Goal: Task Accomplishment & Management: Manage account settings

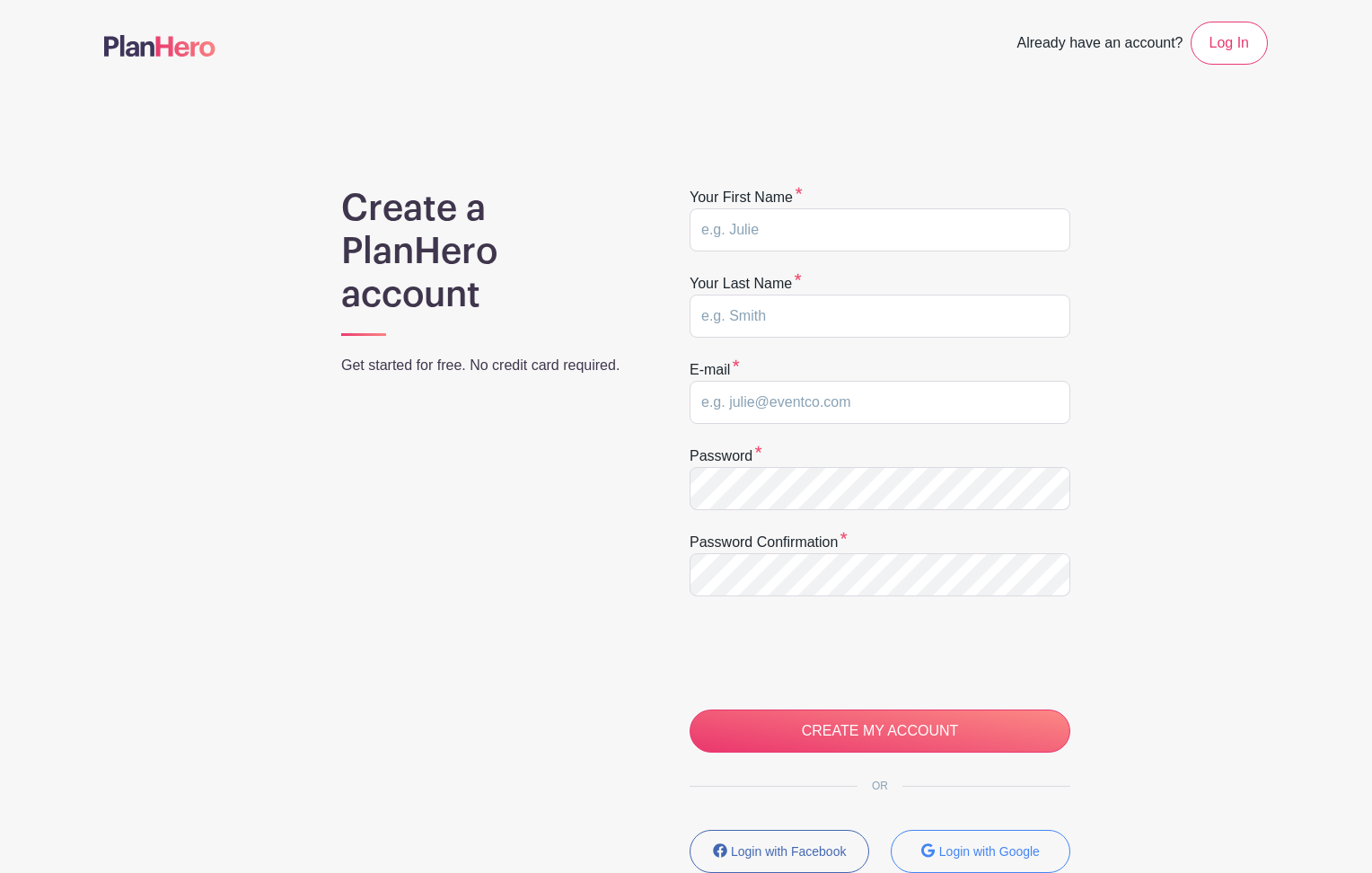
click at [179, 46] on img at bounding box center [159, 45] width 111 height 22
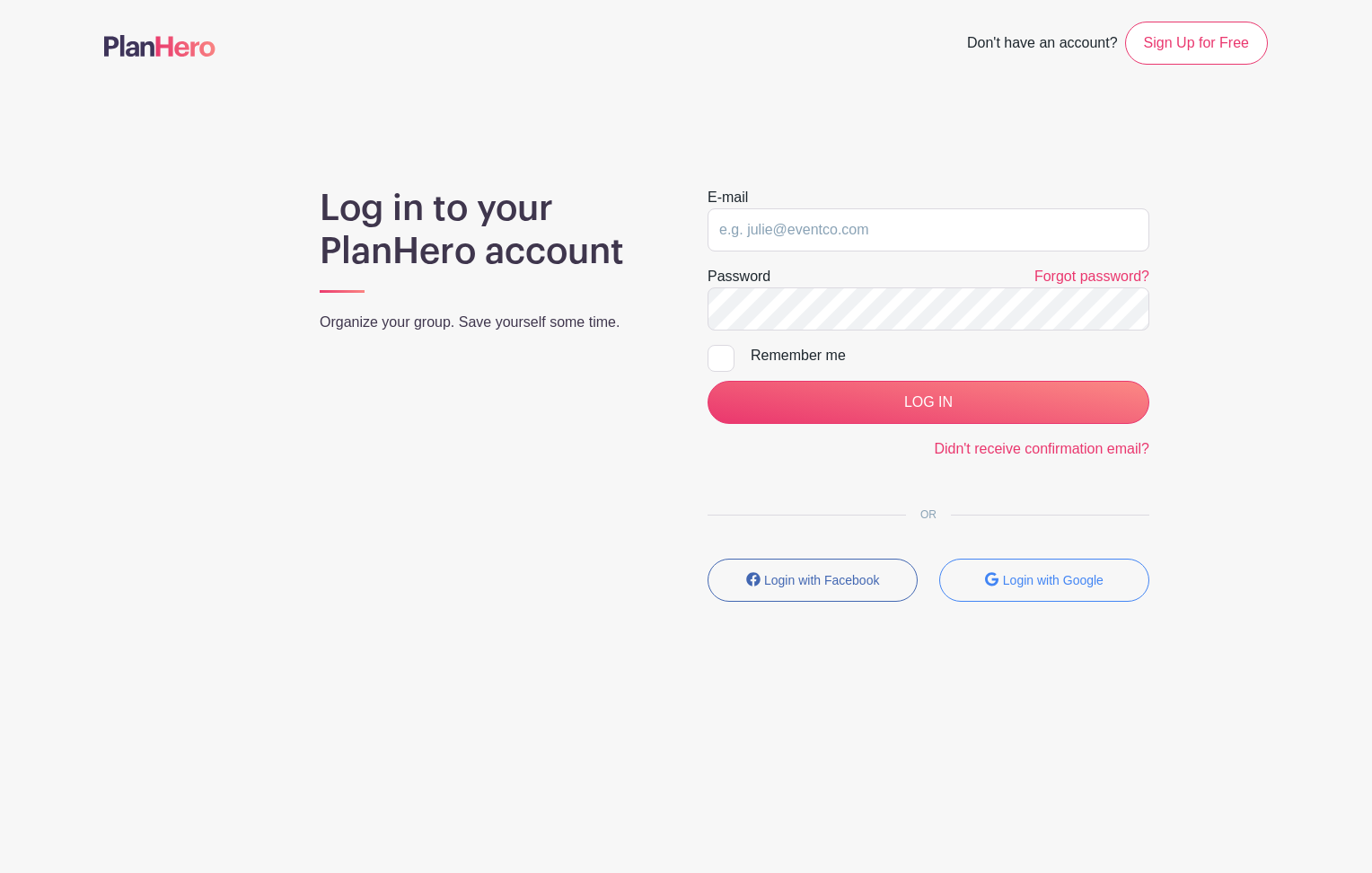
click at [188, 47] on img at bounding box center [159, 45] width 111 height 22
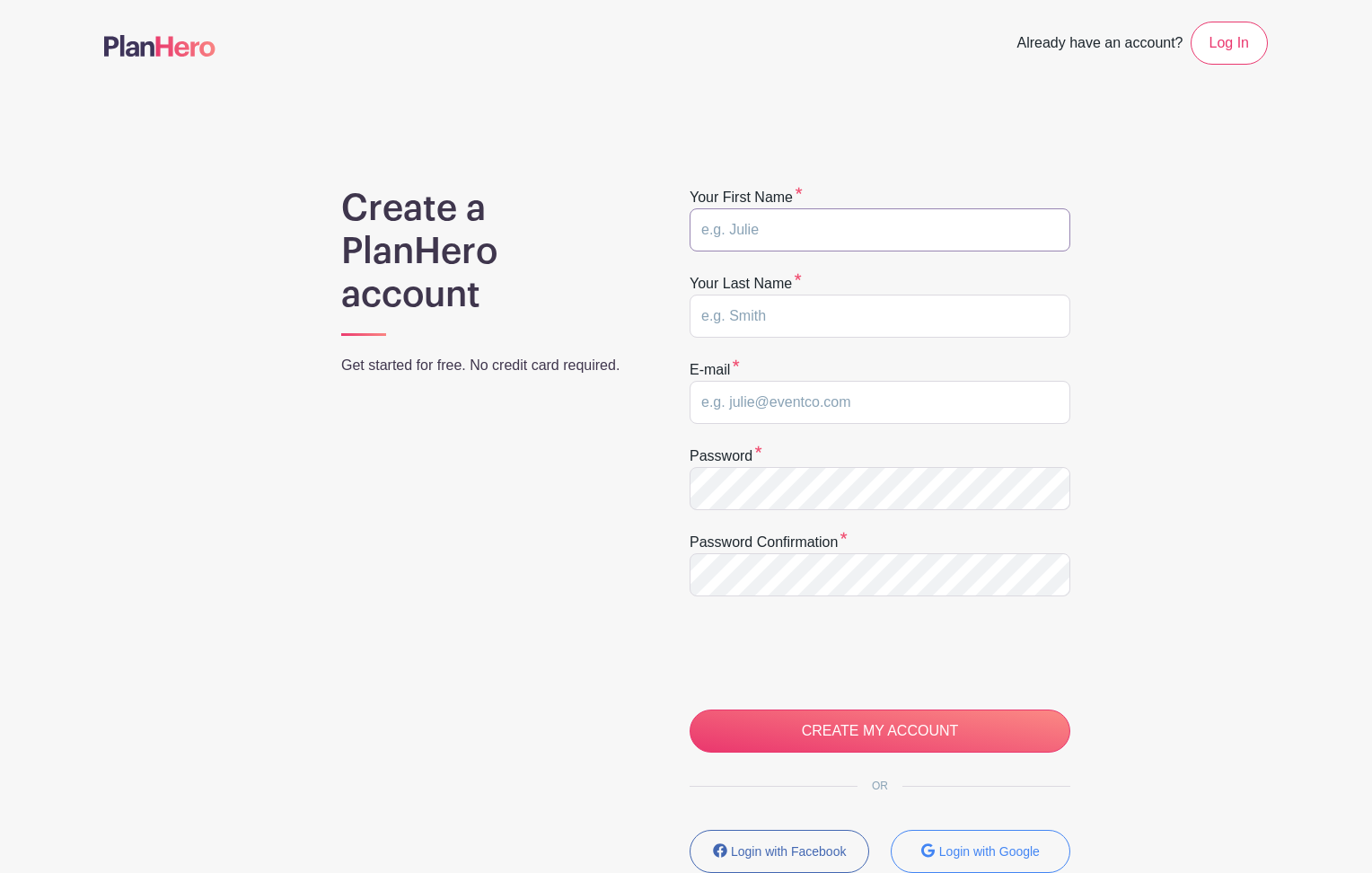
type input "f"
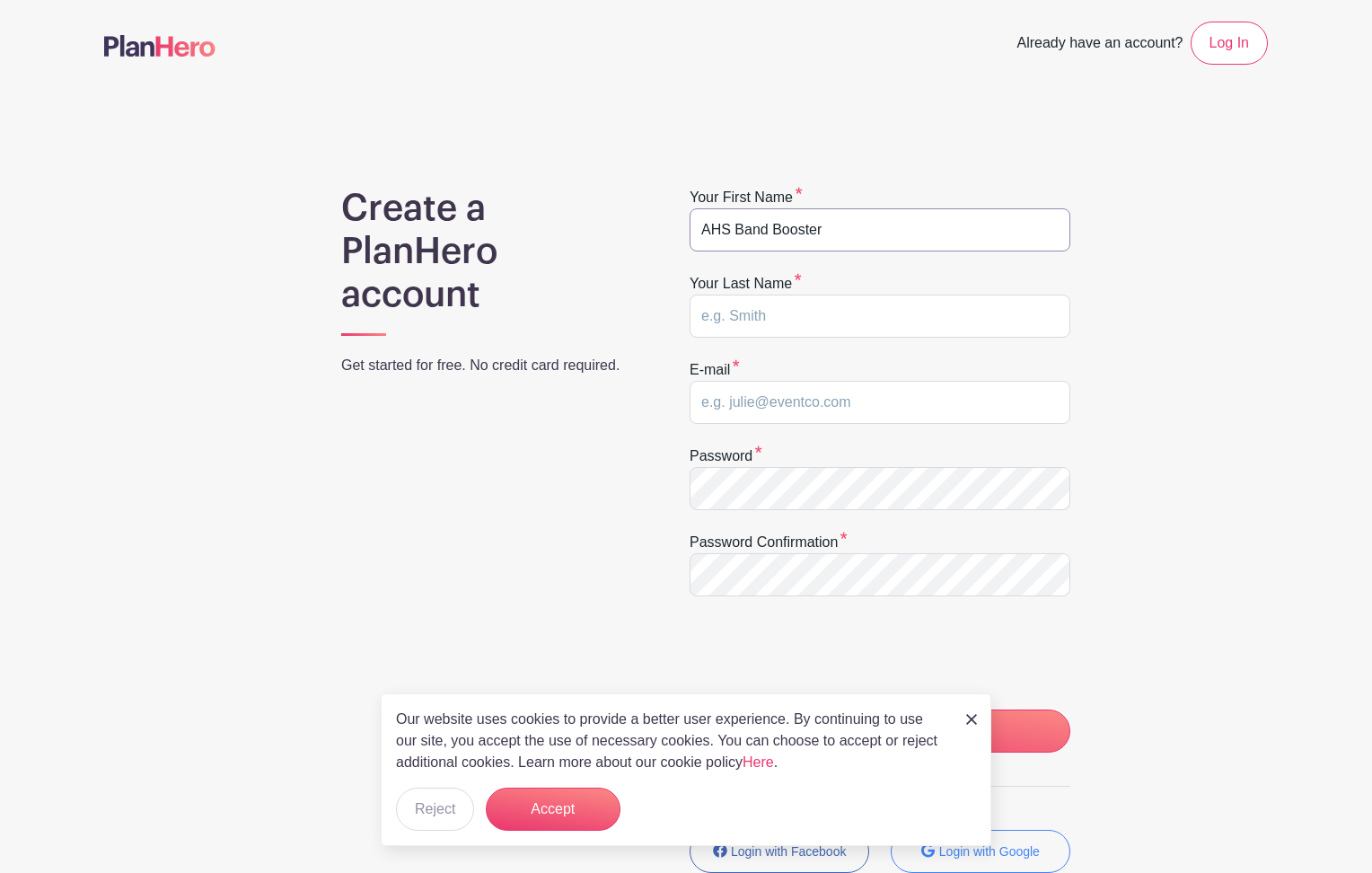
type input "AHS Band Booster"
type input "Secretary"
click at [734, 319] on input "Secretary" at bounding box center [880, 316] width 381 height 43
click at [720, 233] on input "AHS Band Booster" at bounding box center [880, 230] width 381 height 43
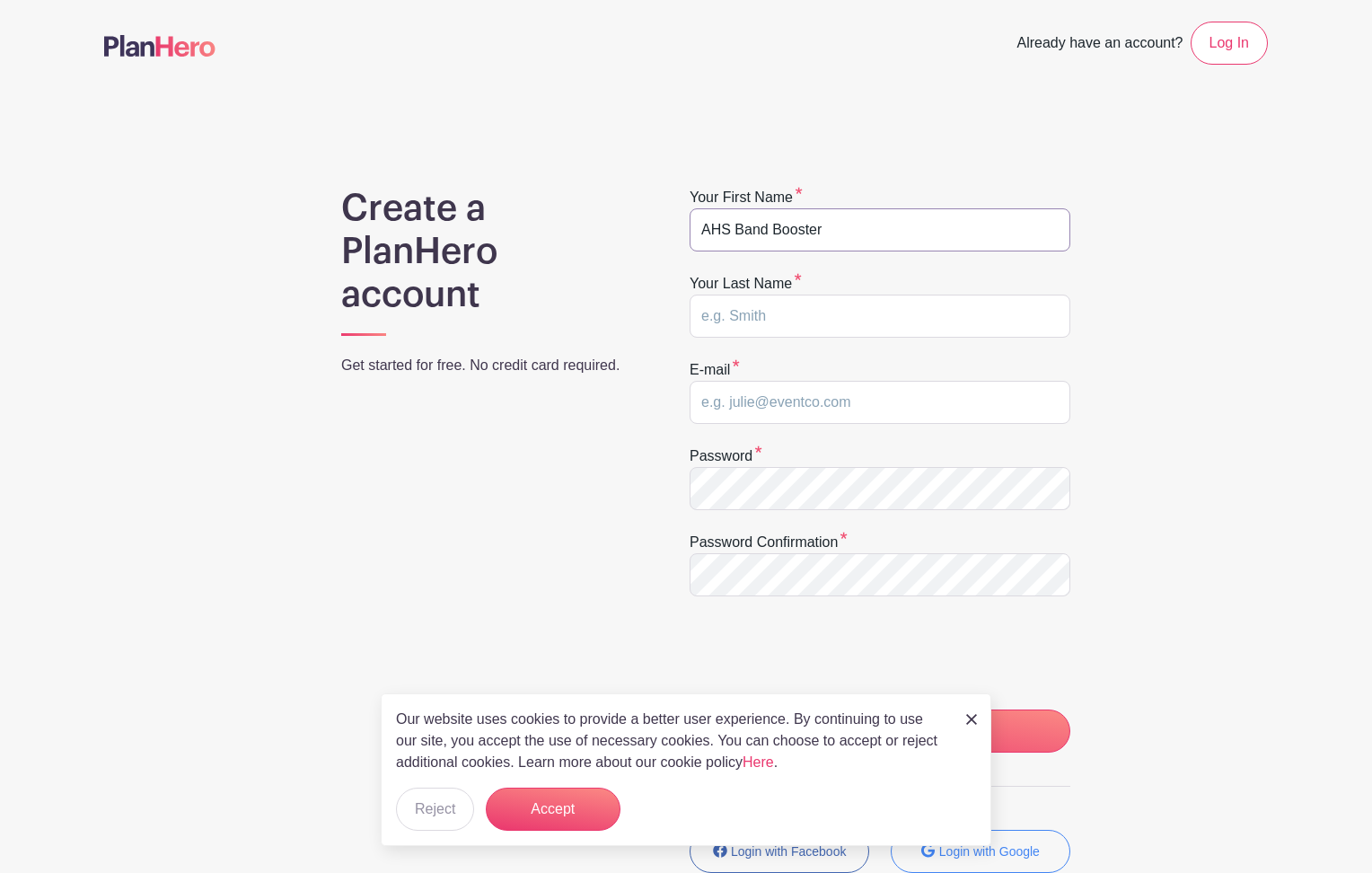
click at [720, 233] on input "AHS Band Booster" at bounding box center [880, 230] width 381 height 43
paste input "Secretary"
type input "Secretary"
click at [724, 326] on input "text" at bounding box center [880, 316] width 381 height 43
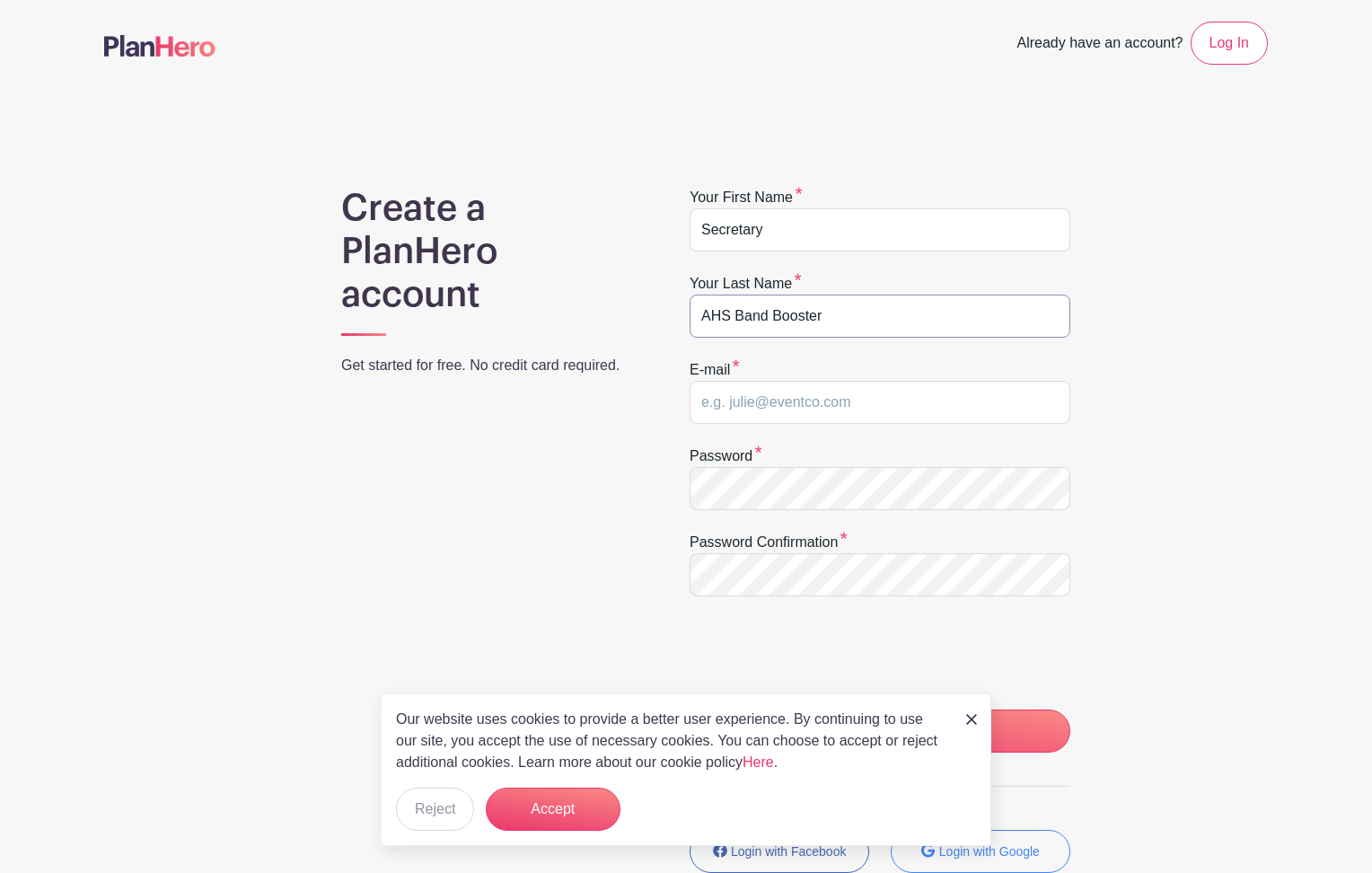
type input "AHS Band Booster"
drag, startPoint x: 875, startPoint y: 404, endPoint x: 829, endPoint y: 402, distance: 46.0
click at [829, 402] on input "secretary@ahsbandbooster.org" at bounding box center [880, 403] width 381 height 43
type input "secretary@ahsbandandpageantry.org"
click at [1064, 552] on div "Password confirmation" at bounding box center [880, 564] width 381 height 65
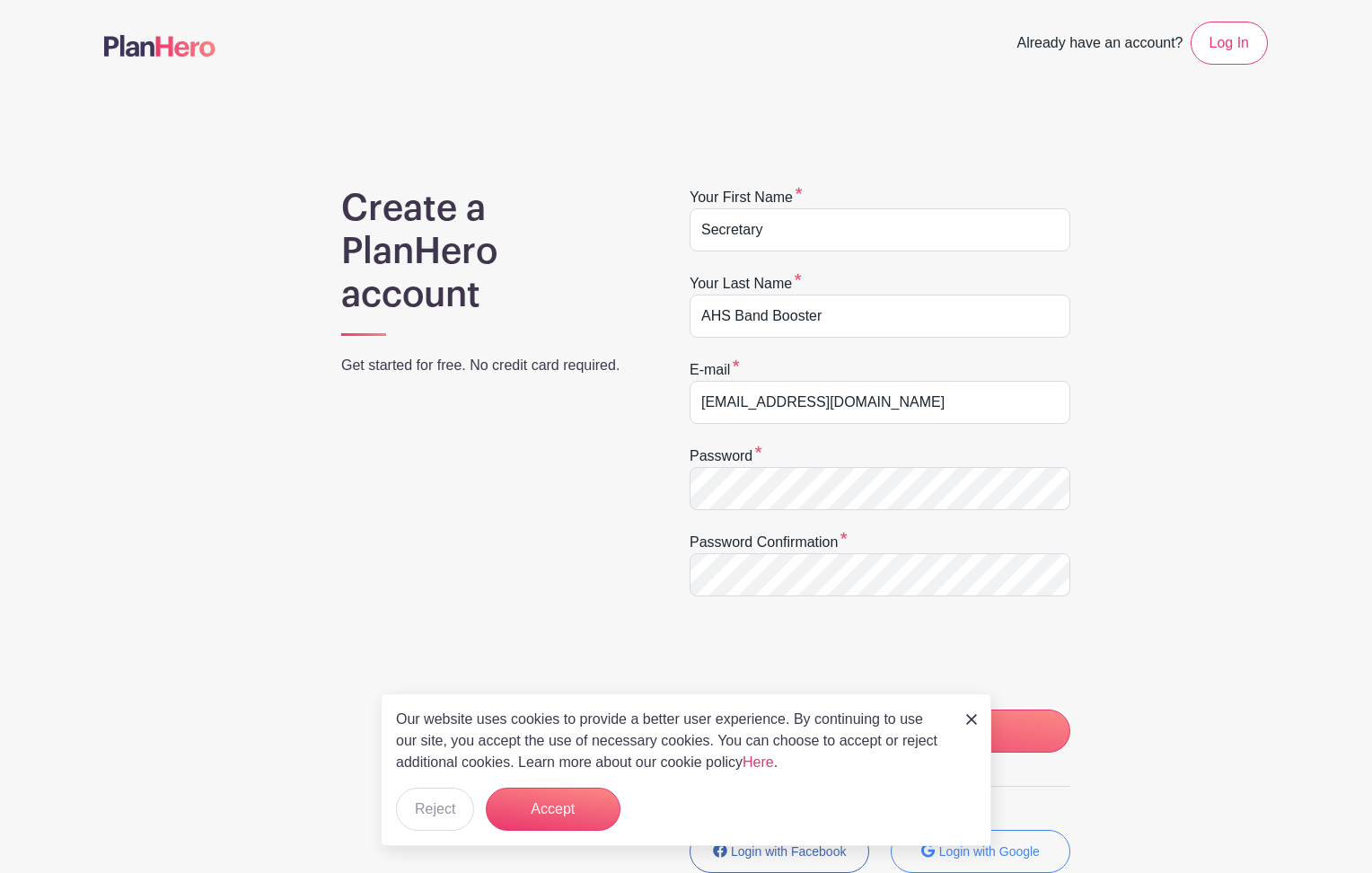
click at [975, 720] on img at bounding box center [971, 718] width 10 height 10
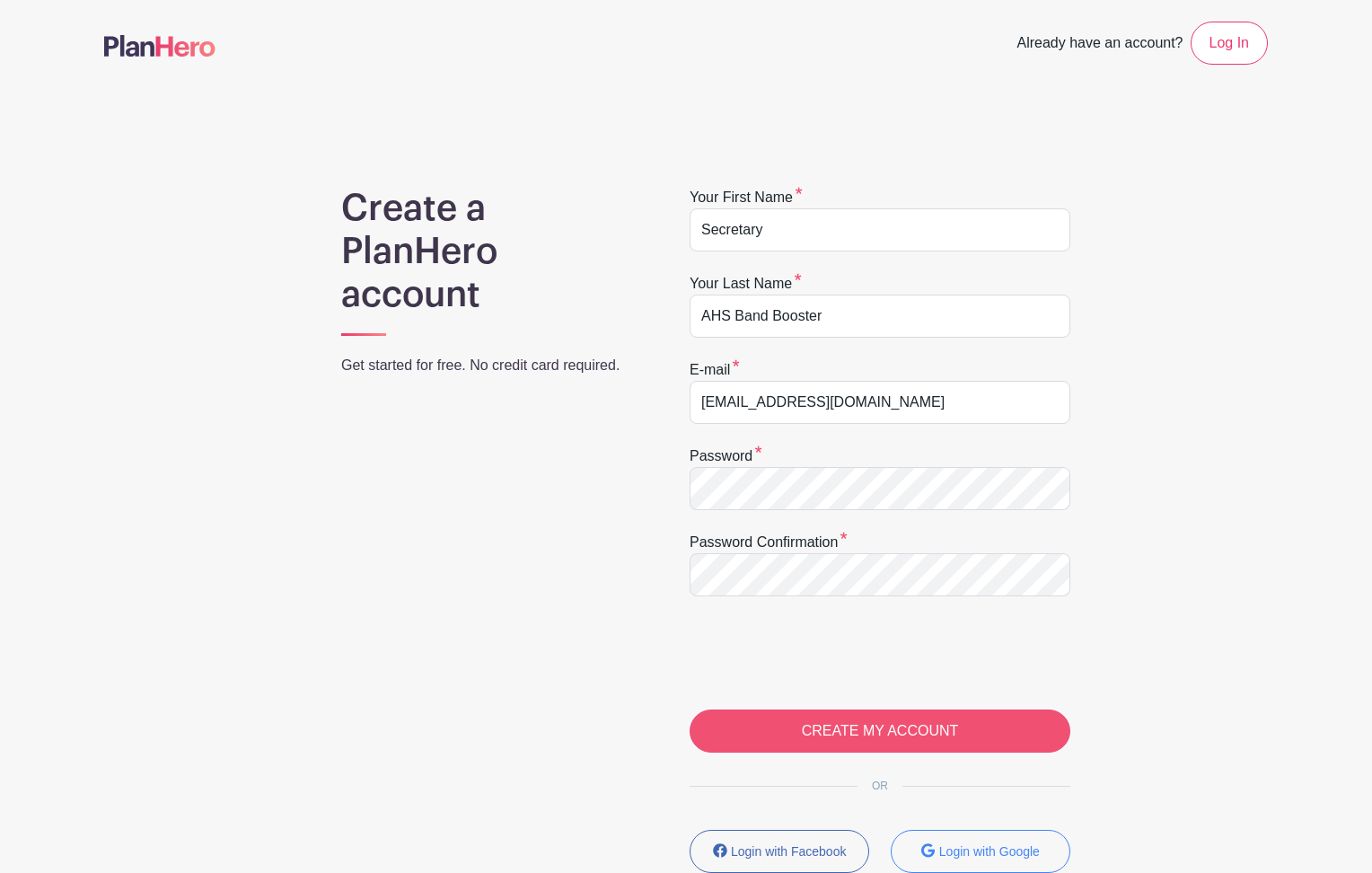
click at [864, 733] on input "CREATE MY ACCOUNT" at bounding box center [880, 731] width 381 height 43
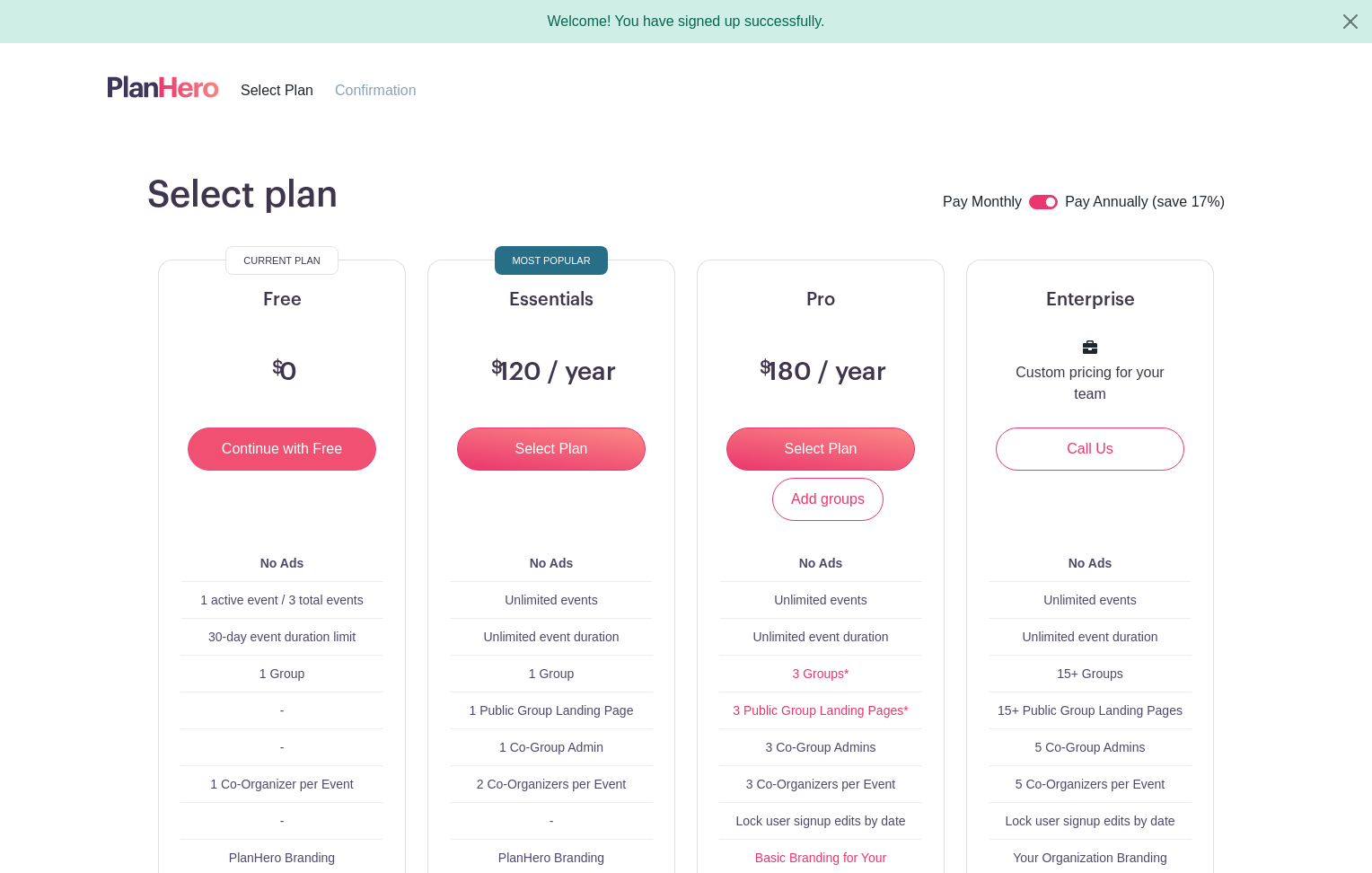
click at [299, 446] on input "Continue with Free" at bounding box center [282, 449] width 189 height 43
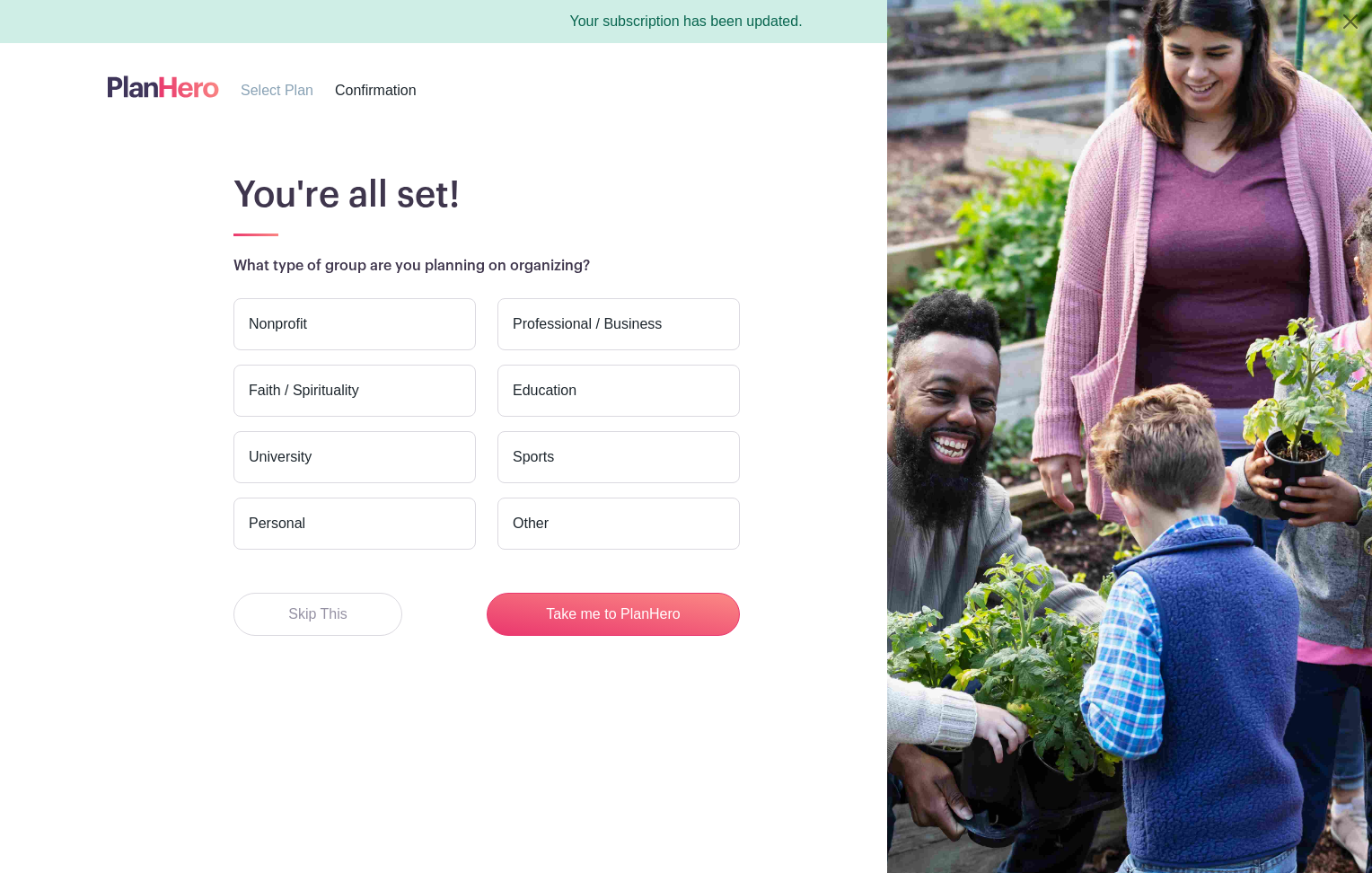
click at [308, 334] on label "Nonprofit" at bounding box center [355, 323] width 242 height 52
click at [0, 0] on input "Nonprofit" at bounding box center [0, 0] width 0 height 0
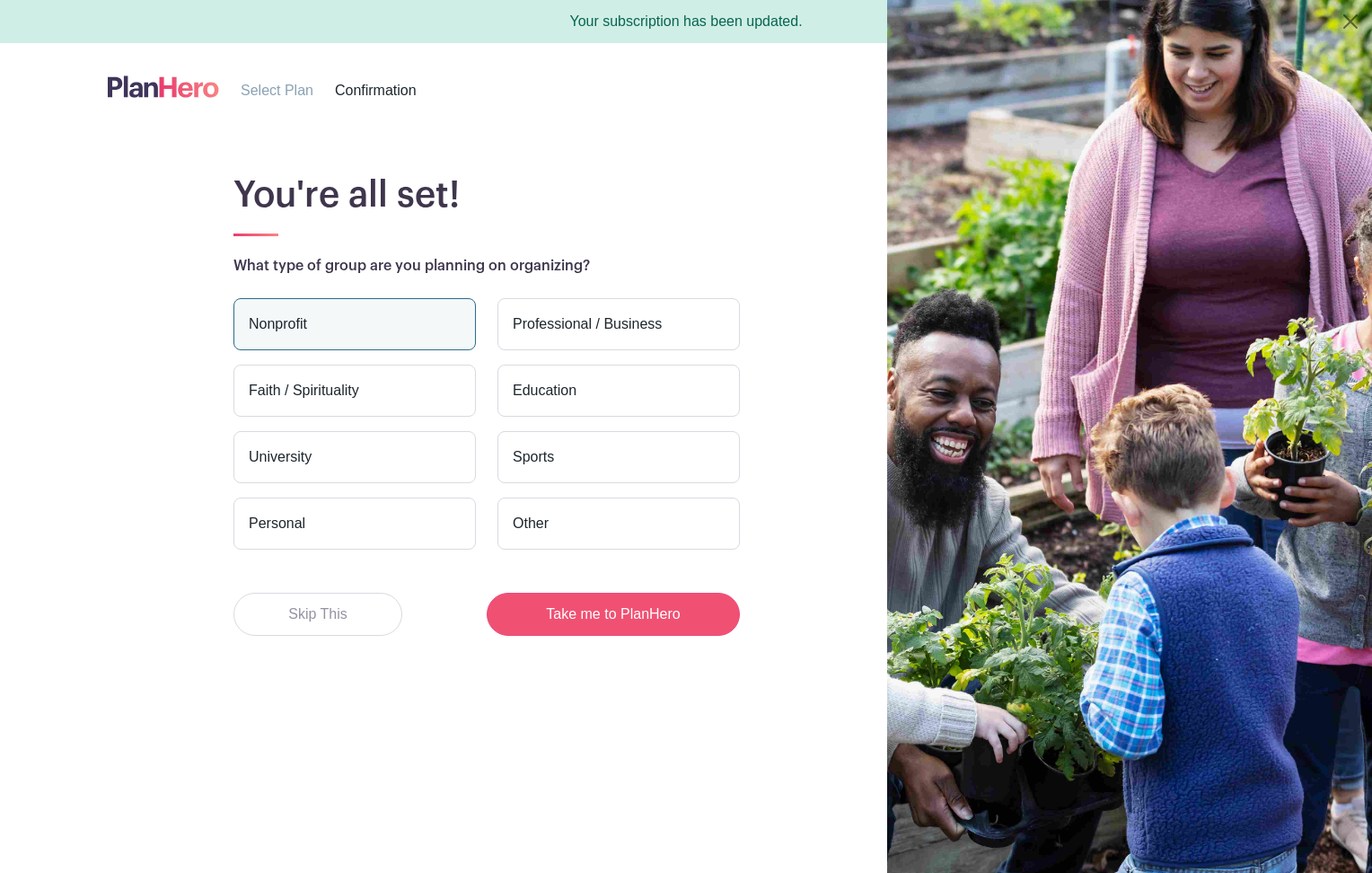
click at [580, 618] on button "Take me to PlanHero" at bounding box center [613, 614] width 254 height 43
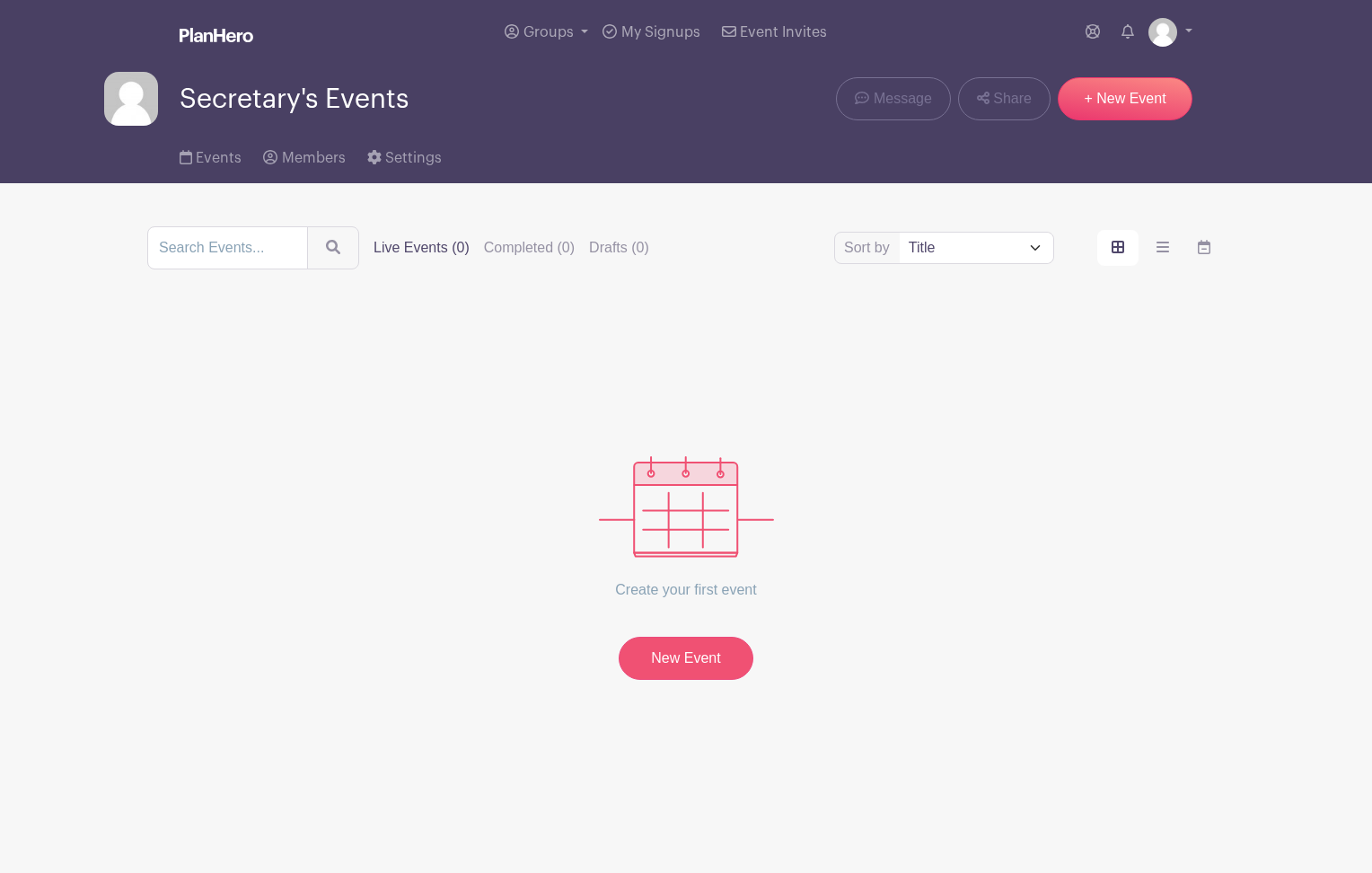
click at [659, 660] on link "New Event" at bounding box center [686, 658] width 135 height 43
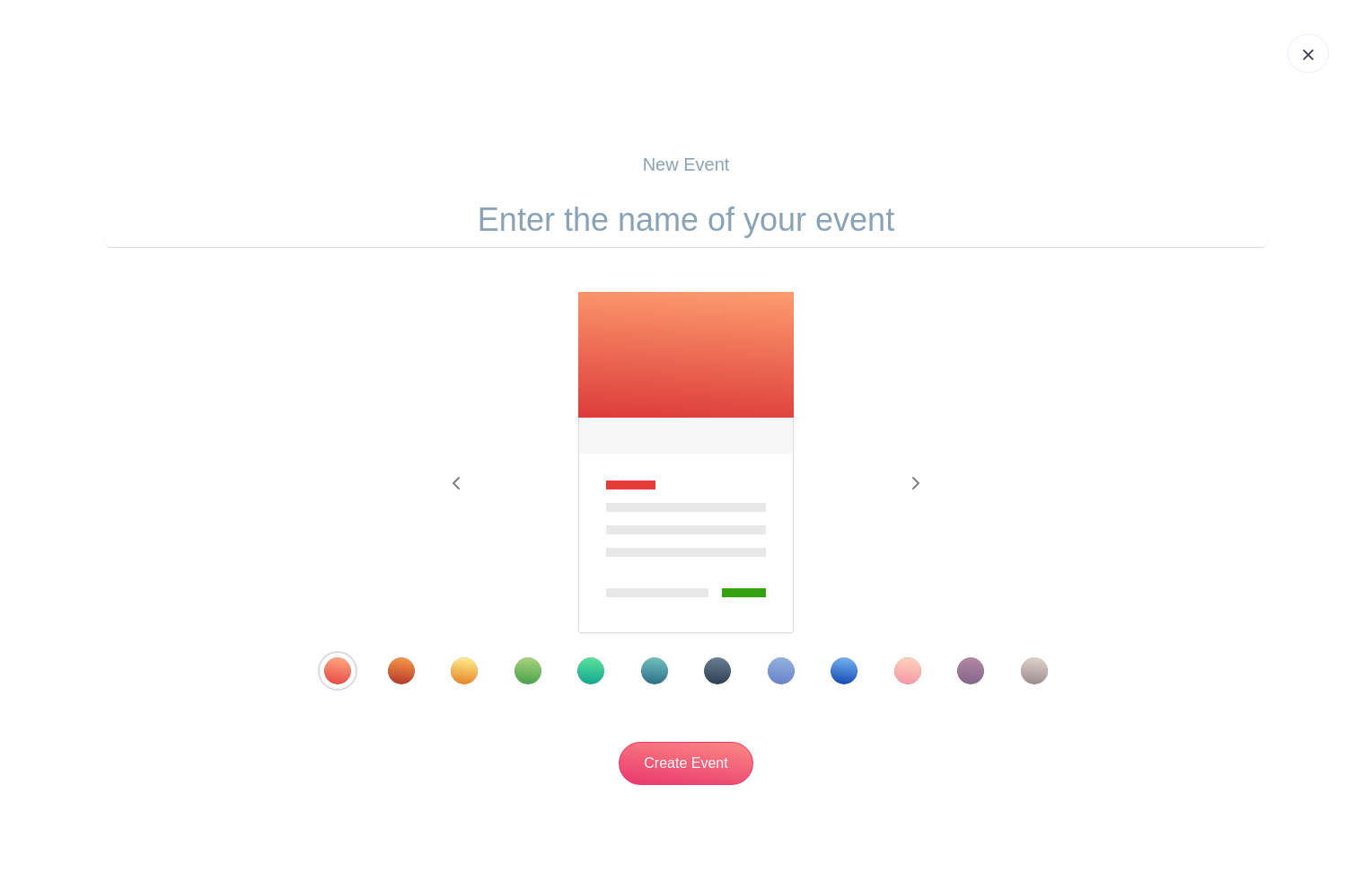
click at [716, 670] on div "Template 7" at bounding box center [718, 670] width 27 height 27
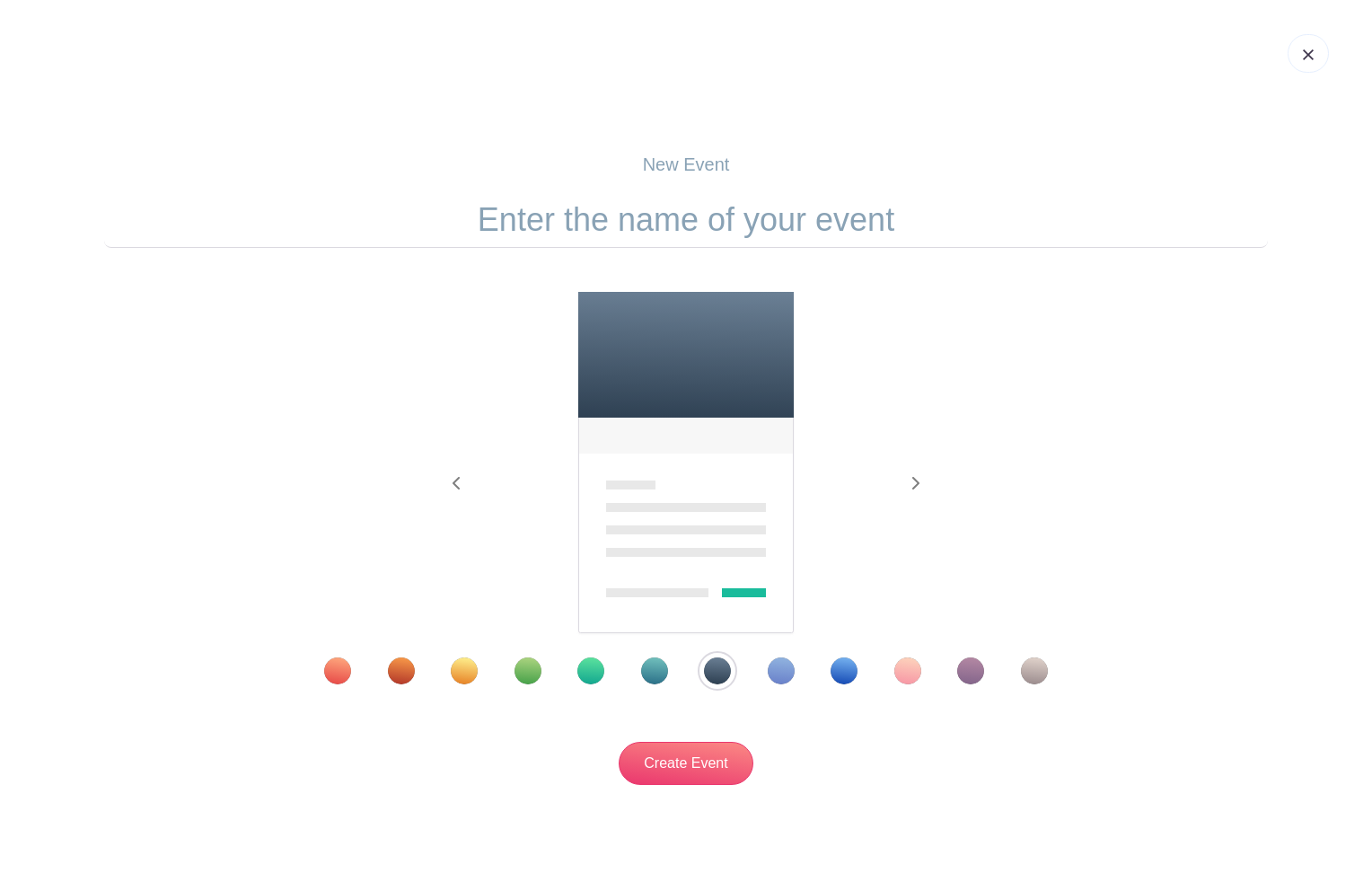
click at [405, 670] on div "Template 2" at bounding box center [401, 670] width 27 height 27
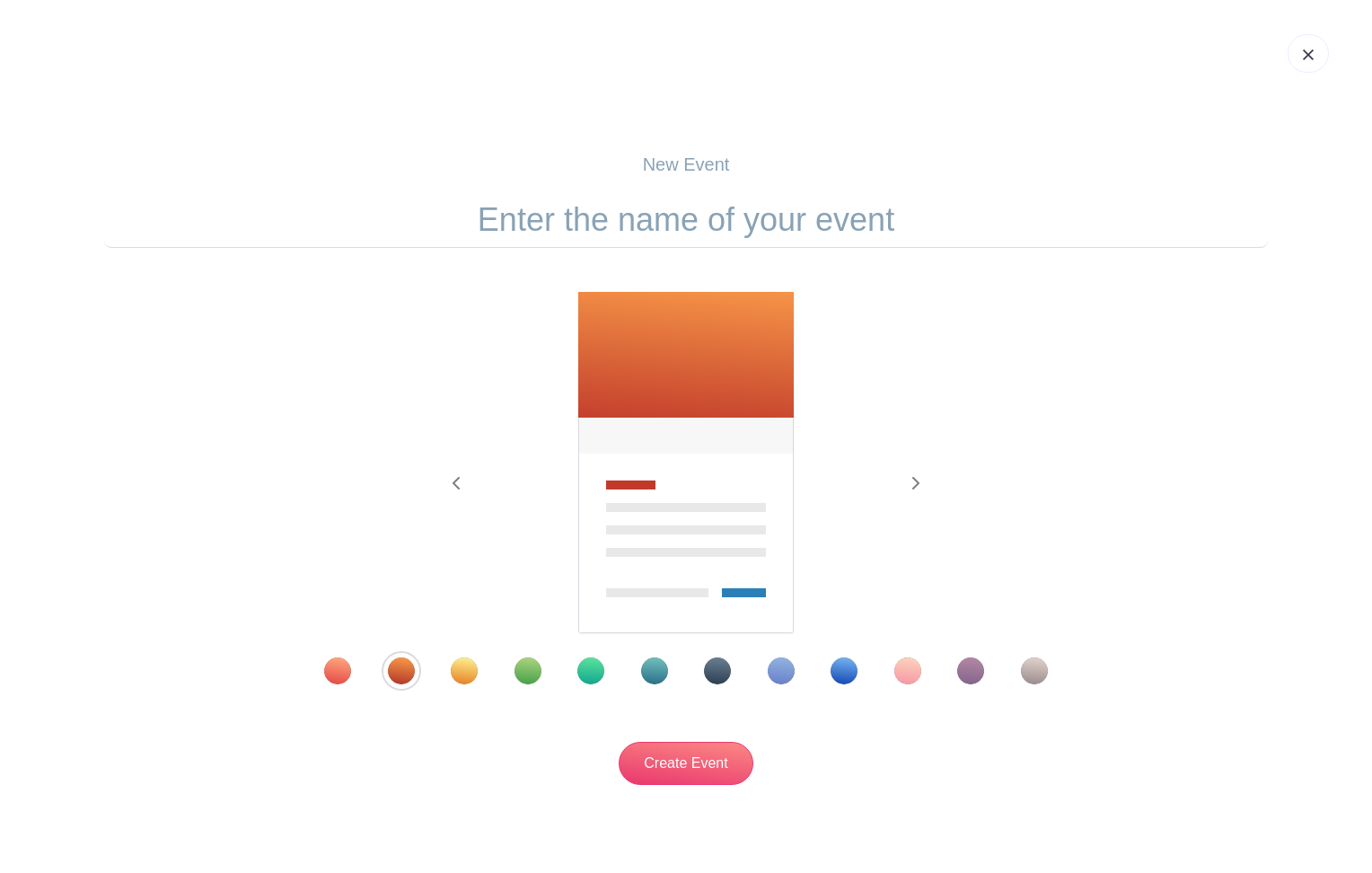
click at [342, 677] on div "Template 1" at bounding box center [338, 670] width 27 height 27
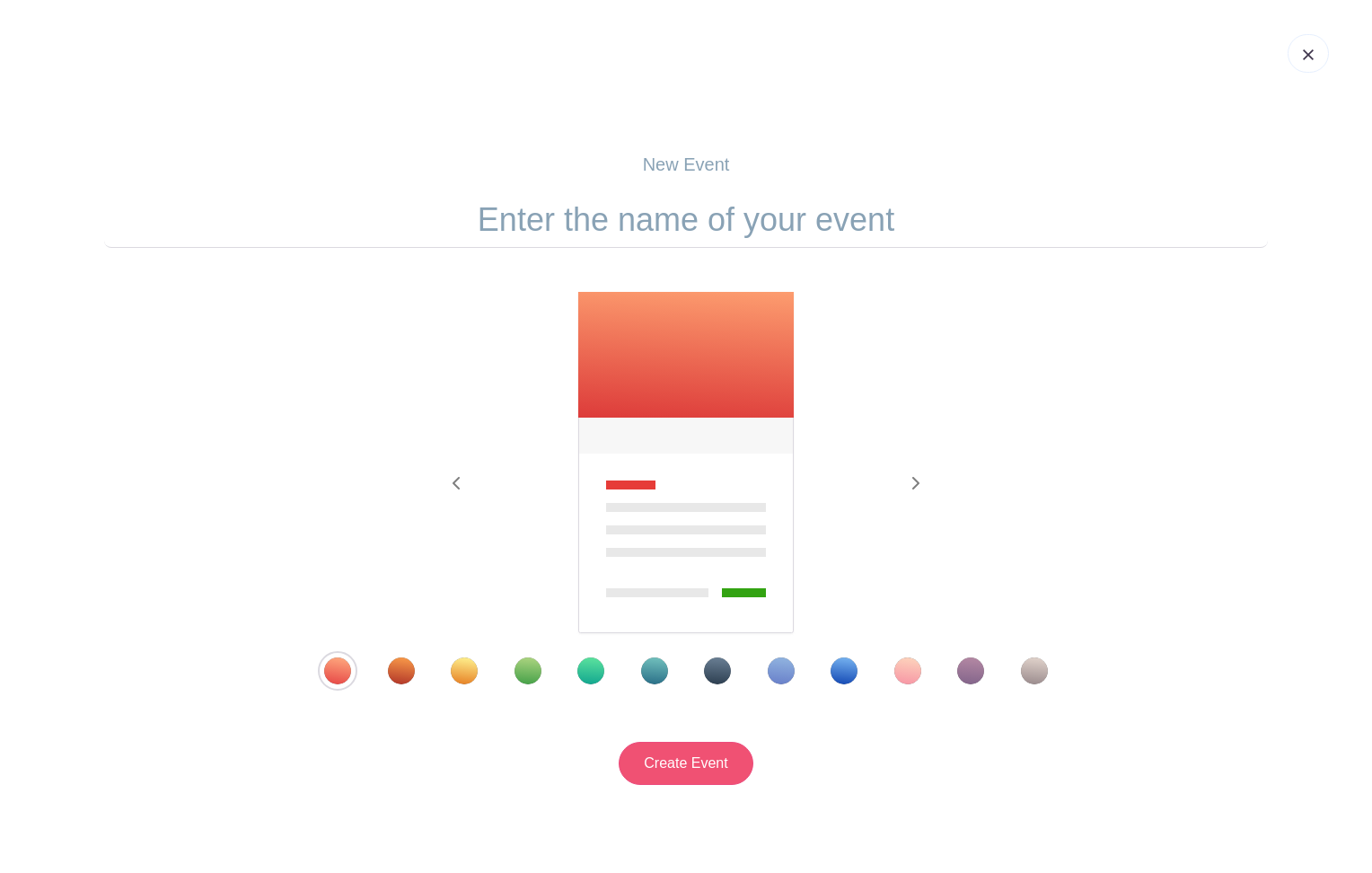
click at [688, 763] on input "Create Event" at bounding box center [686, 764] width 135 height 43
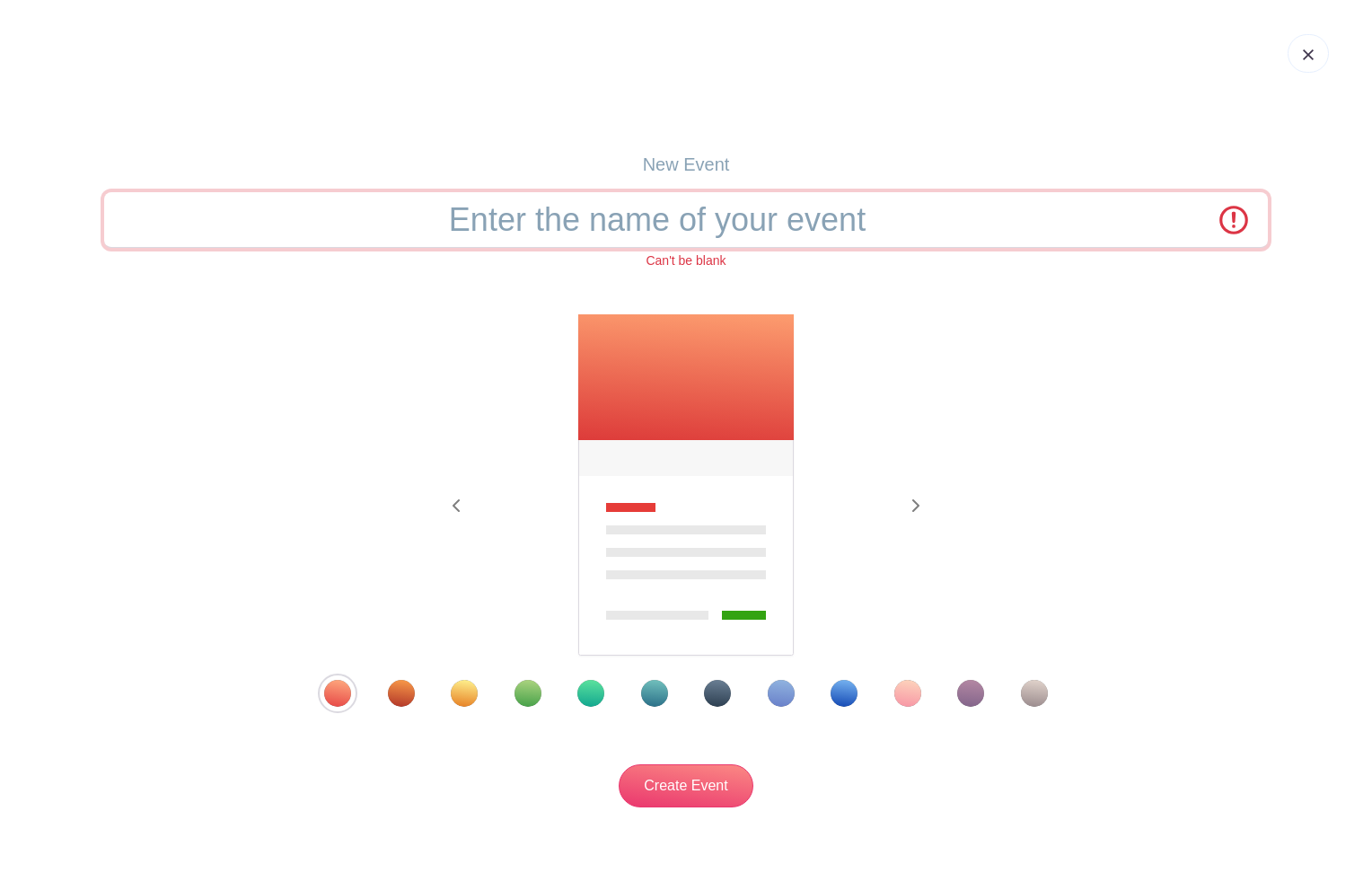
click at [652, 230] on input "text" at bounding box center [686, 220] width 1164 height 56
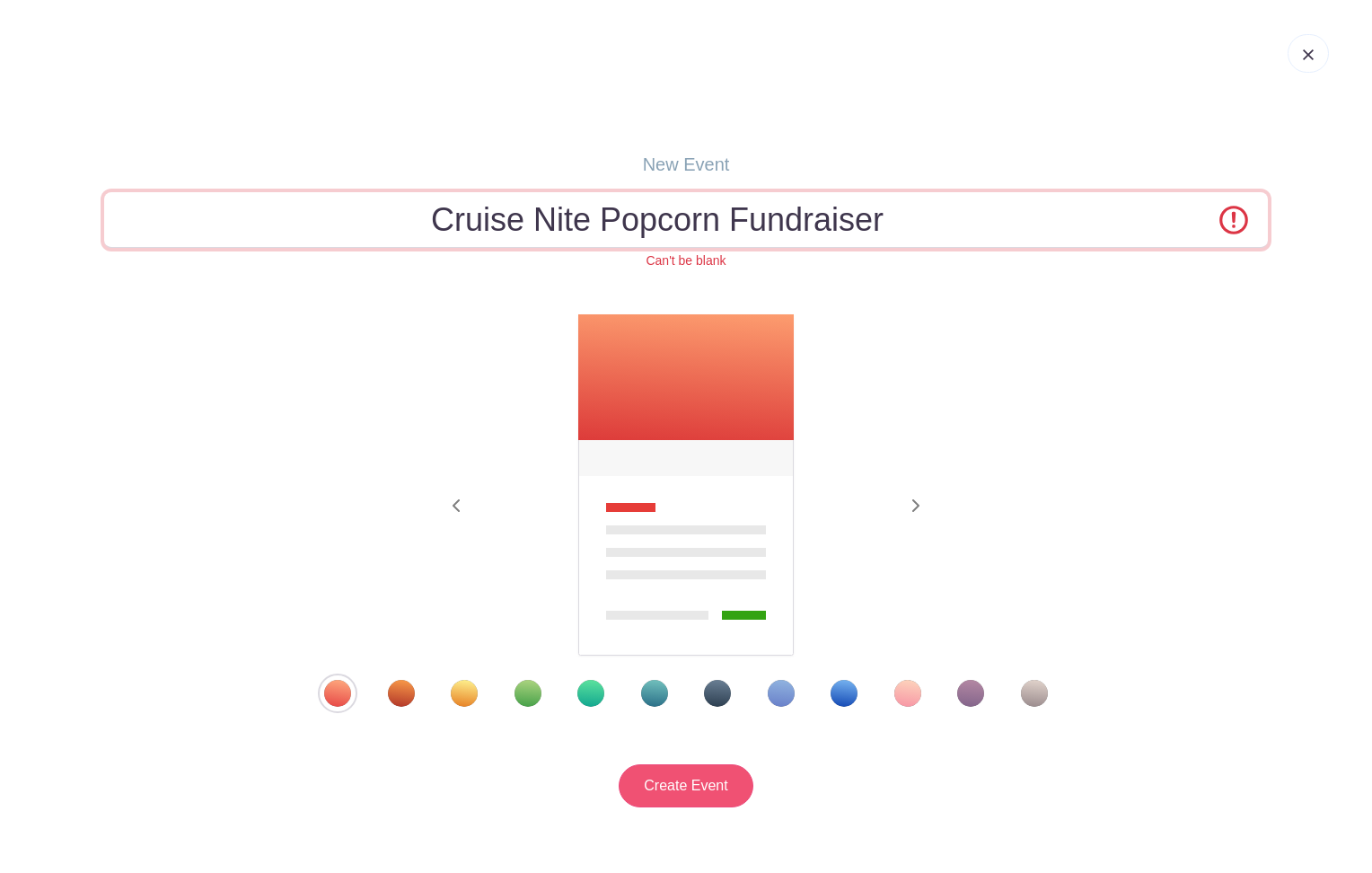
type input "Cruise Nite Popcorn Fundraiser"
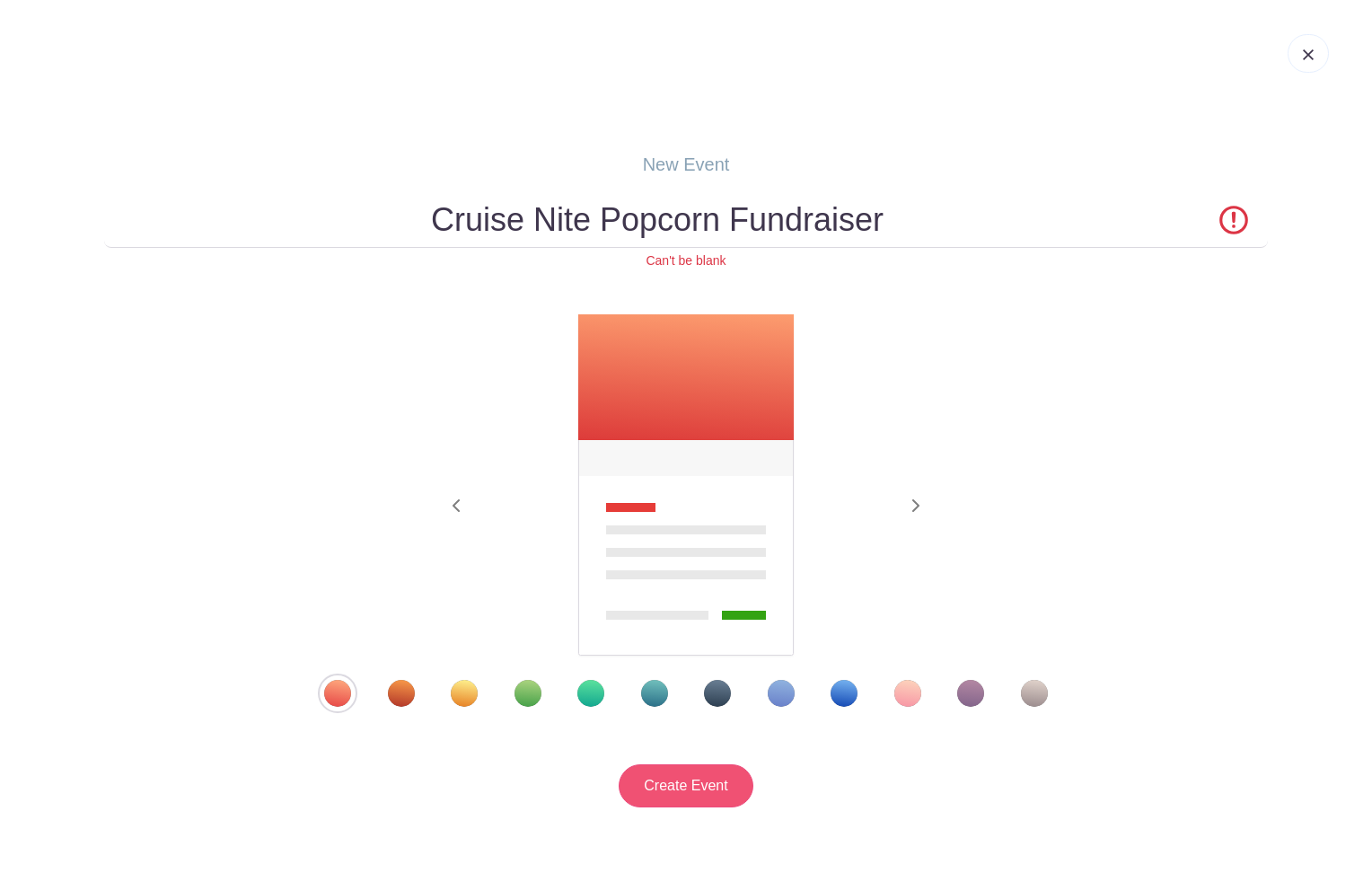
click at [686, 782] on input "Create Event" at bounding box center [686, 785] width 135 height 43
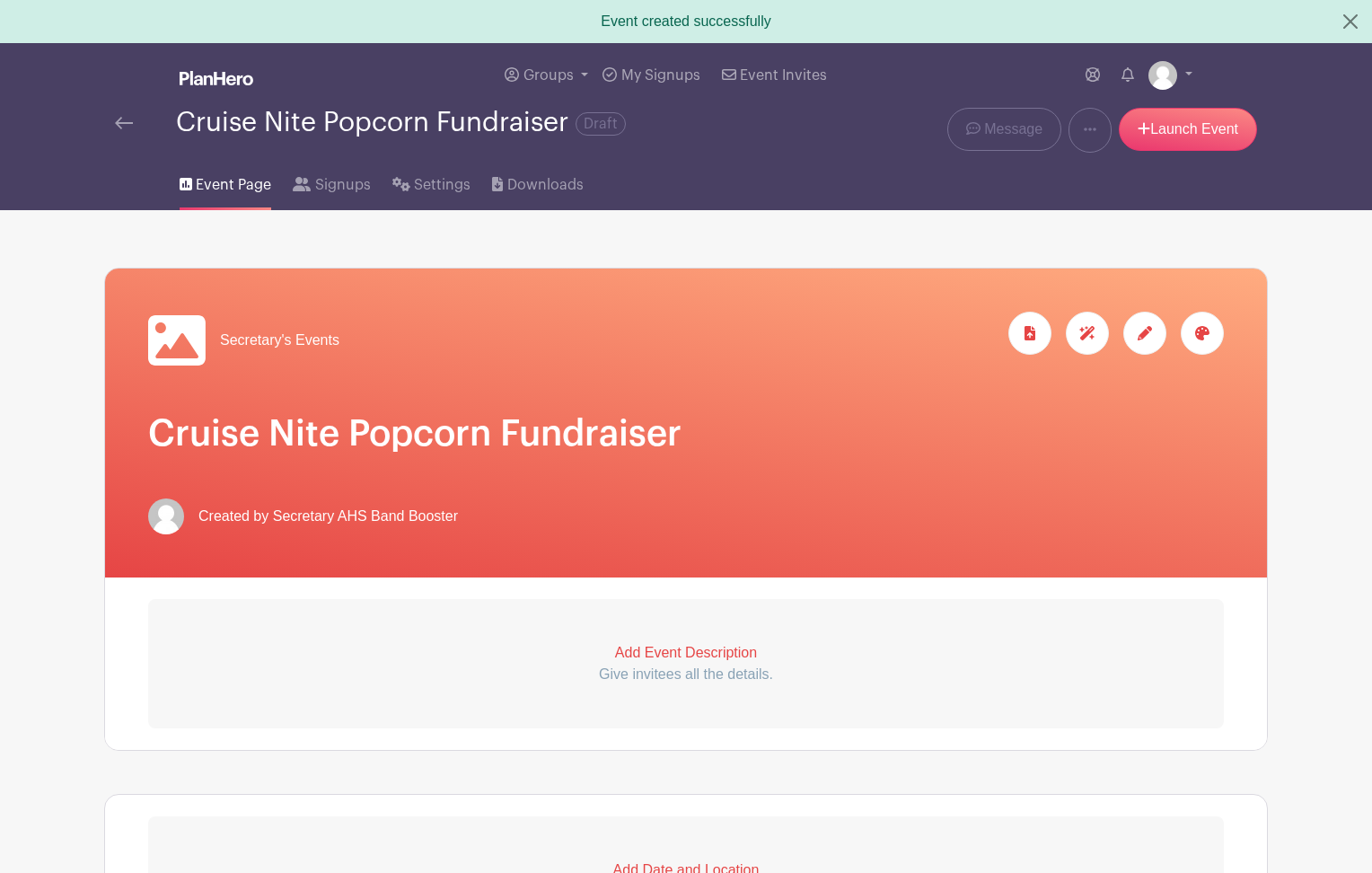
click at [729, 649] on p "Add Event Description" at bounding box center [686, 652] width 1076 height 22
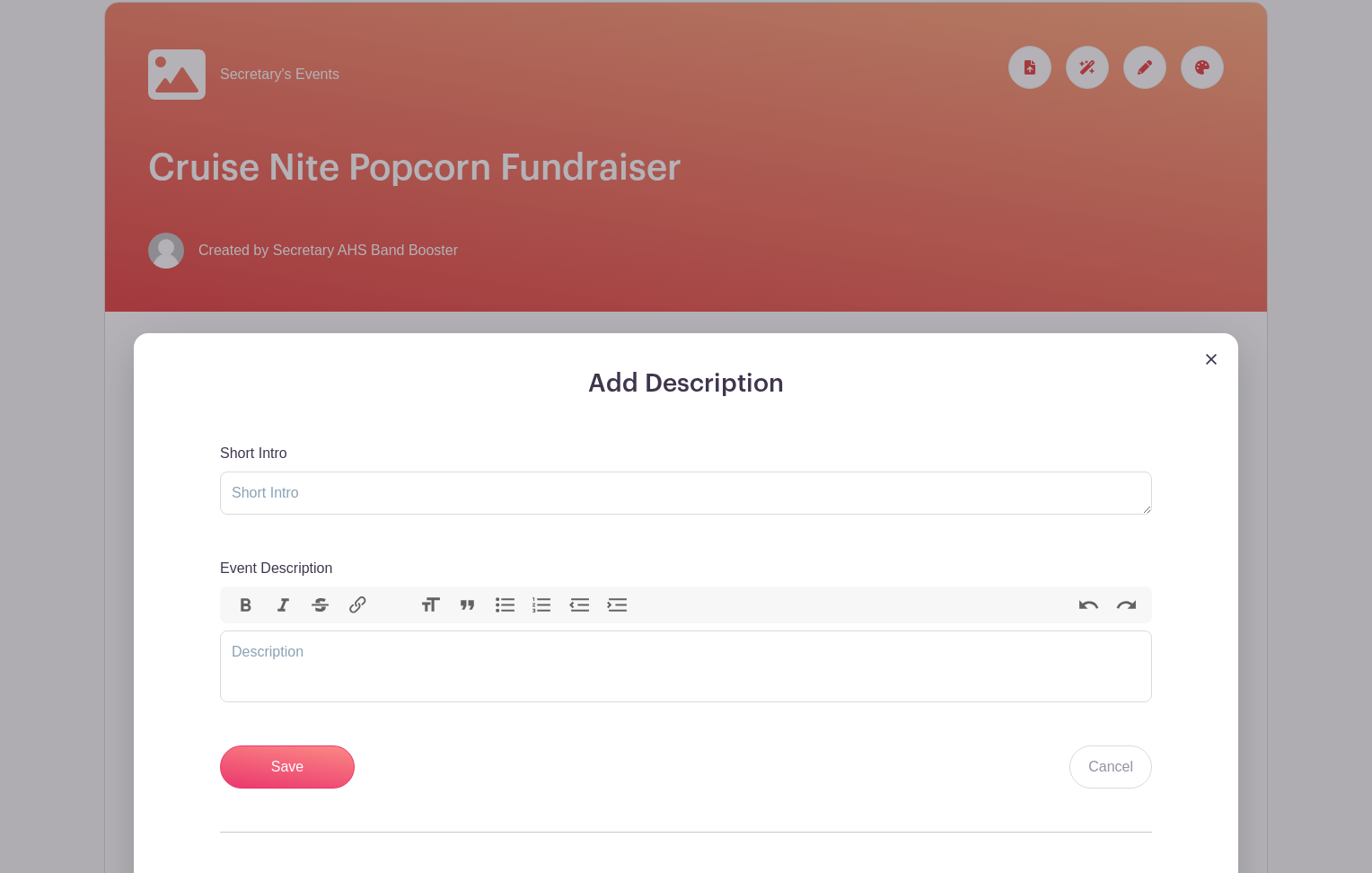
scroll to position [277, 0]
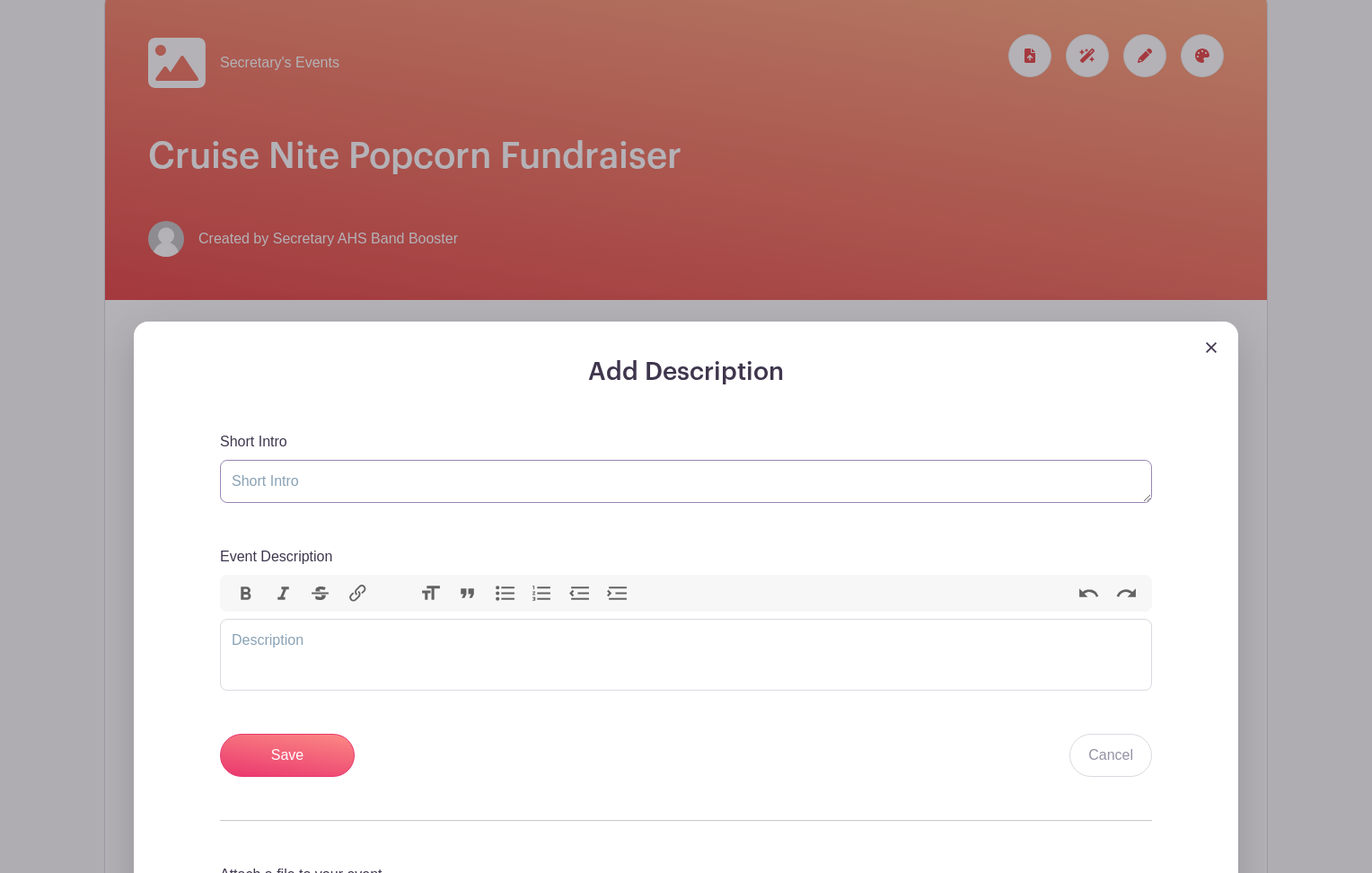
click at [271, 476] on textarea "Short Intro" at bounding box center [686, 482] width 932 height 43
paste textarea "Cruise Nite with the AHS Band Boosters is one of our favorite fundraisers of th…"
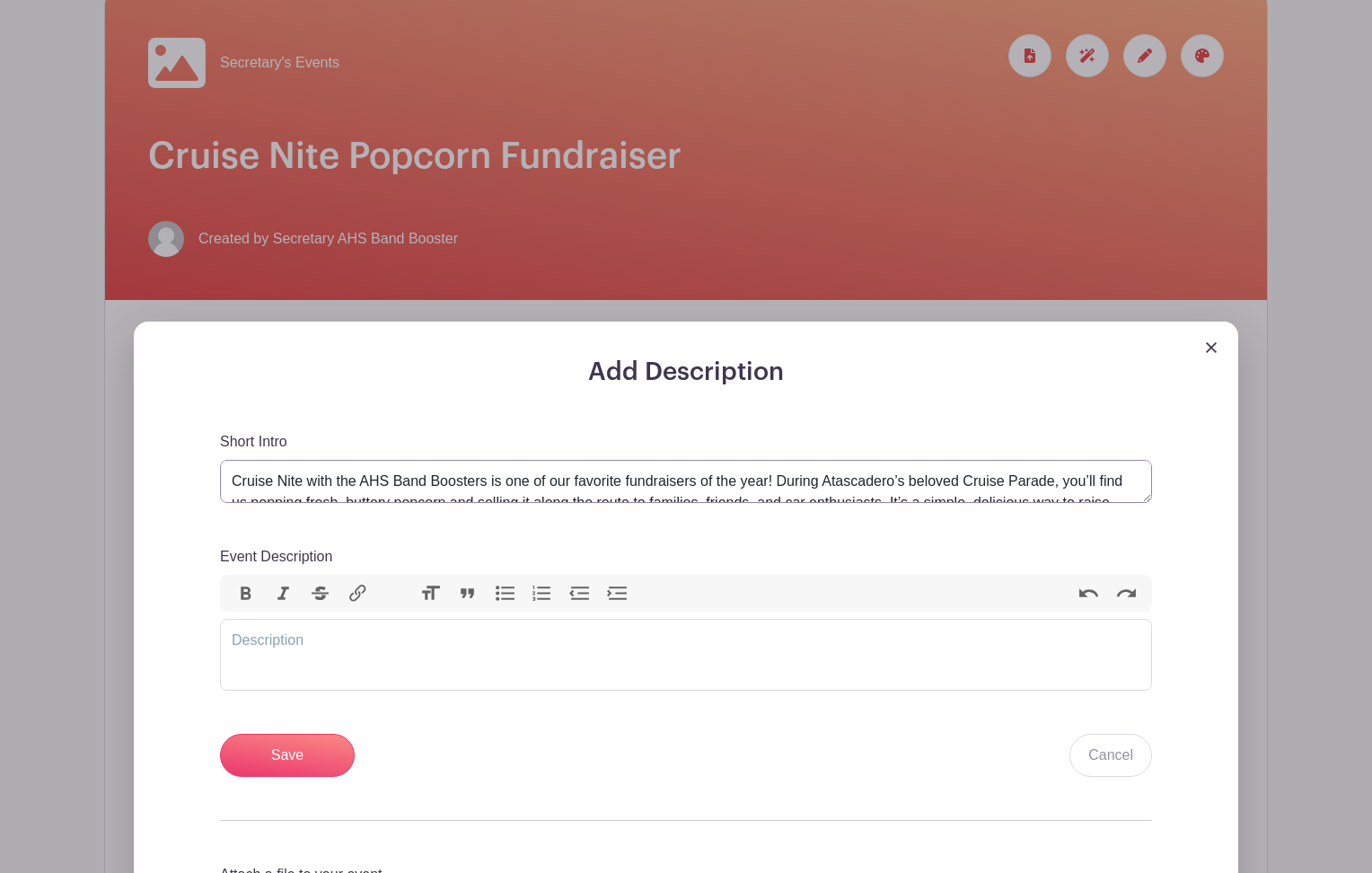
scroll to position [41, 0]
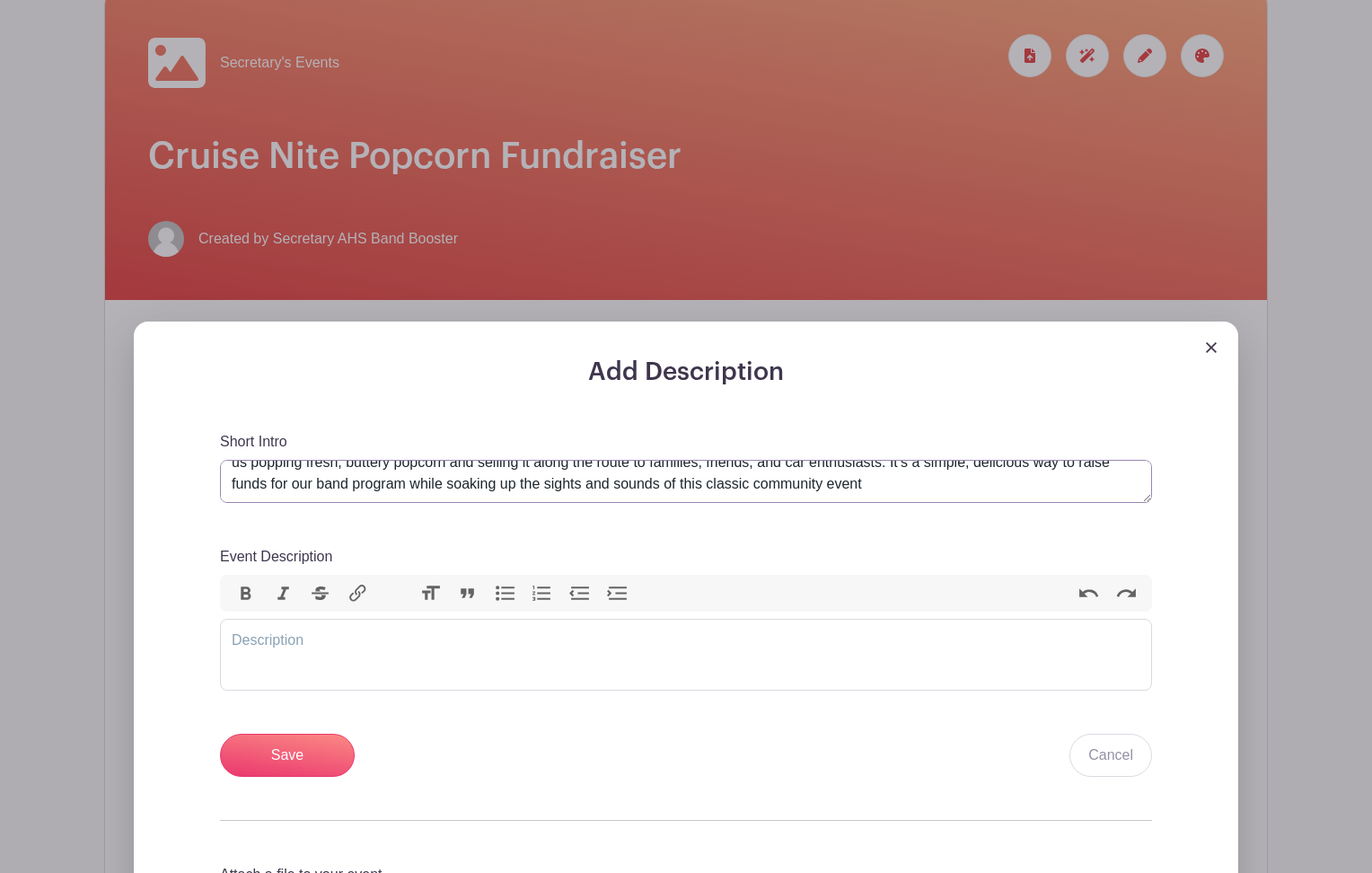
type textarea "Cruise Nite with the AHS Band Boosters is one of our favorite fundraisers of th…"
click at [322, 642] on trix-editor "Event Description" at bounding box center [686, 654] width 932 height 72
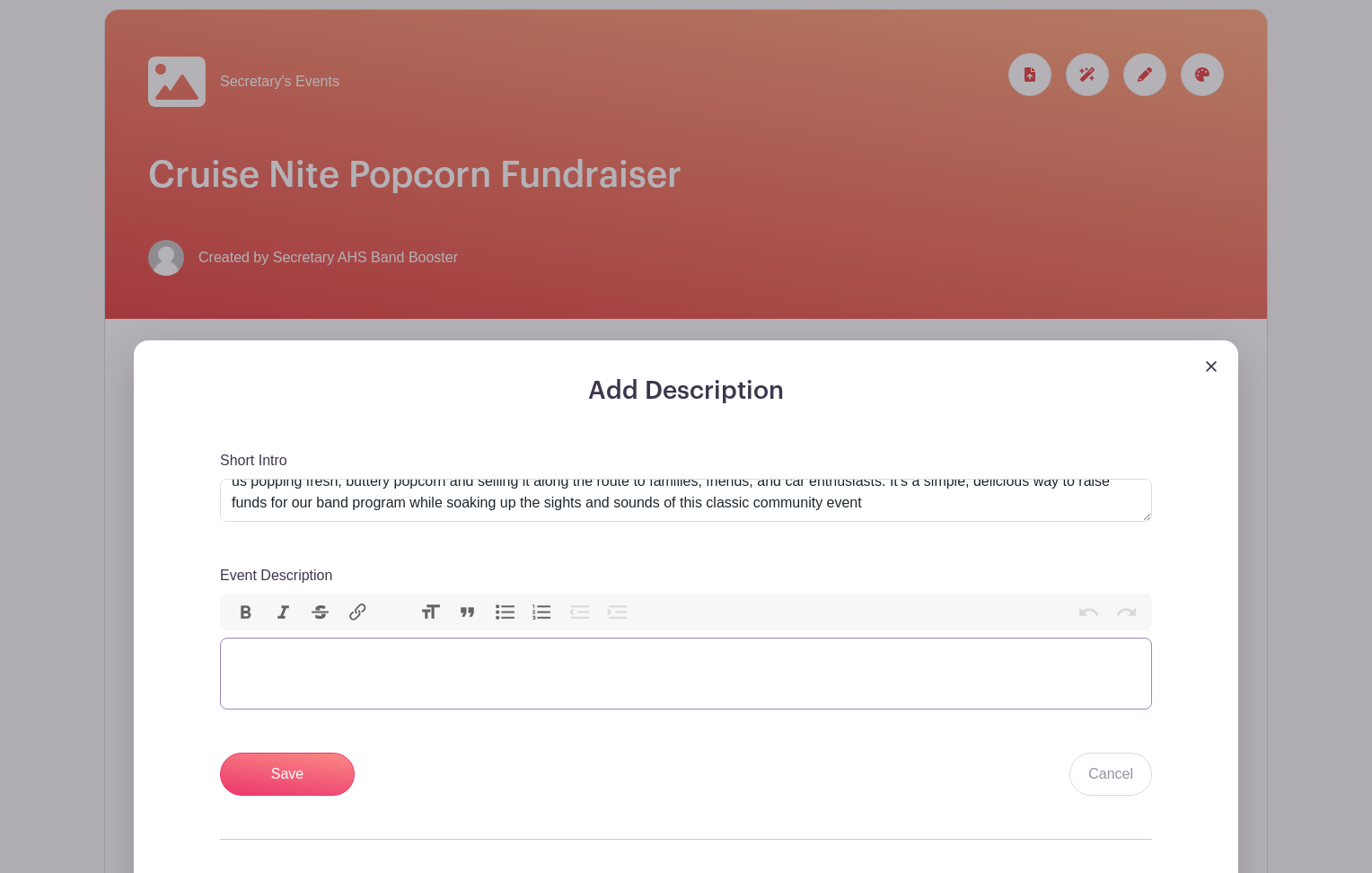
paste trix-editor "<div><strong>Cruise Nite with the AHS Band Boosters</strong> is one of our favo…"
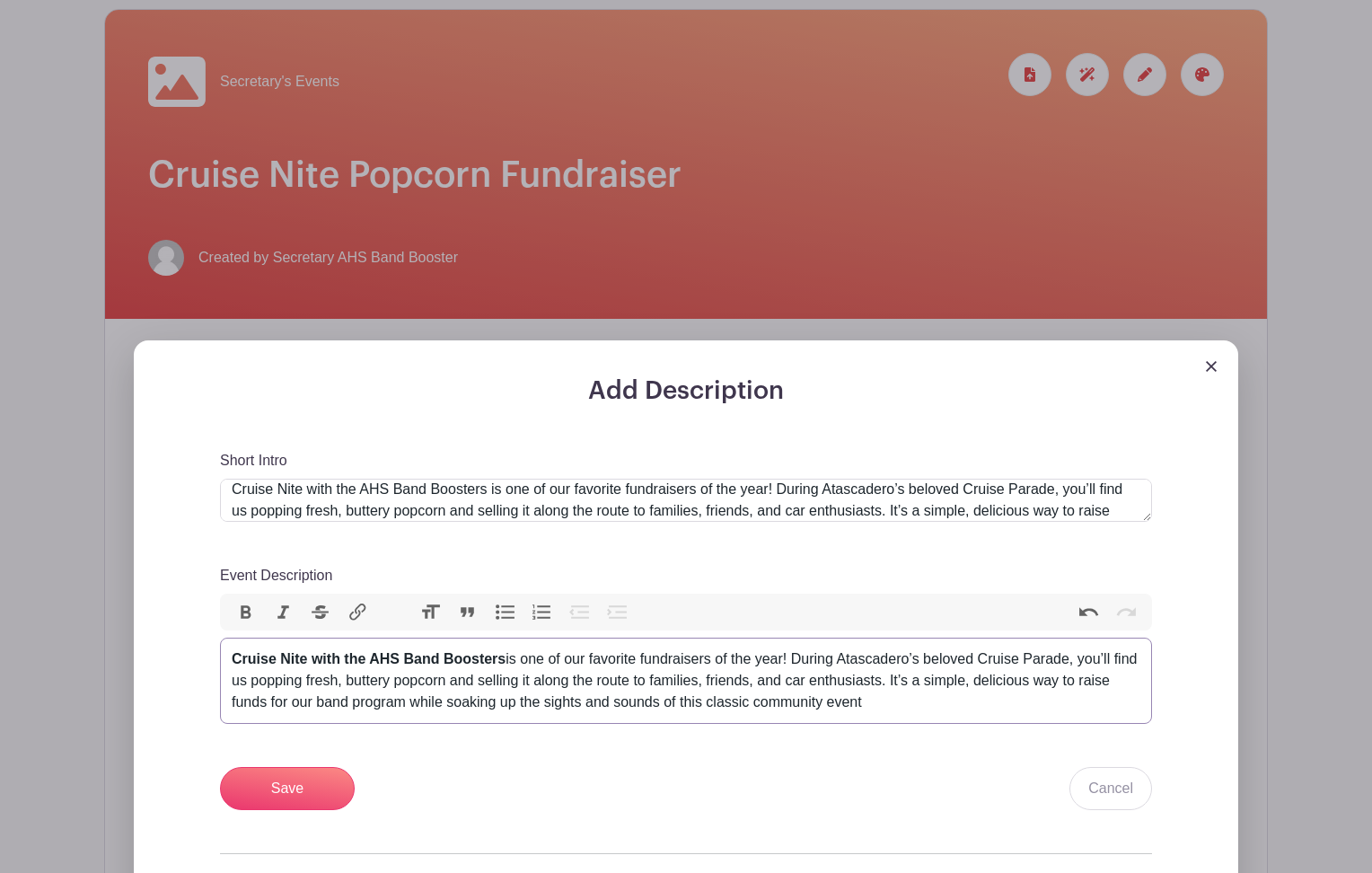
scroll to position [17, 0]
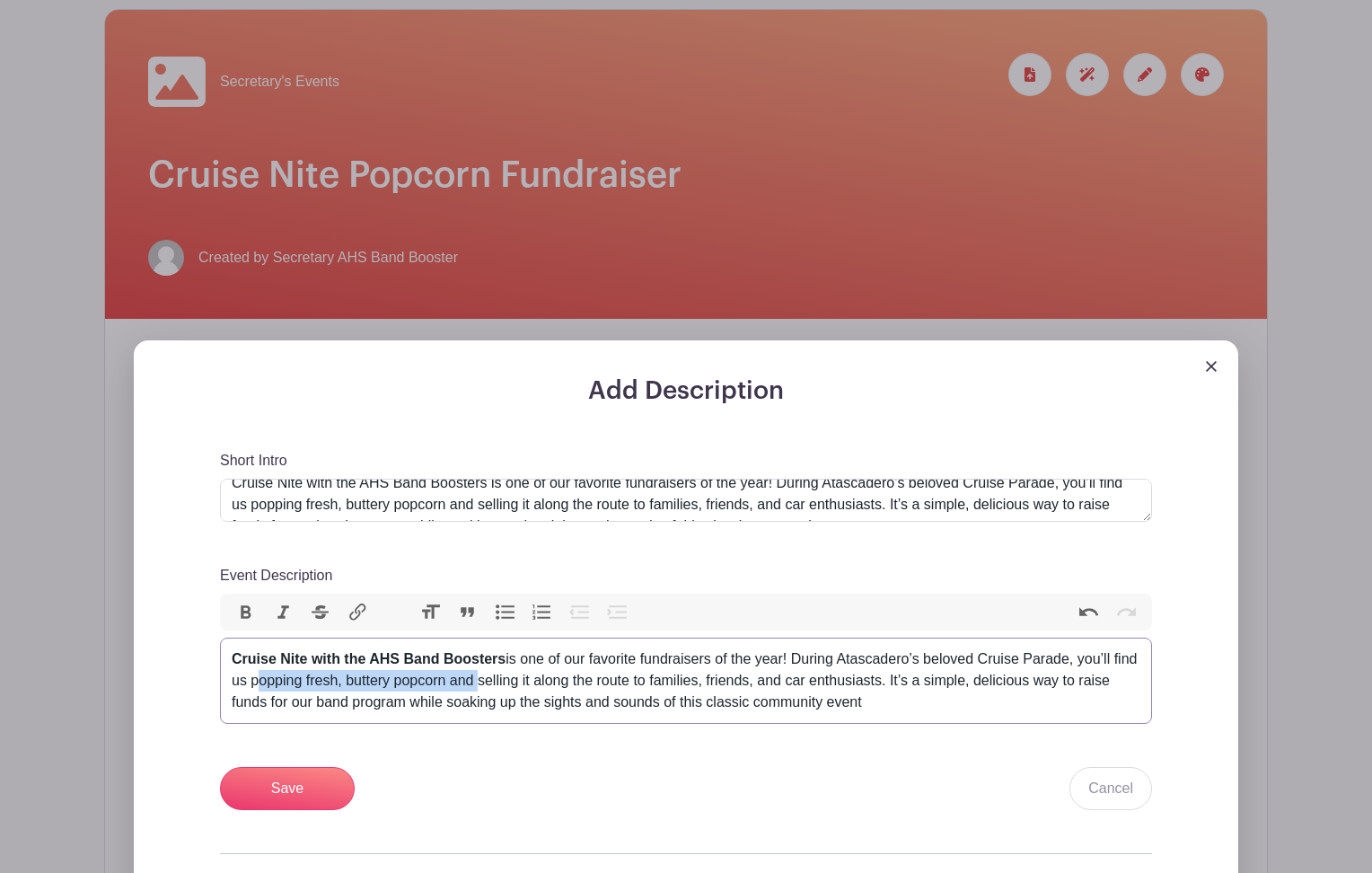
drag, startPoint x: 507, startPoint y: 681, endPoint x: 277, endPoint y: 689, distance: 230.1
click at [277, 689] on div "Cruise Nite with the AHS Band Boosters is one of our favorite fundraisers of th…" at bounding box center [686, 681] width 909 height 65
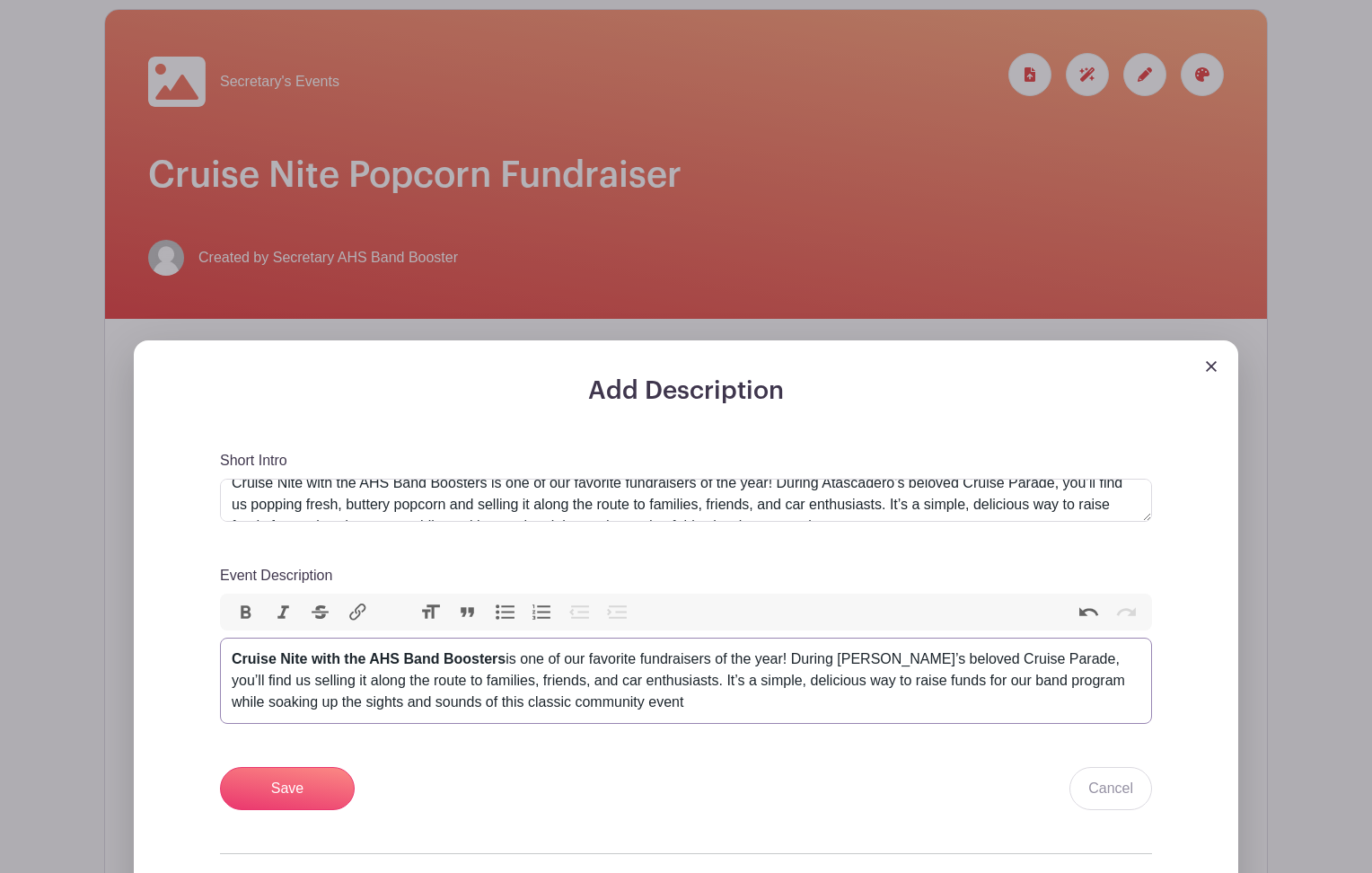
click at [1064, 660] on div "Cruise Nite with the AHS Band Boosters is one of our favorite fundraisers of th…" at bounding box center [686, 681] width 909 height 65
click at [982, 666] on div "Cruise Nite with the AHS Band Boosters is one of our favorite fundraisers of th…" at bounding box center [686, 681] width 909 height 65
type trix-editor "<div><strong>Cruise Nite with the AHS Band Boosters</strong> is one of our favo…"
click at [512, 500] on textarea "Cruise Nite with the AHS Band Boosters is one of our favorite fundraisers of th…" at bounding box center [686, 501] width 932 height 43
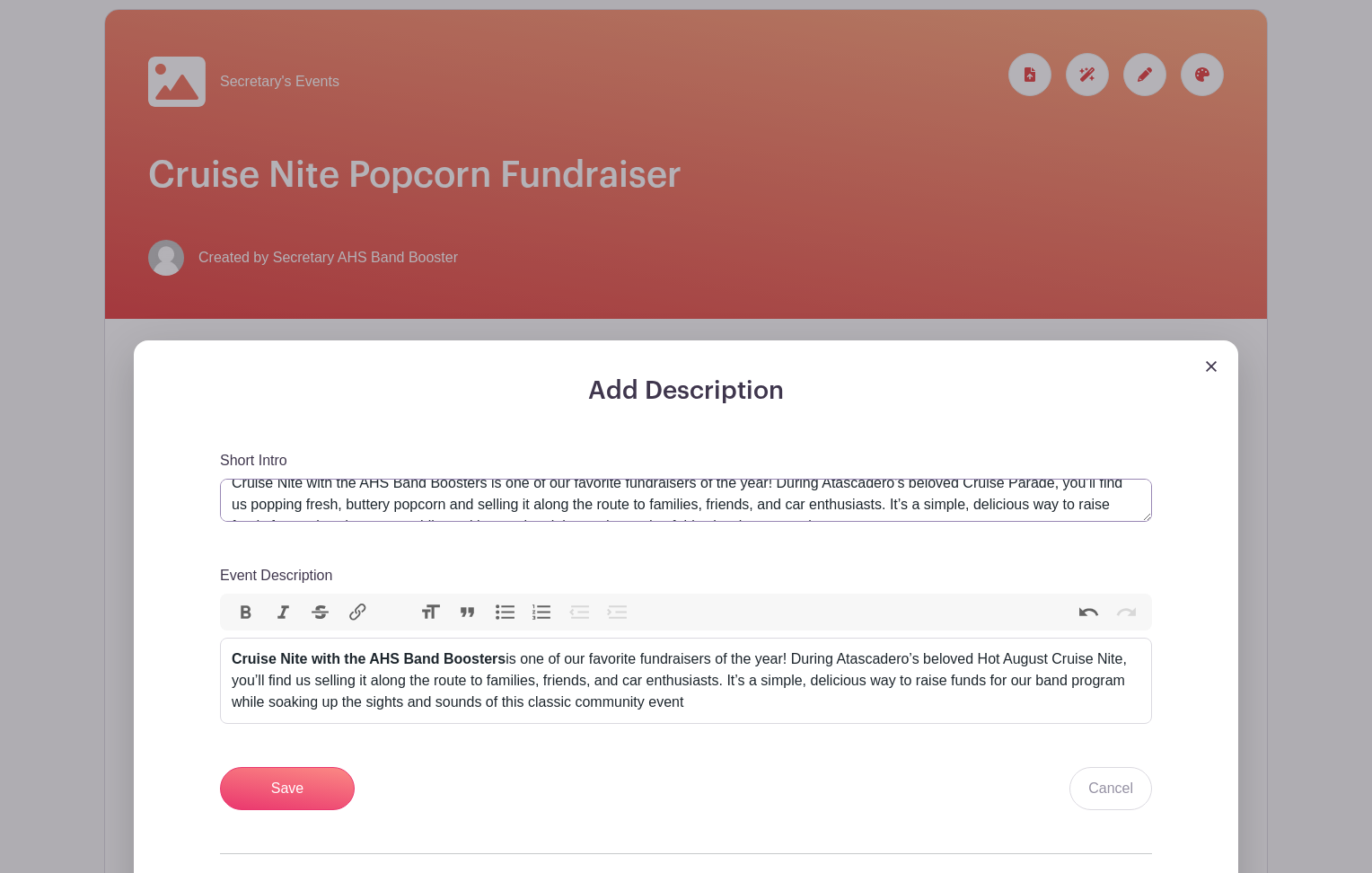
click at [512, 500] on textarea "Cruise Nite with the AHS Band Boosters is one of our favorite fundraisers of th…" at bounding box center [686, 501] width 932 height 43
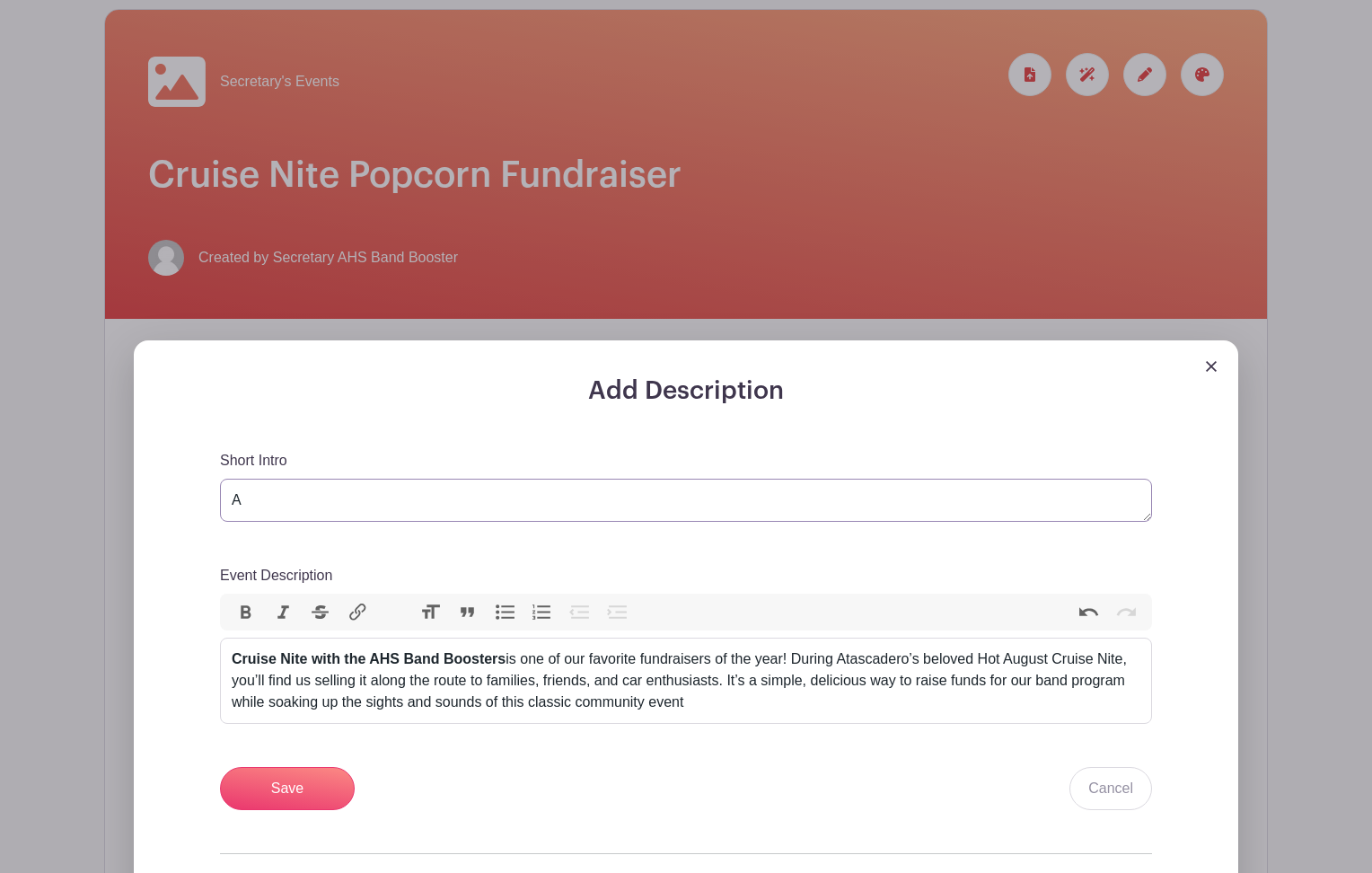
scroll to position [0, 0]
type textarea "A"
type textarea "O"
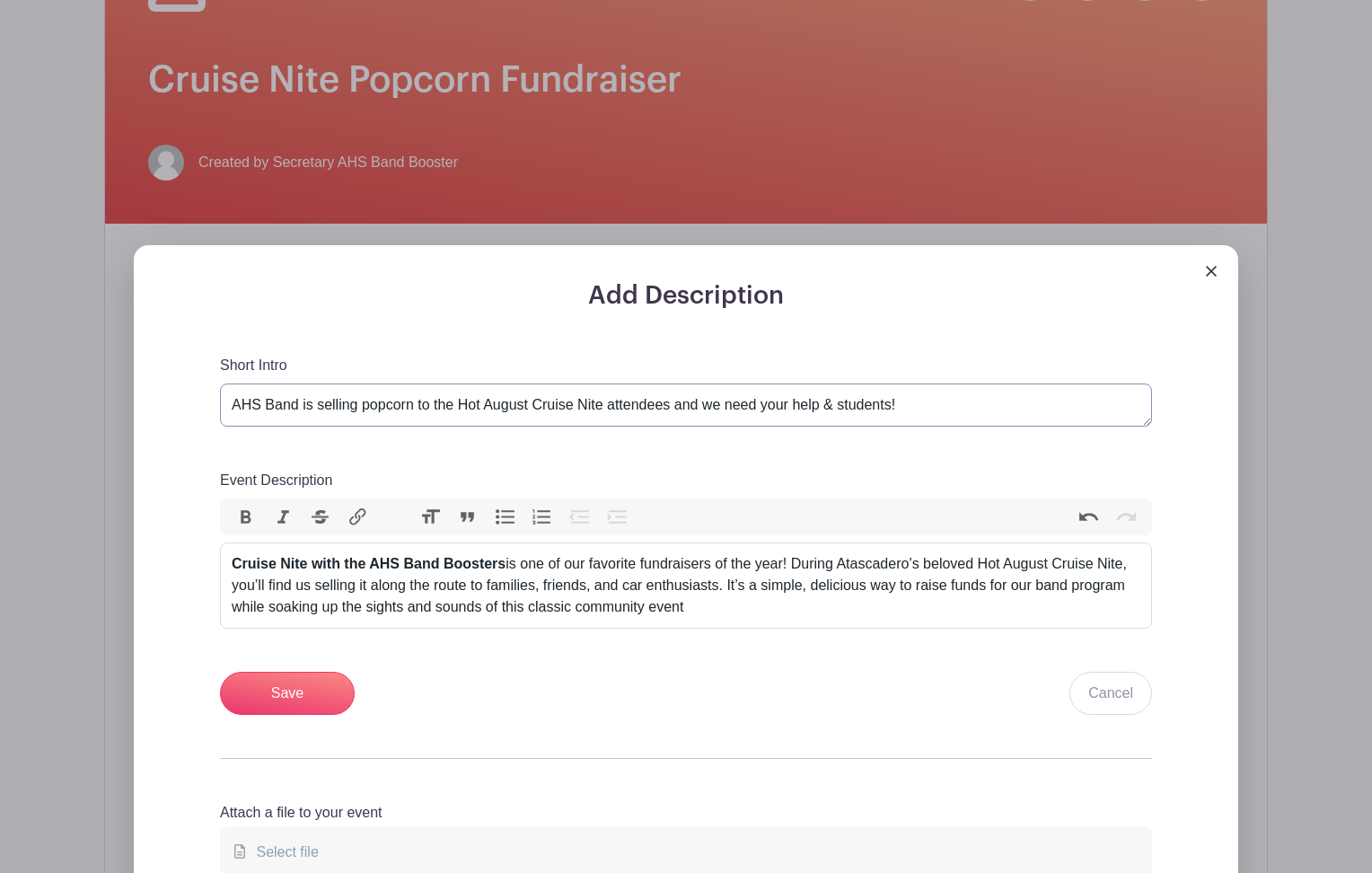
scroll to position [538, 0]
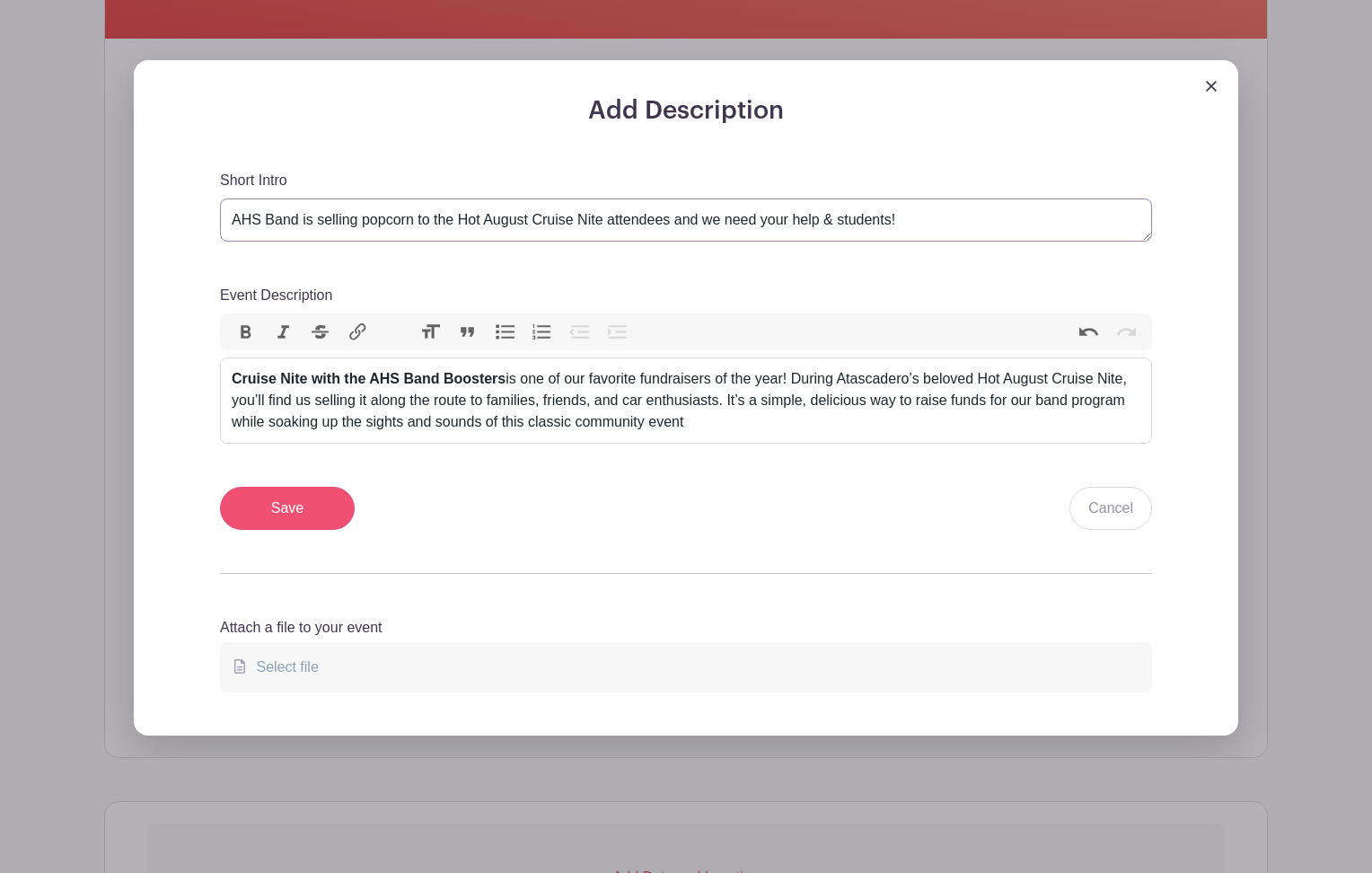
type textarea "AHS Band is selling popcorn to the Hot August Cruise Nite attendees and we need…"
click at [313, 512] on input "Save" at bounding box center [287, 508] width 135 height 43
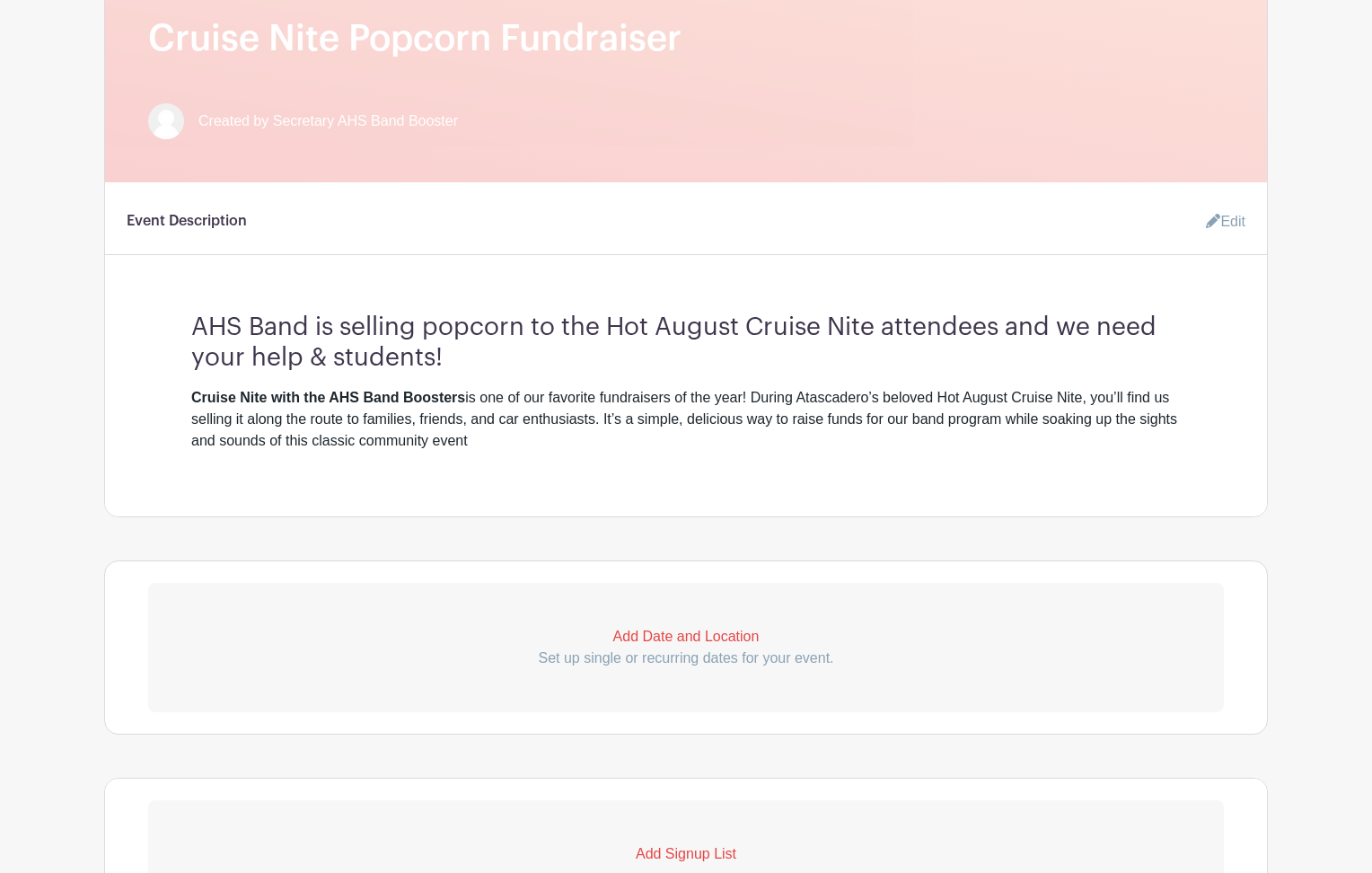
click at [697, 643] on p "Add Date and Location" at bounding box center [686, 636] width 1076 height 22
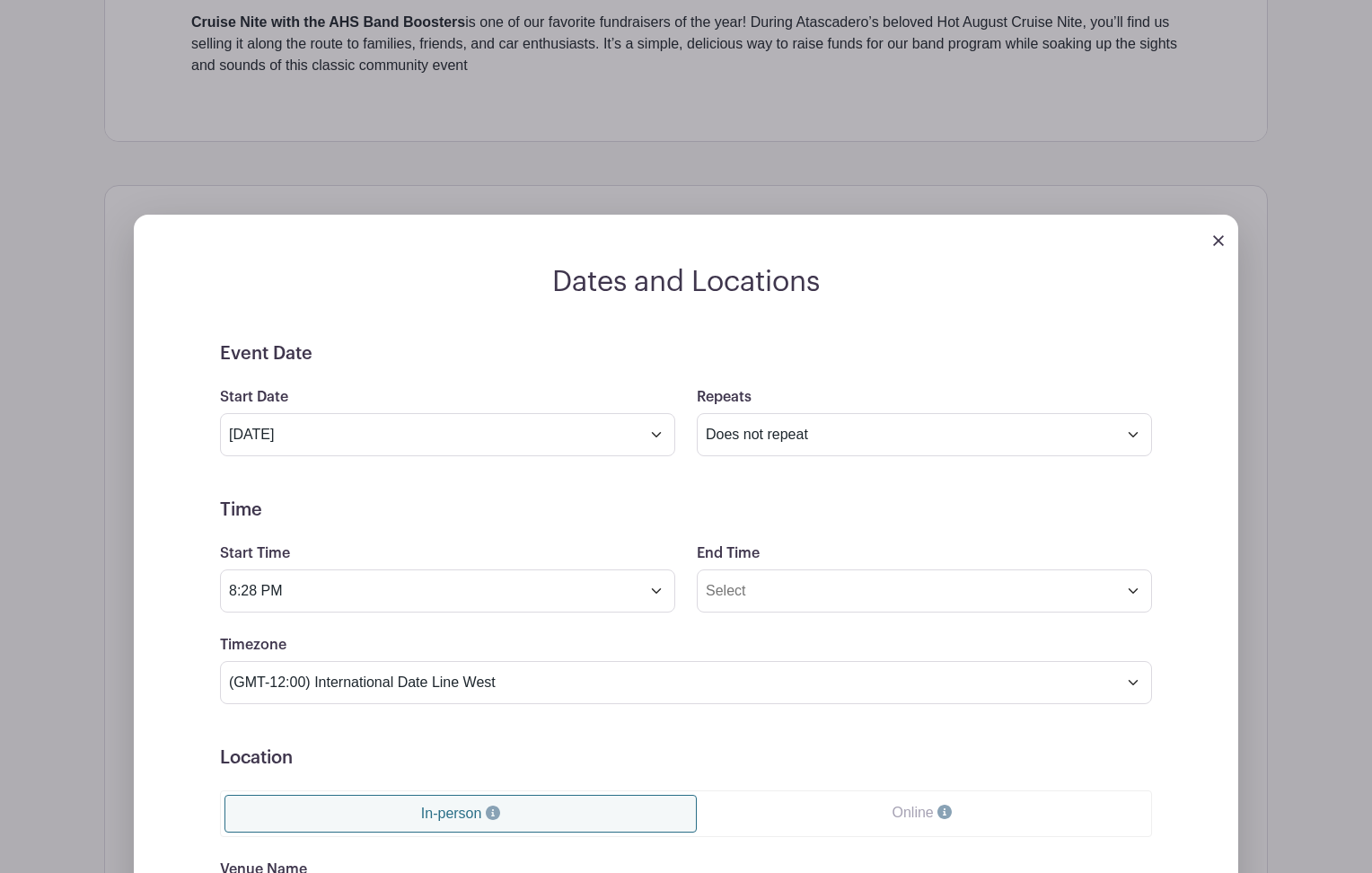
scroll to position [981, 0]
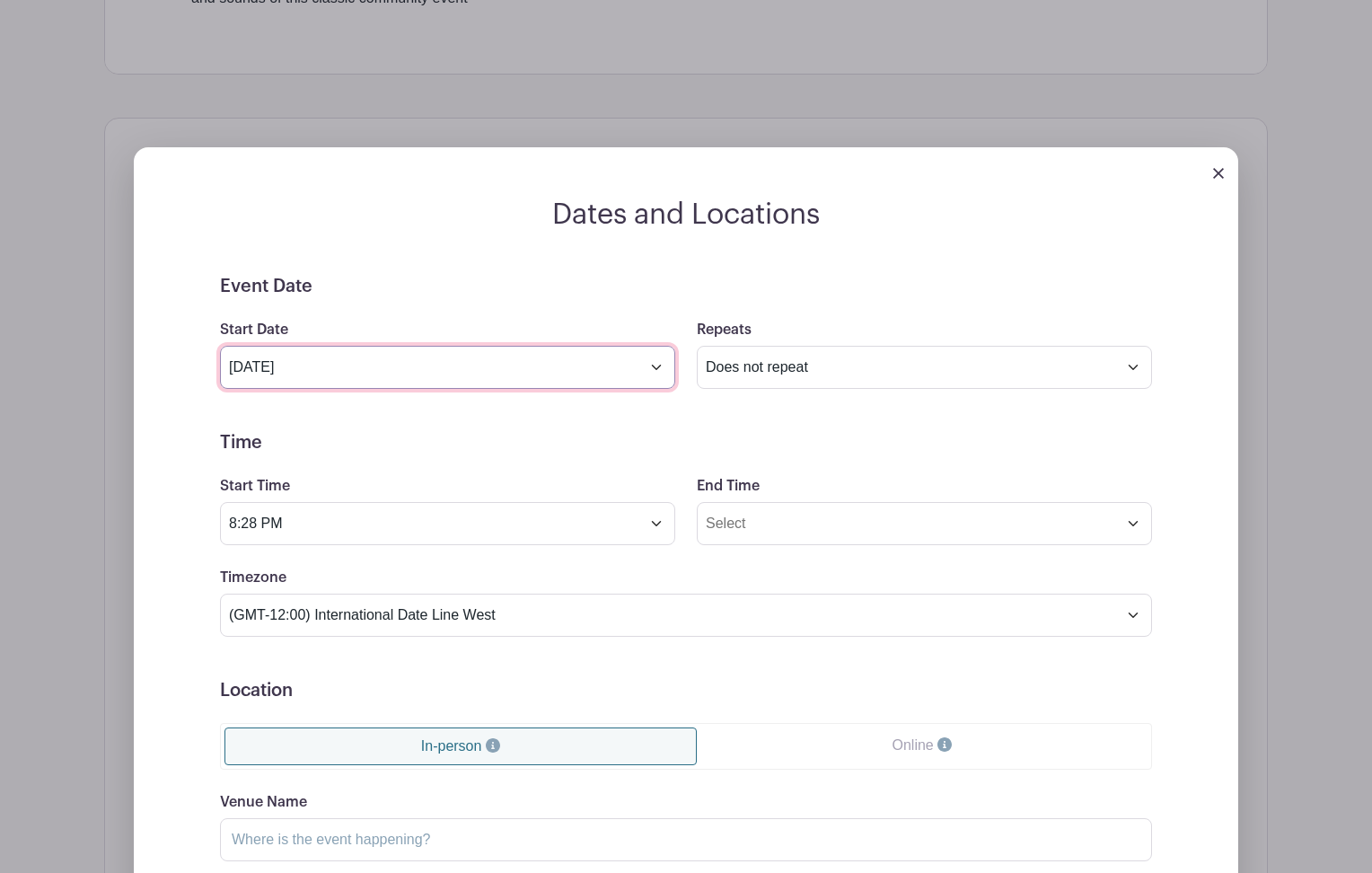
click at [653, 370] on input "Aug 13 2025" at bounding box center [447, 368] width 455 height 43
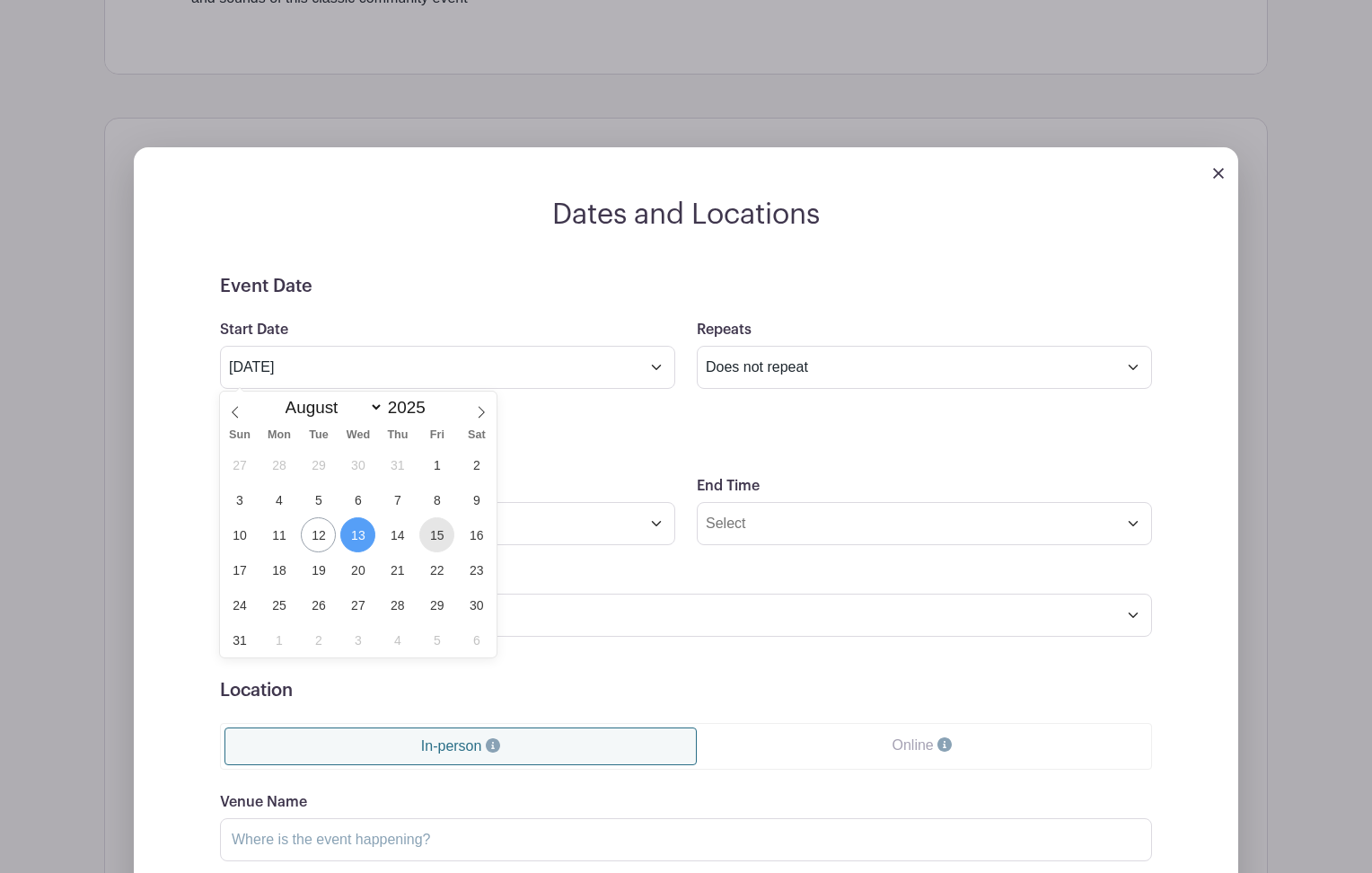
click at [436, 537] on span "15" at bounding box center [437, 534] width 35 height 35
type input "Aug 15 2025"
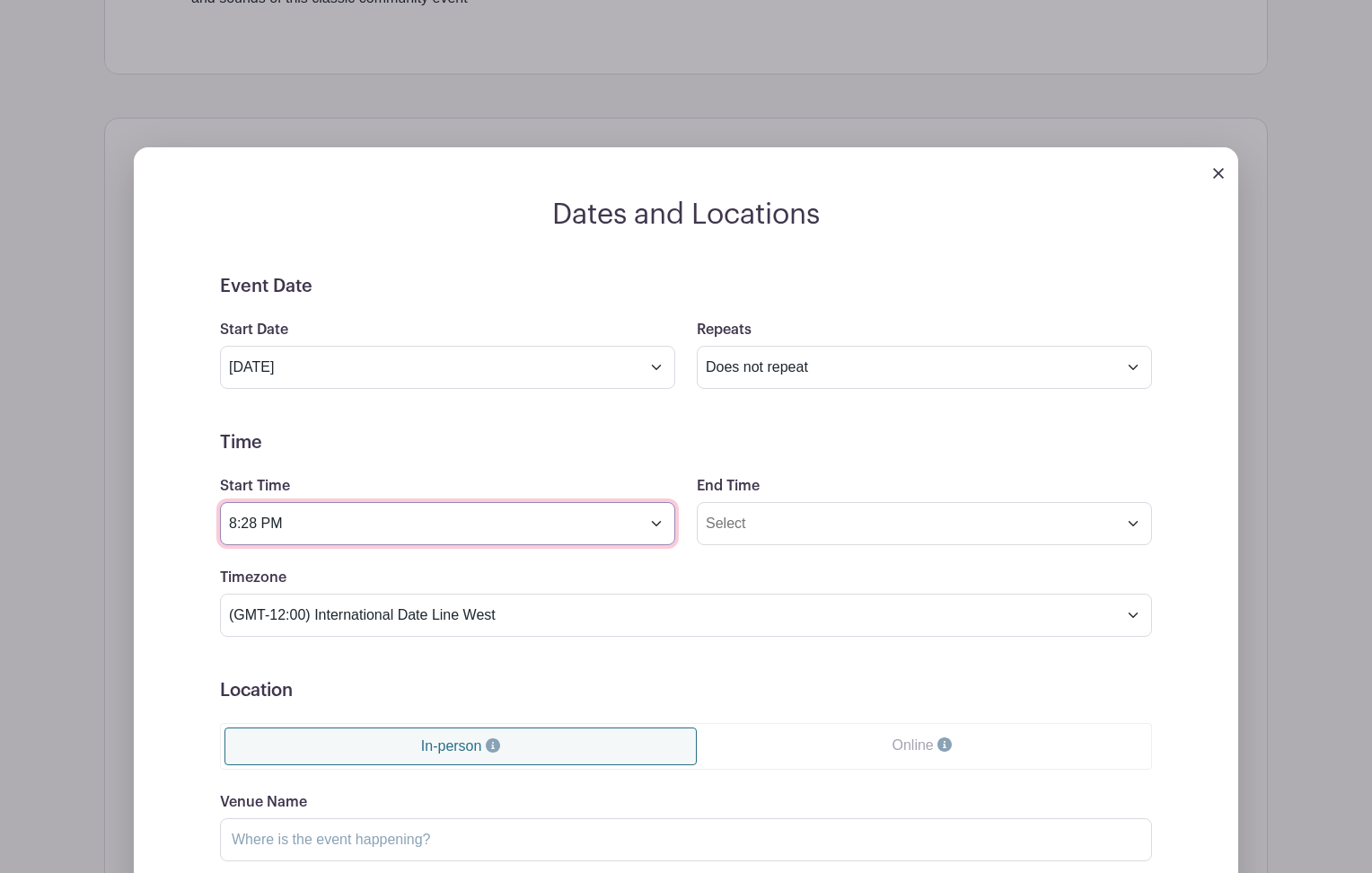
click at [656, 533] on input "8:28 PM" at bounding box center [447, 523] width 455 height 43
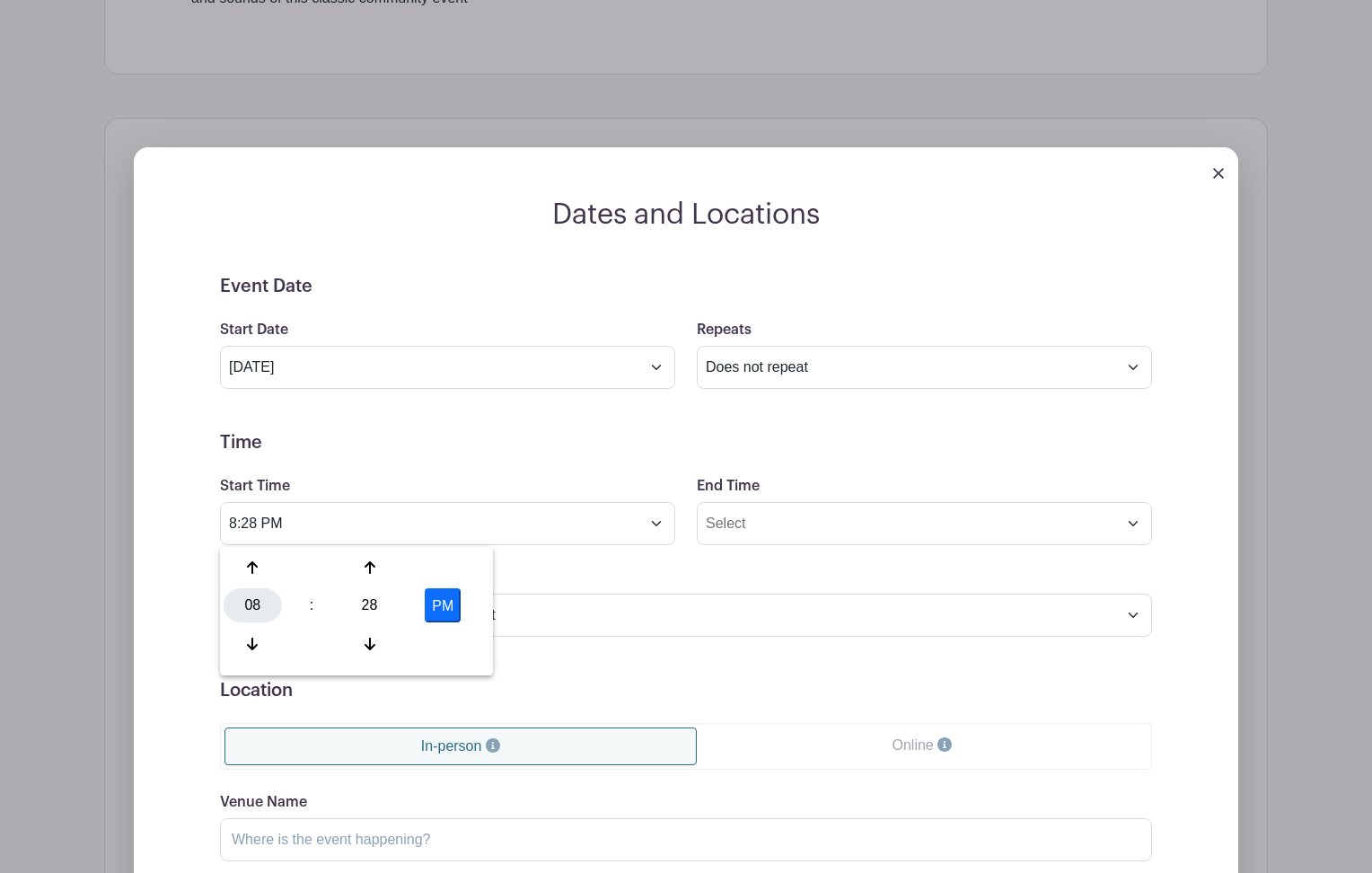
click at [244, 609] on div "08" at bounding box center [253, 605] width 58 height 34
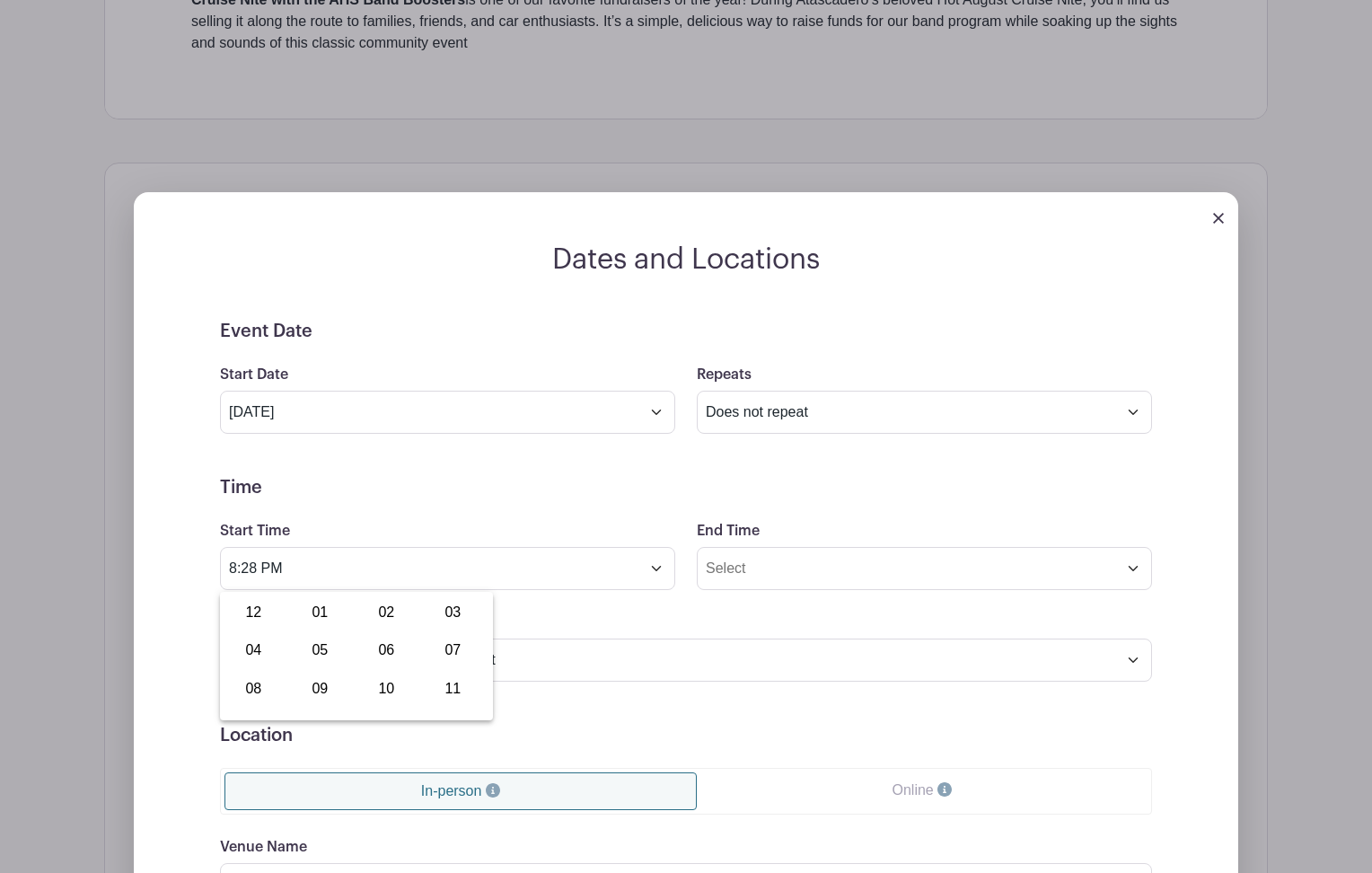
scroll to position [946, 0]
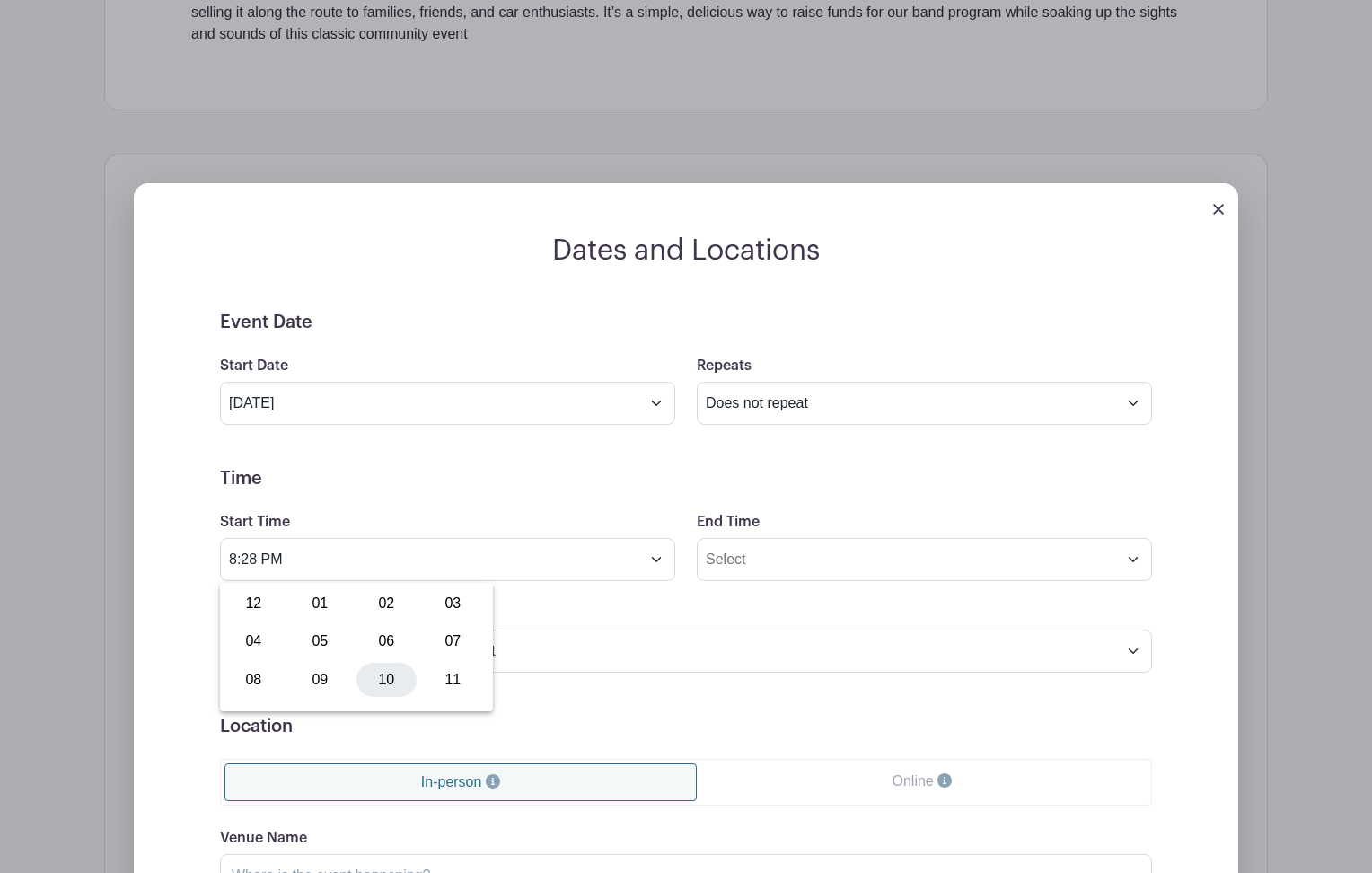
click at [394, 678] on div "10" at bounding box center [387, 680] width 60 height 34
click at [372, 643] on div "28" at bounding box center [370, 641] width 58 height 34
click at [386, 645] on div "30" at bounding box center [387, 641] width 60 height 34
type input "10:30 PM"
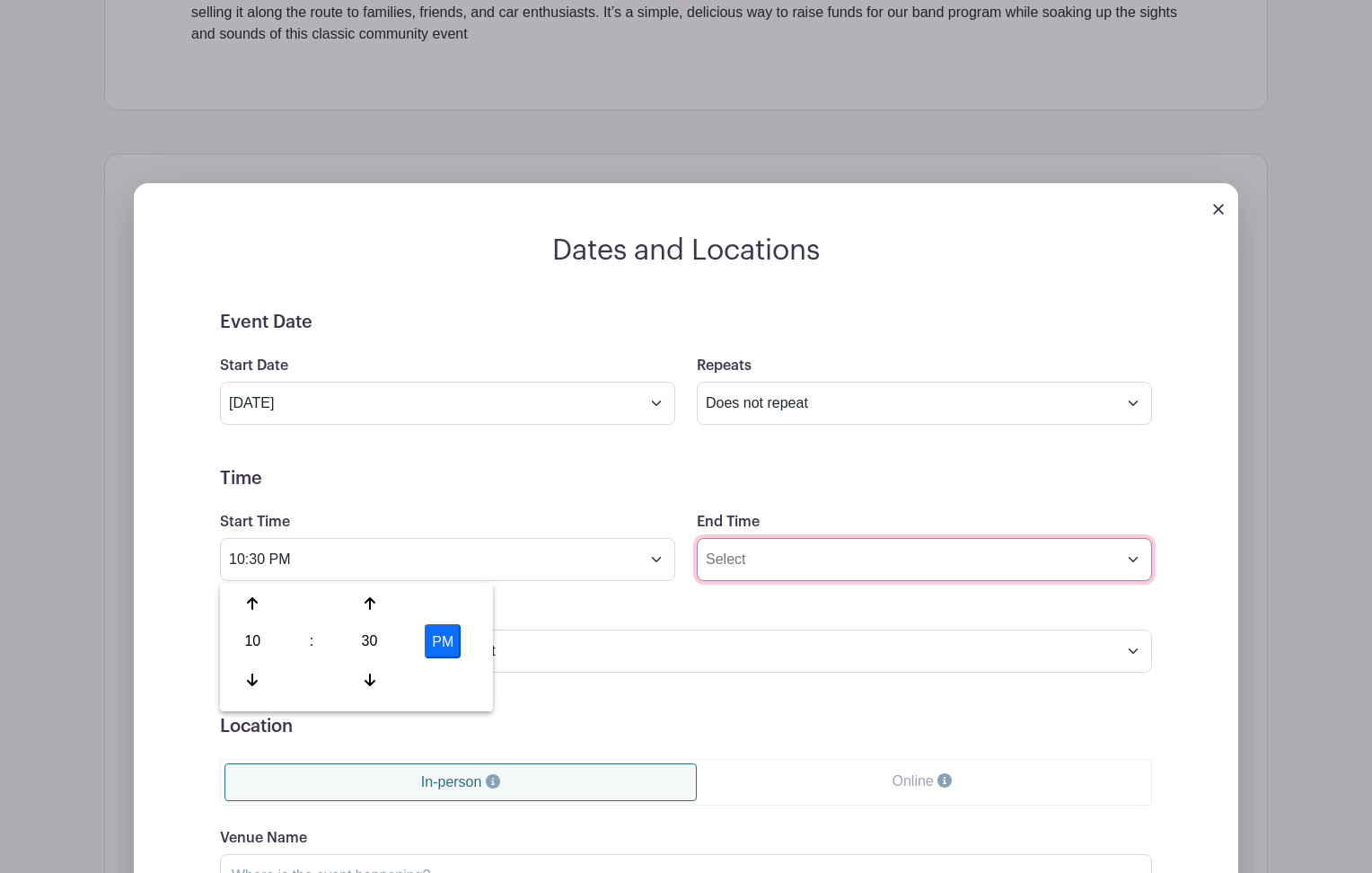
click at [816, 553] on input "End Time" at bounding box center [924, 559] width 455 height 43
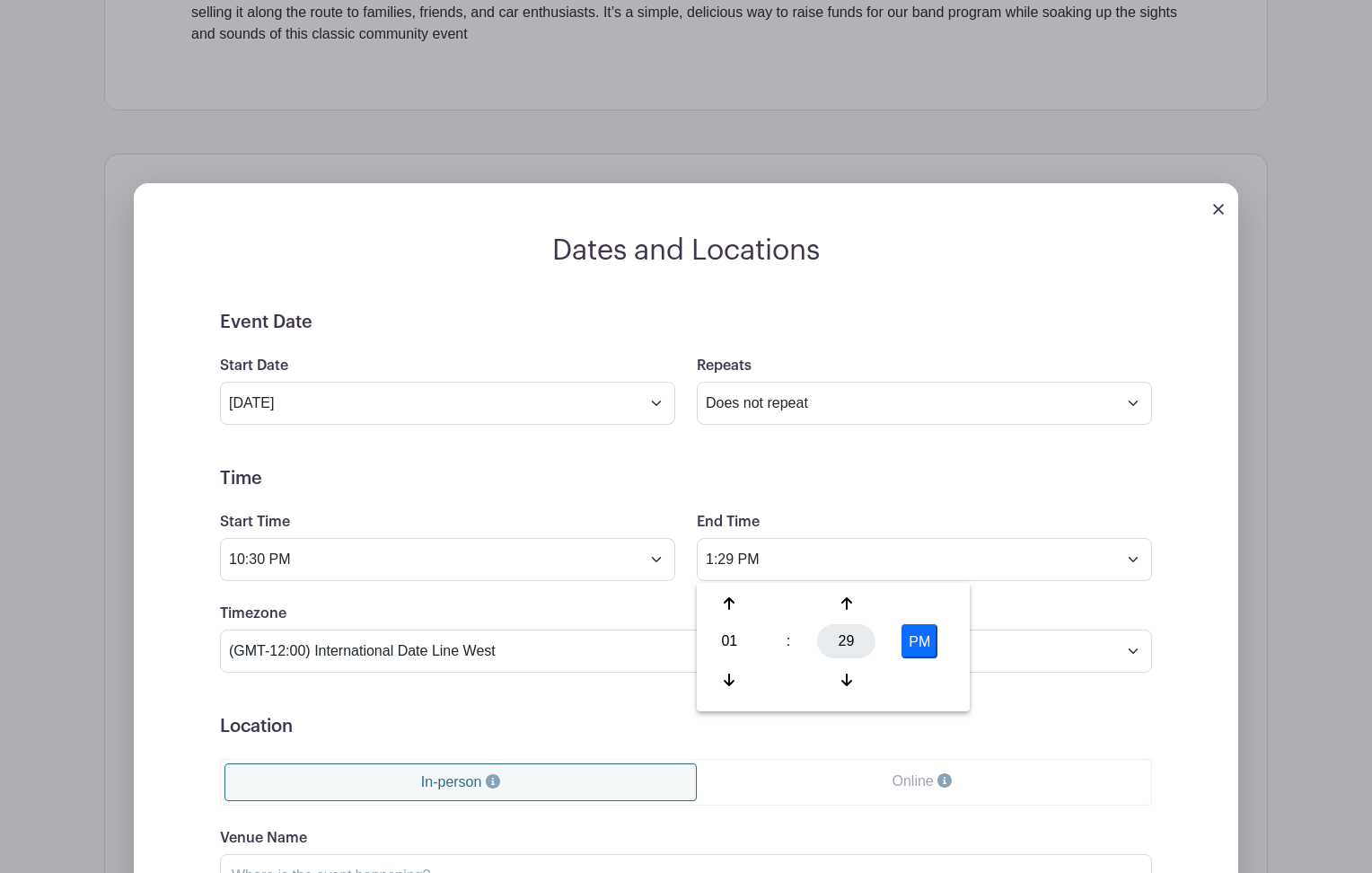
click at [850, 644] on div "29" at bounding box center [847, 641] width 58 height 34
click at [864, 643] on div "30" at bounding box center [864, 641] width 60 height 34
type input "1:30 PM"
click at [446, 486] on h5 "Time" at bounding box center [686, 478] width 932 height 22
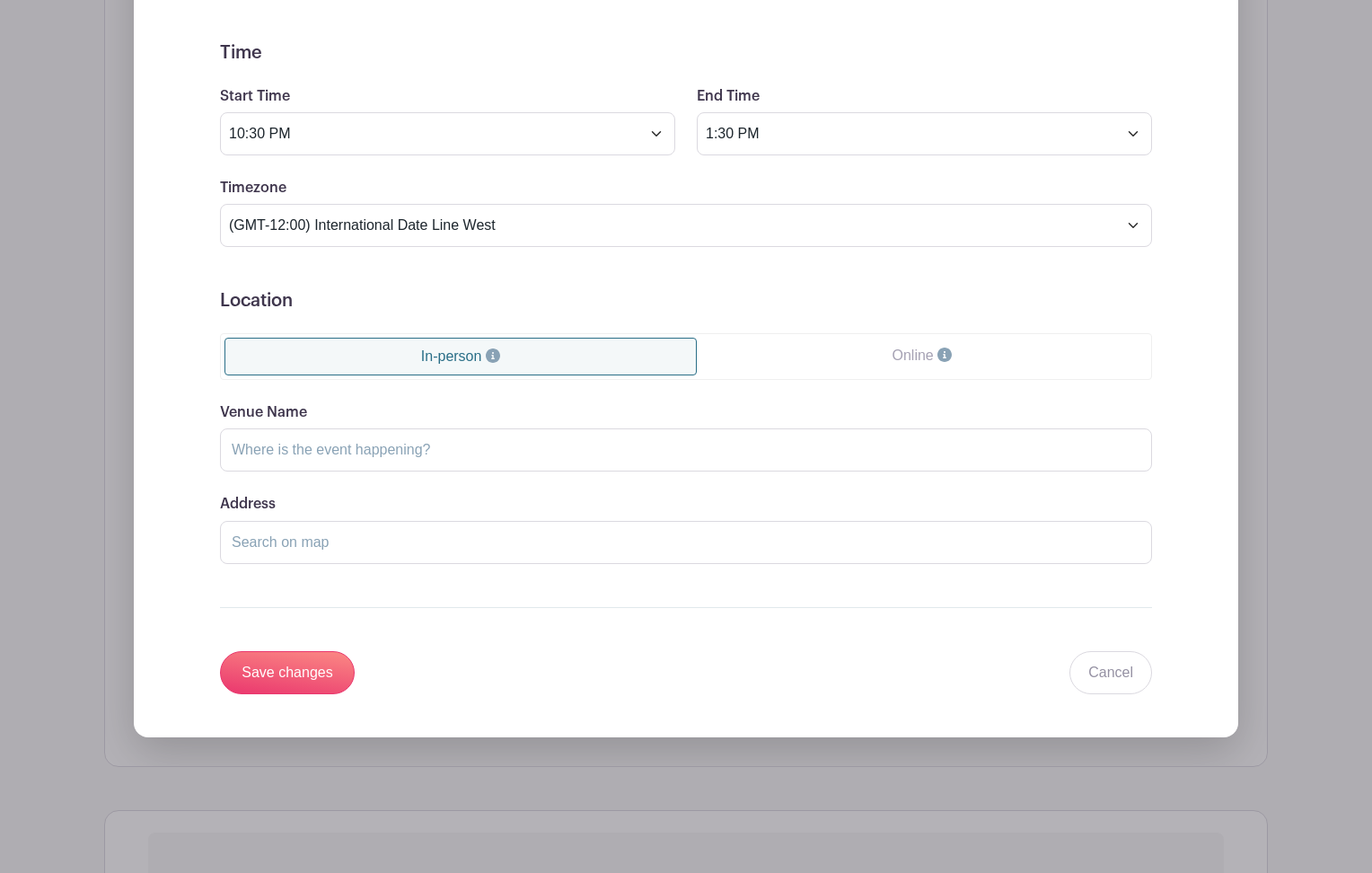
scroll to position [1382, 0]
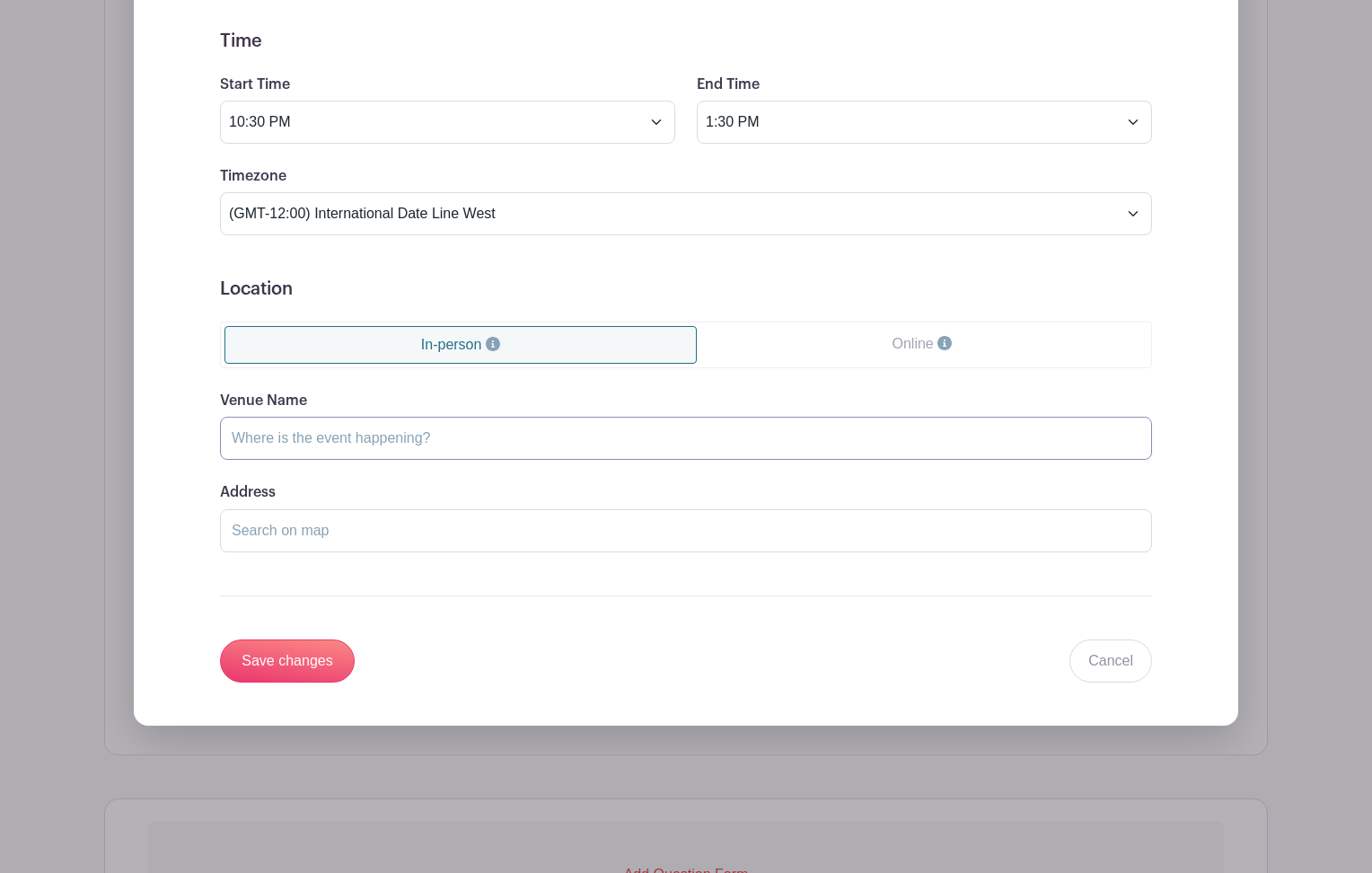
click at [438, 448] on input "Venue Name" at bounding box center [686, 438] width 932 height 43
click at [268, 442] on input "AHS Concessions" at bounding box center [686, 438] width 932 height 43
click at [454, 439] on input "AHS Football Concessions" at bounding box center [686, 438] width 932 height 43
type input "AHS Football Concessions & Sunken Gardens by Malibu Brew"
click at [502, 513] on input "Address" at bounding box center [686, 531] width 932 height 43
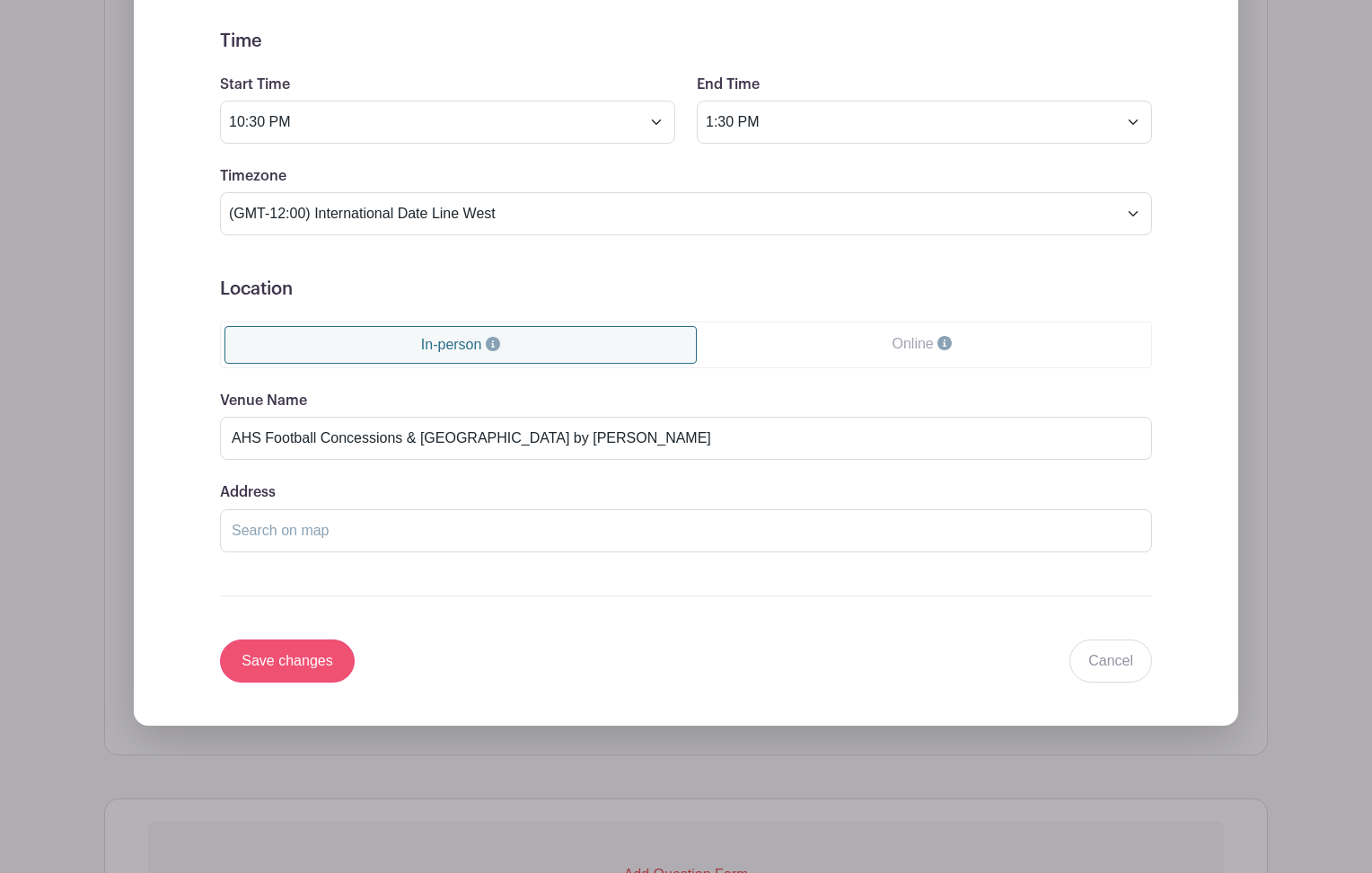
click at [298, 673] on input "Save changes" at bounding box center [287, 661] width 135 height 43
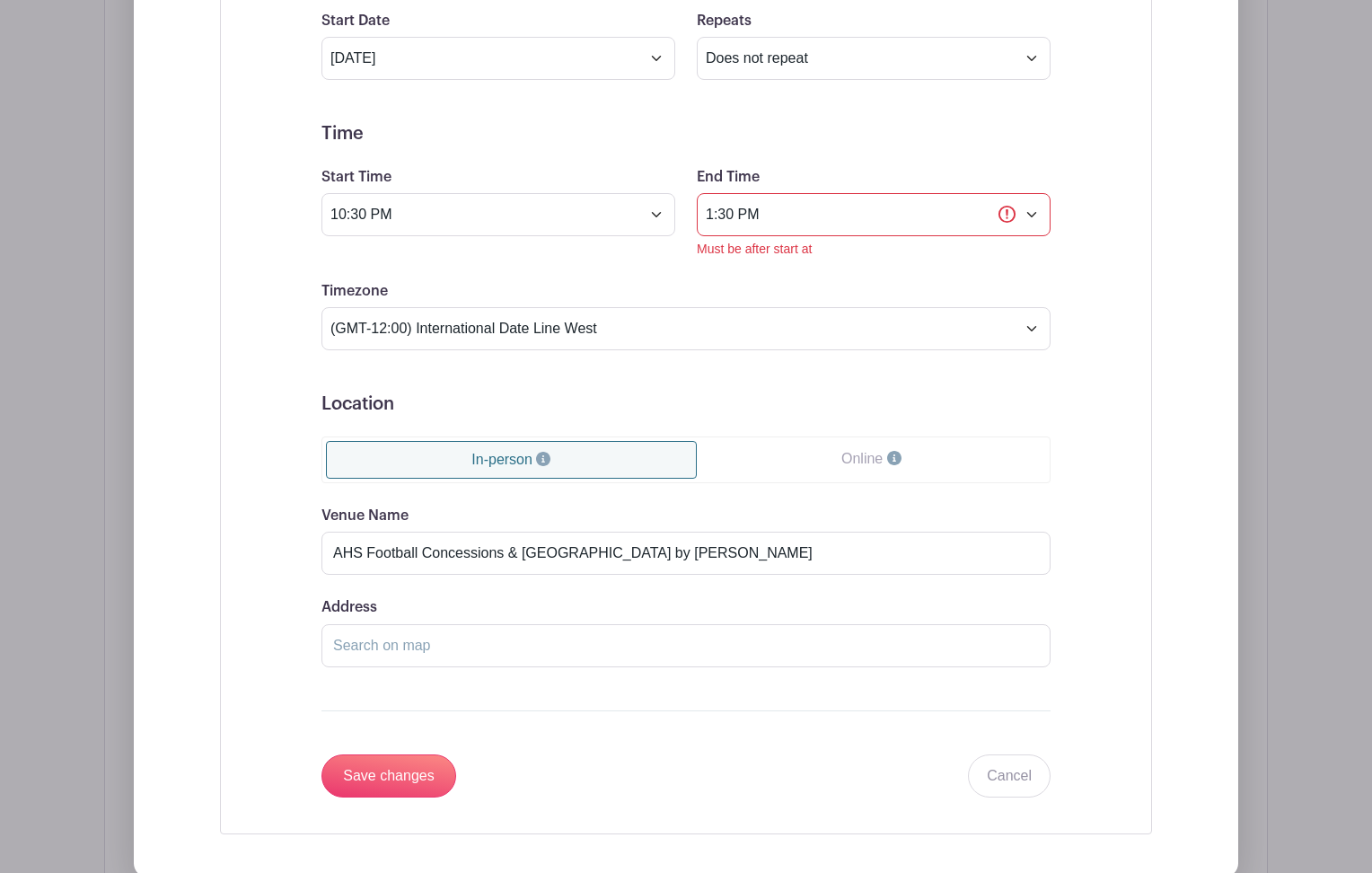
scroll to position [1317, 0]
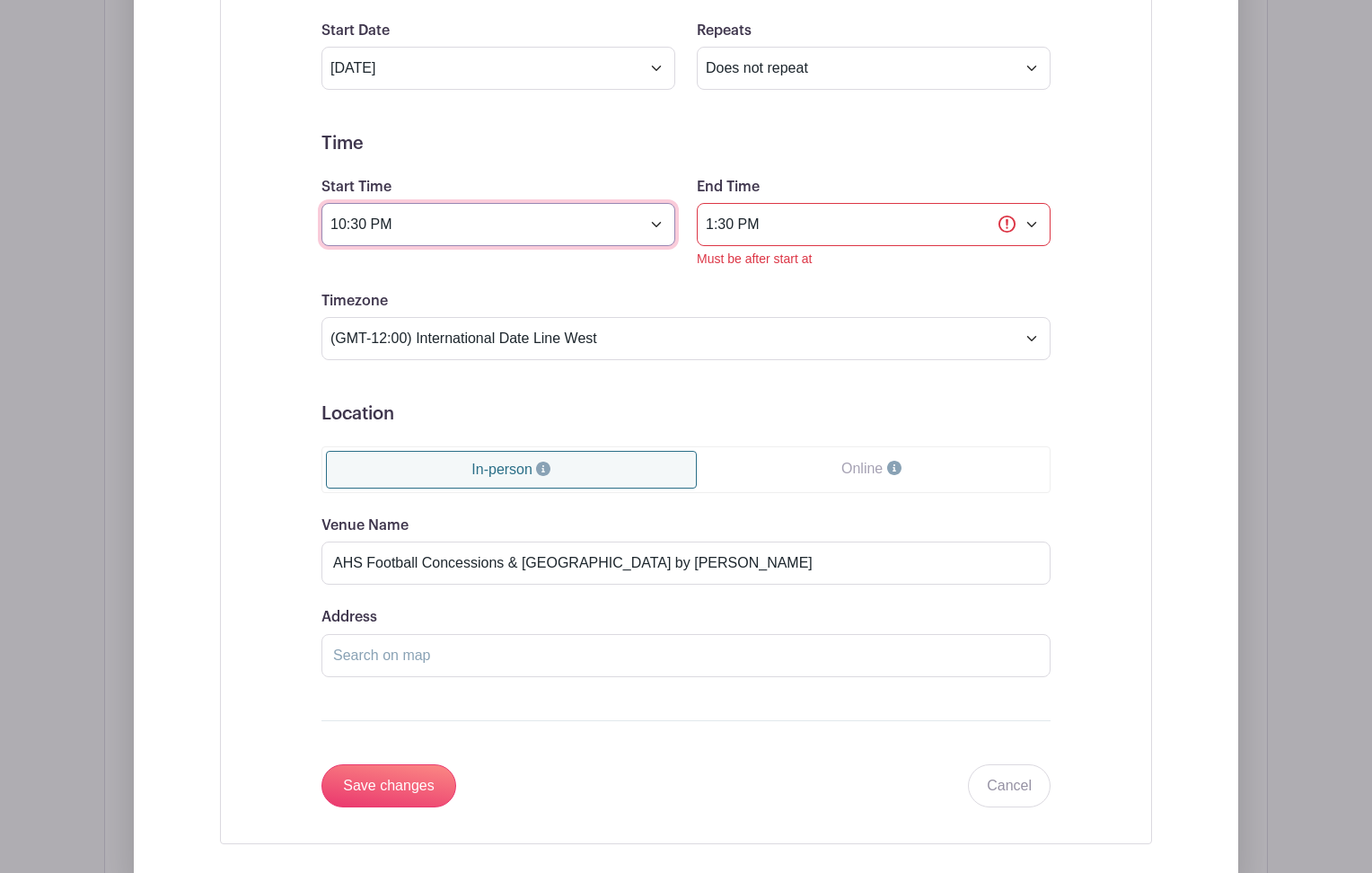
click at [387, 224] on input "10:30 PM" at bounding box center [498, 224] width 354 height 43
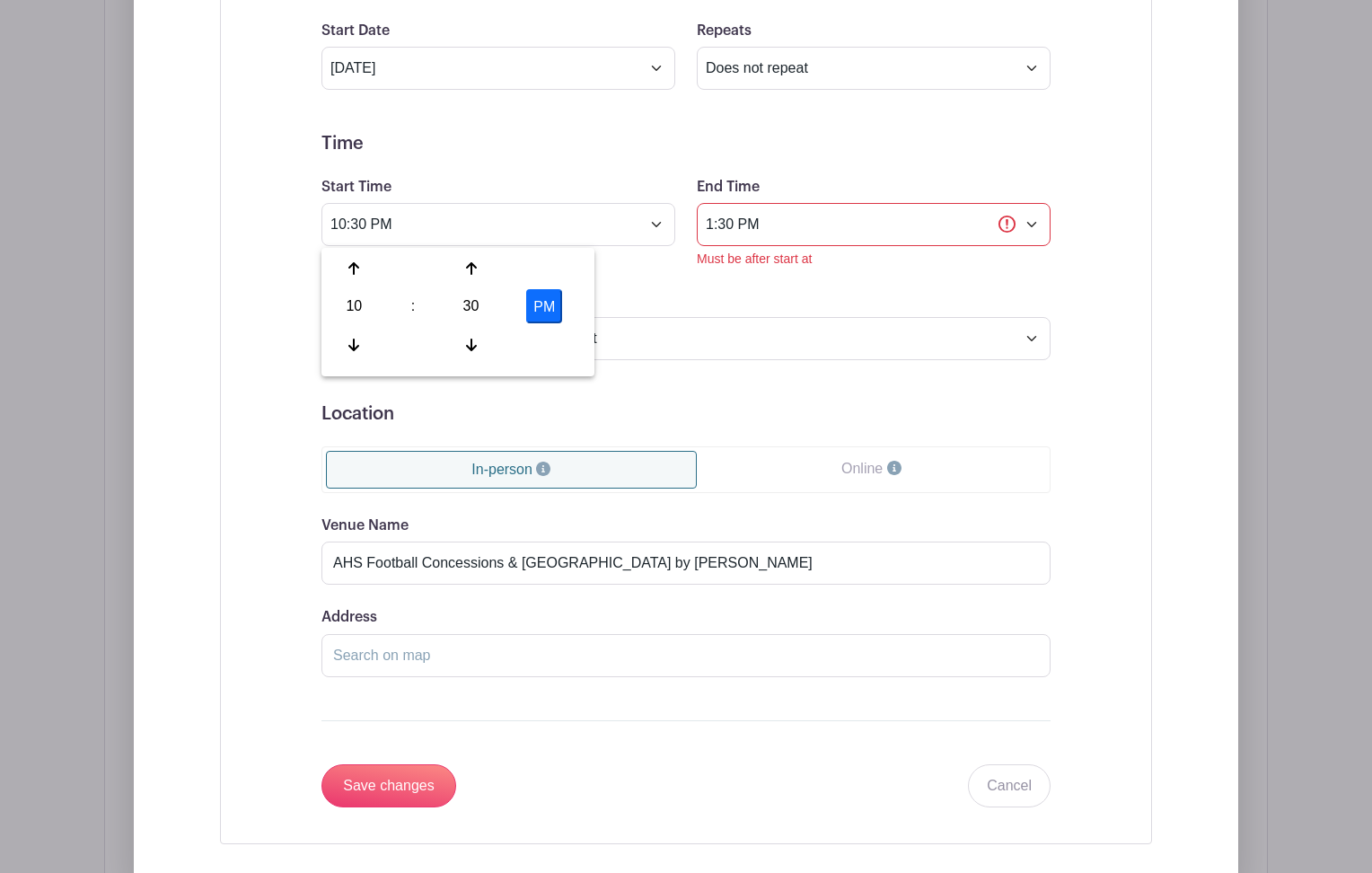
click at [546, 306] on button "PM" at bounding box center [544, 306] width 36 height 34
type input "10:30 AM"
click at [138, 395] on div "Dates and Locations Event Date Start Date Aug 15 2025 Repeats Does not repeat D…" at bounding box center [686, 373] width 1104 height 1024
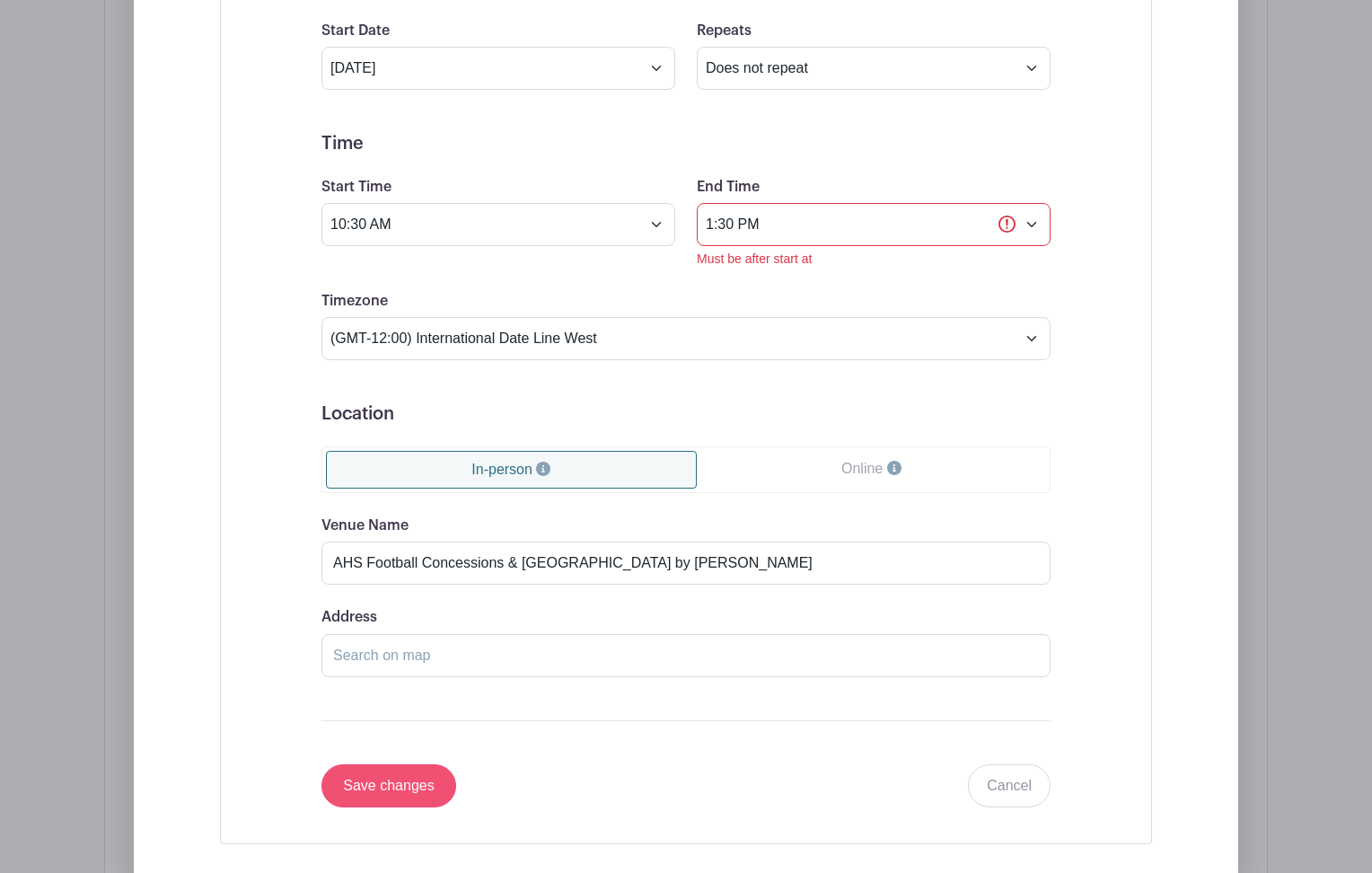
click at [399, 797] on input "Save changes" at bounding box center [388, 785] width 135 height 43
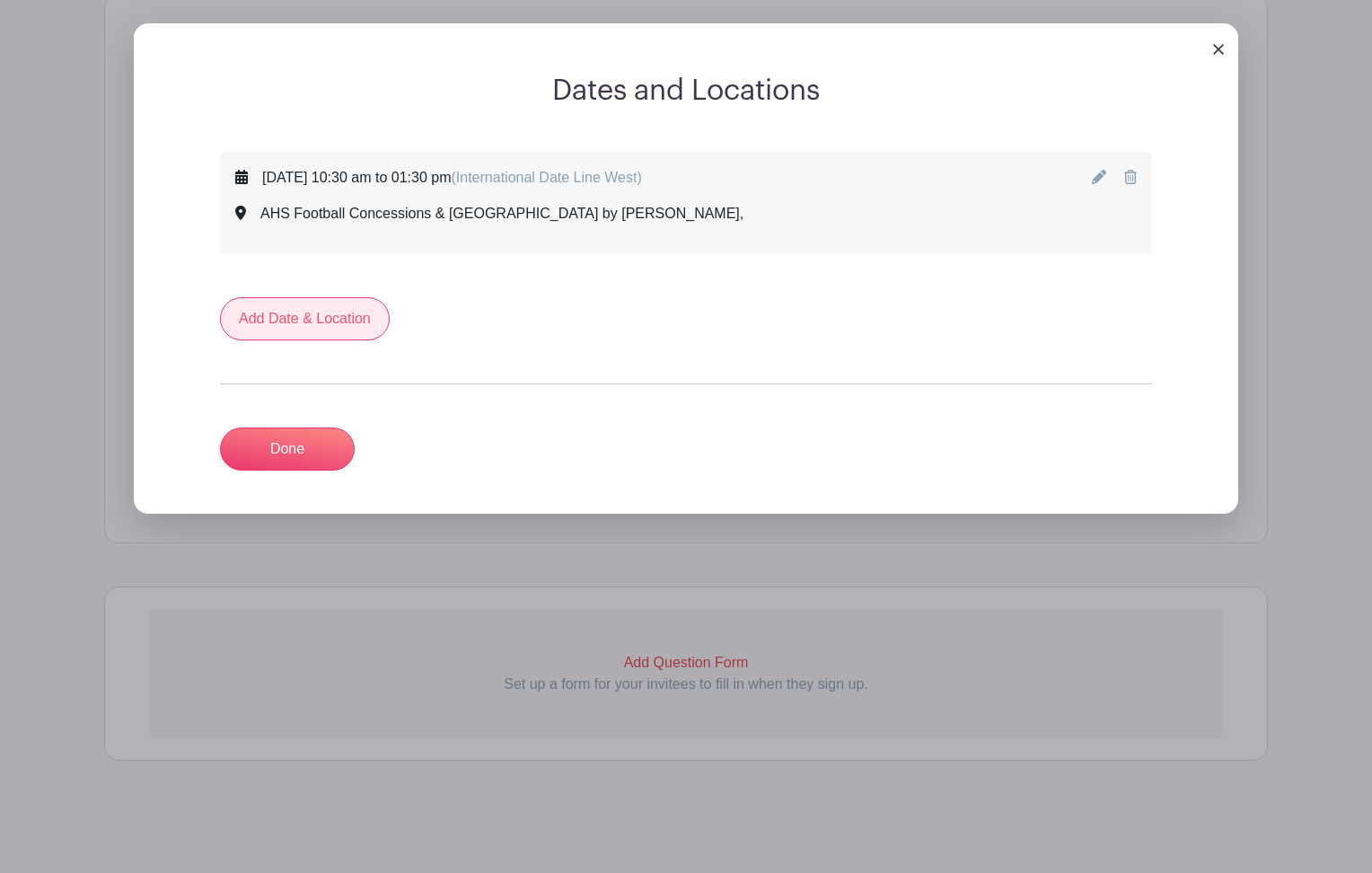
click at [317, 318] on link "Add Date & Location" at bounding box center [305, 319] width 170 height 43
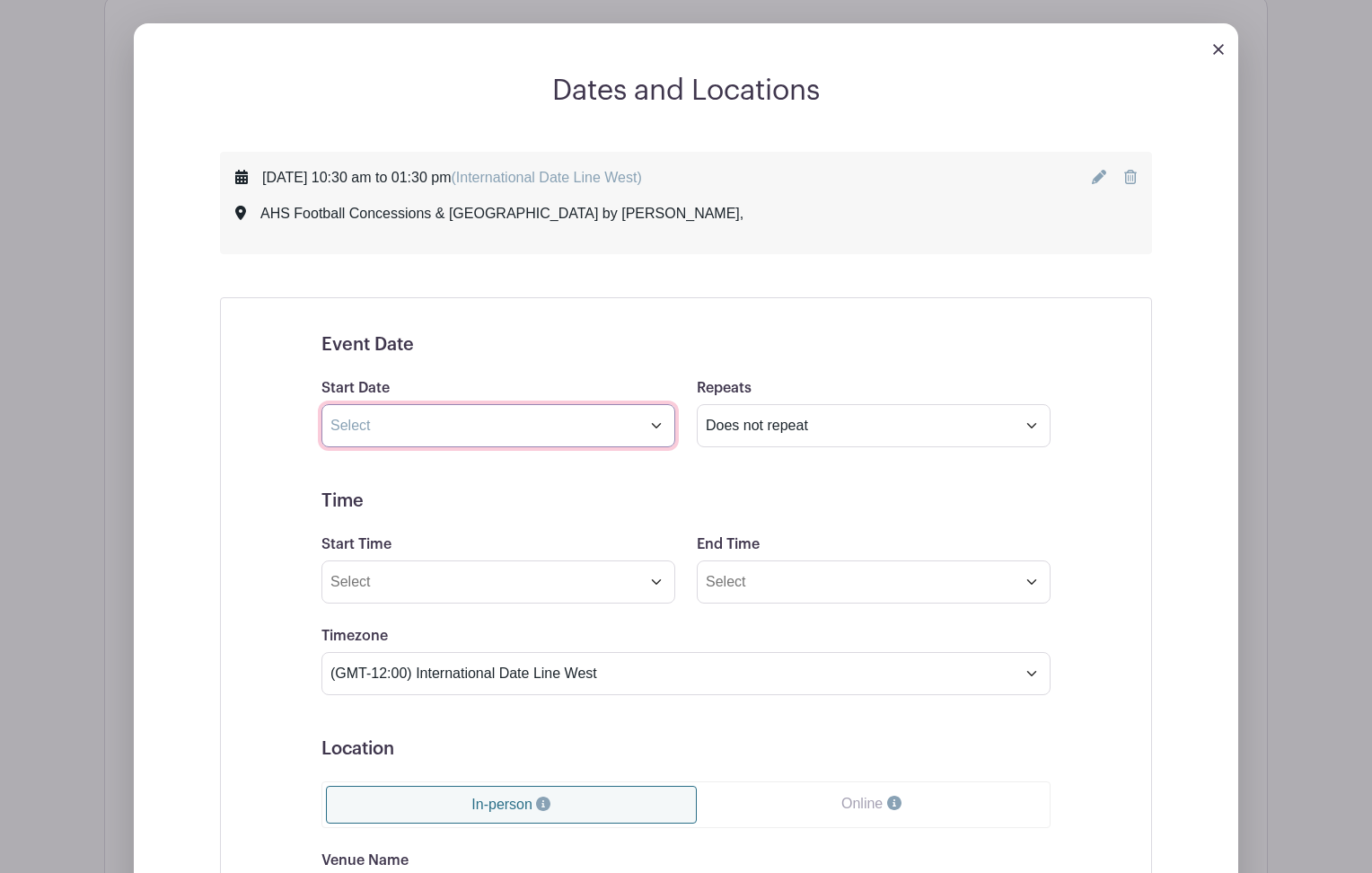
click at [506, 434] on input "text" at bounding box center [498, 425] width 354 height 43
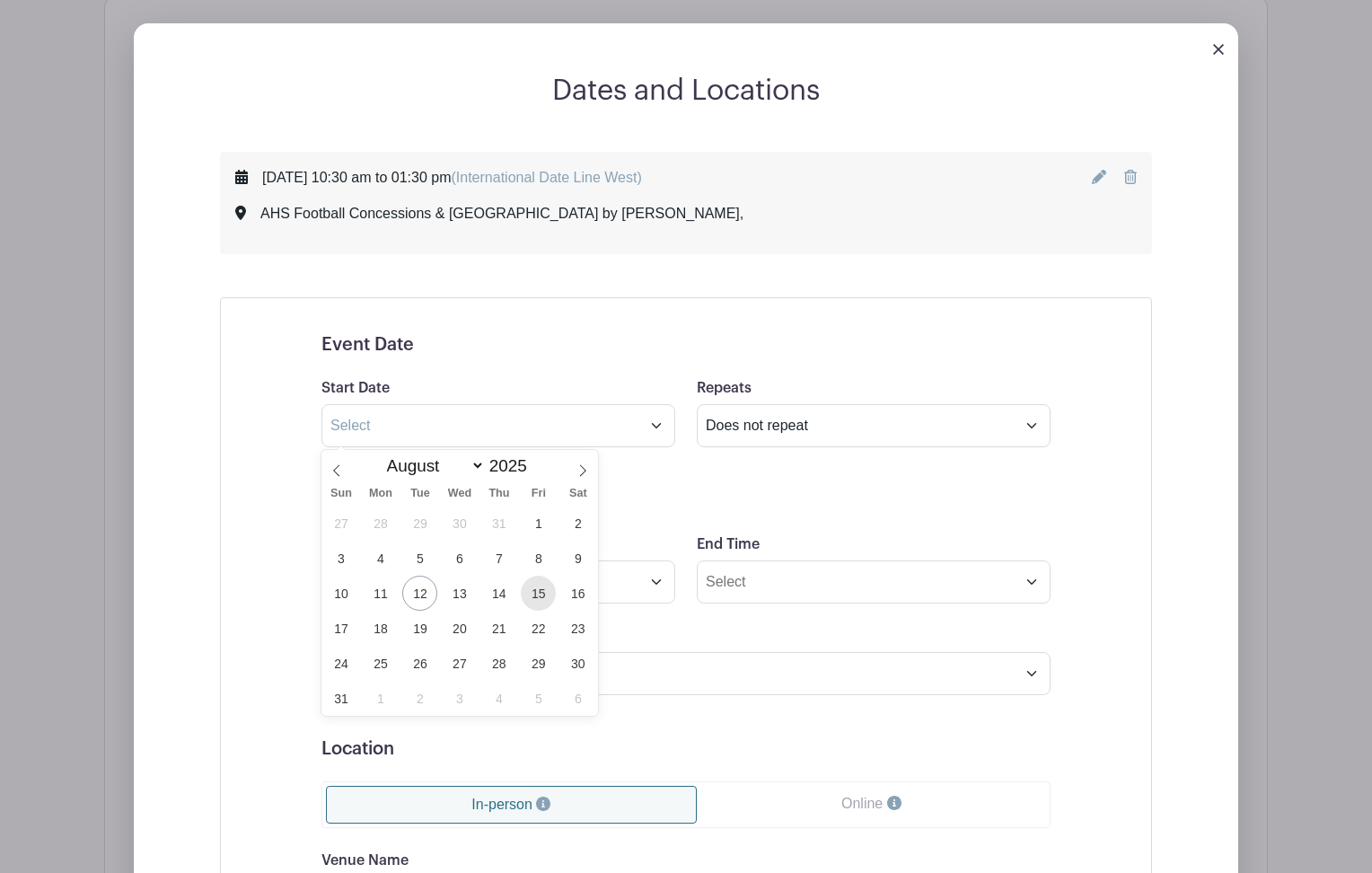
click at [543, 592] on span "15" at bounding box center [537, 592] width 35 height 35
type input "Aug 15 2025"
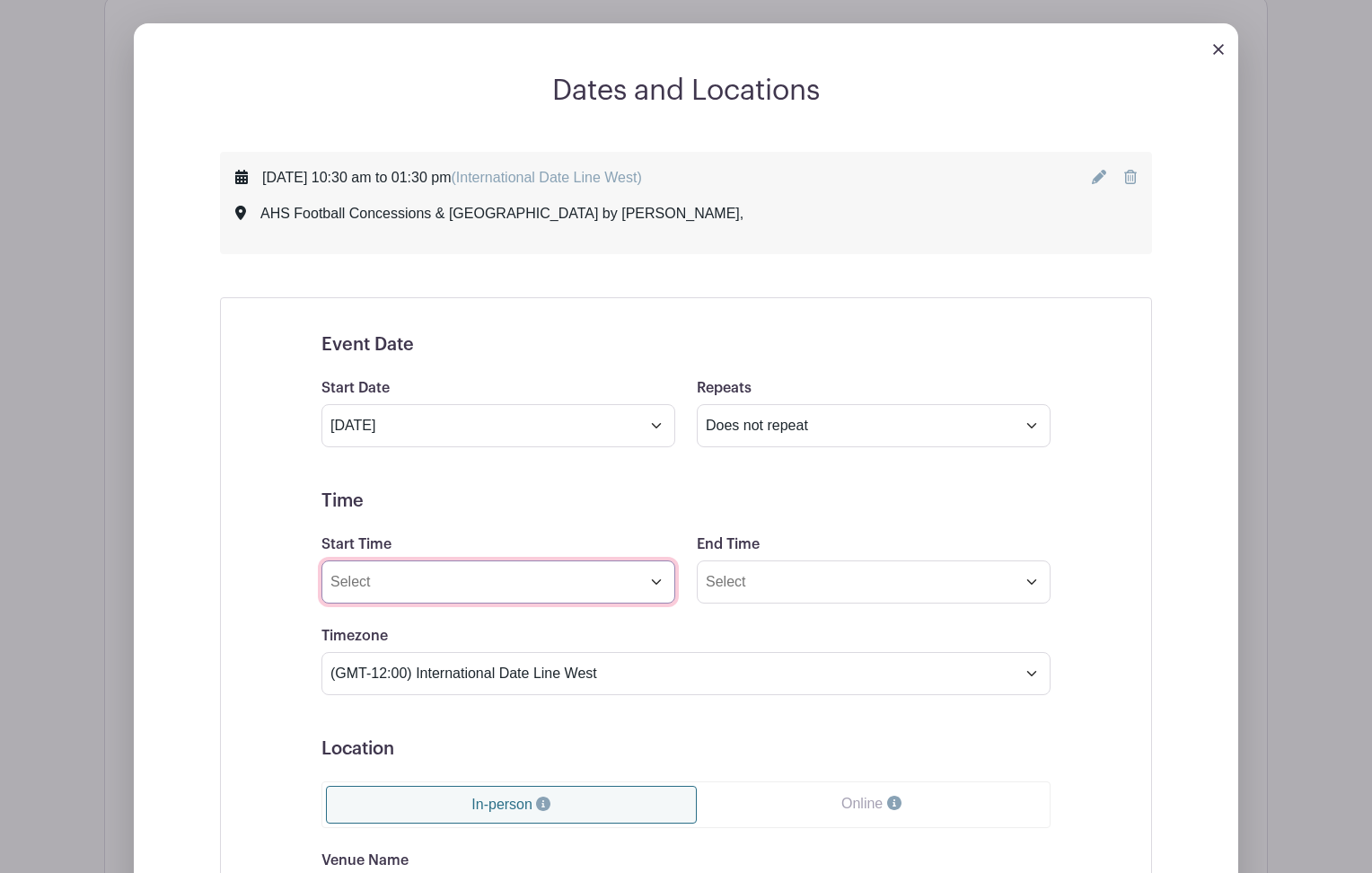
click at [634, 591] on input "Start Time" at bounding box center [498, 582] width 354 height 43
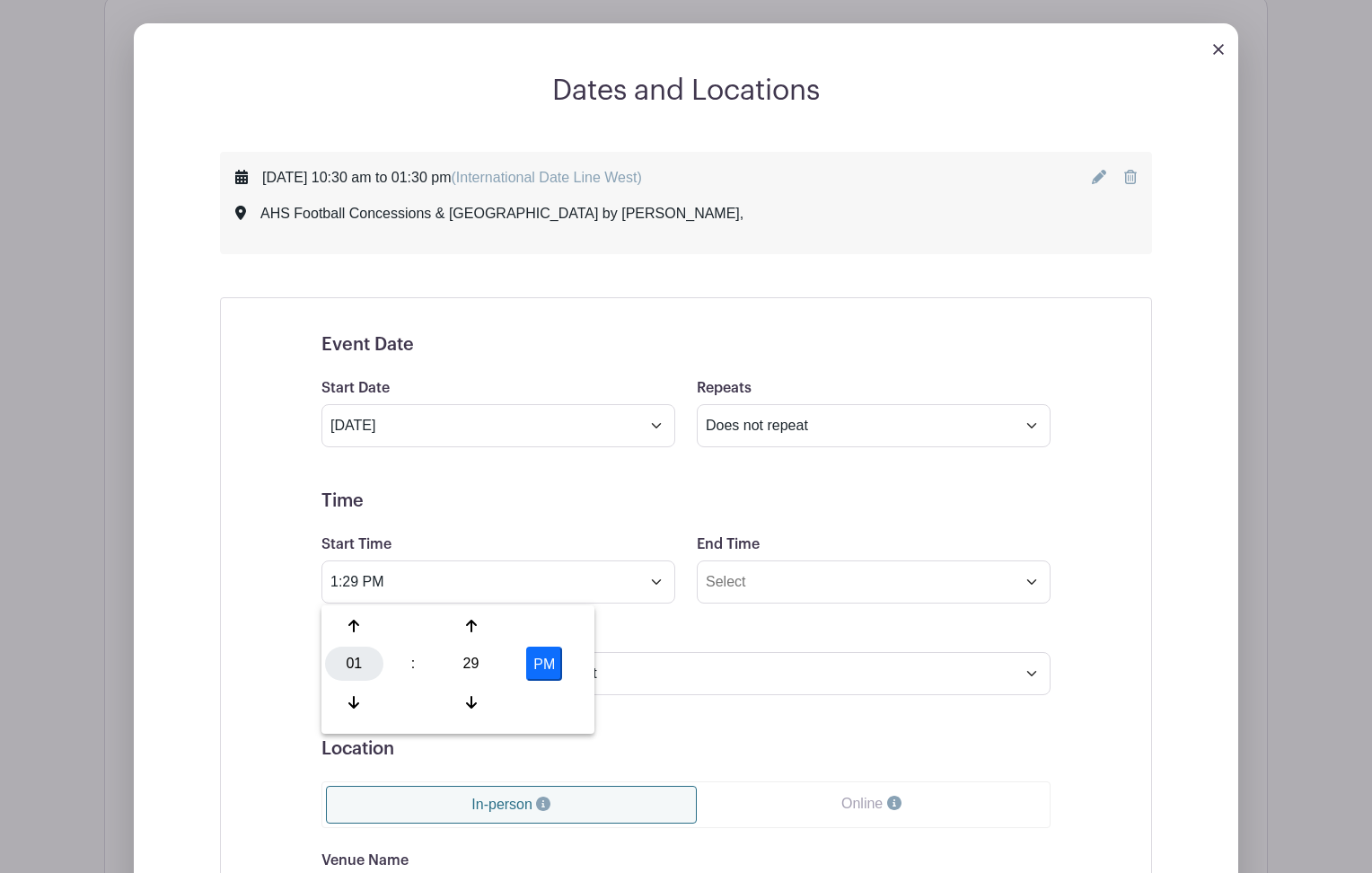
click at [352, 667] on div "01" at bounding box center [355, 664] width 58 height 34
click at [434, 669] on div "05" at bounding box center [422, 664] width 60 height 34
click at [478, 658] on div "29" at bounding box center [471, 664] width 58 height 34
click at [348, 630] on div "00" at bounding box center [355, 626] width 60 height 34
type input "5:00 PM"
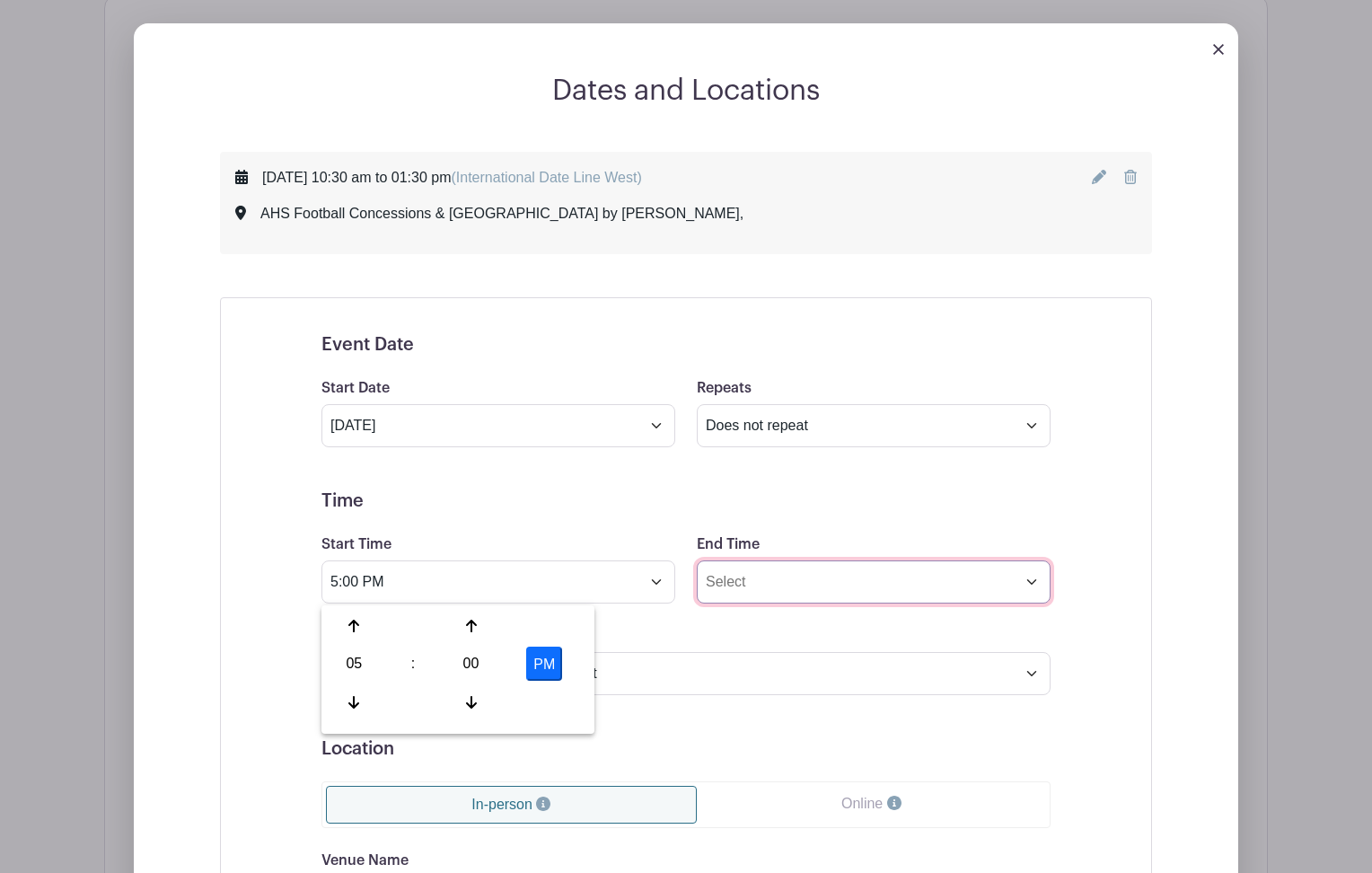
click at [821, 584] on input "End Time" at bounding box center [873, 582] width 354 height 43
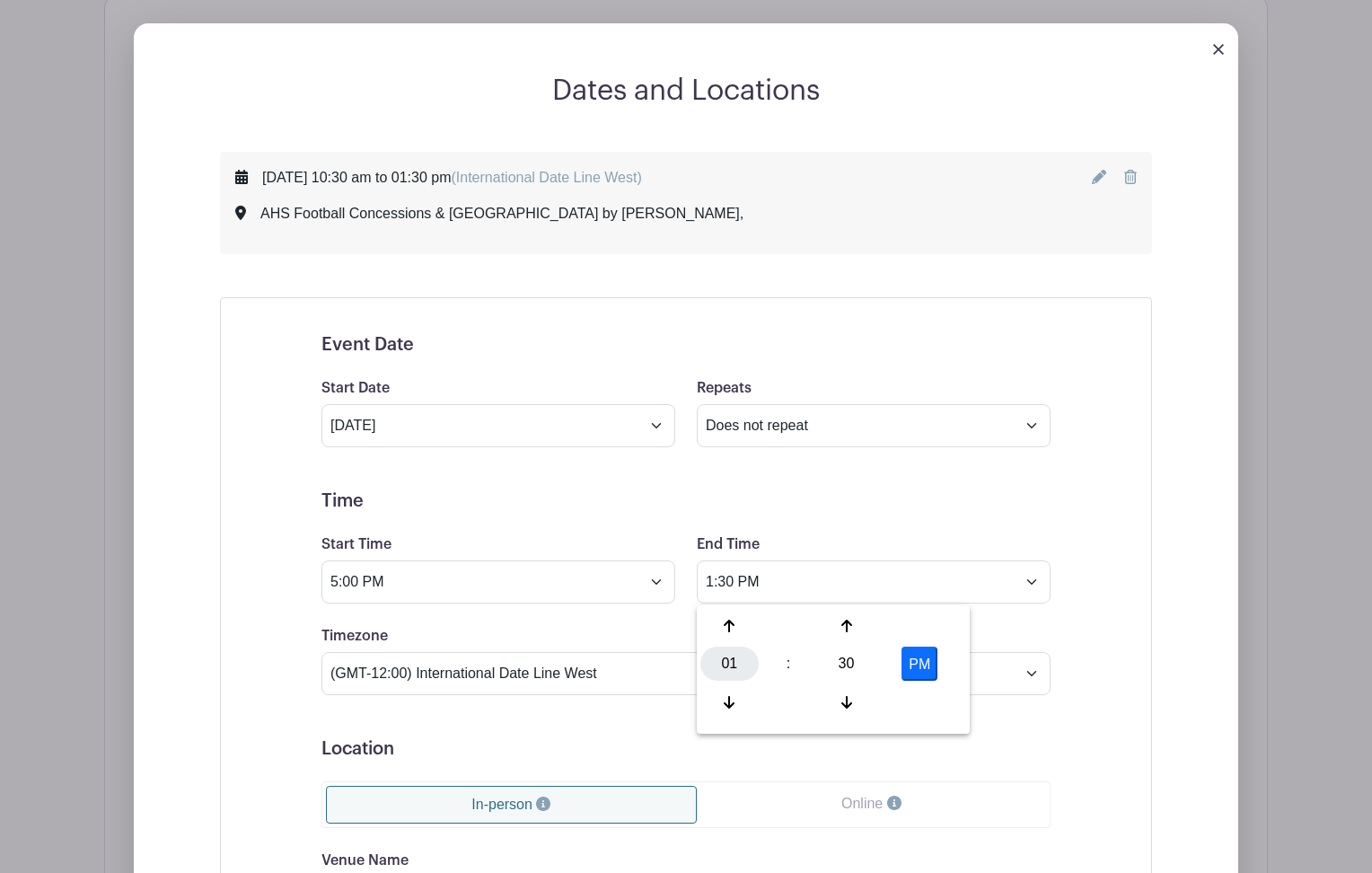
click at [727, 665] on div "01" at bounding box center [730, 664] width 58 height 34
click at [727, 695] on div "08" at bounding box center [731, 702] width 60 height 34
click at [847, 660] on div "30" at bounding box center [847, 664] width 58 height 34
click at [731, 622] on div "00" at bounding box center [731, 626] width 60 height 34
click at [850, 665] on div "00" at bounding box center [847, 664] width 58 height 34
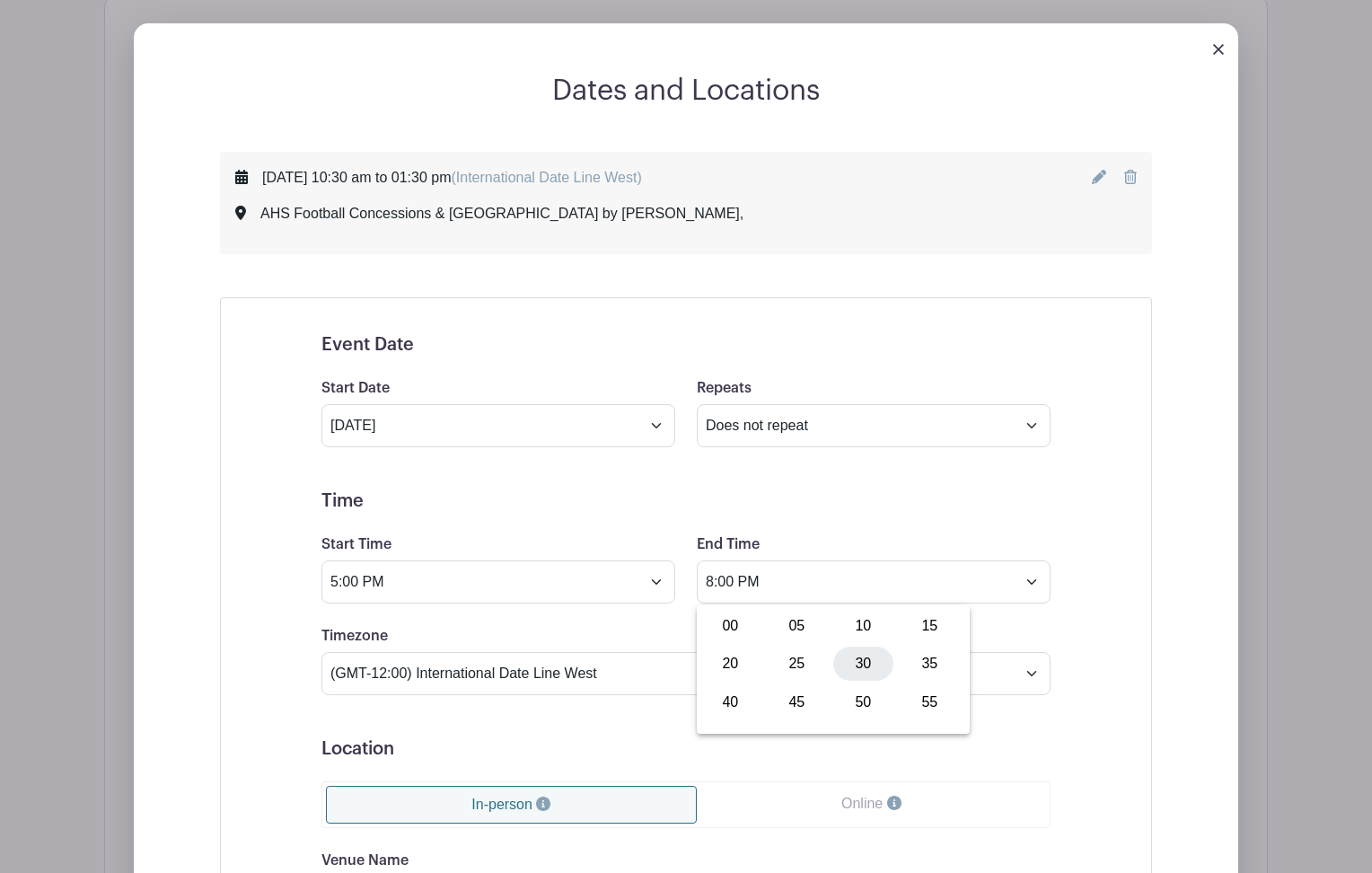
click at [868, 664] on div "30" at bounding box center [864, 664] width 60 height 34
type input "8:30 PM"
click at [270, 667] on div "Event Date Start Date Aug 15 2025 Repeats Does not repeat Daily Weekly Monthly …" at bounding box center [686, 762] width 932 height 931
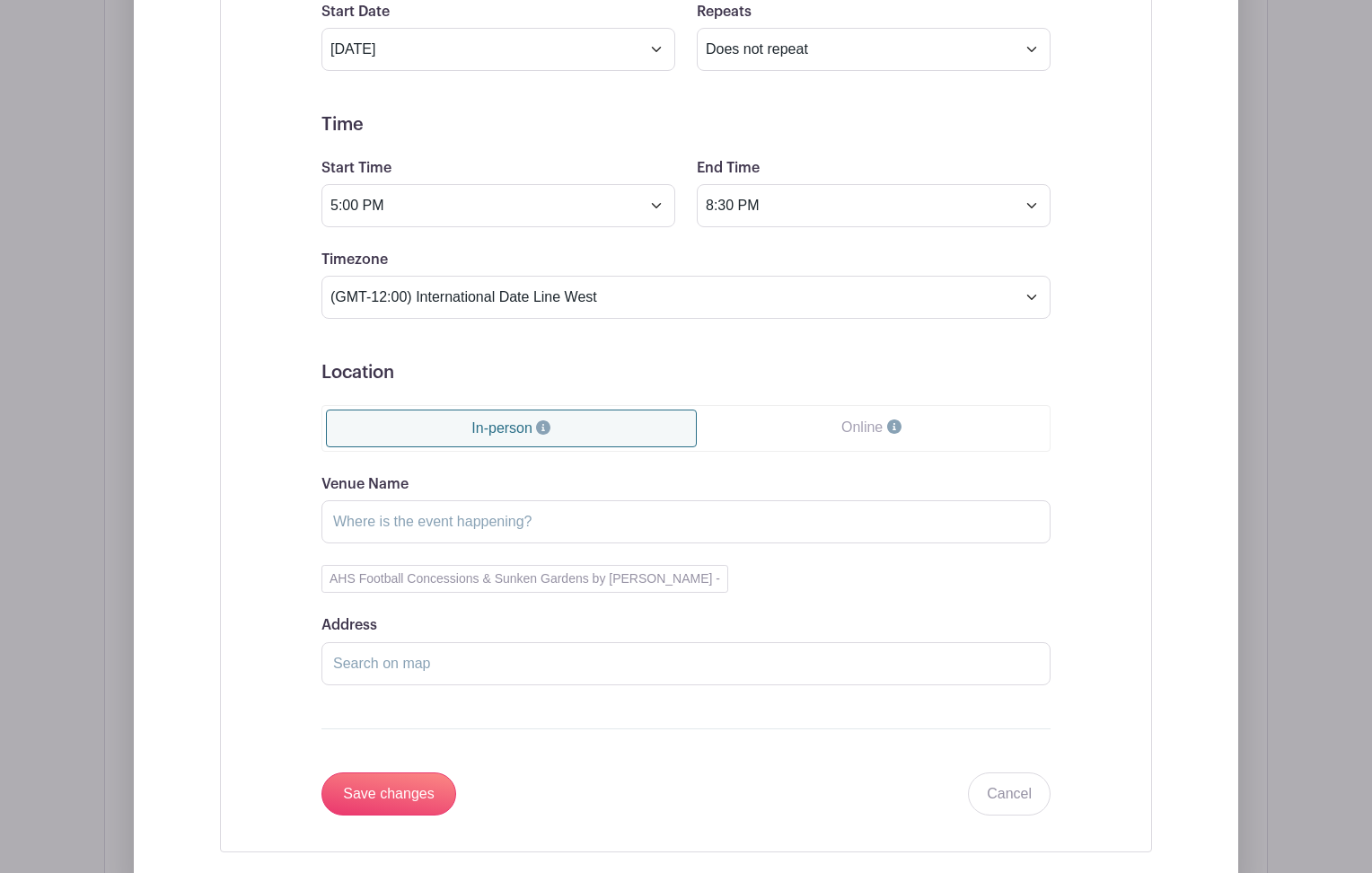
scroll to position [1381, 0]
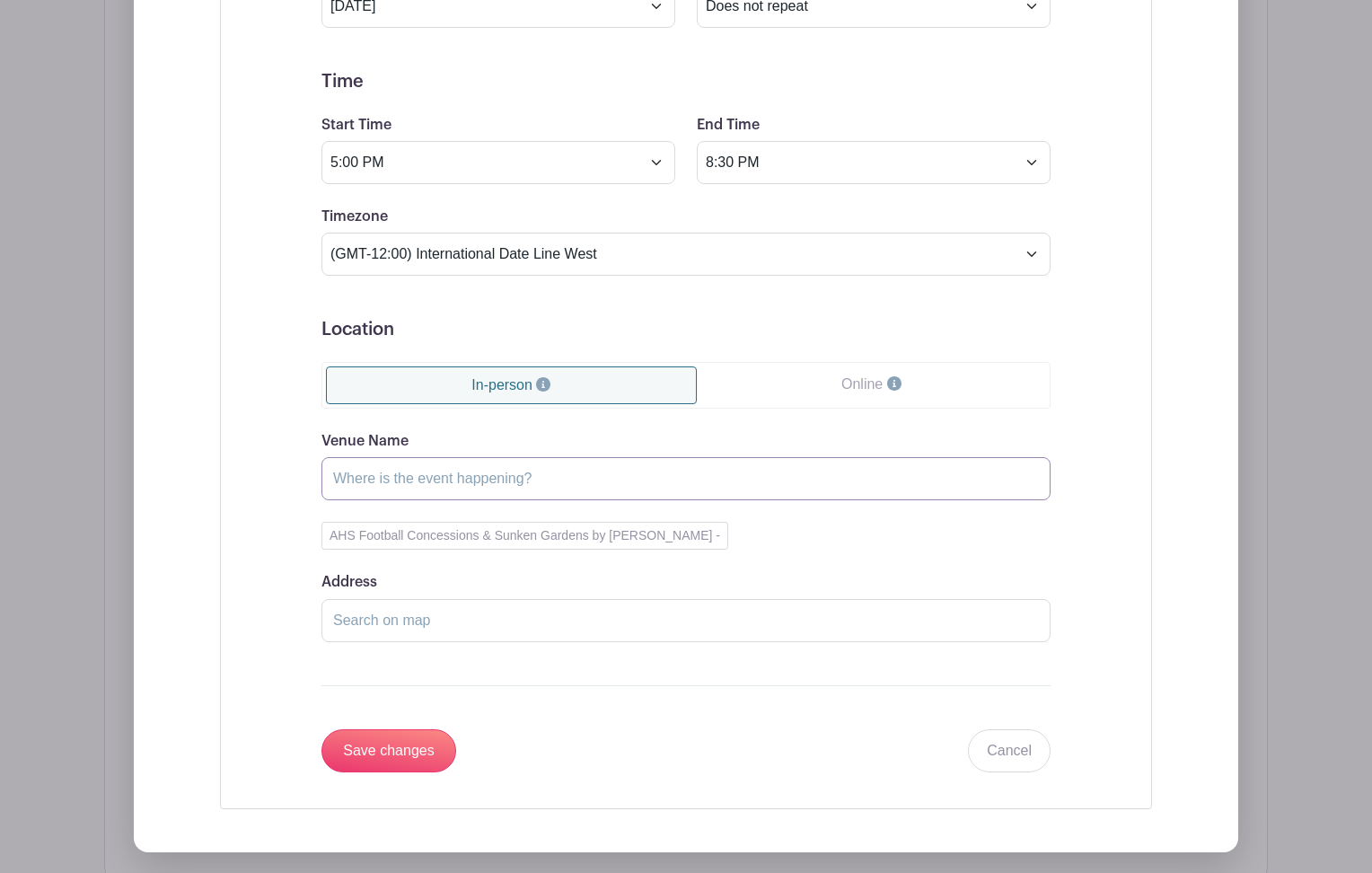
click at [399, 487] on input "Venue Name" at bounding box center [686, 479] width 729 height 43
type input "Sunken Gardens by Old Century 21 Building/Malibu Brew"
click at [476, 634] on input "Address" at bounding box center [686, 620] width 729 height 43
click at [402, 763] on input "Save changes" at bounding box center [388, 750] width 135 height 43
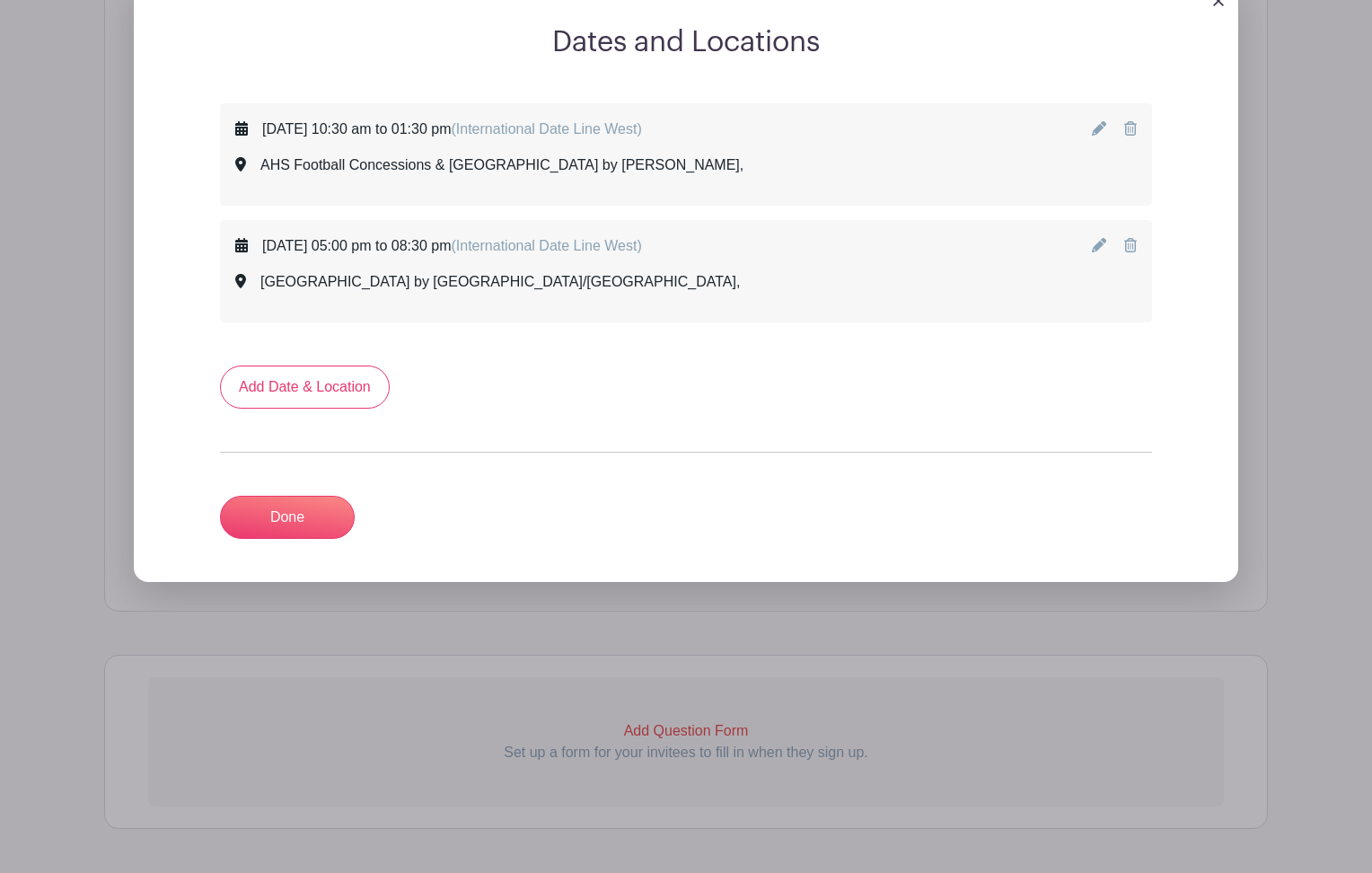
scroll to position [1010, 0]
click at [1099, 126] on icon at bounding box center [1099, 128] width 14 height 14
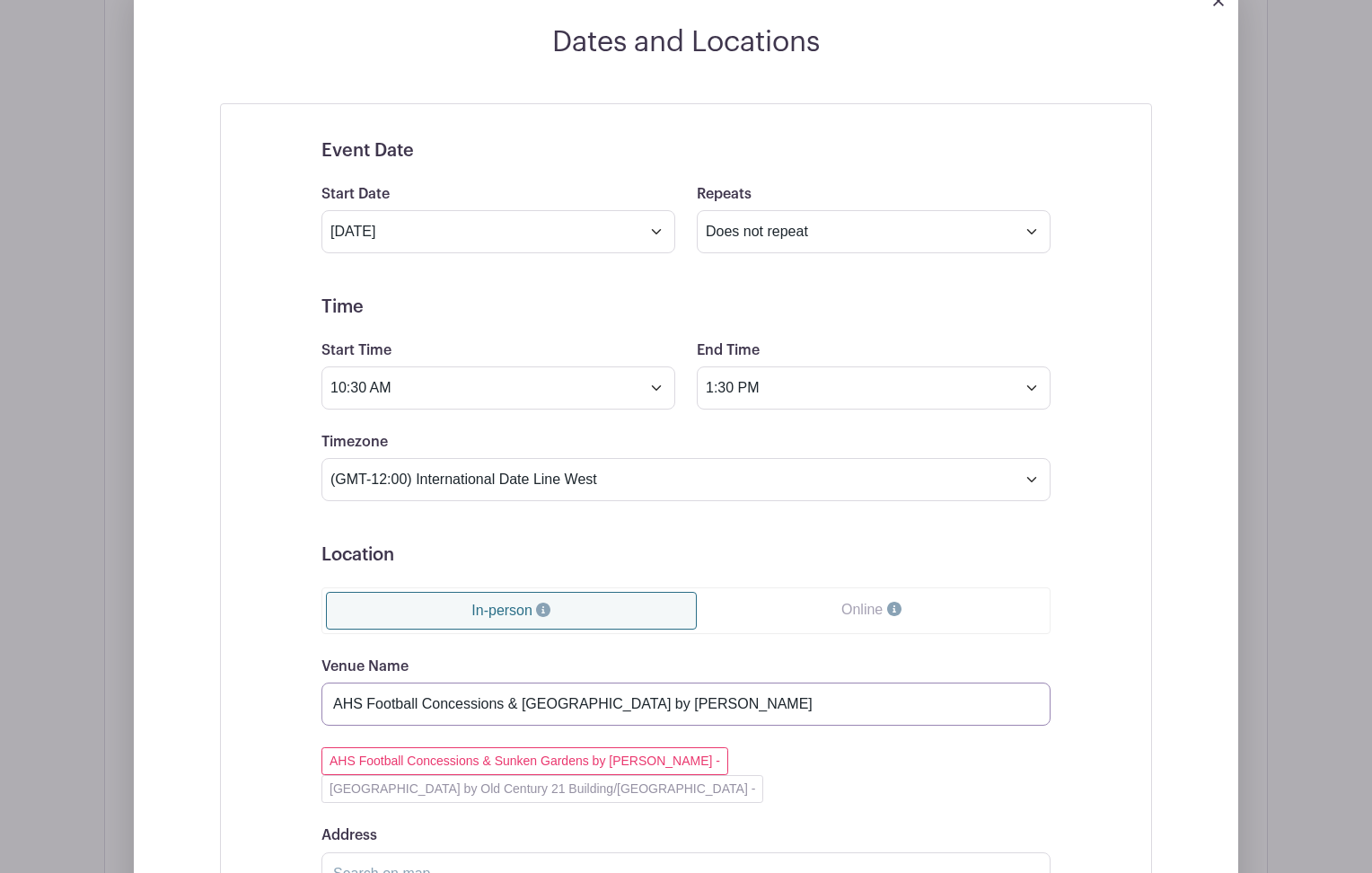
drag, startPoint x: 751, startPoint y: 716, endPoint x: 509, endPoint y: 707, distance: 242.2
click at [509, 707] on input "AHS Football Concessions & Sunken Gardens by Malibu Brew" at bounding box center [686, 704] width 729 height 43
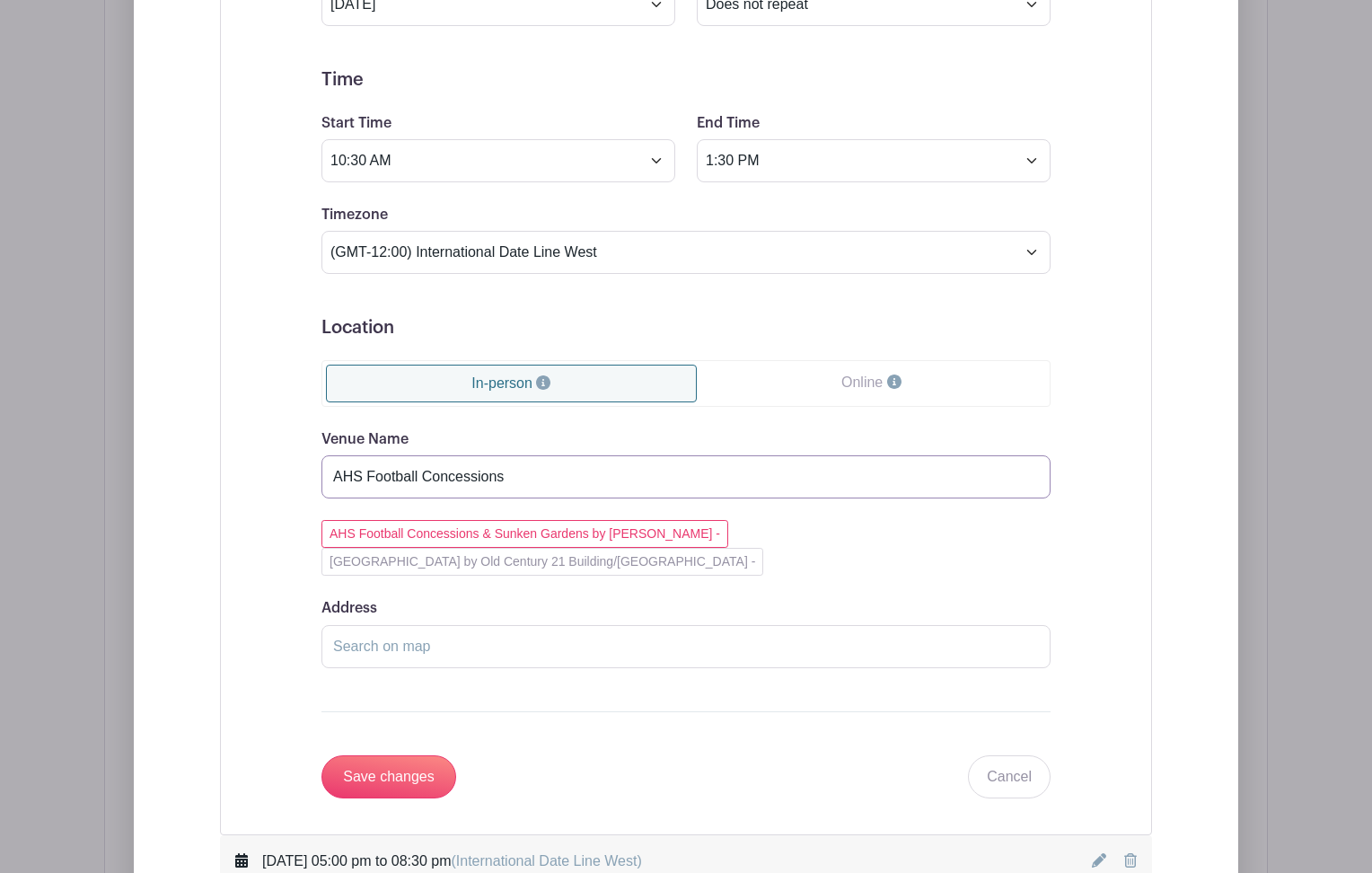
scroll to position [1278, 0]
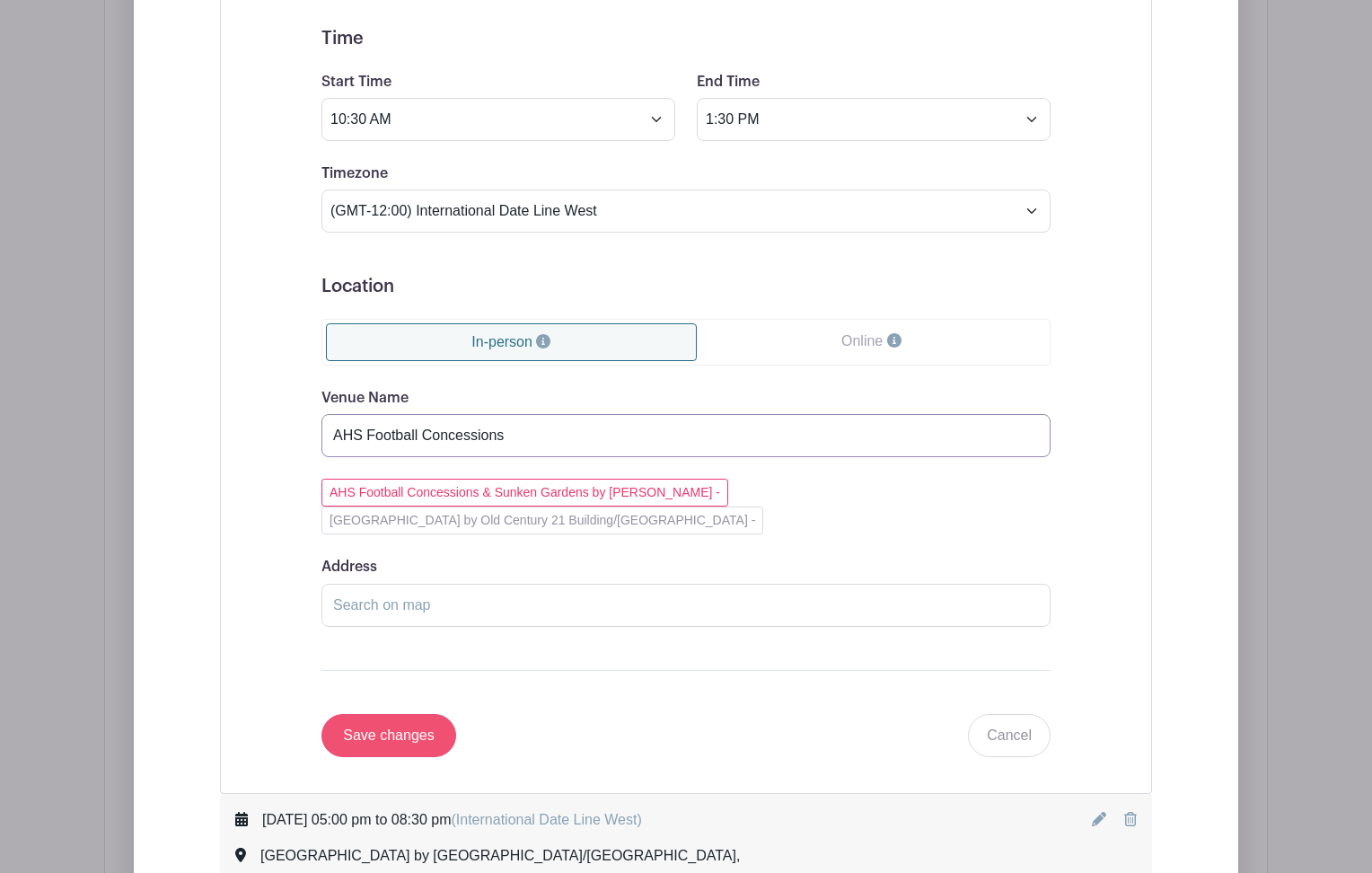
type input "AHS Football Concessions"
click at [397, 714] on input "Save changes" at bounding box center [388, 735] width 135 height 43
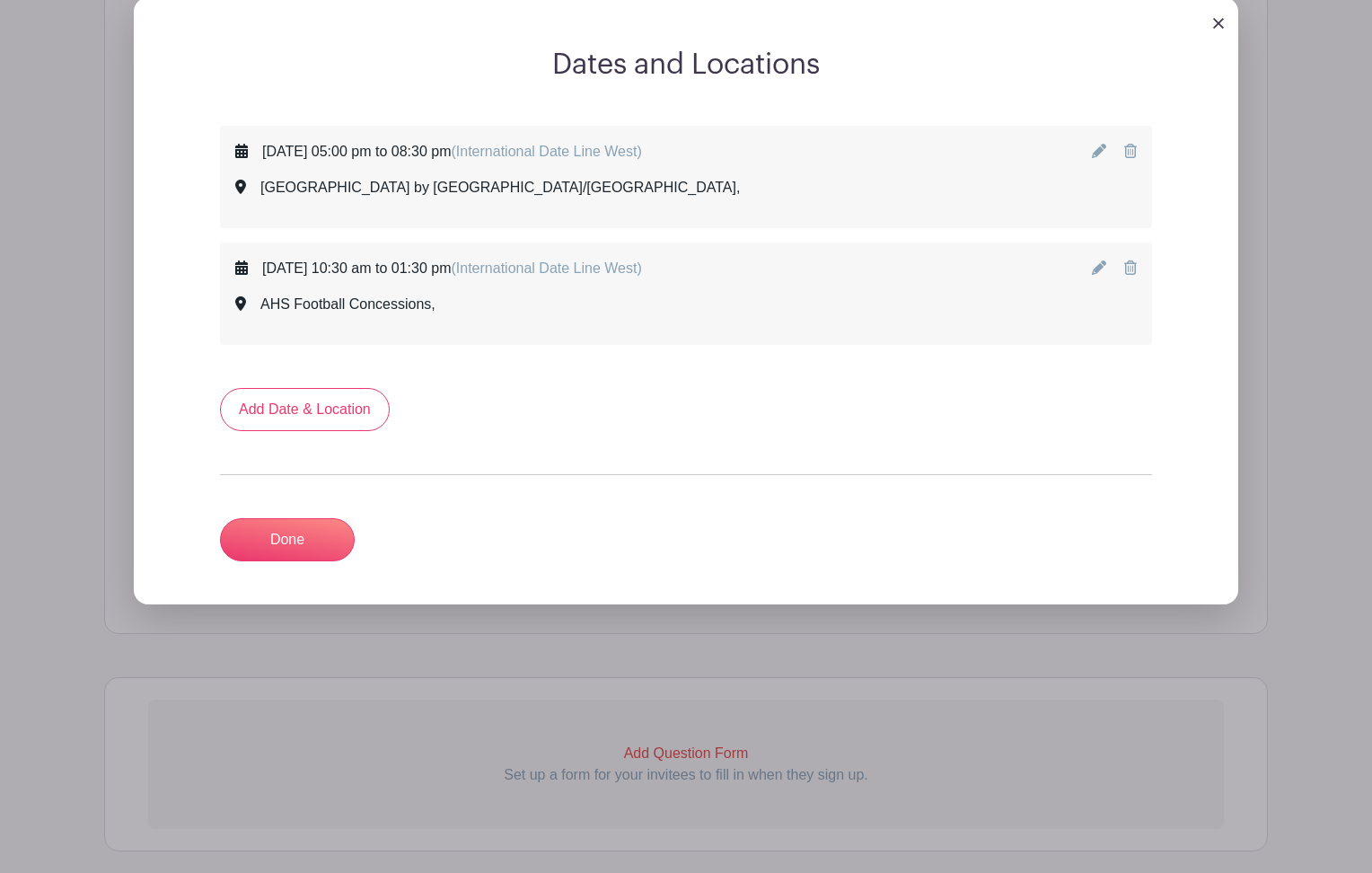
scroll to position [969, 0]
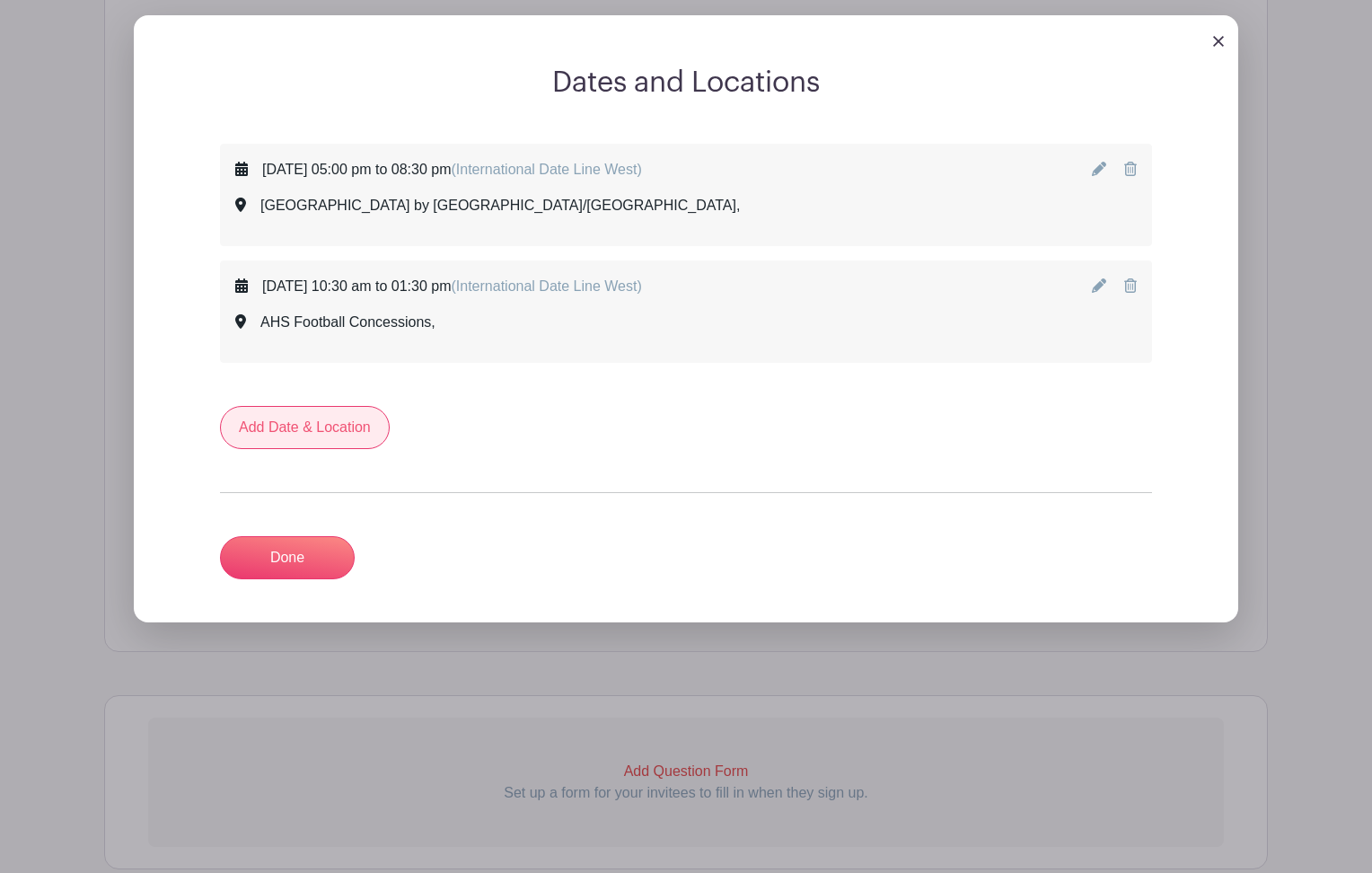
drag, startPoint x: 320, startPoint y: 433, endPoint x: 358, endPoint y: 414, distance: 42.5
click at [1098, 170] on icon at bounding box center [1099, 168] width 14 height 14
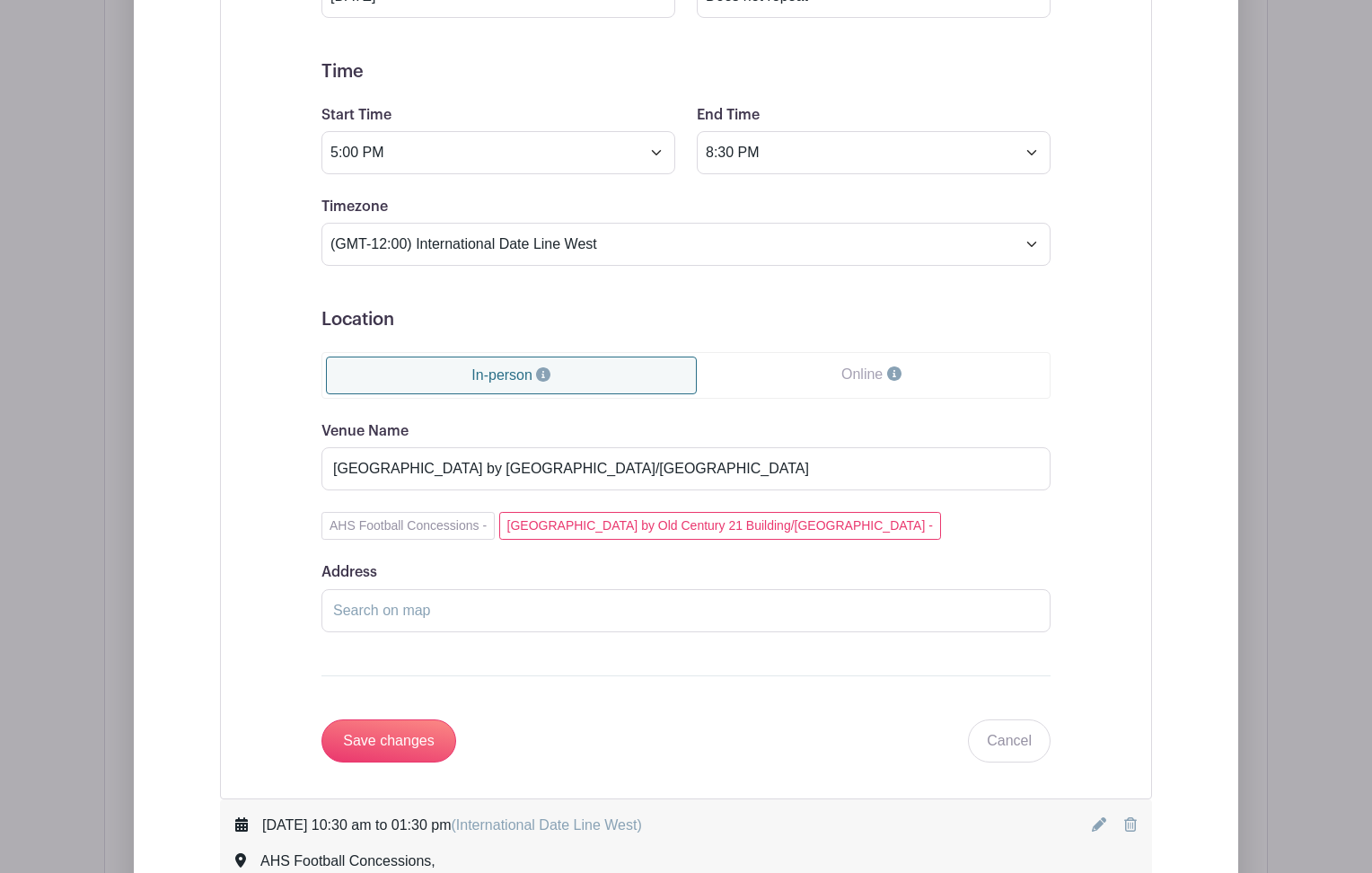
scroll to position [1272, 0]
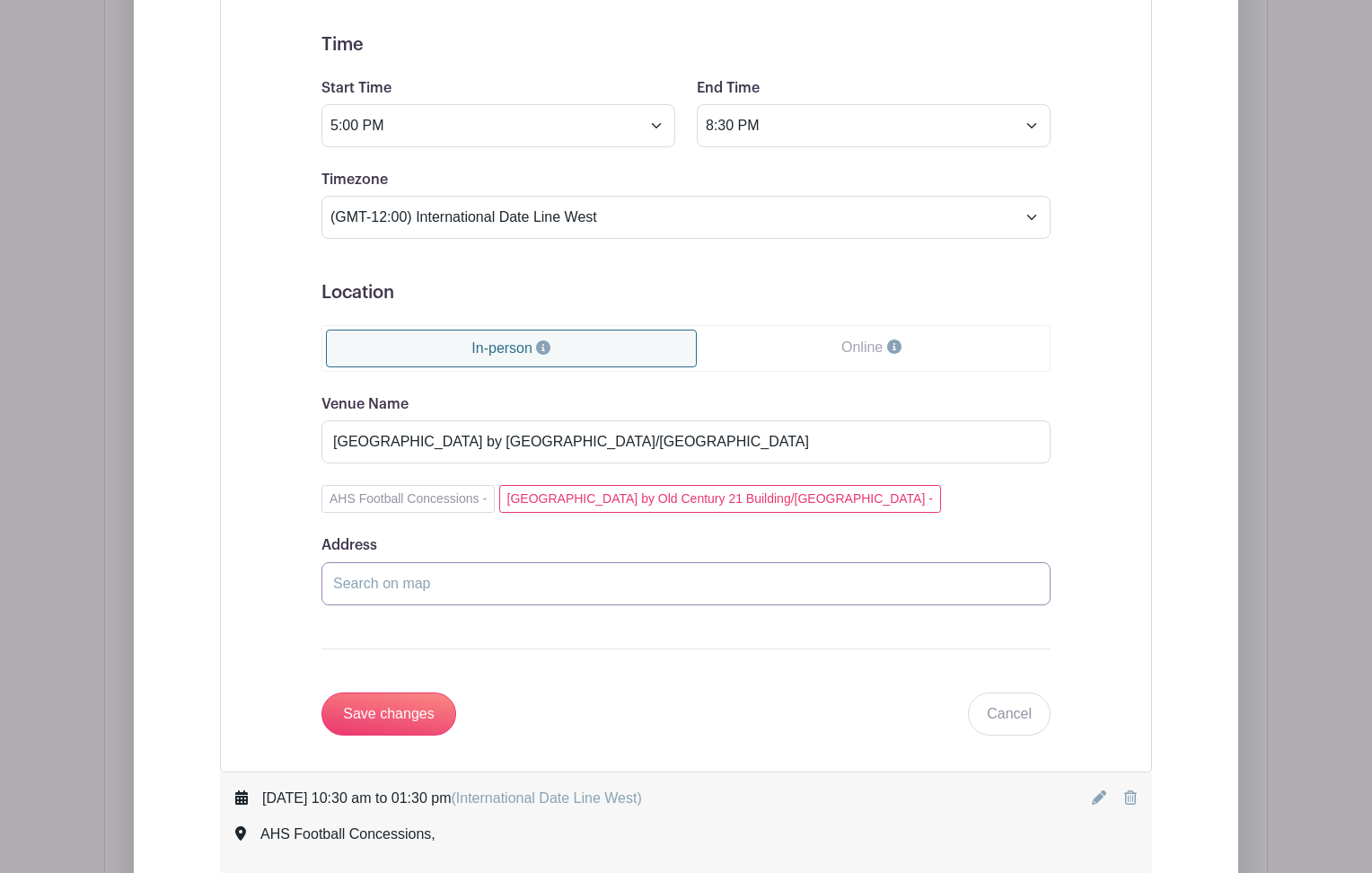
click at [426, 587] on input "Address" at bounding box center [686, 584] width 729 height 43
paste input "6755 El Camino Real, Atascadero, CA 93422"
type input "6755 El Camino Real, Atascadero, CA 93422"
click at [383, 717] on input "Save changes" at bounding box center [388, 714] width 135 height 43
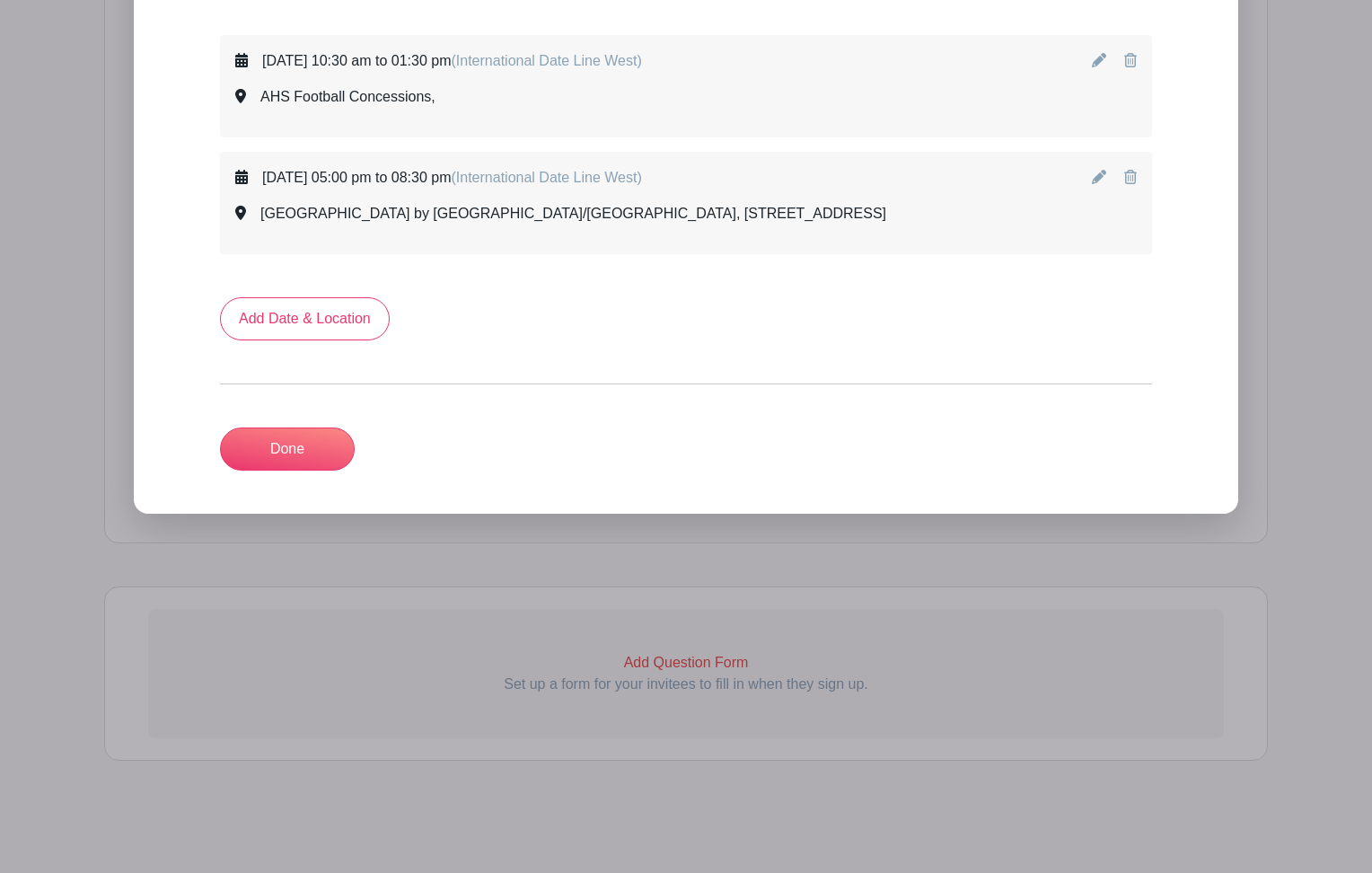
click at [1102, 57] on icon at bounding box center [1099, 59] width 14 height 14
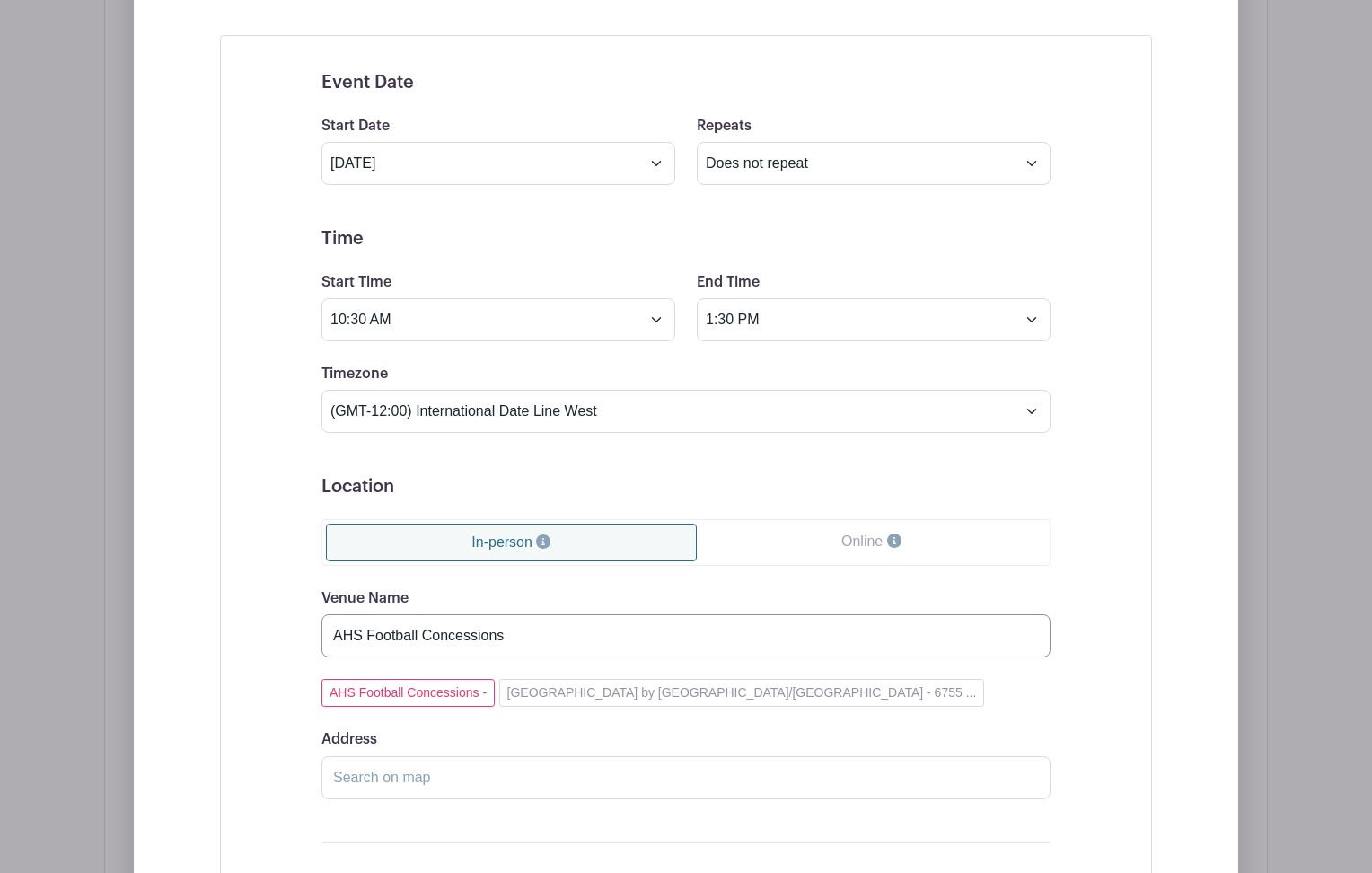
click at [557, 639] on input "AHS Football Concessions" at bounding box center [686, 635] width 729 height 43
click at [427, 786] on input "Address" at bounding box center [686, 778] width 729 height 43
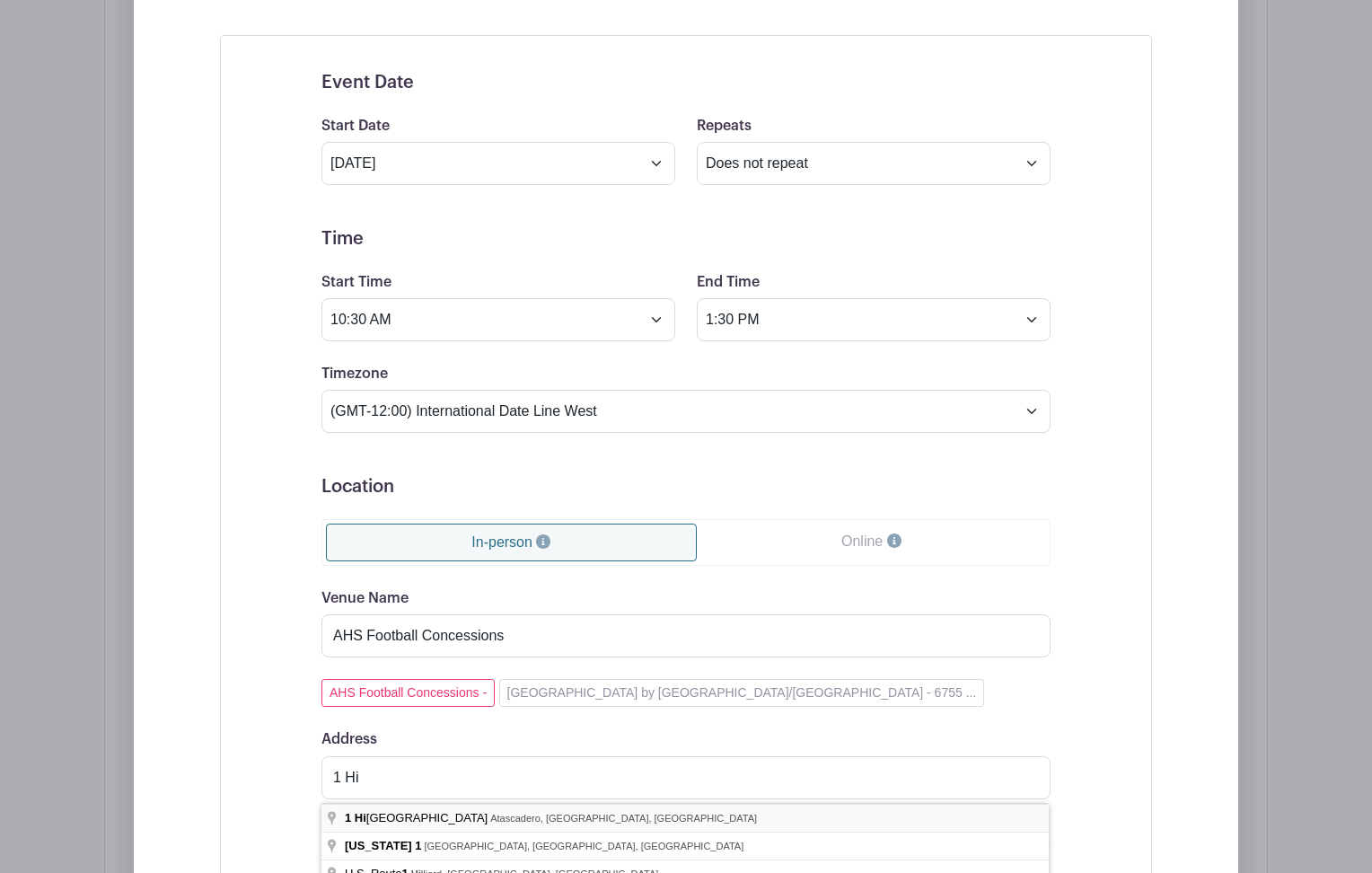
type input "1 High School Hill Road, Atascadero, CA, USA"
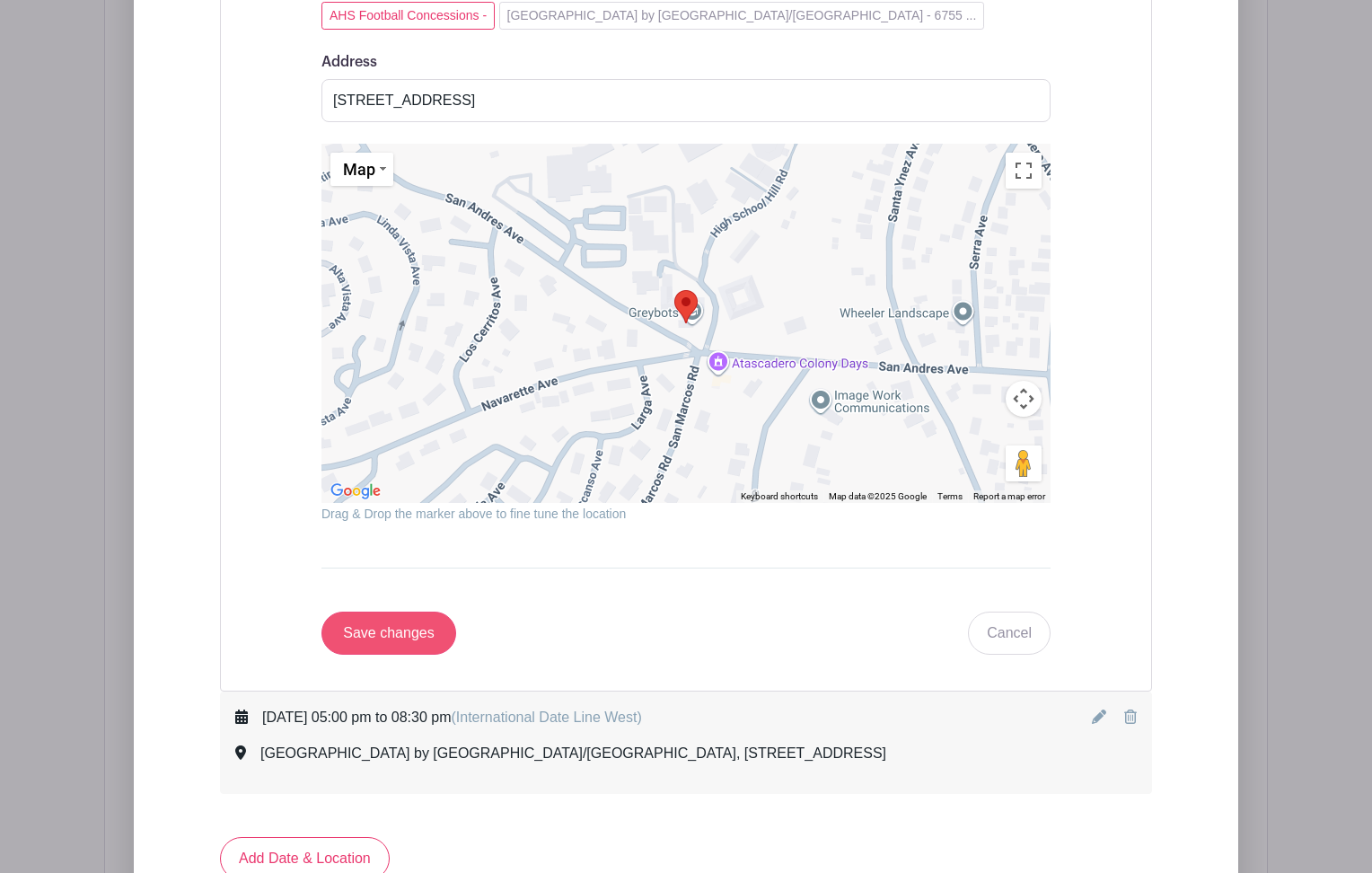
click at [371, 648] on input "Save changes" at bounding box center [388, 633] width 135 height 43
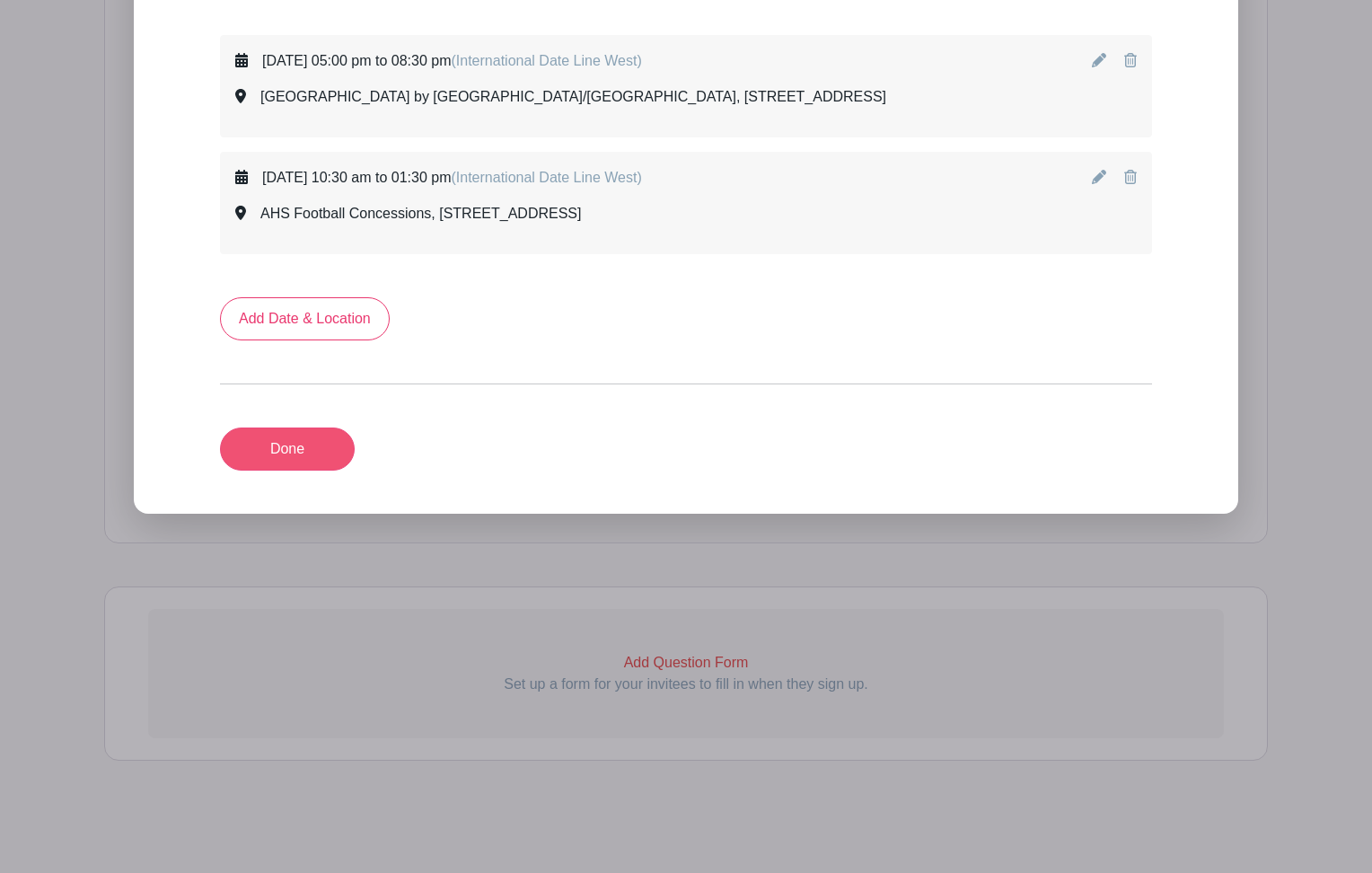
click at [322, 455] on link "Done" at bounding box center [287, 449] width 135 height 43
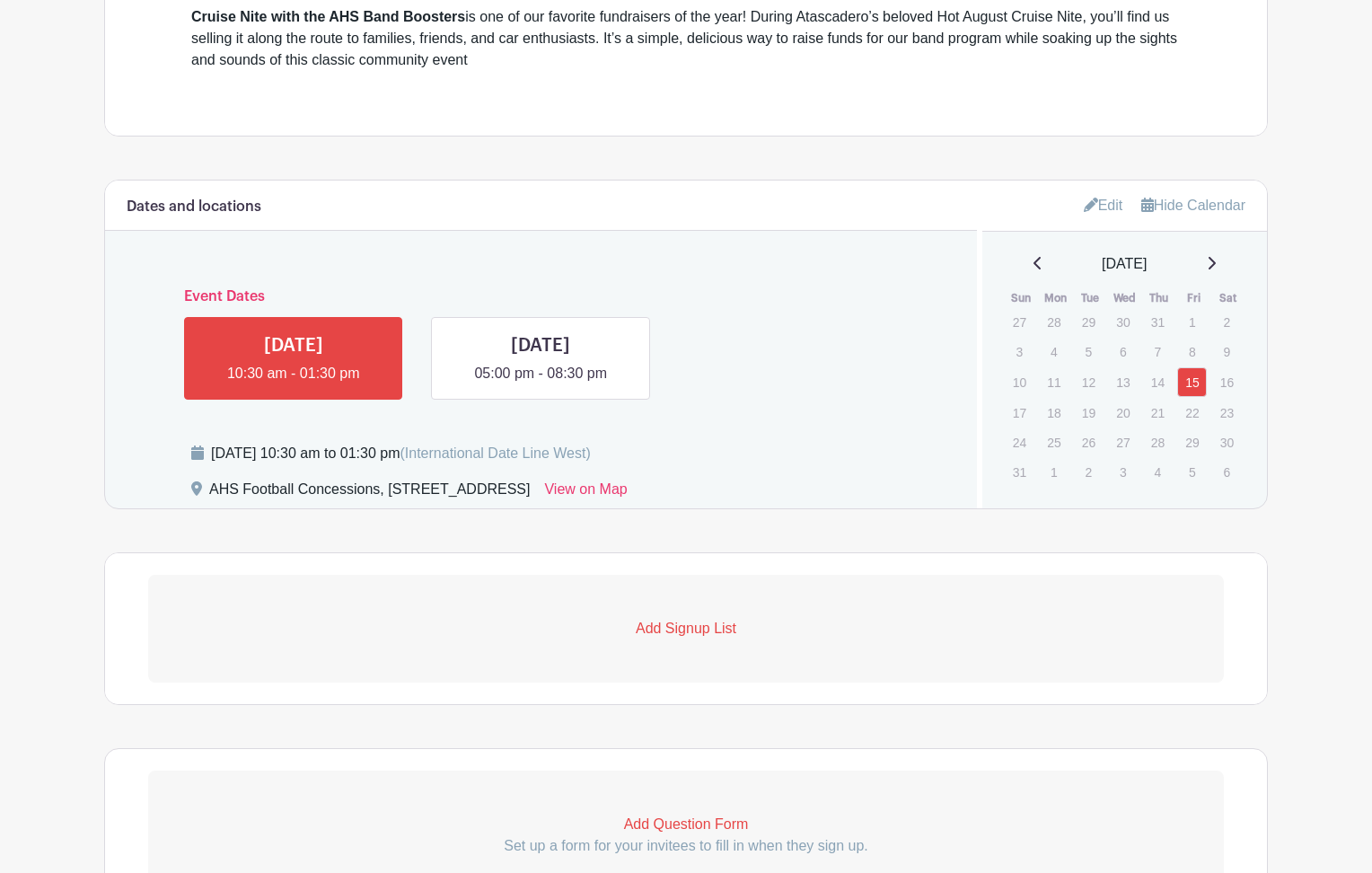
scroll to position [744, 0]
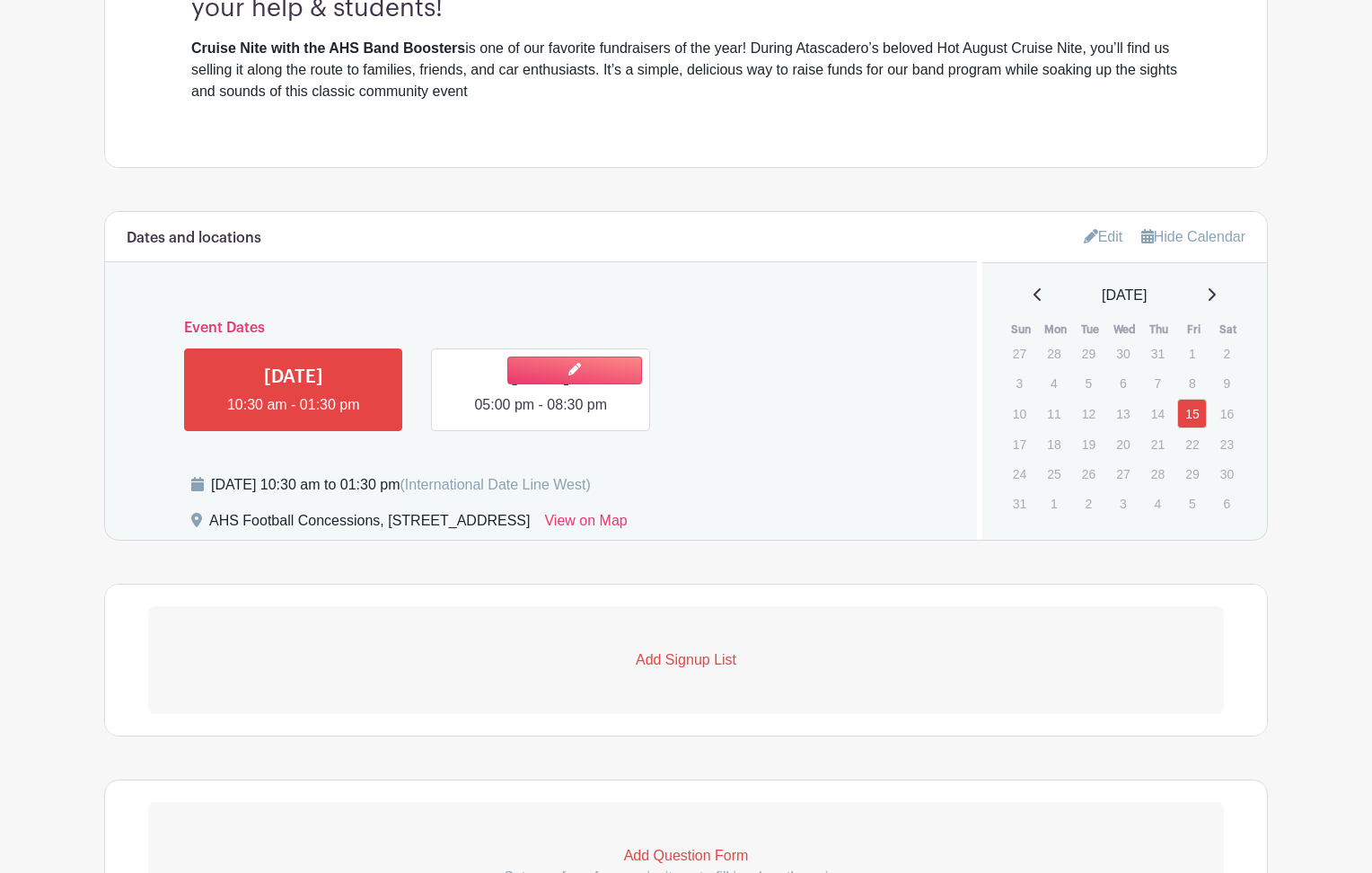
click at [540, 416] on link at bounding box center [540, 416] width 0 height 0
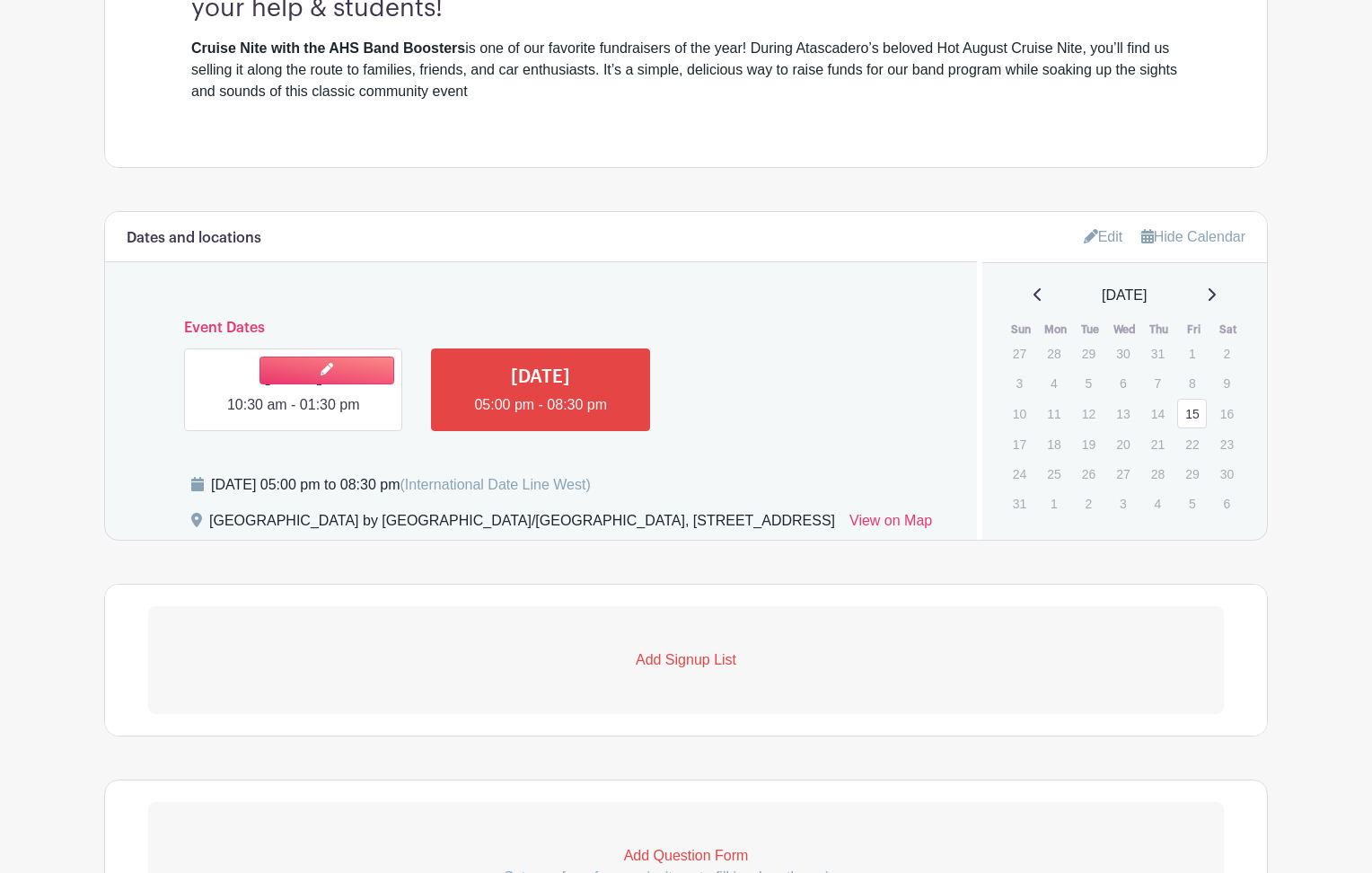
click at [293, 416] on link at bounding box center [293, 416] width 0 height 0
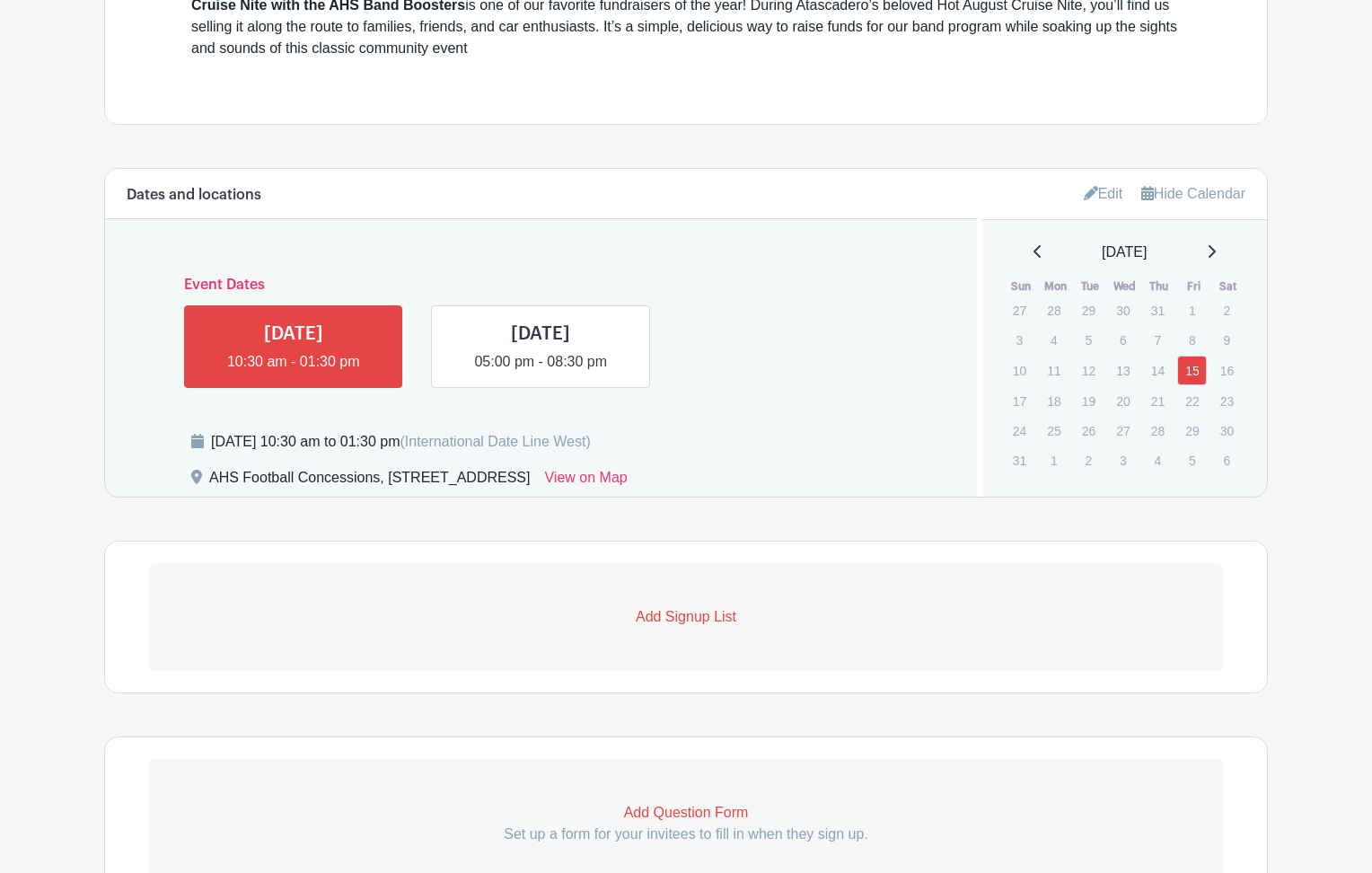
scroll to position [874, 0]
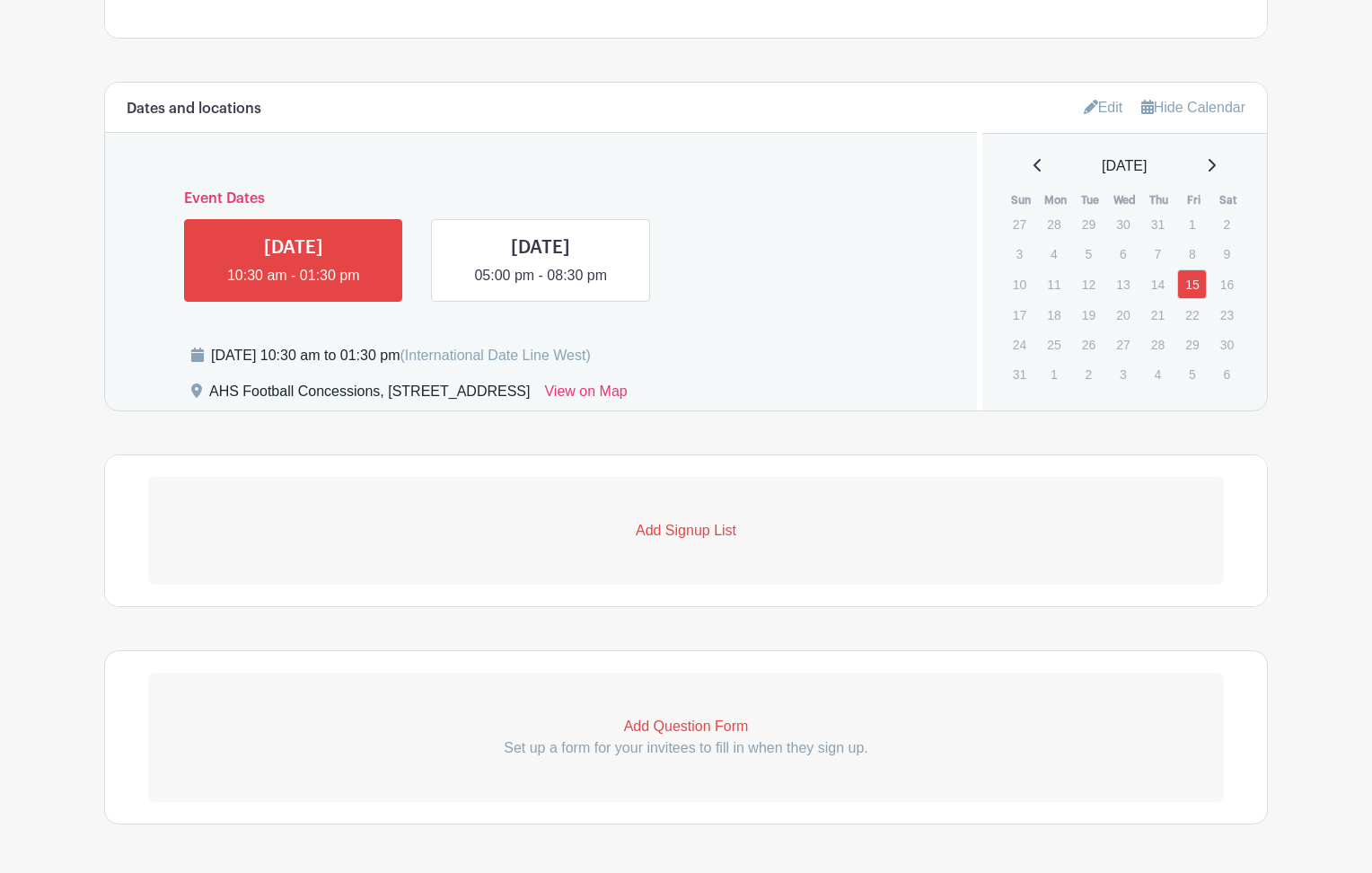
click at [677, 540] on p "Add Signup List" at bounding box center [686, 530] width 1076 height 22
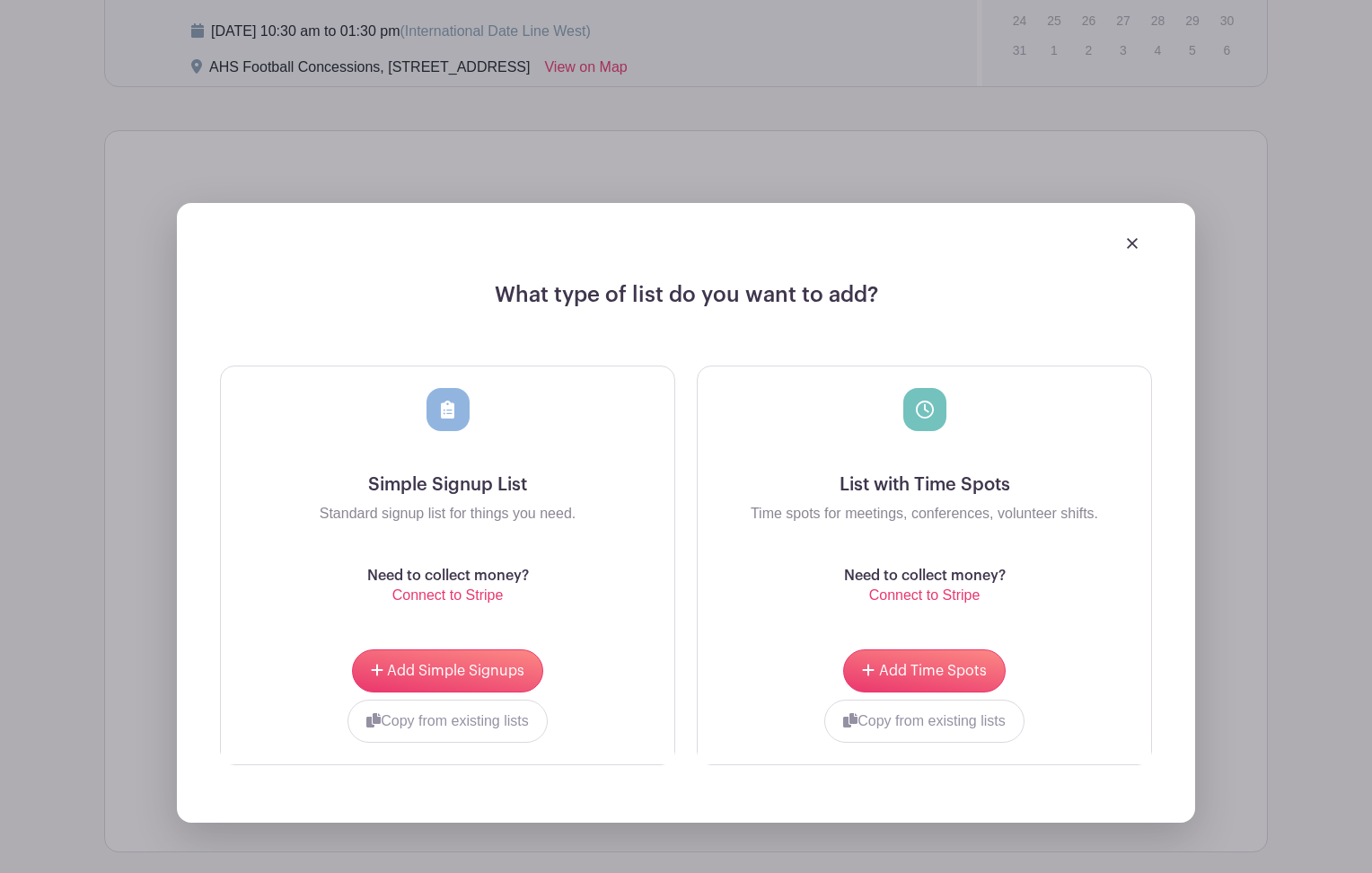
scroll to position [1260, 0]
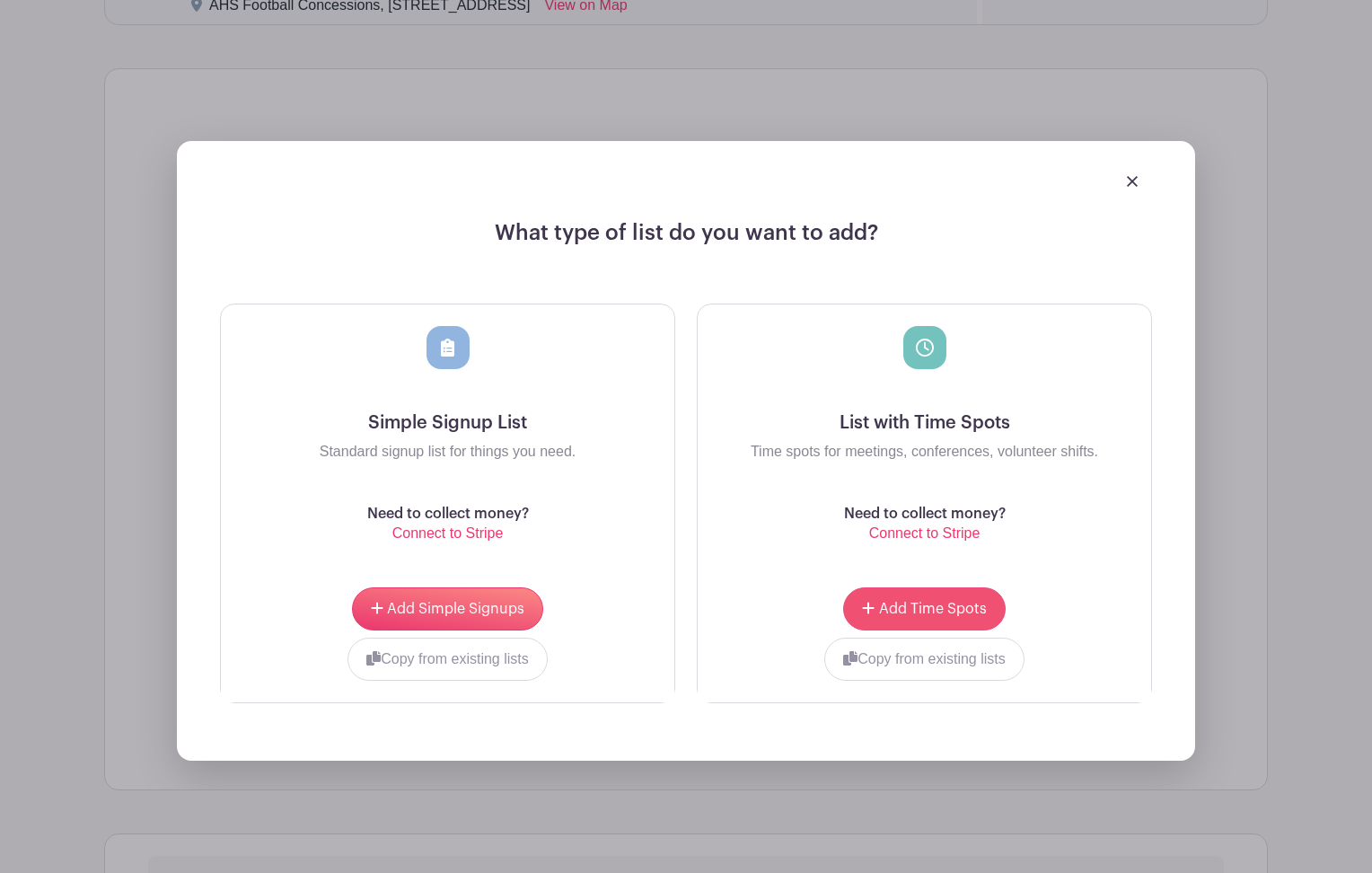
click at [917, 613] on span "Add Time Spots" at bounding box center [933, 608] width 107 height 14
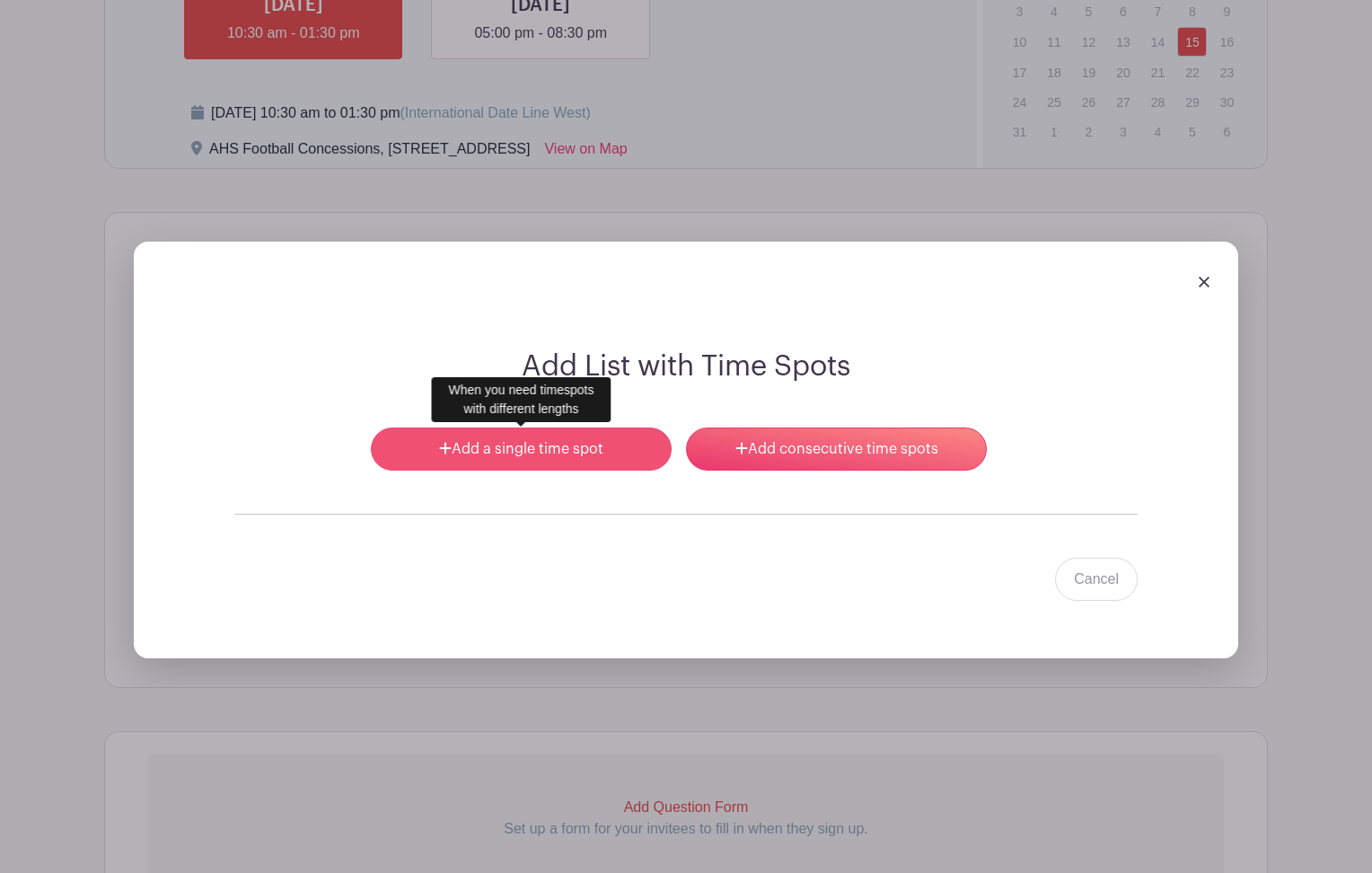
click at [567, 450] on link "Add a single time spot" at bounding box center [521, 449] width 301 height 43
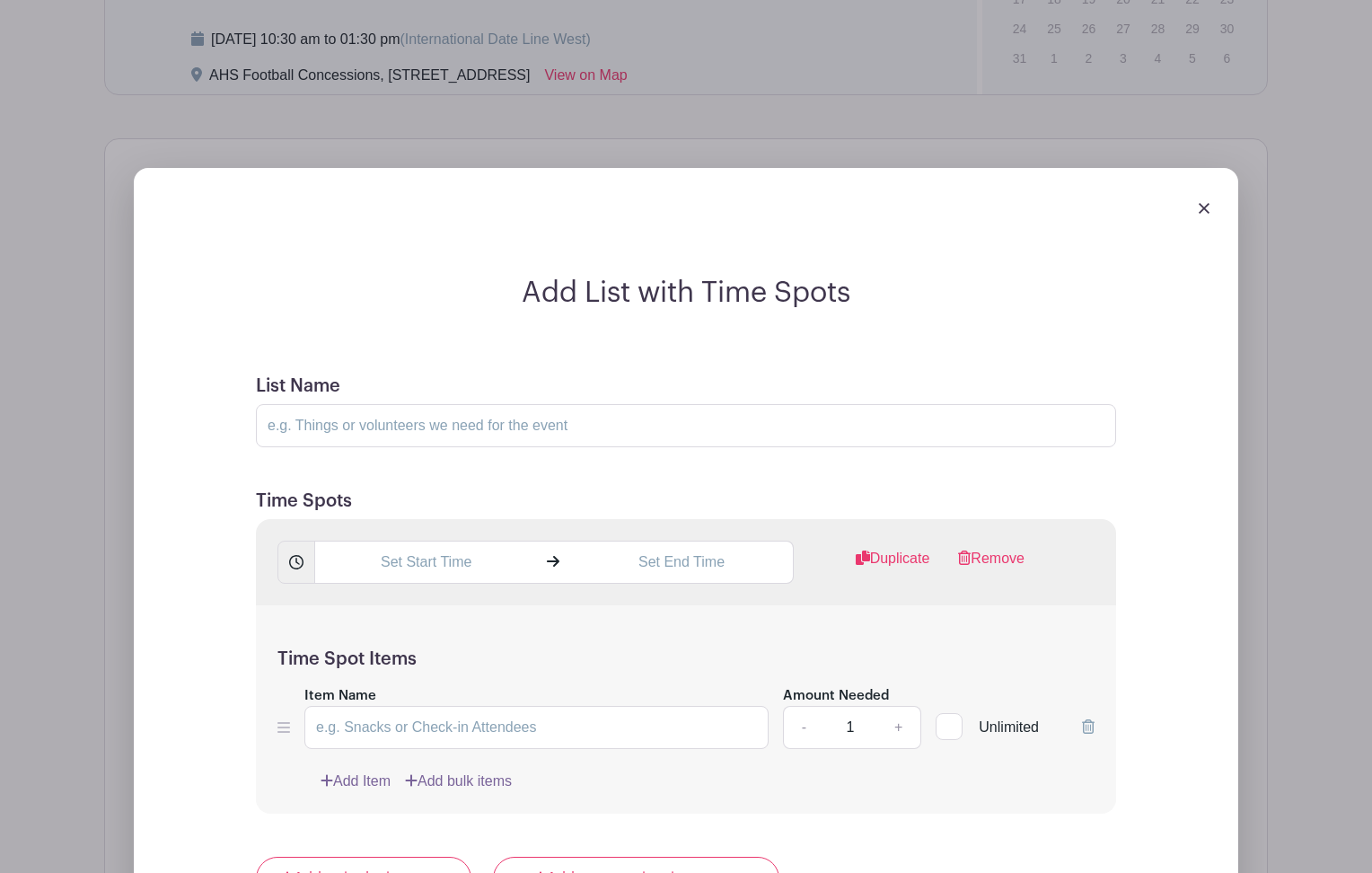
scroll to position [1408, 0]
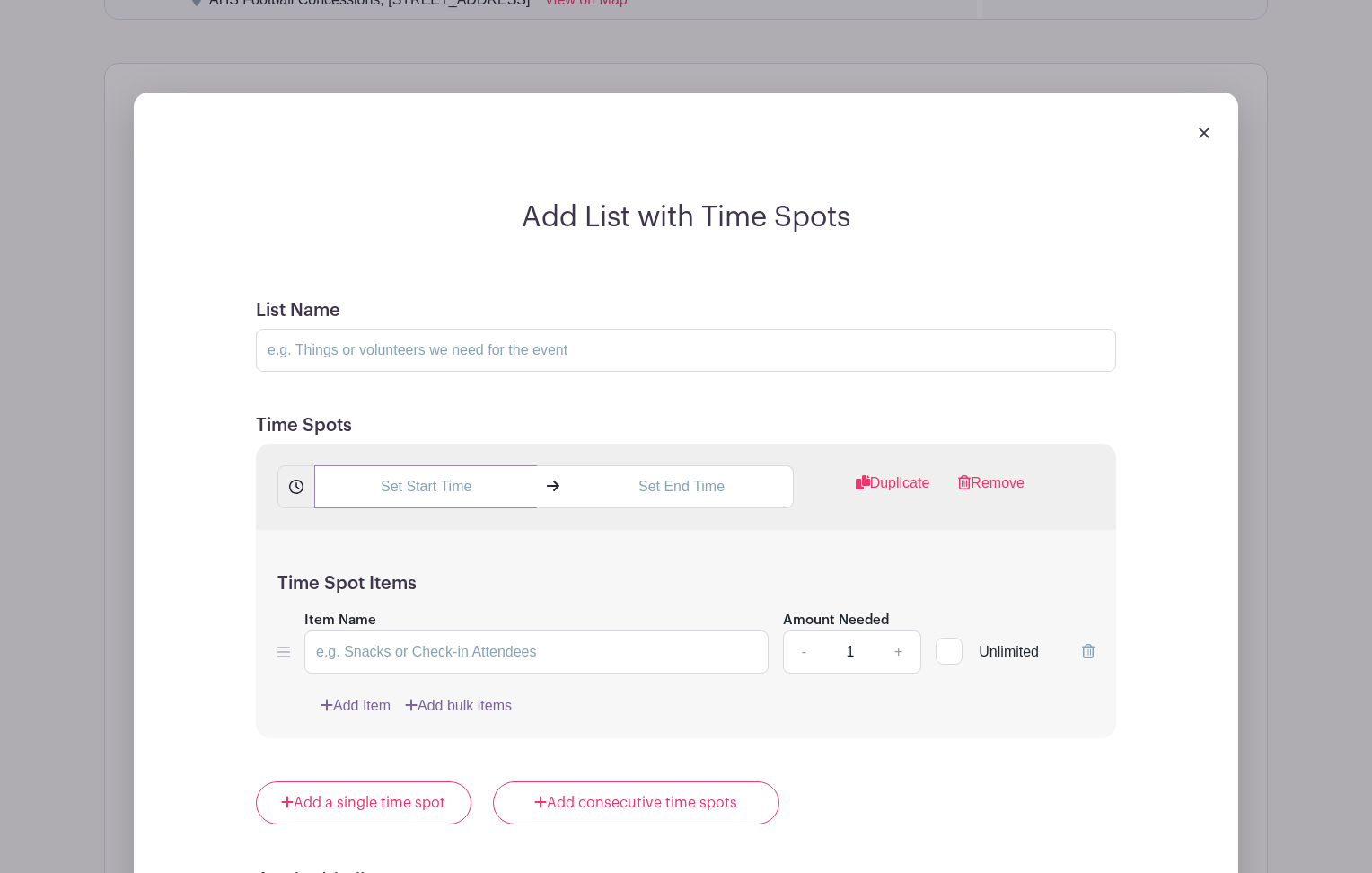
click at [460, 489] on input "text" at bounding box center [425, 486] width 223 height 43
type input "1:33 PM"
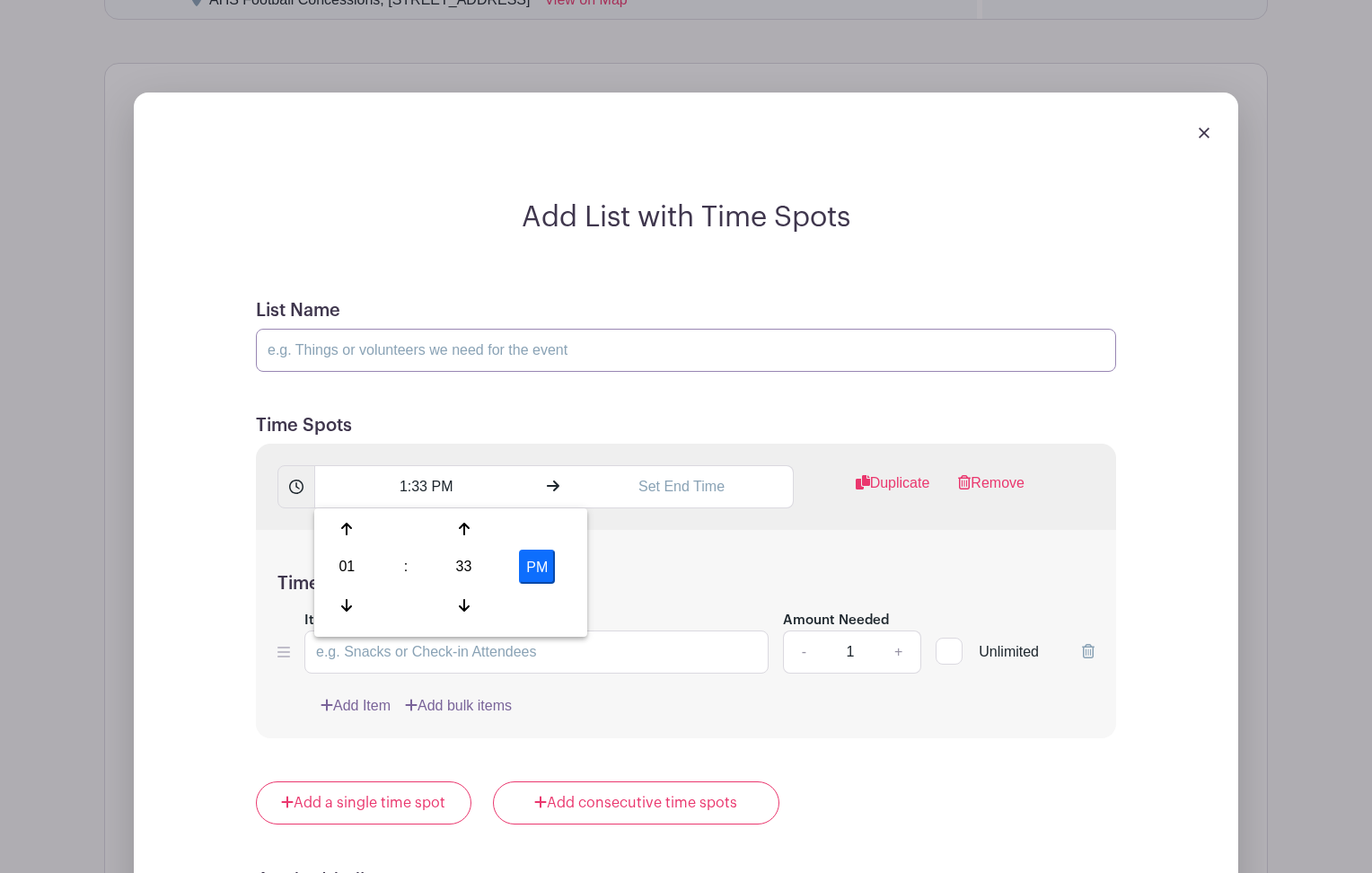
click at [375, 347] on input "List Name" at bounding box center [686, 351] width 860 height 43
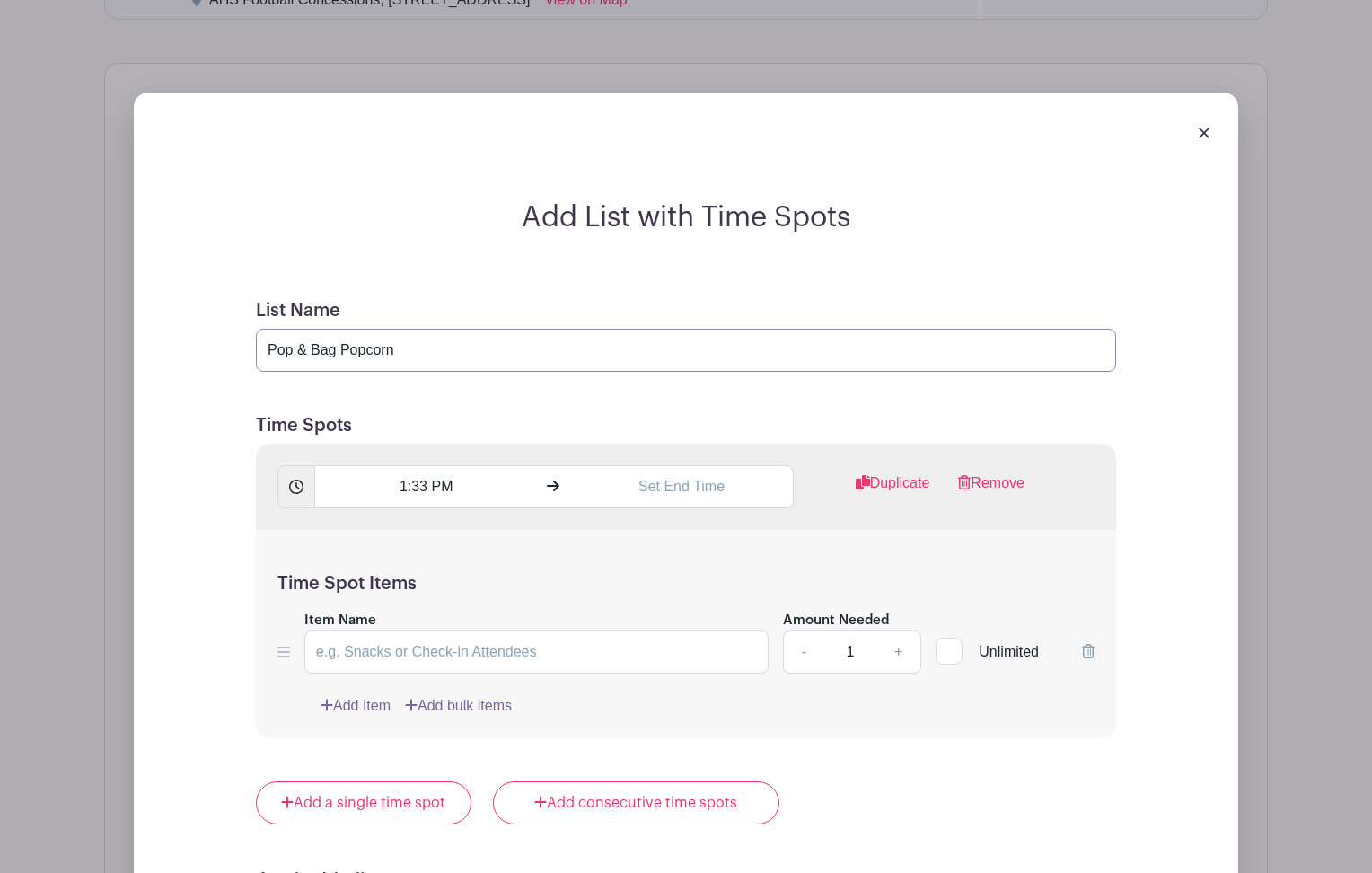
type input "Pop & Bag Popcorn"
click at [435, 486] on input "1:33 PM" at bounding box center [425, 486] width 223 height 43
click at [355, 577] on div "01" at bounding box center [347, 567] width 58 height 34
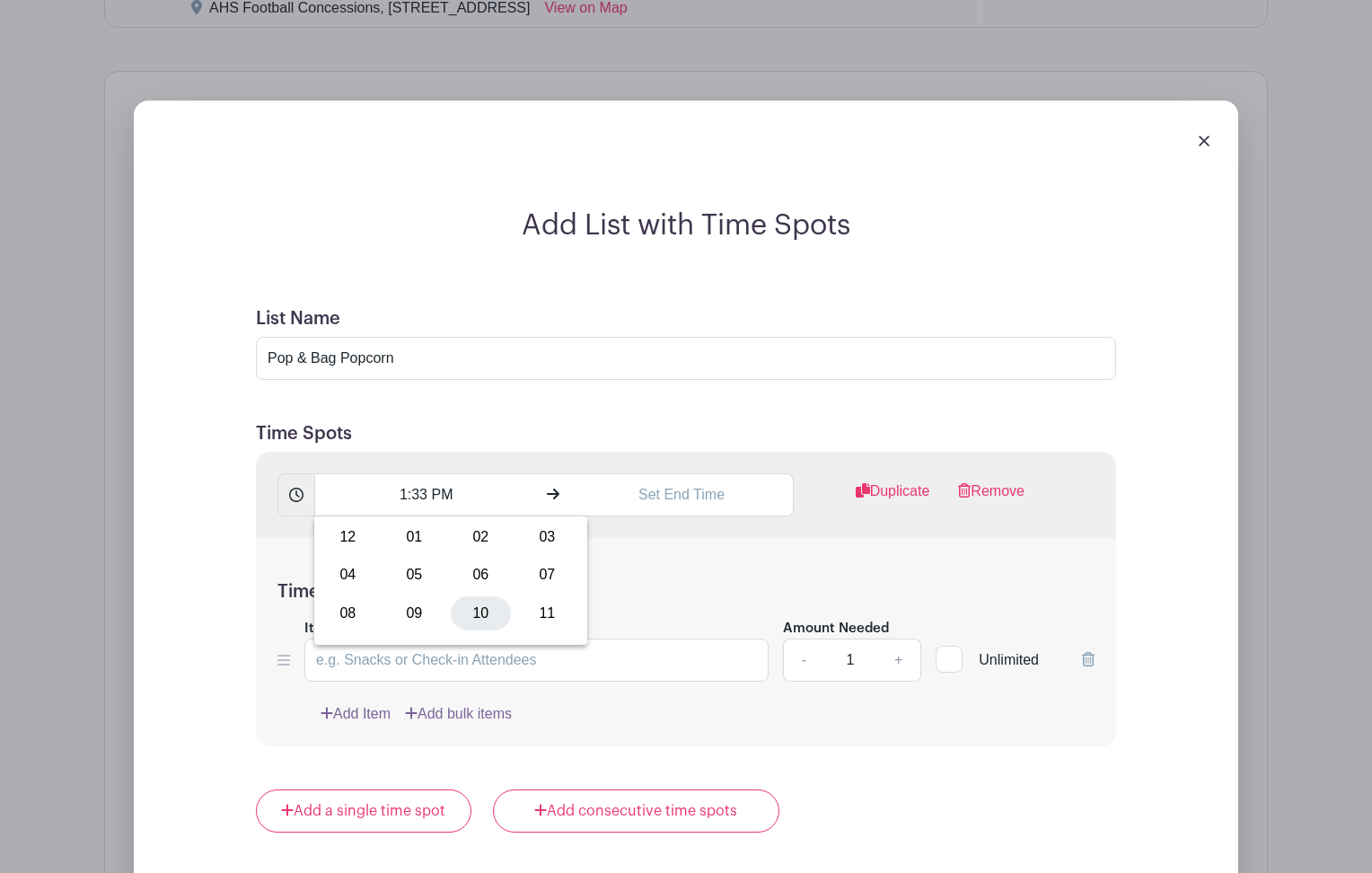
click at [476, 606] on div "10" at bounding box center [481, 613] width 60 height 34
click at [468, 569] on div "33" at bounding box center [464, 574] width 58 height 34
click at [479, 569] on div "30" at bounding box center [481, 574] width 60 height 34
type input "10:30 PM"
click at [675, 497] on input "text" at bounding box center [682, 495] width 223 height 43
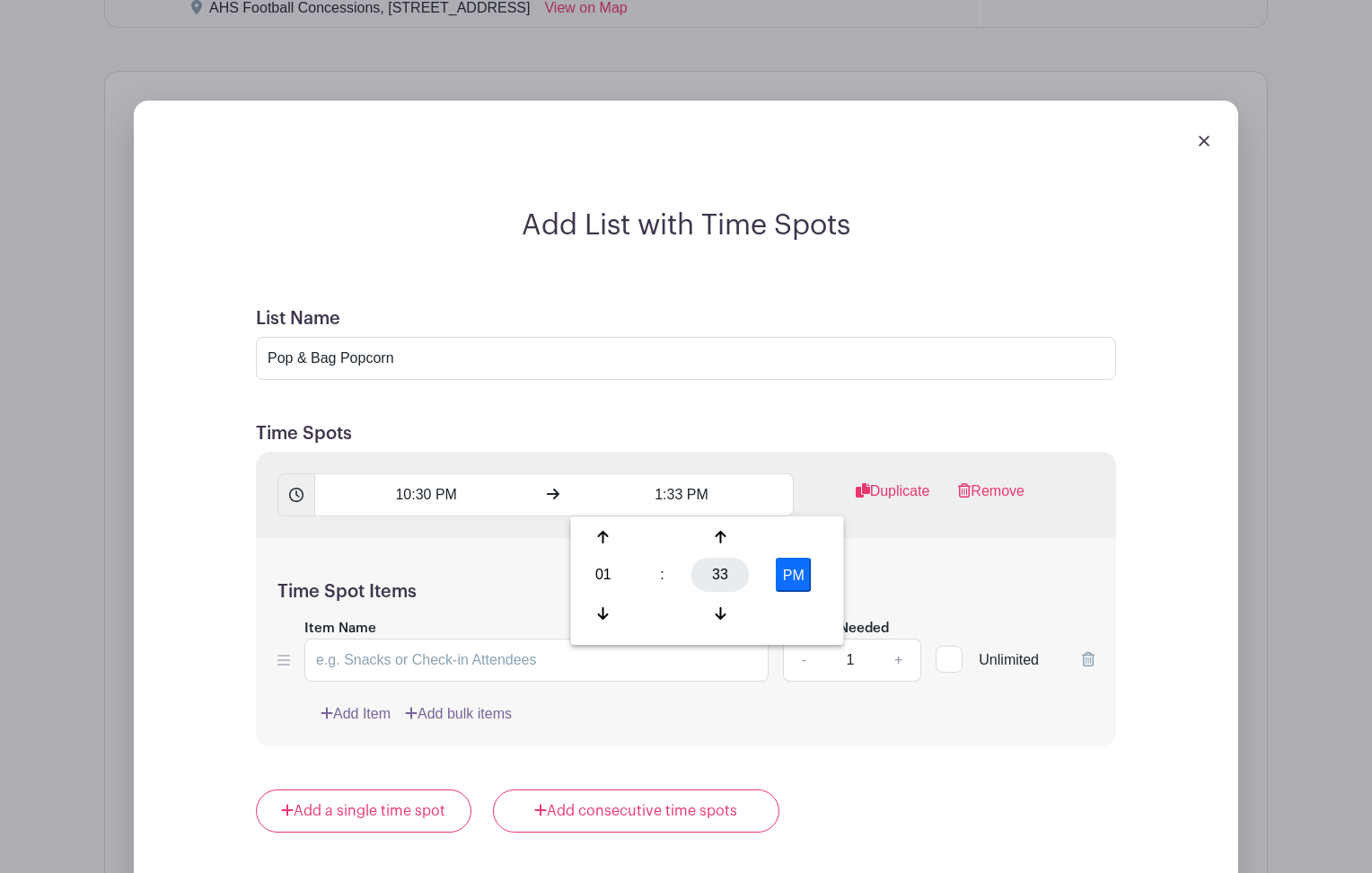
click at [719, 575] on div "33" at bounding box center [720, 574] width 58 height 34
click at [738, 570] on div "30" at bounding box center [737, 574] width 60 height 34
type input "1:30 PM"
click at [965, 586] on h5 "Time Spot Items" at bounding box center [686, 591] width 818 height 22
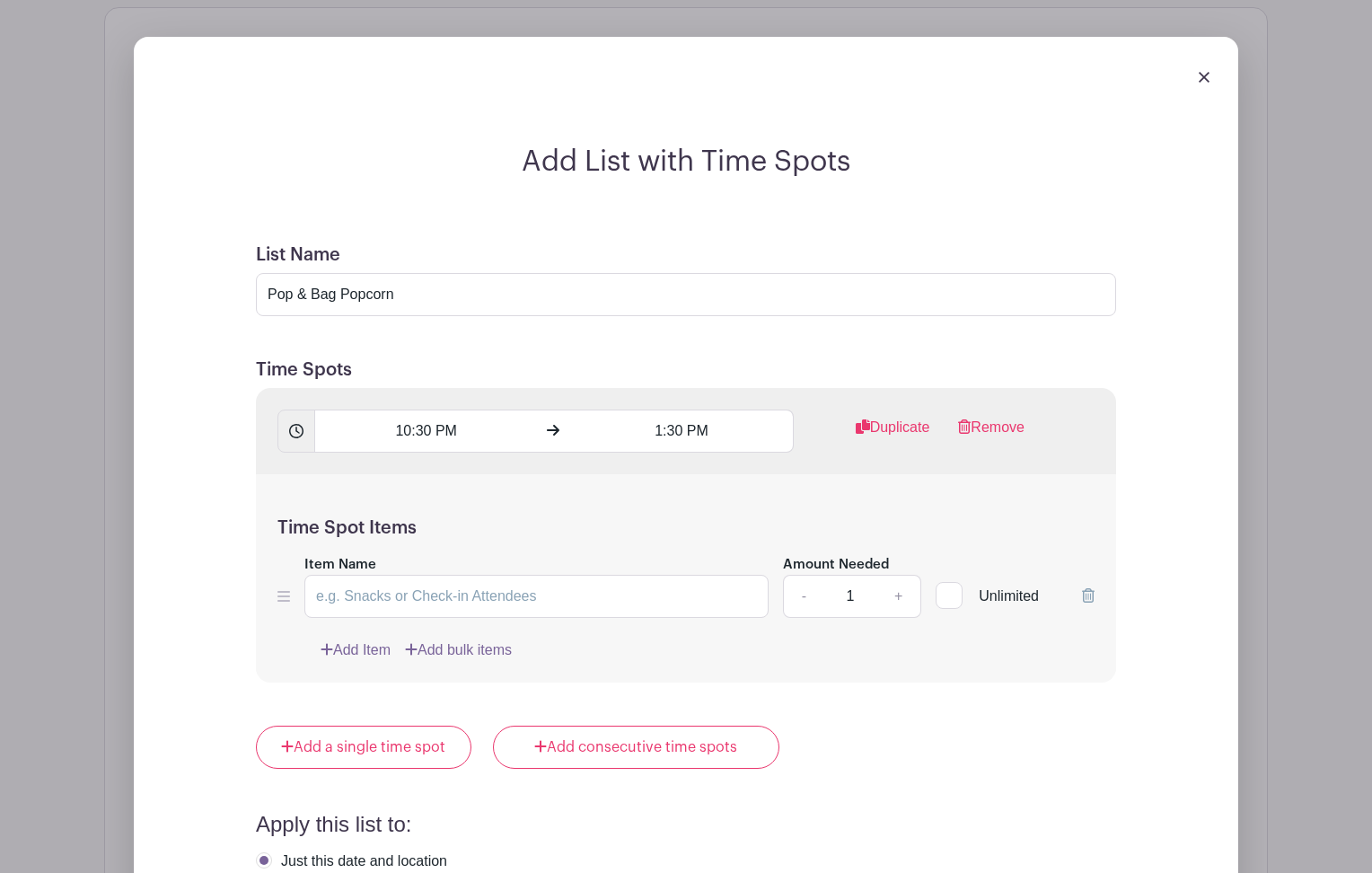
scroll to position [1469, 0]
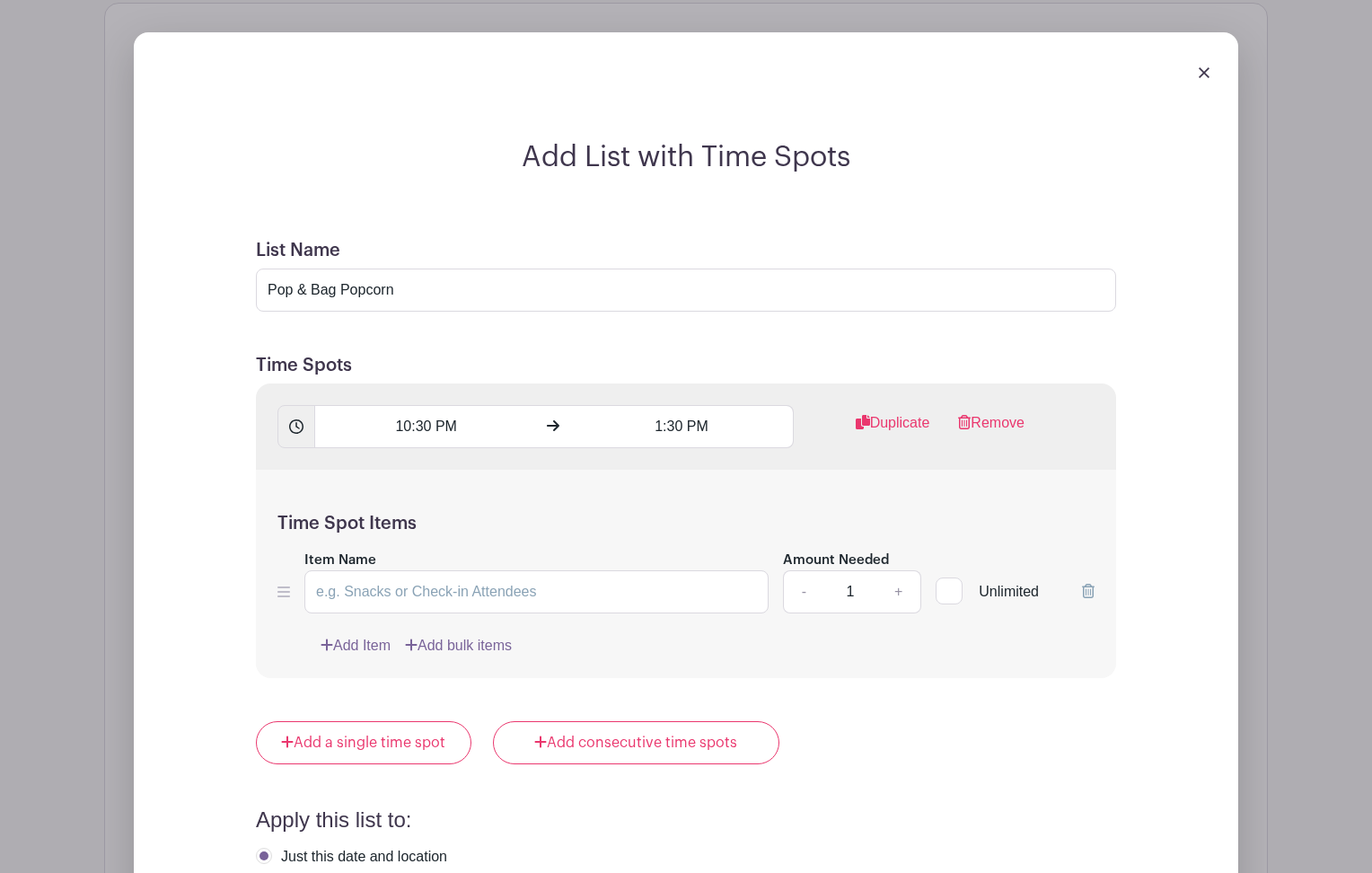
click at [899, 596] on link "+" at bounding box center [899, 592] width 45 height 43
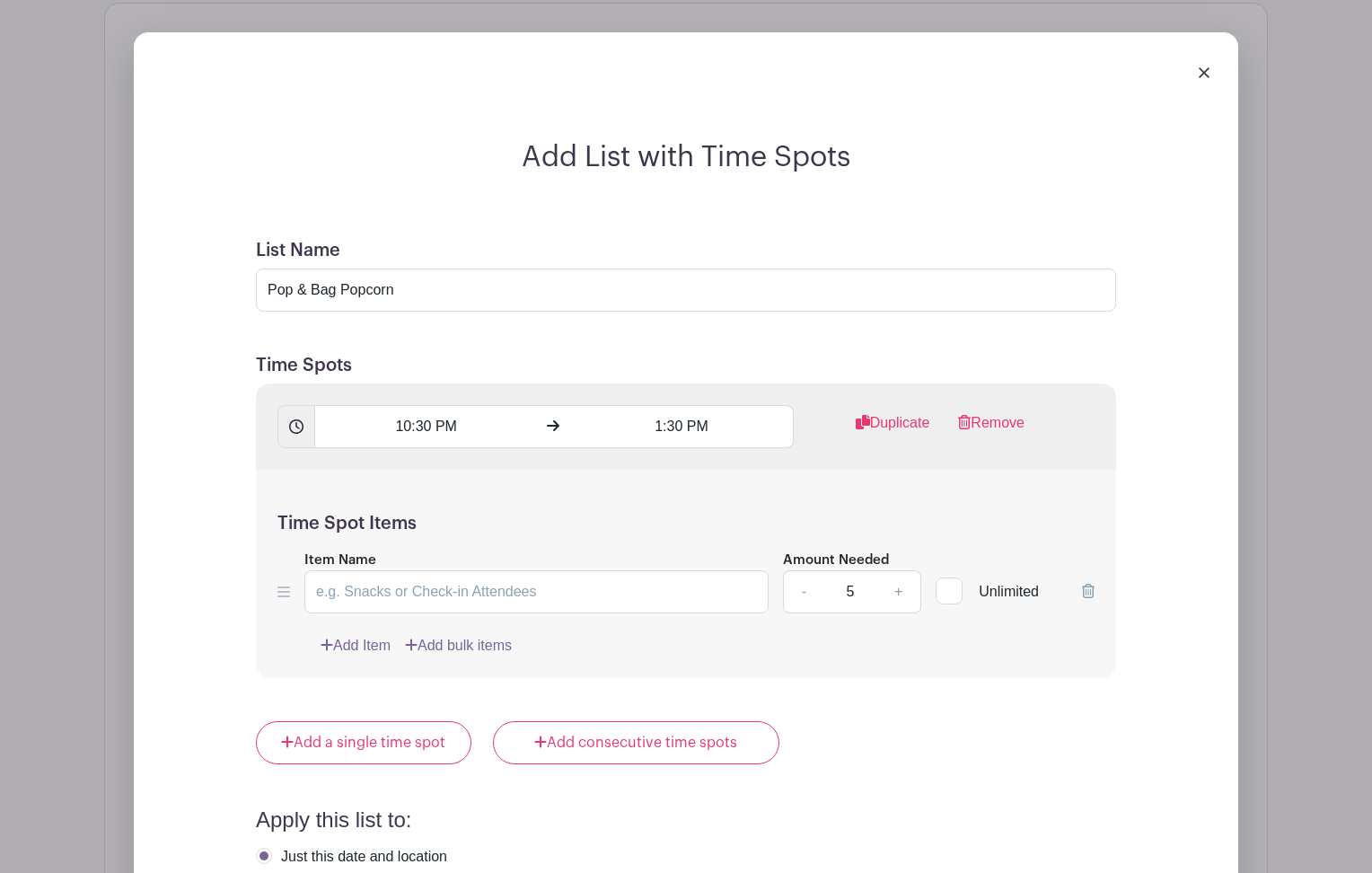
type input "6"
click at [954, 585] on div at bounding box center [949, 590] width 27 height 27
click at [948, 585] on input "Unlimited" at bounding box center [941, 586] width 11 height 11
checkbox input "true"
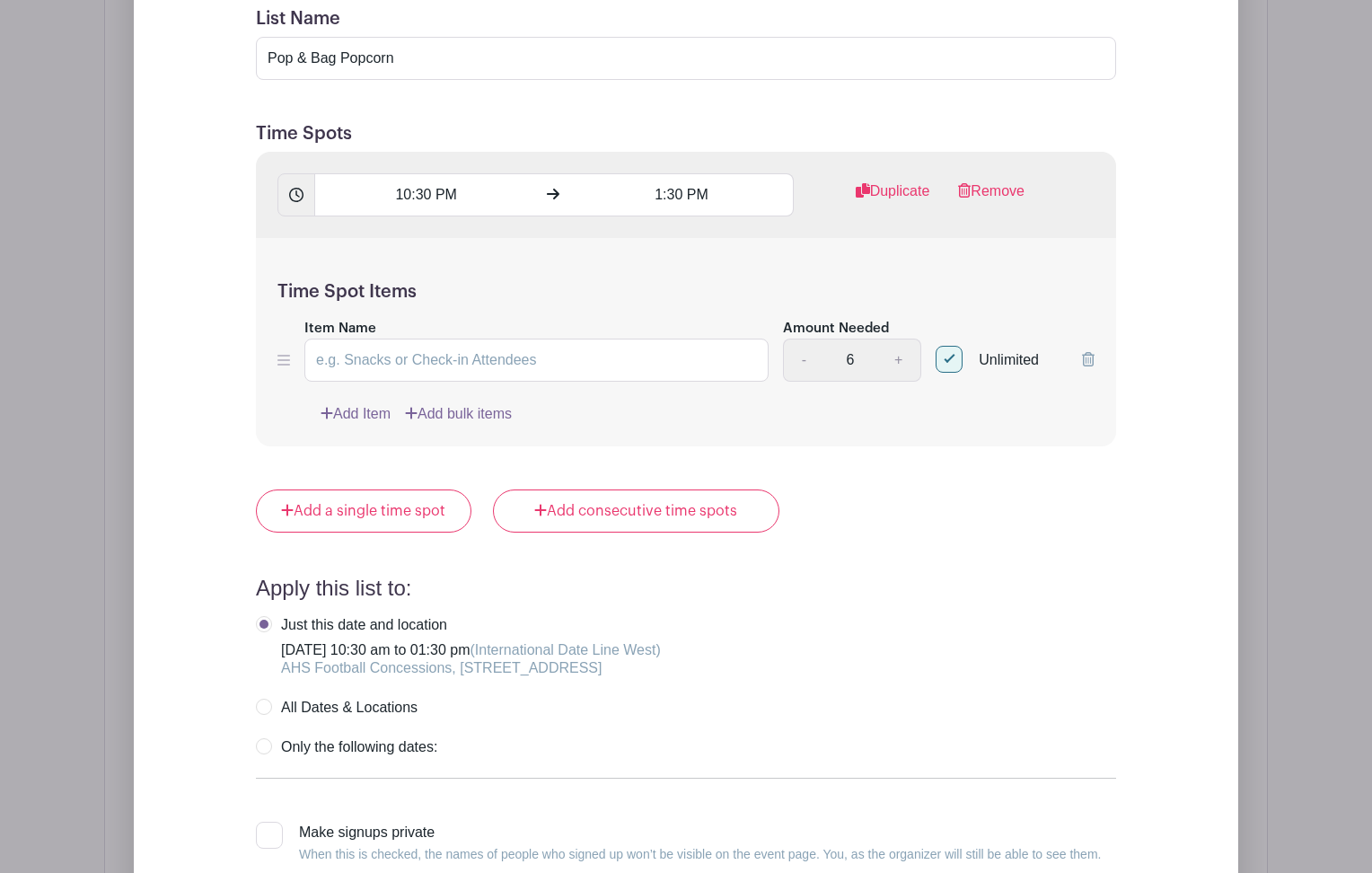
scroll to position [1696, 0]
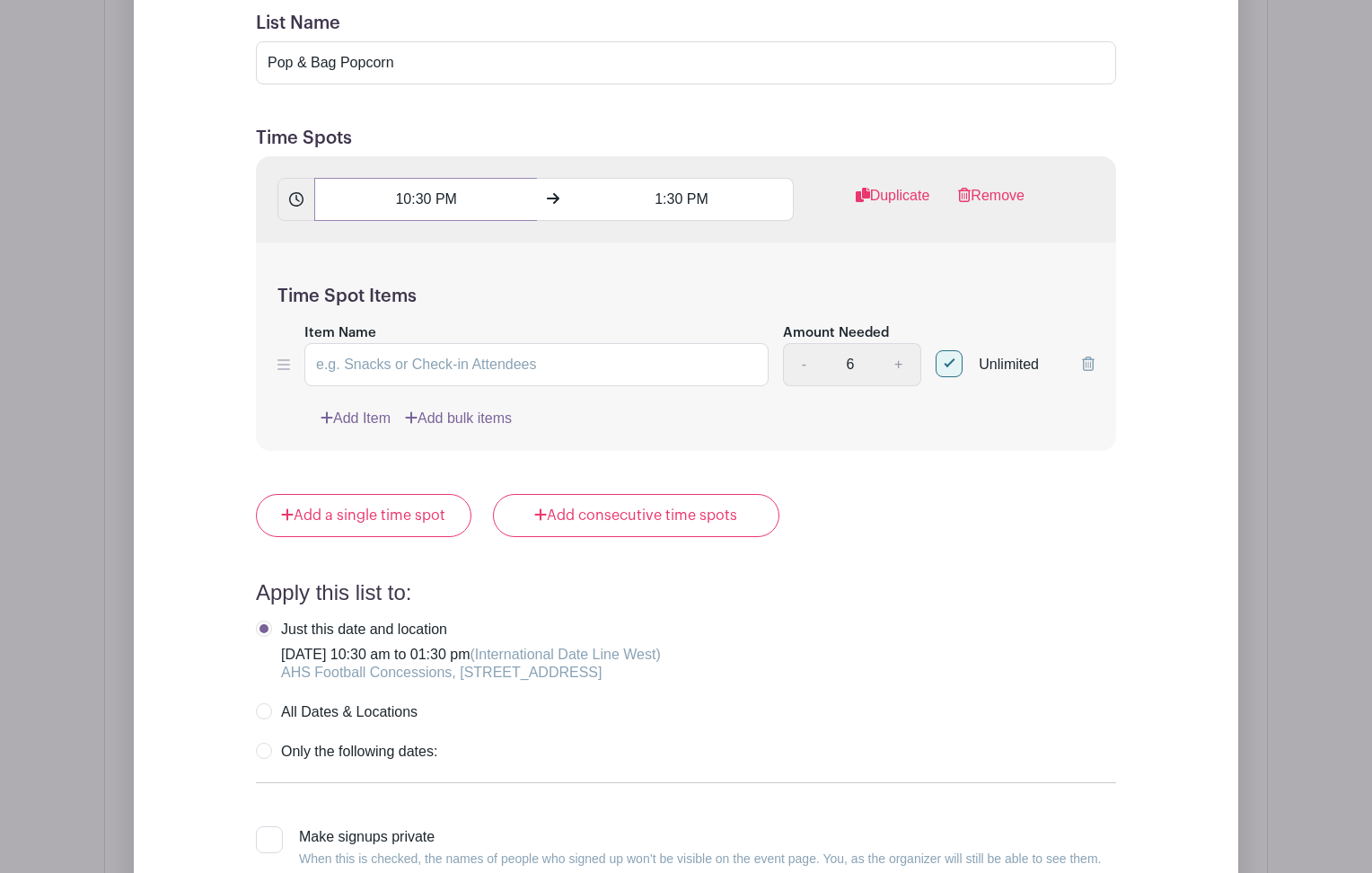
click at [445, 198] on input "10:30 PM" at bounding box center [425, 200] width 223 height 43
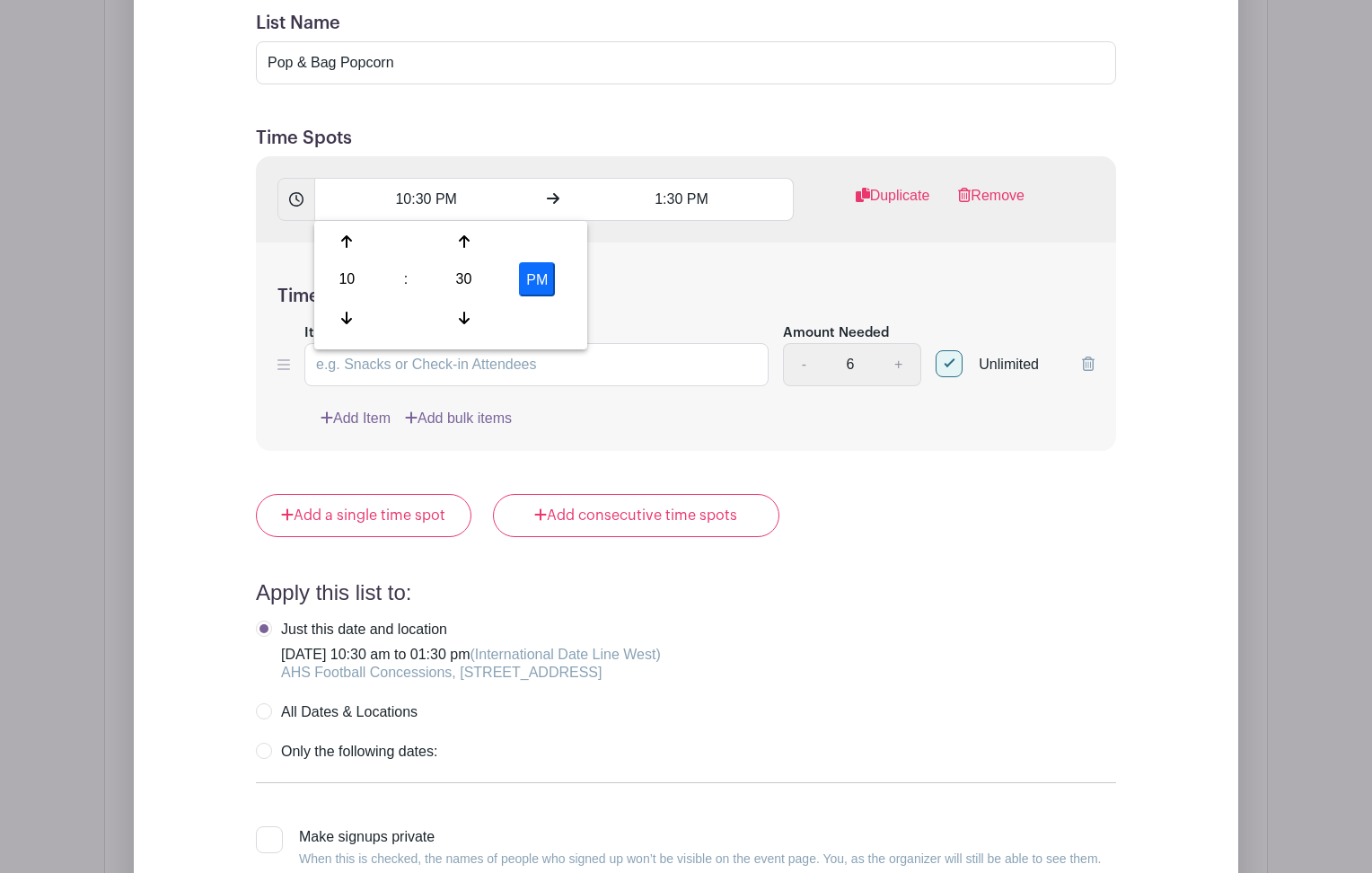
click at [536, 274] on button "PM" at bounding box center [537, 279] width 36 height 34
type input "10:30 AM"
click at [211, 477] on div "Add List with Time Spots List Name Pop & Bag Popcorn Time Spots 10:30 AM 1:30 P…" at bounding box center [686, 456] width 989 height 1086
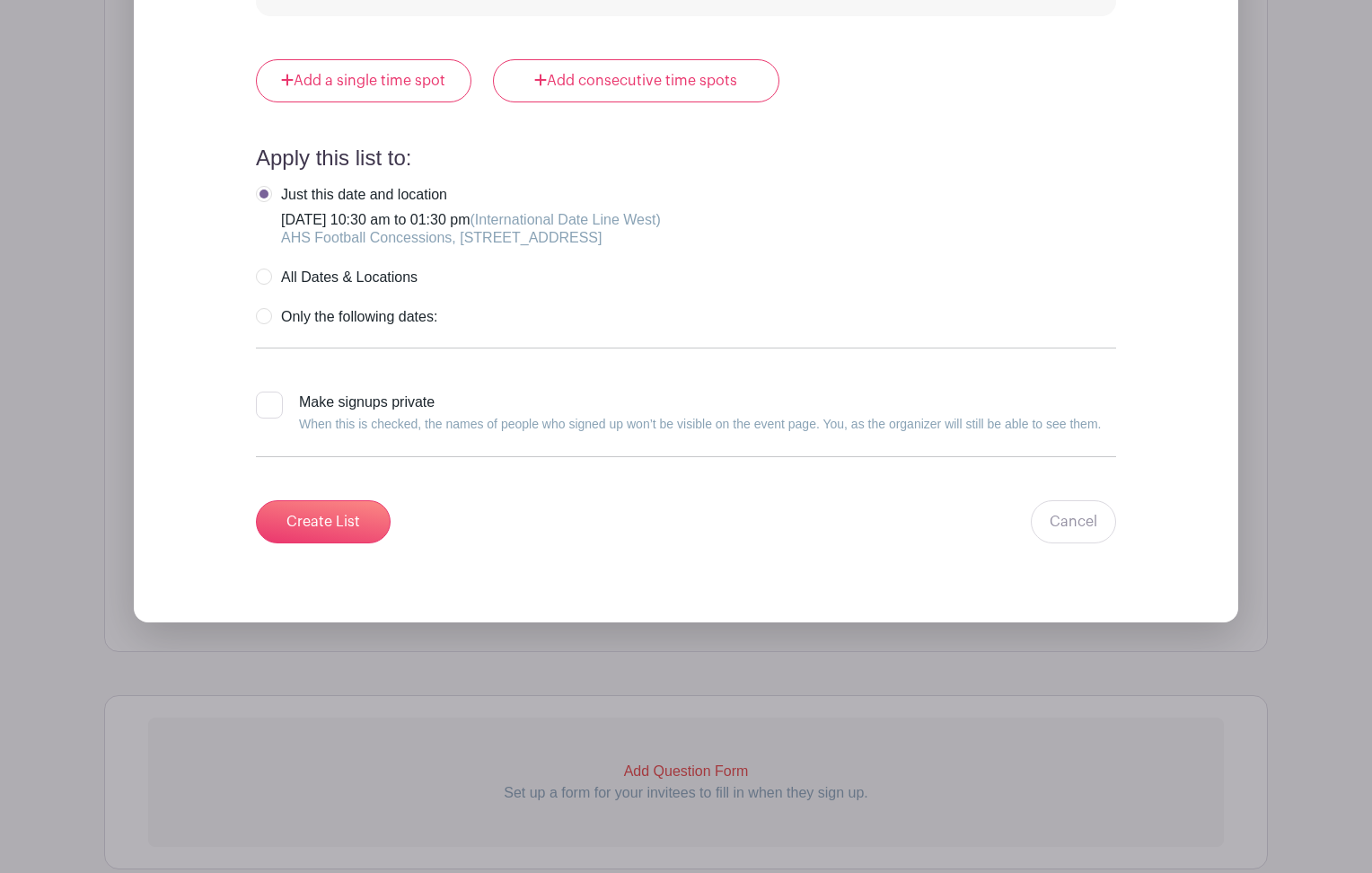
scroll to position [2150, 0]
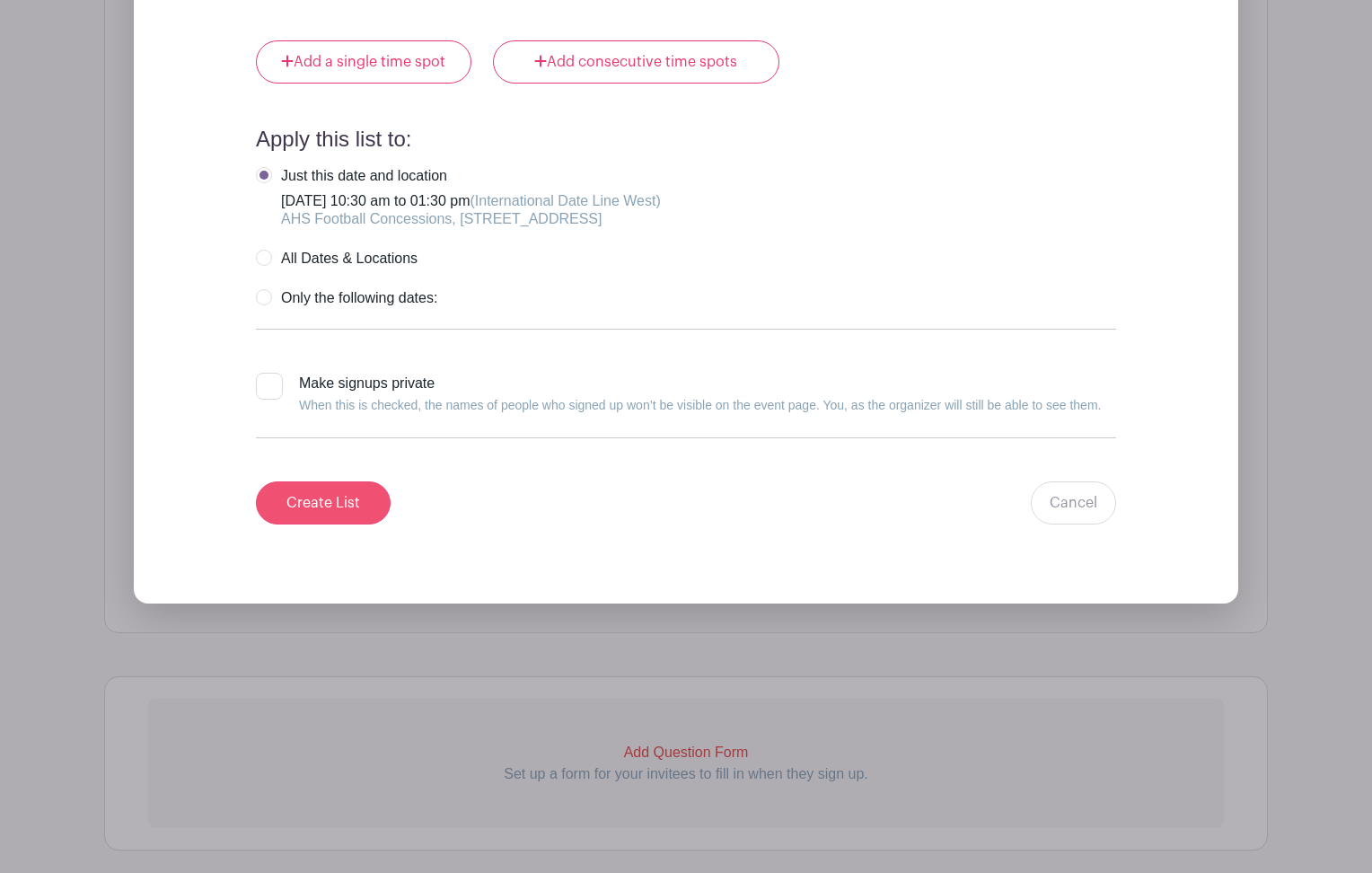
click at [320, 502] on input "Create List" at bounding box center [322, 502] width 135 height 43
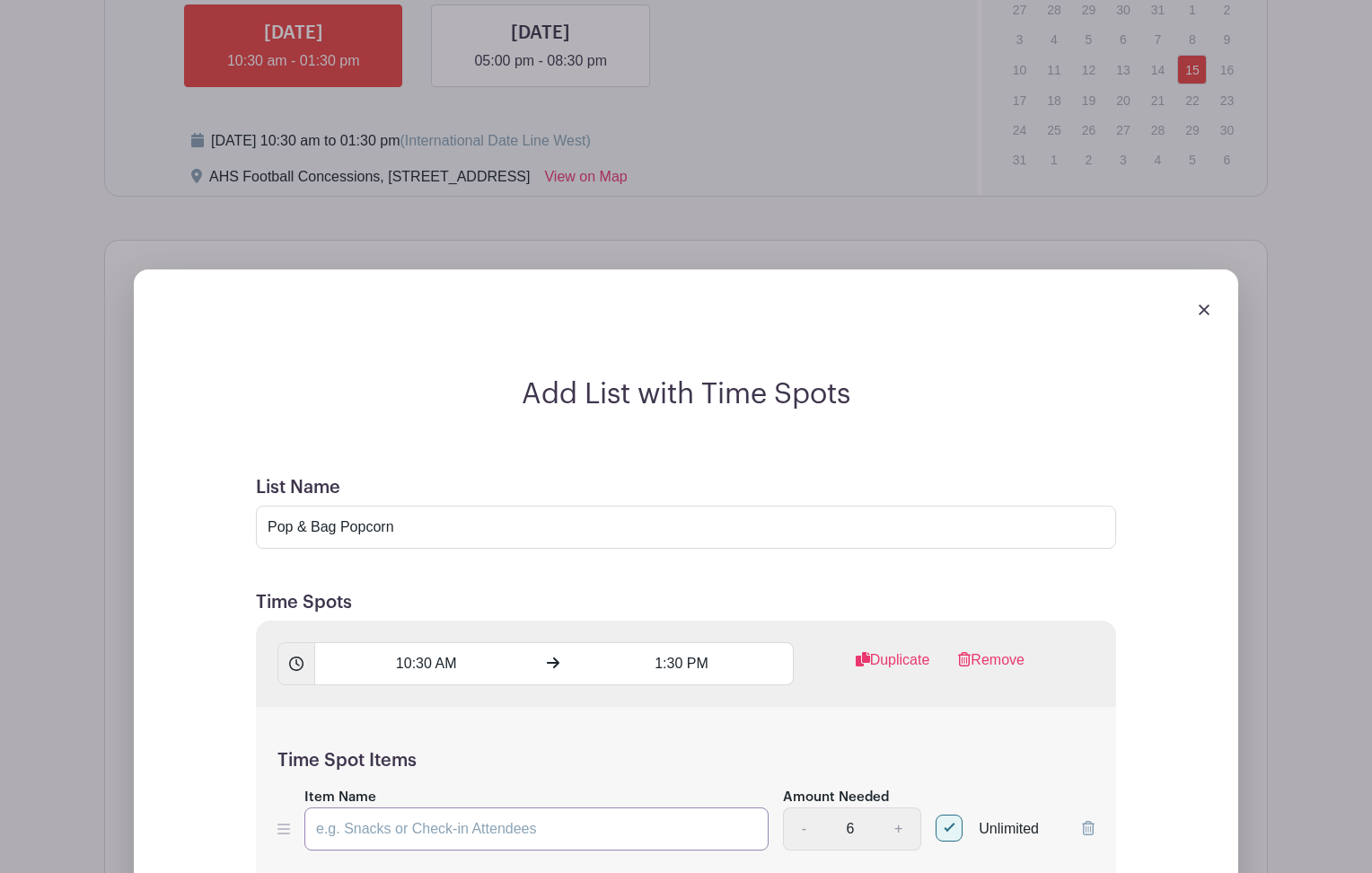
scroll to position [1157, 0]
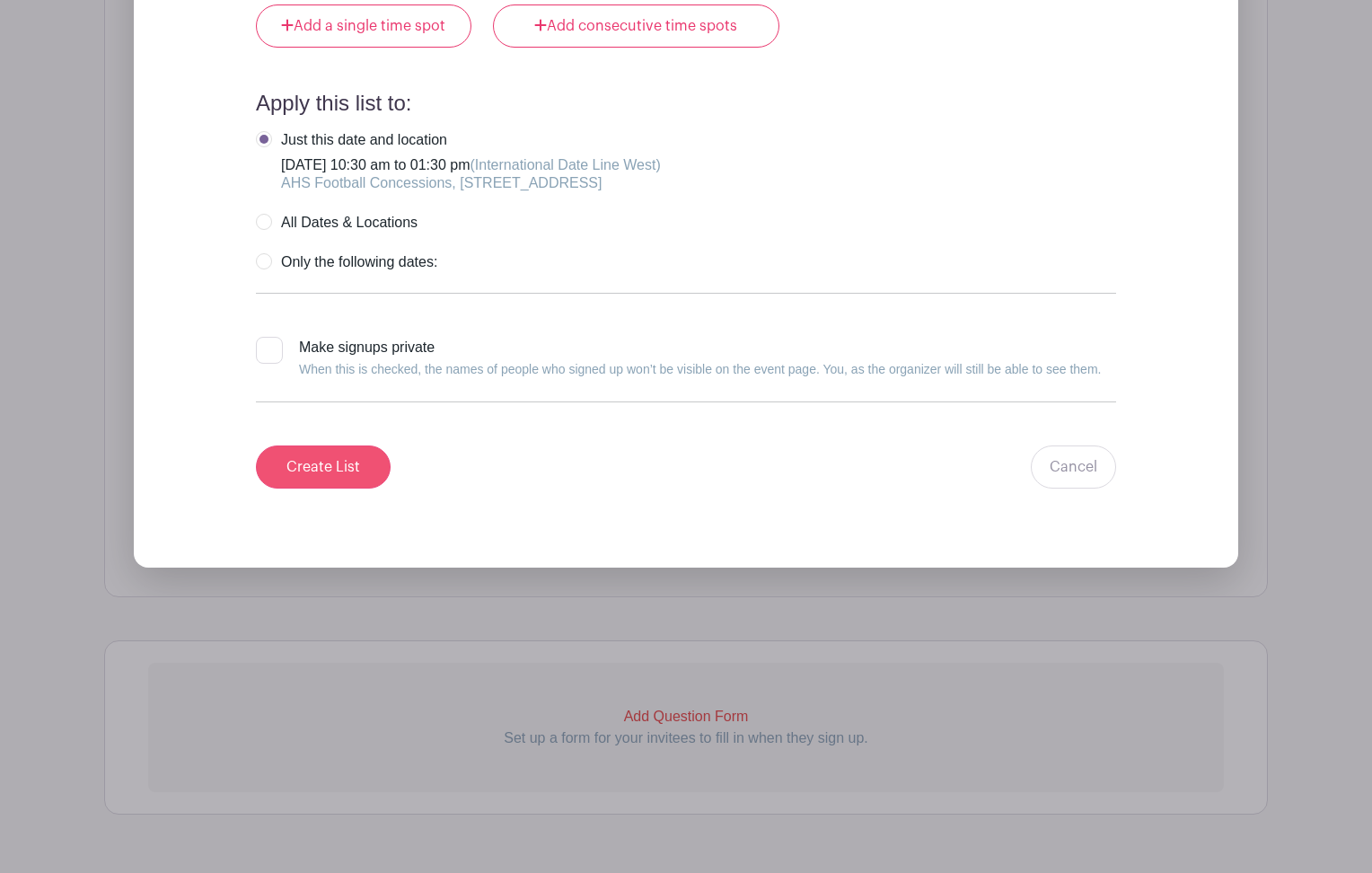
click at [336, 470] on input "Create List" at bounding box center [322, 467] width 135 height 43
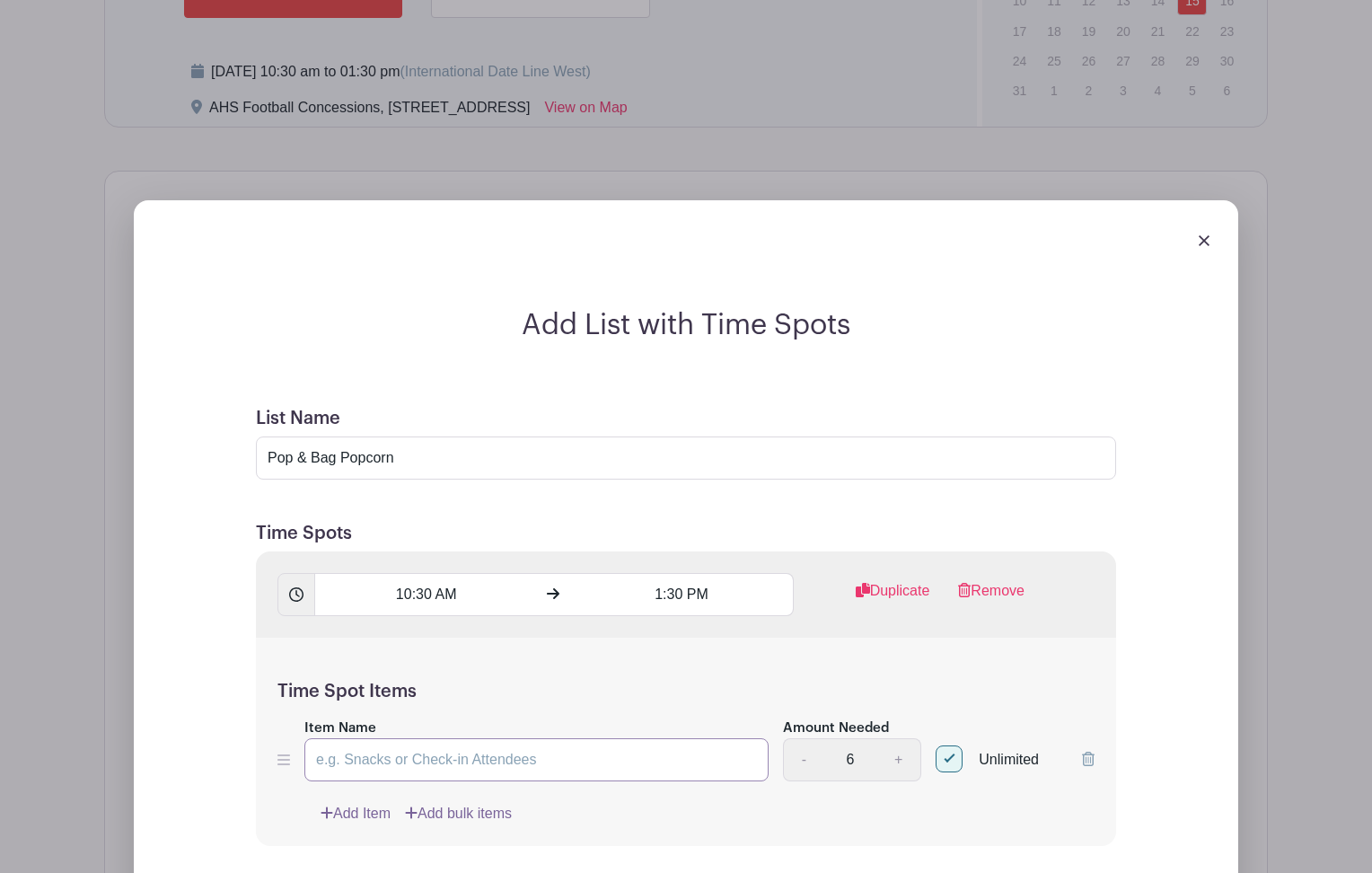
scroll to position [1196, 0]
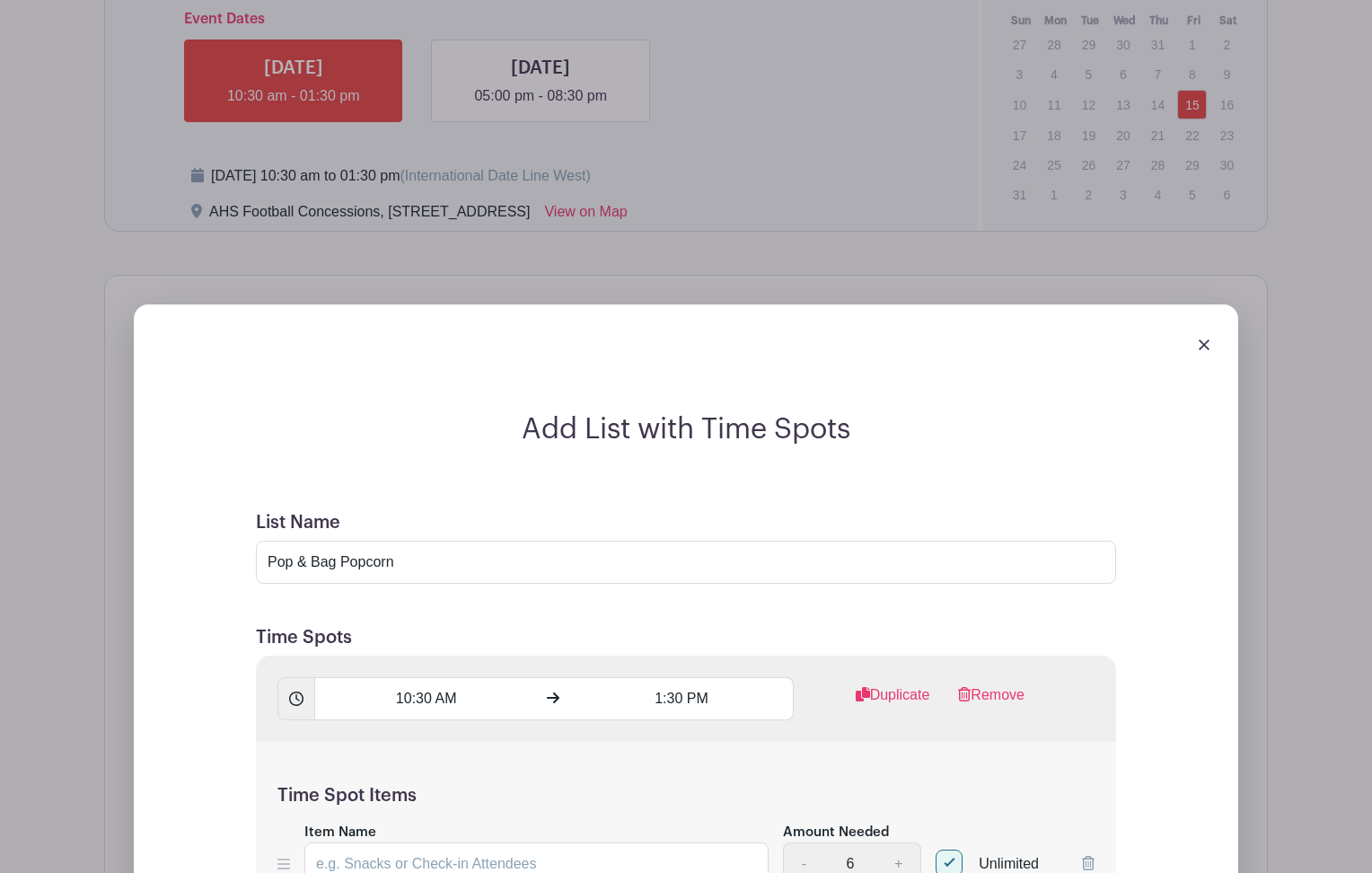
click at [1199, 344] on img at bounding box center [1203, 344] width 10 height 10
click at [1205, 347] on img at bounding box center [1203, 344] width 10 height 10
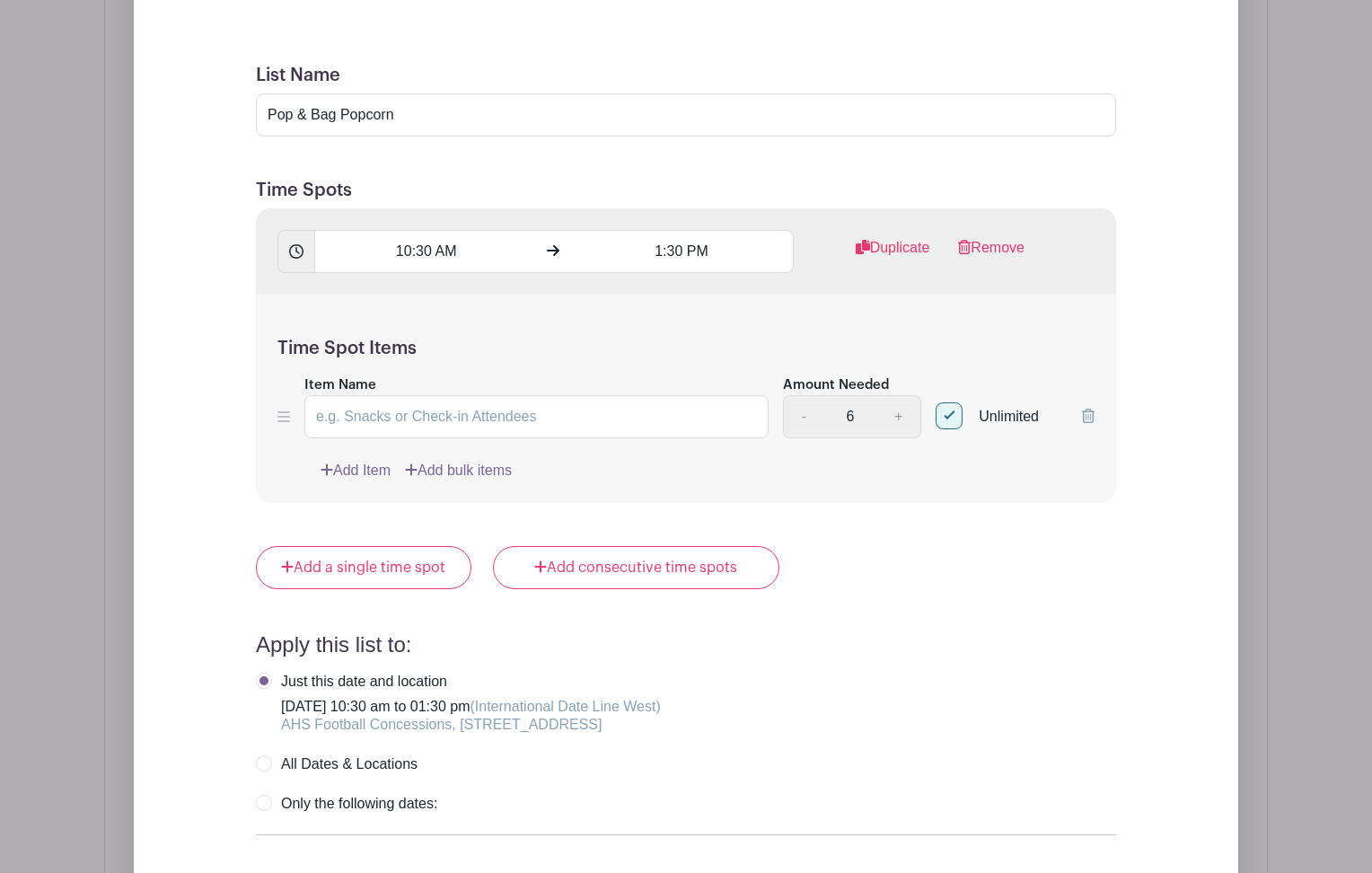
scroll to position [1643, 0]
click at [570, 420] on input "Item Name" at bounding box center [537, 418] width 464 height 43
type input "O"
type input "Pop & Bag Popcorn"
click at [384, 469] on link "Add Item" at bounding box center [355, 470] width 70 height 22
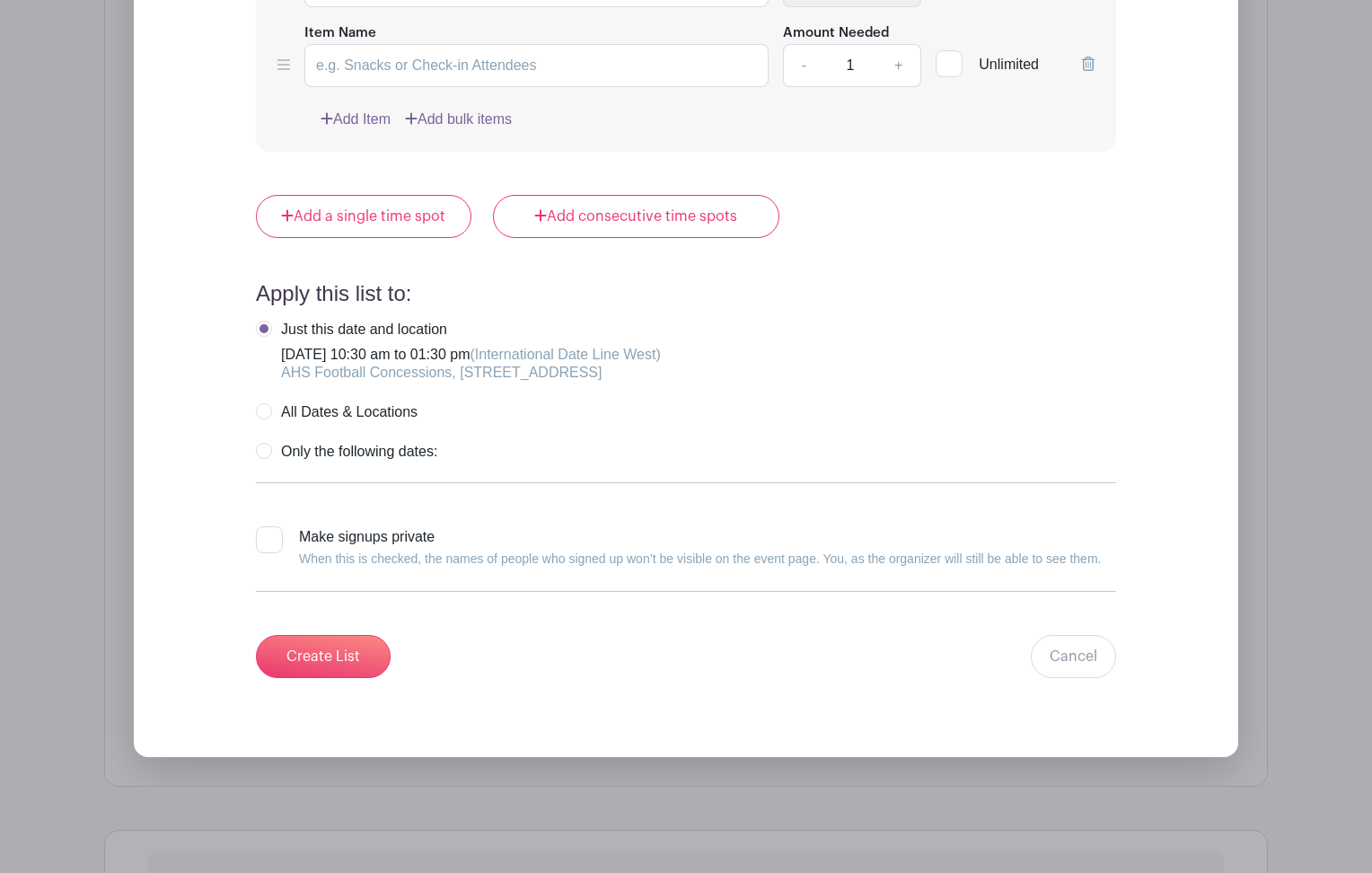
scroll to position [2052, 0]
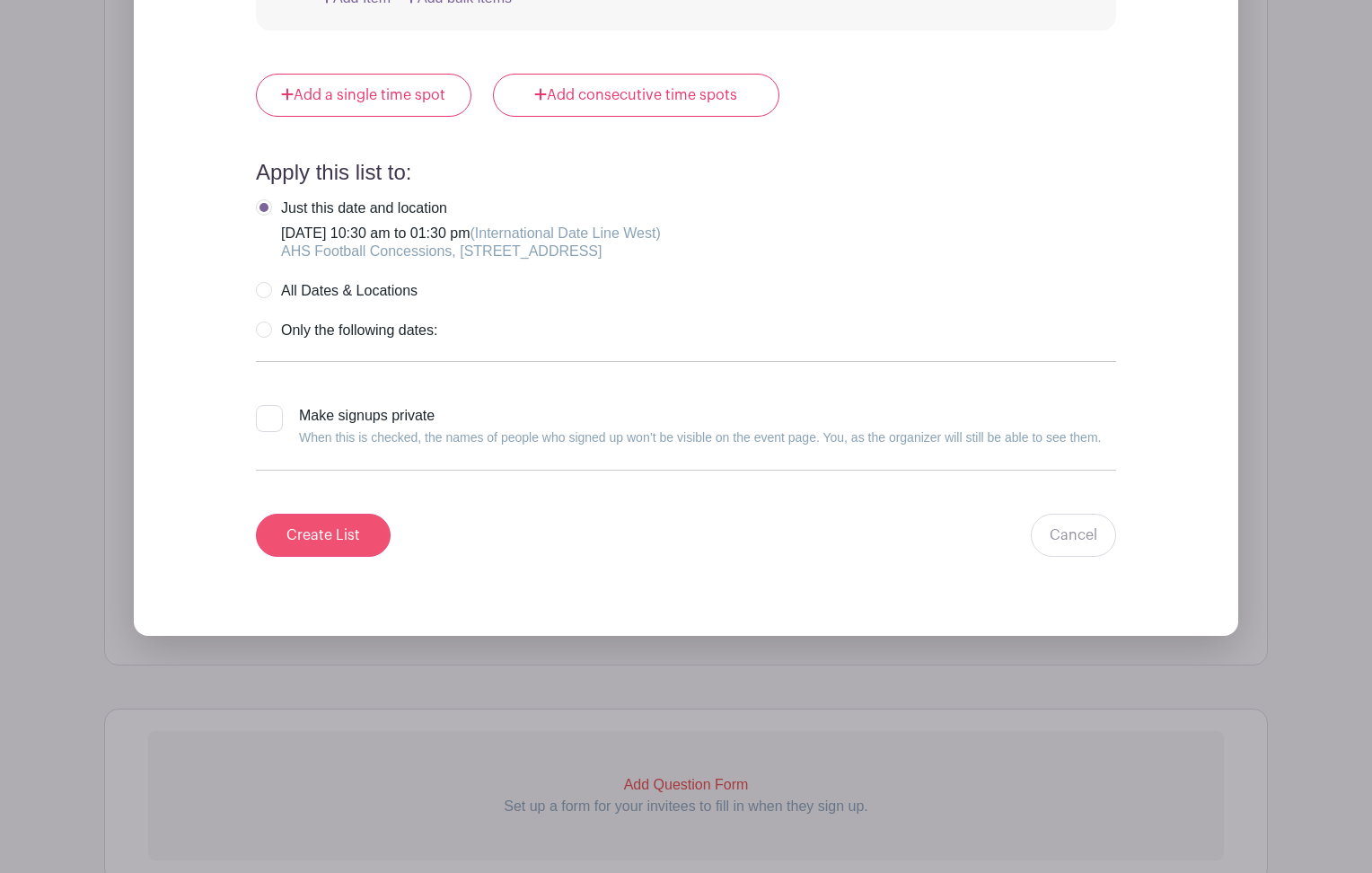
click at [336, 537] on input "Create List" at bounding box center [322, 535] width 135 height 43
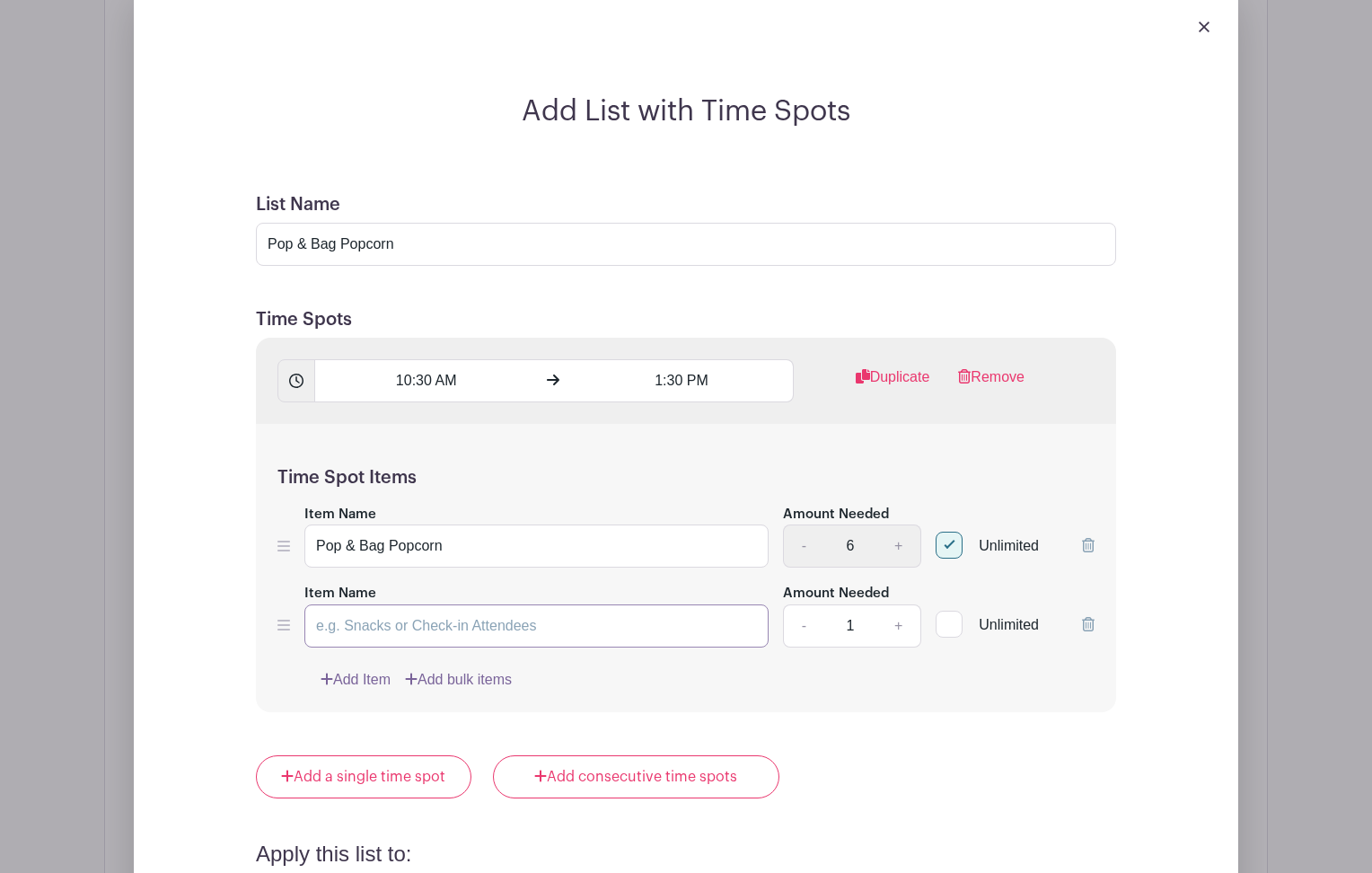
scroll to position [1283, 0]
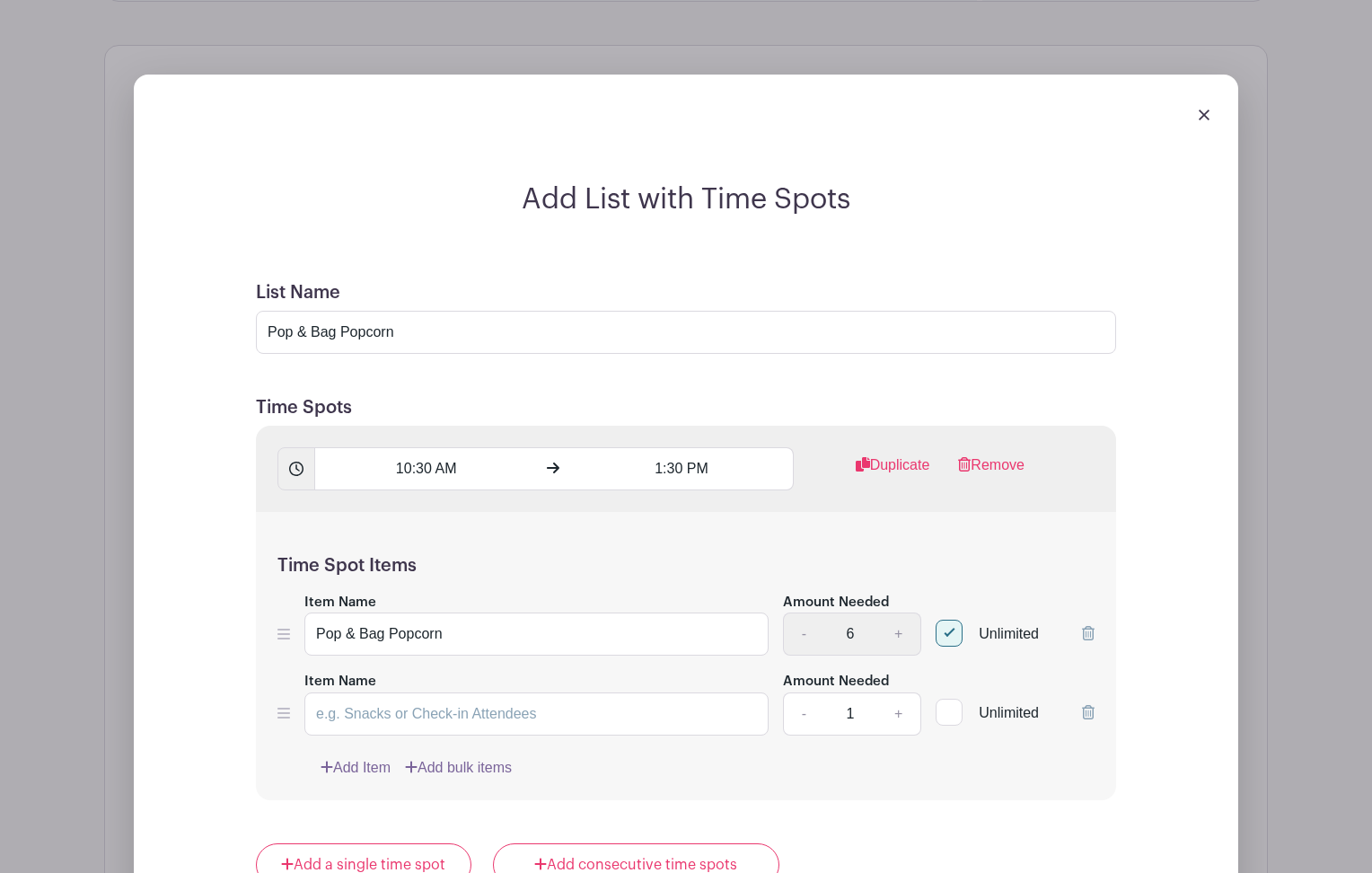
click at [1206, 116] on img at bounding box center [1203, 114] width 10 height 10
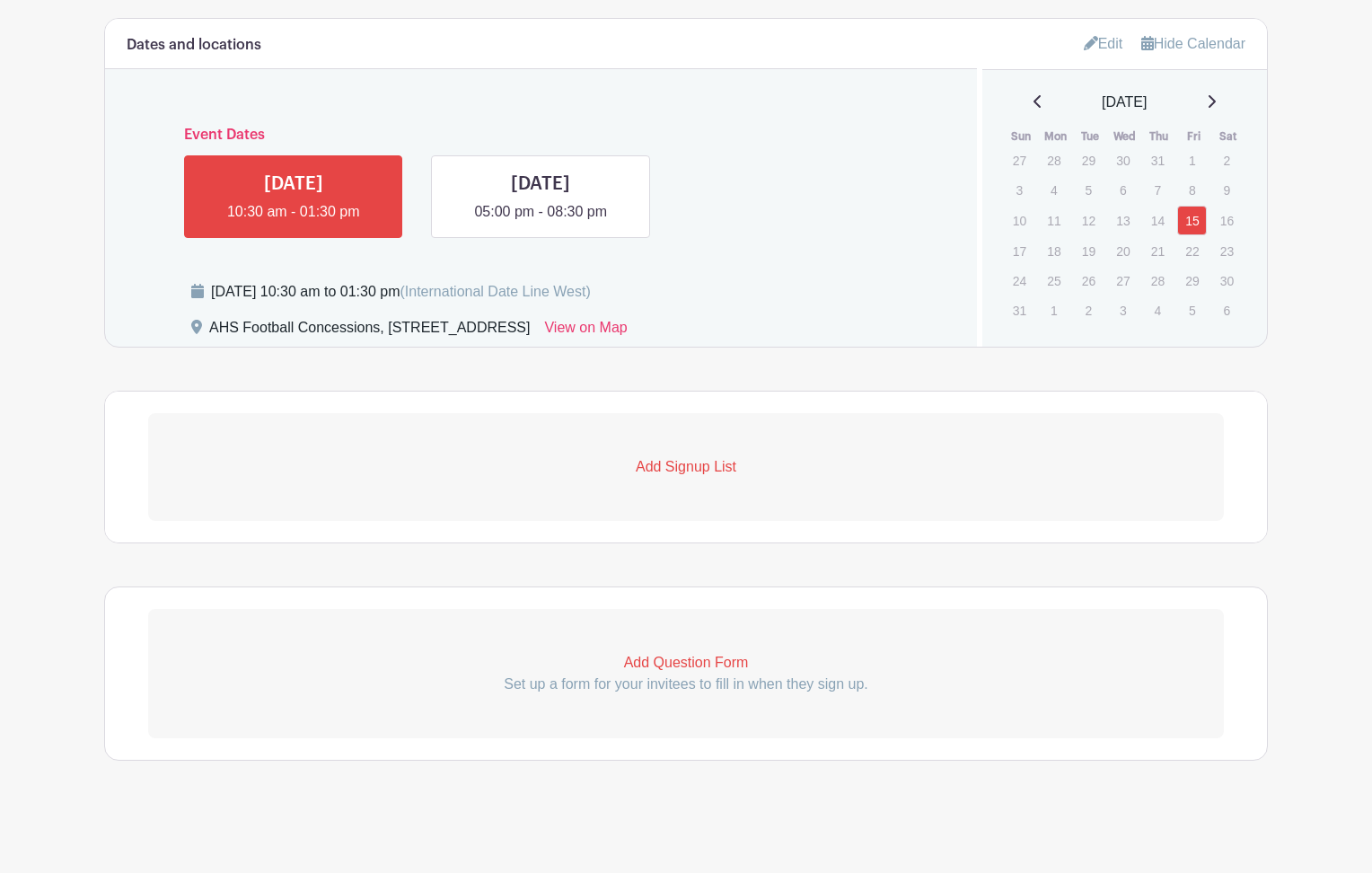
scroll to position [938, 0]
click at [540, 222] on link at bounding box center [540, 222] width 0 height 0
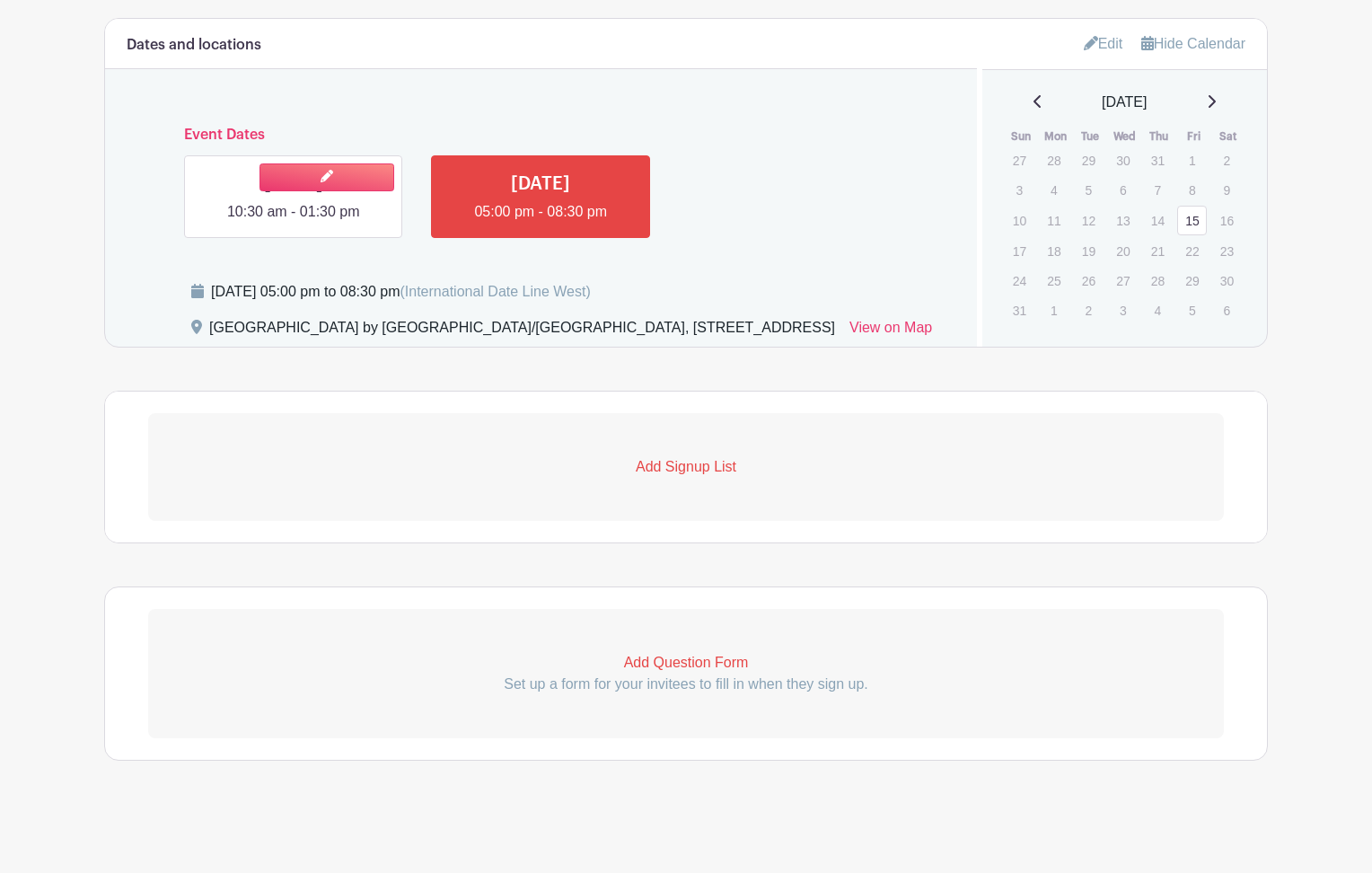
click at [293, 222] on link at bounding box center [293, 222] width 0 height 0
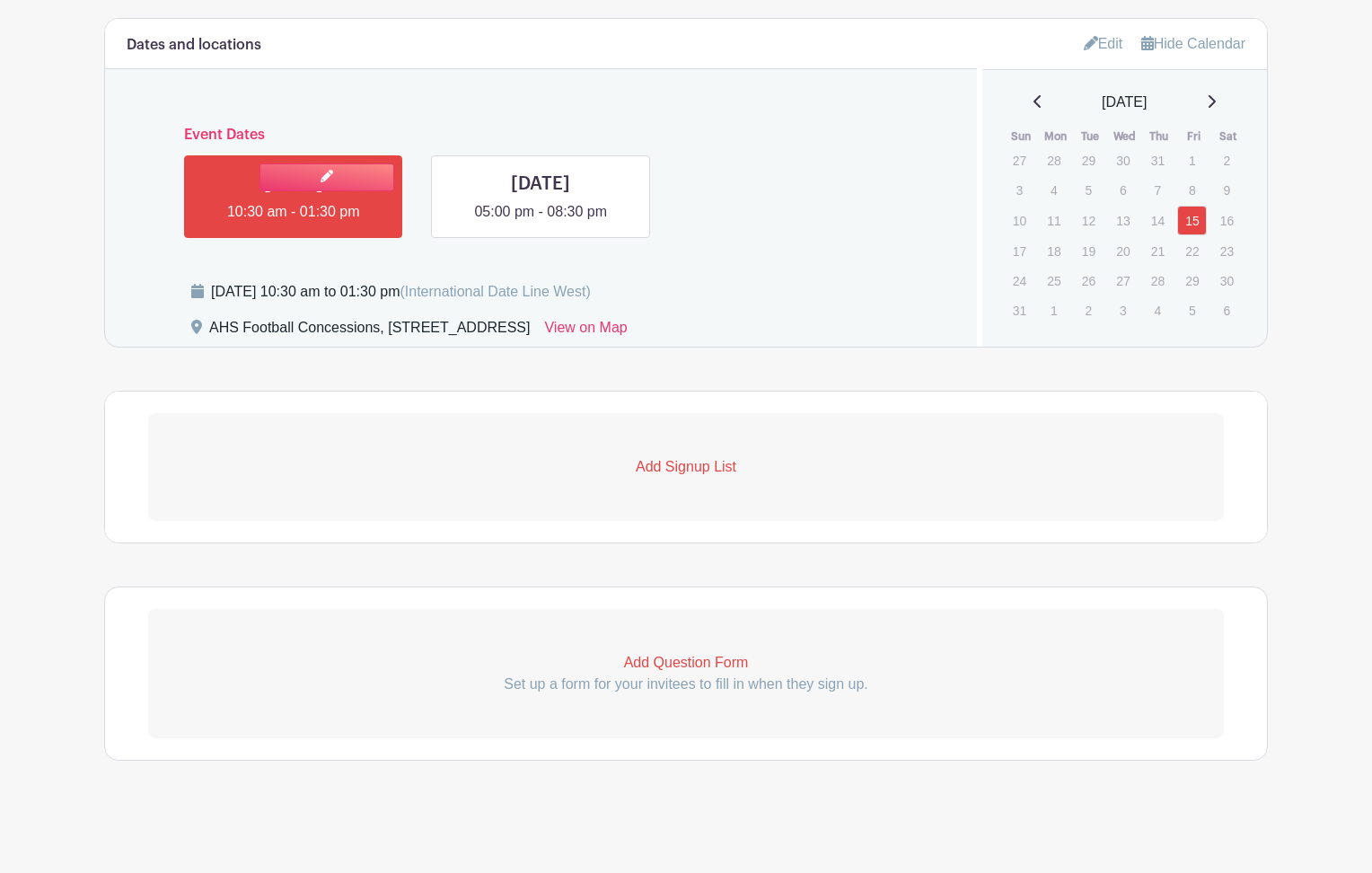
scroll to position [924, 0]
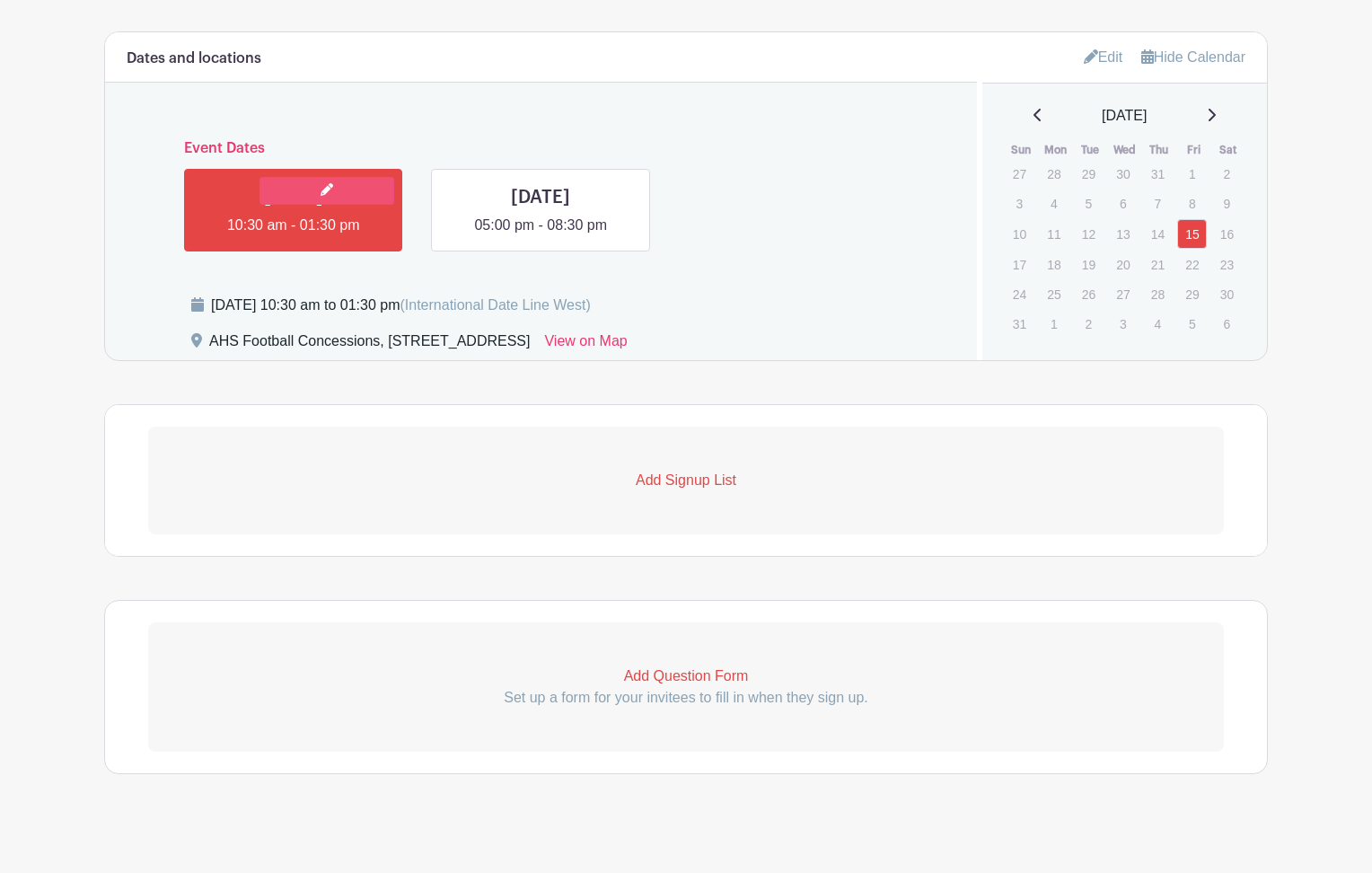
click at [343, 184] on link at bounding box center [326, 191] width 135 height 28
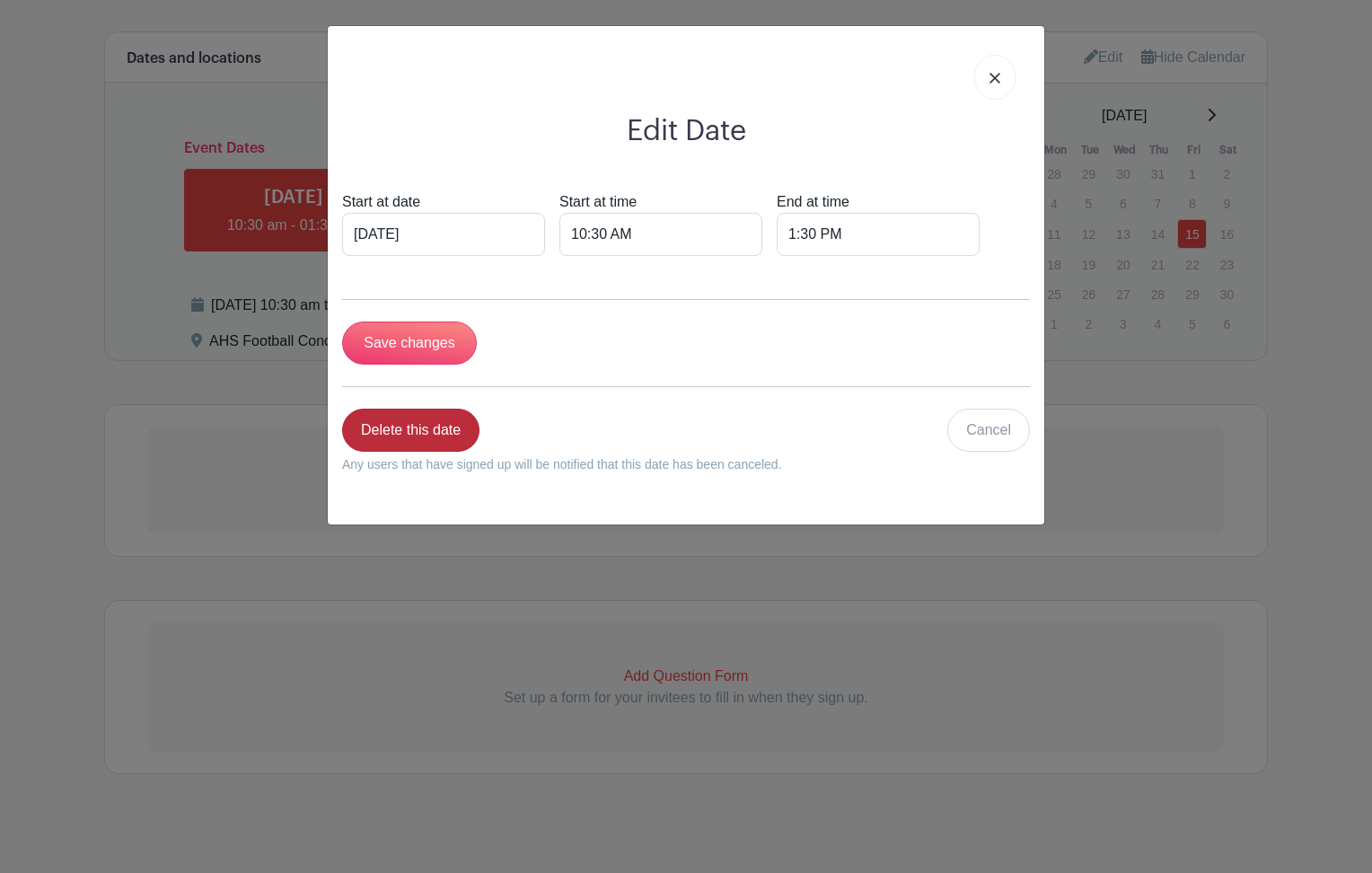
click at [426, 431] on link "Delete this date" at bounding box center [411, 430] width 138 height 43
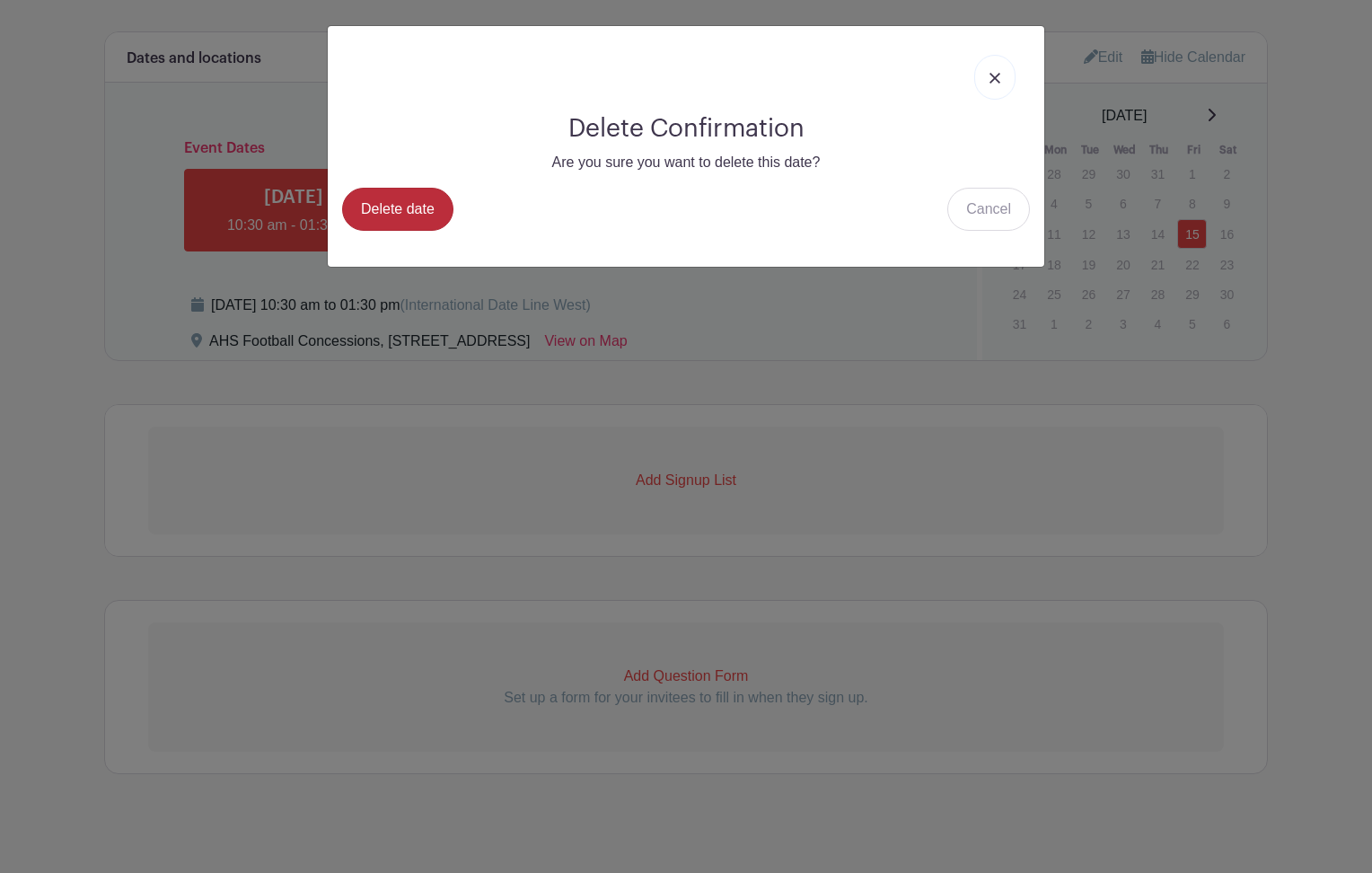
click at [418, 196] on link "Delete date" at bounding box center [398, 209] width 111 height 43
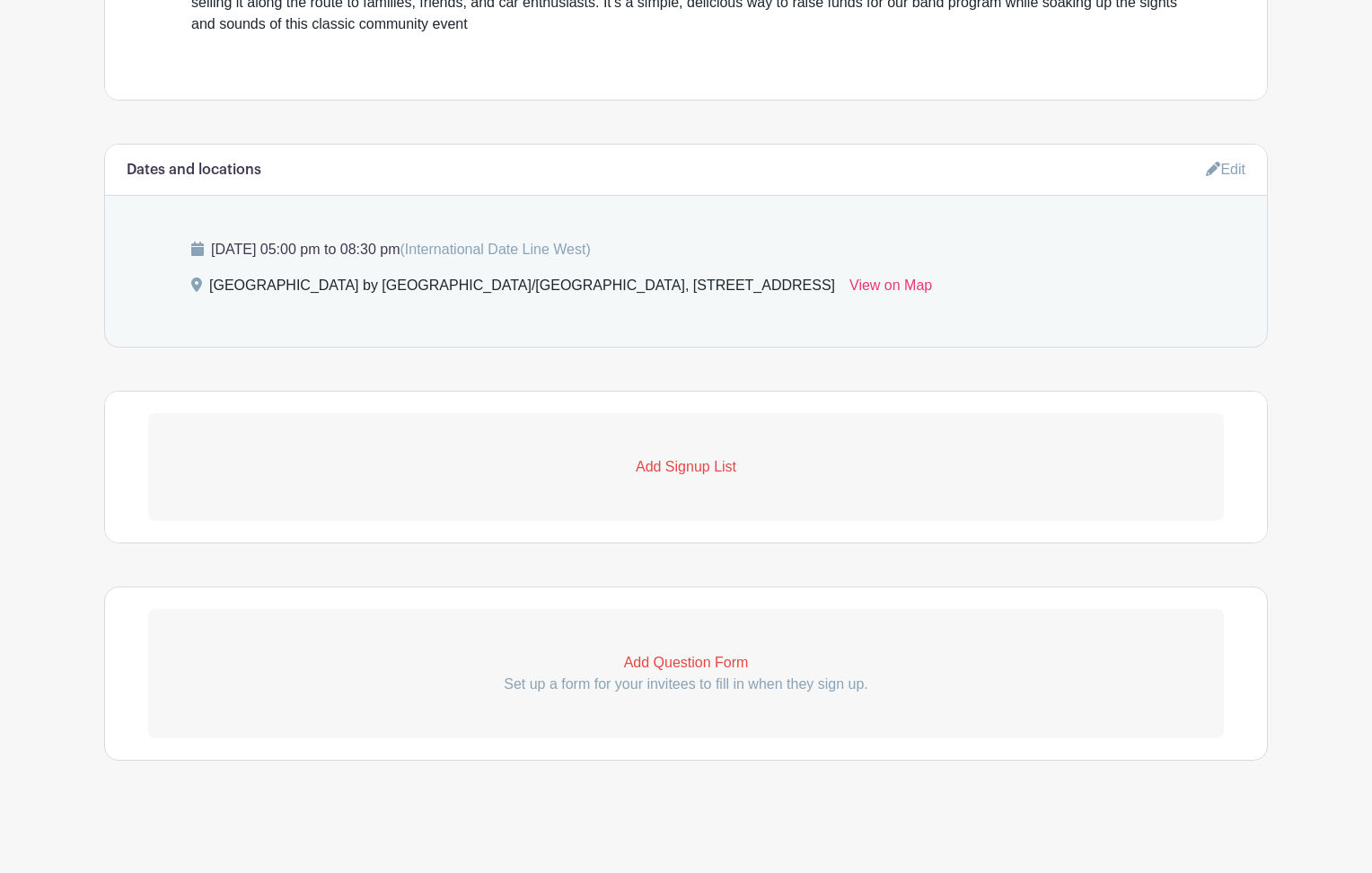
scroll to position [813, 0]
click at [686, 463] on p "Add Signup List" at bounding box center [686, 467] width 1076 height 22
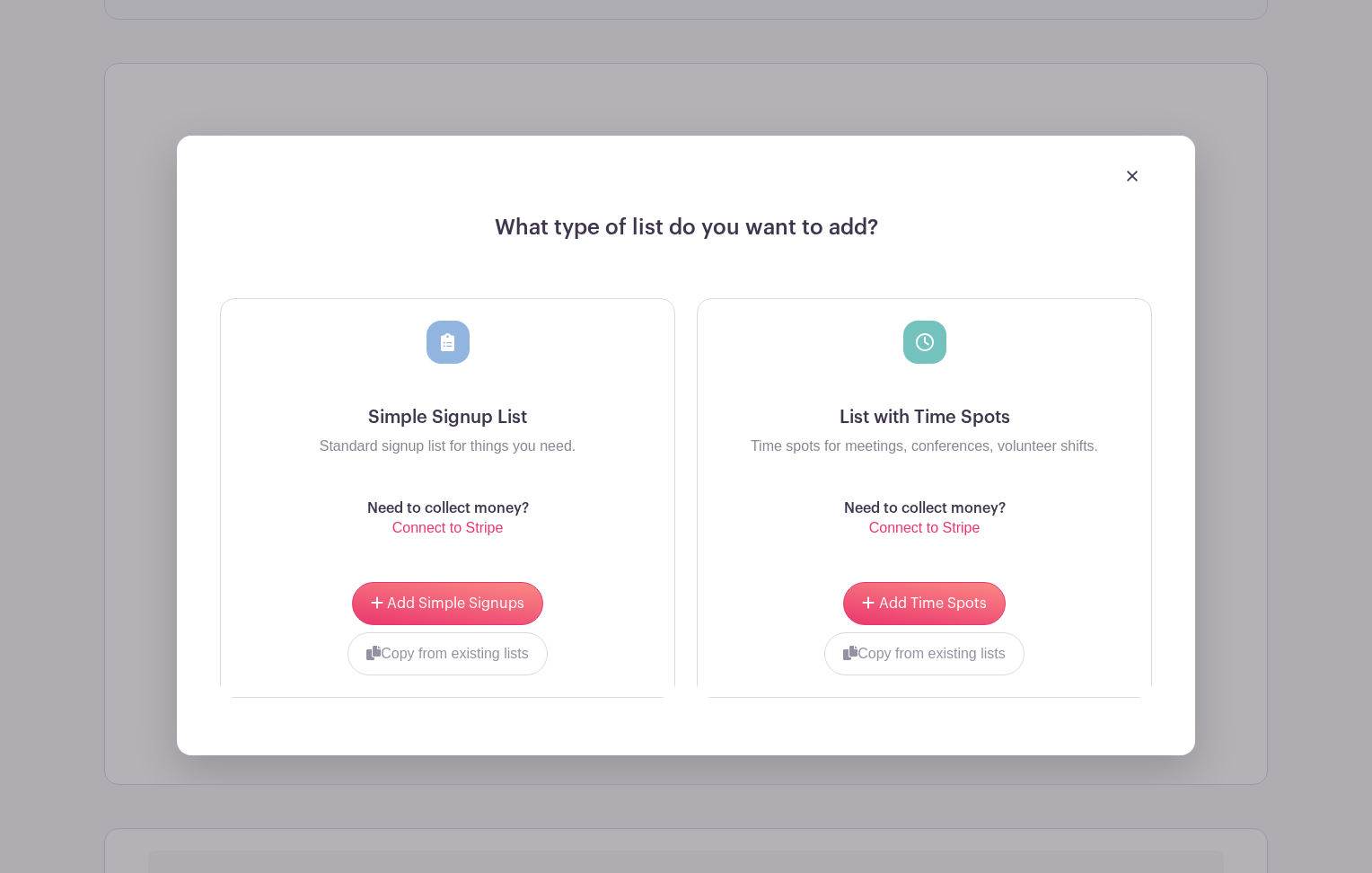
scroll to position [1175, 0]
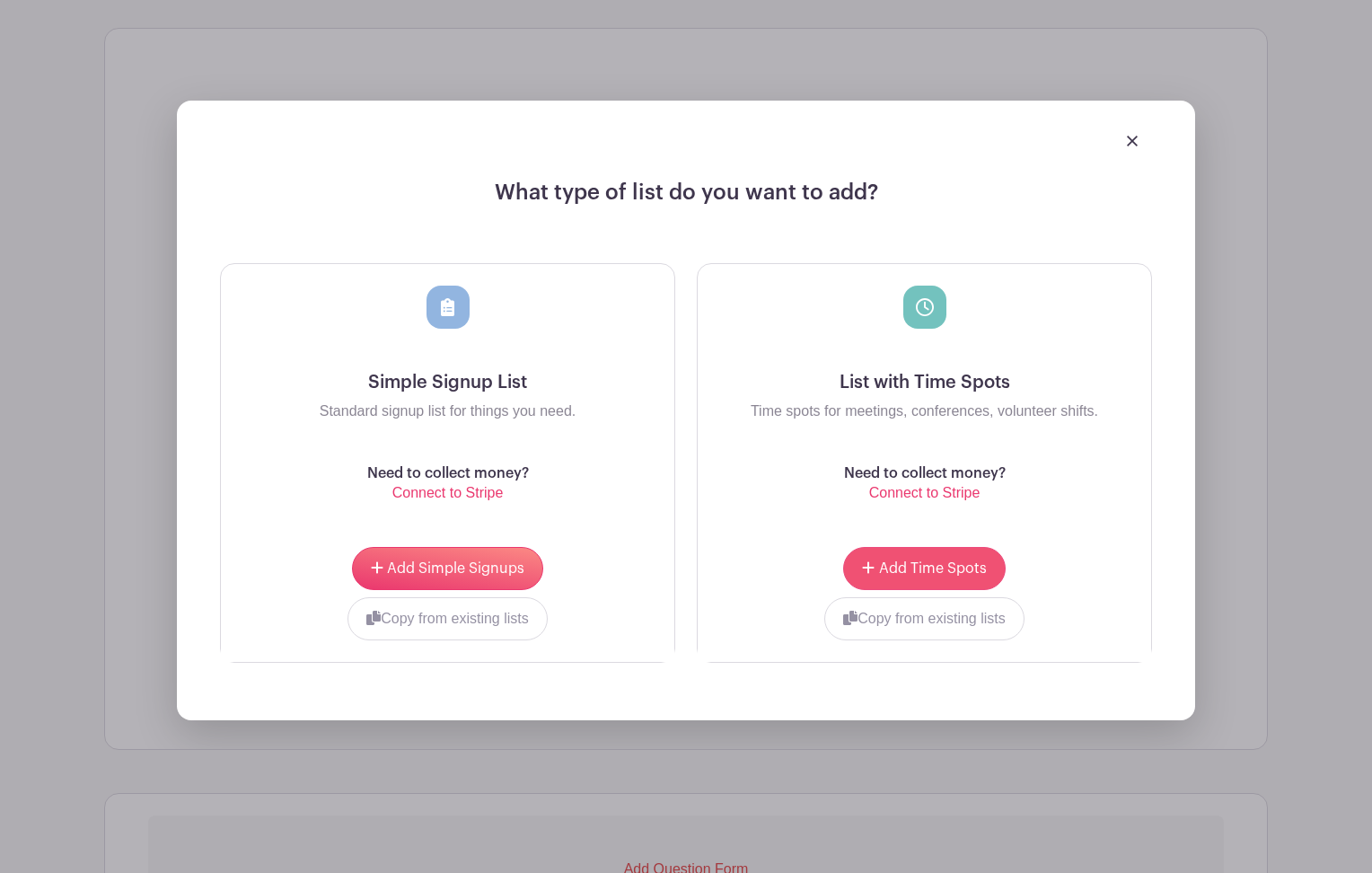
click at [901, 573] on span "Add Time Spots" at bounding box center [933, 568] width 107 height 14
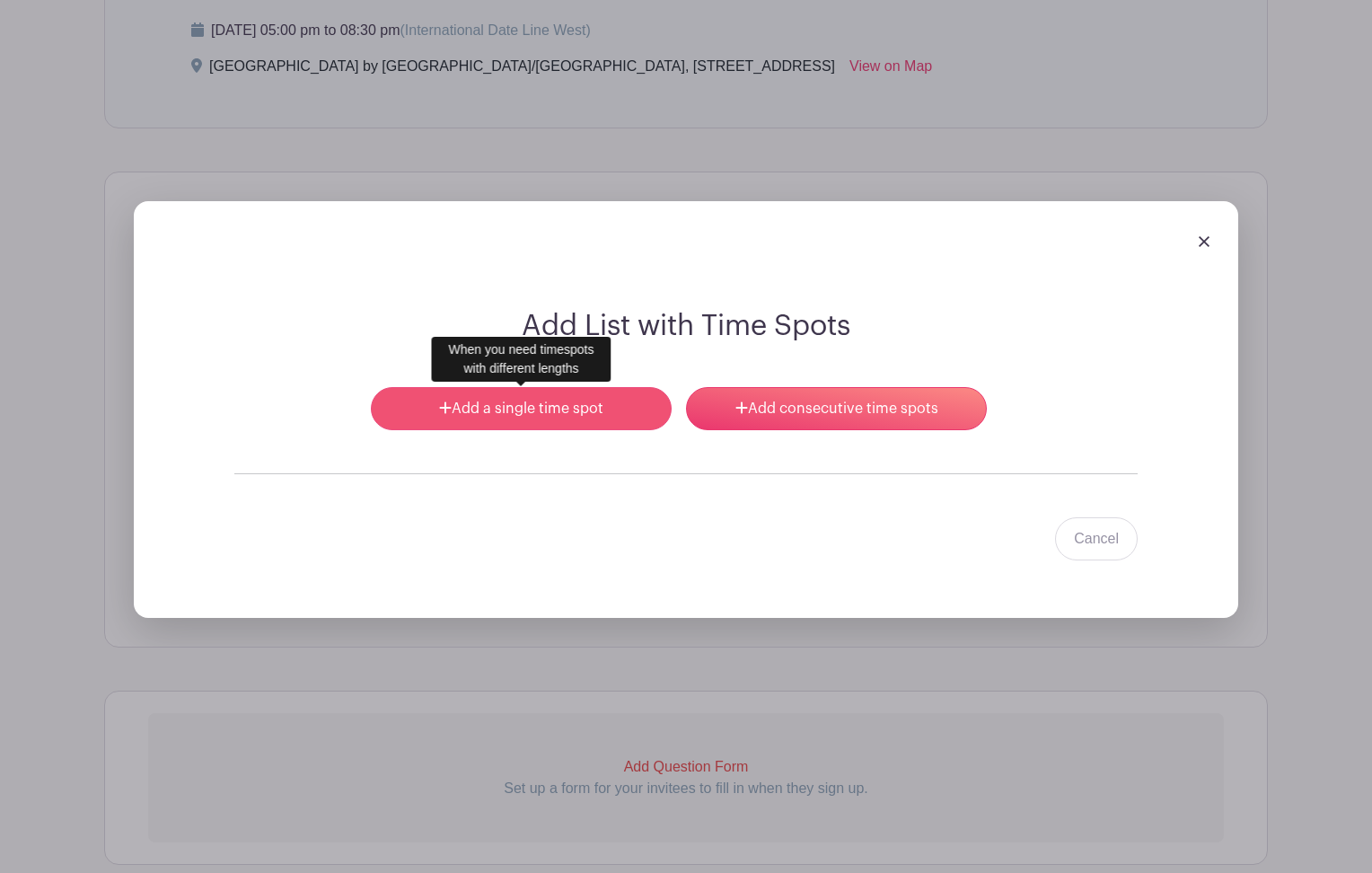
click at [566, 416] on link "Add a single time spot" at bounding box center [521, 408] width 301 height 43
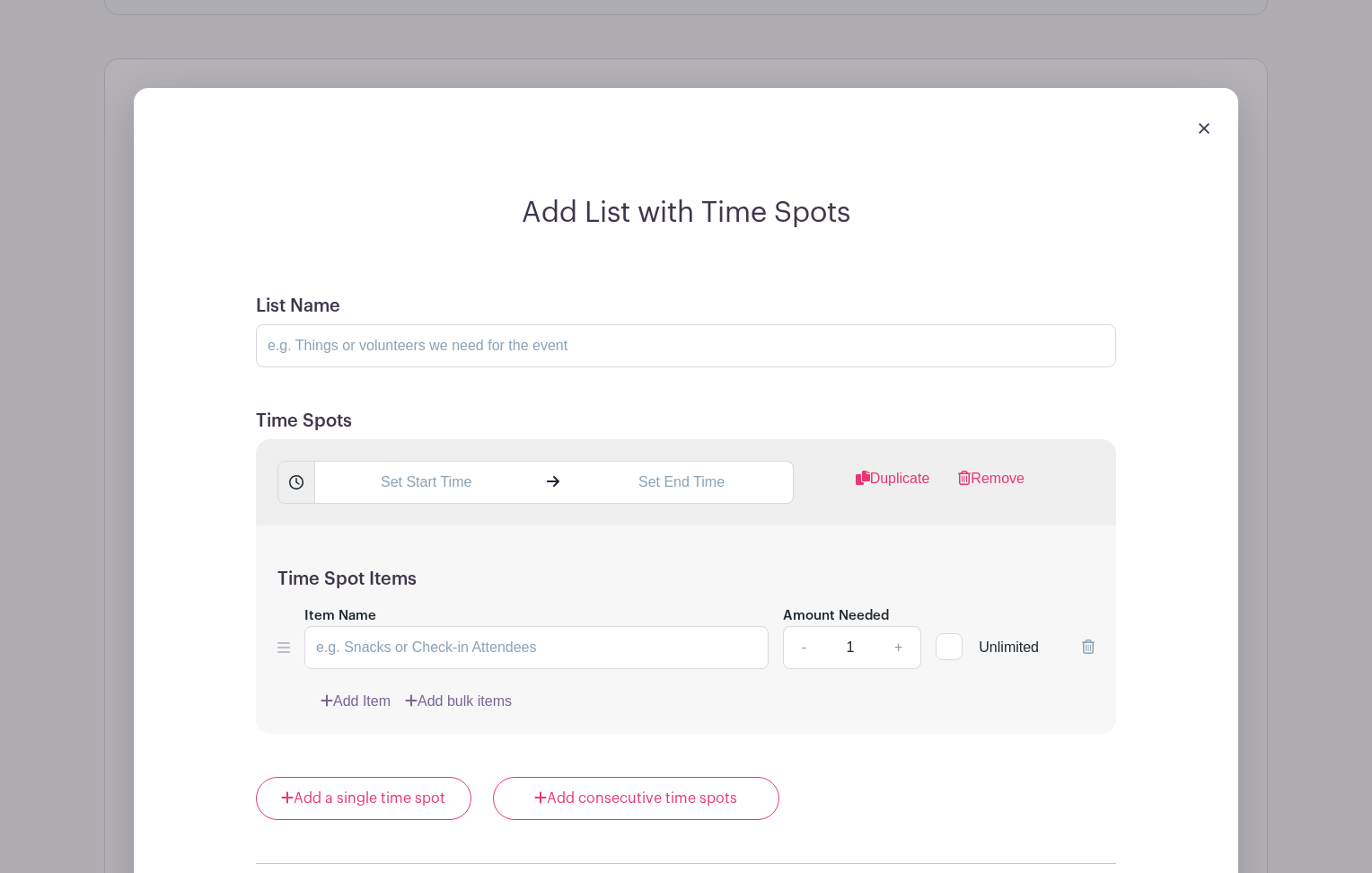
scroll to position [1289, 0]
click at [556, 347] on input "List Name" at bounding box center [686, 344] width 860 height 43
type input "Chaperone Student Groups"
click at [471, 477] on input "text" at bounding box center [425, 481] width 223 height 43
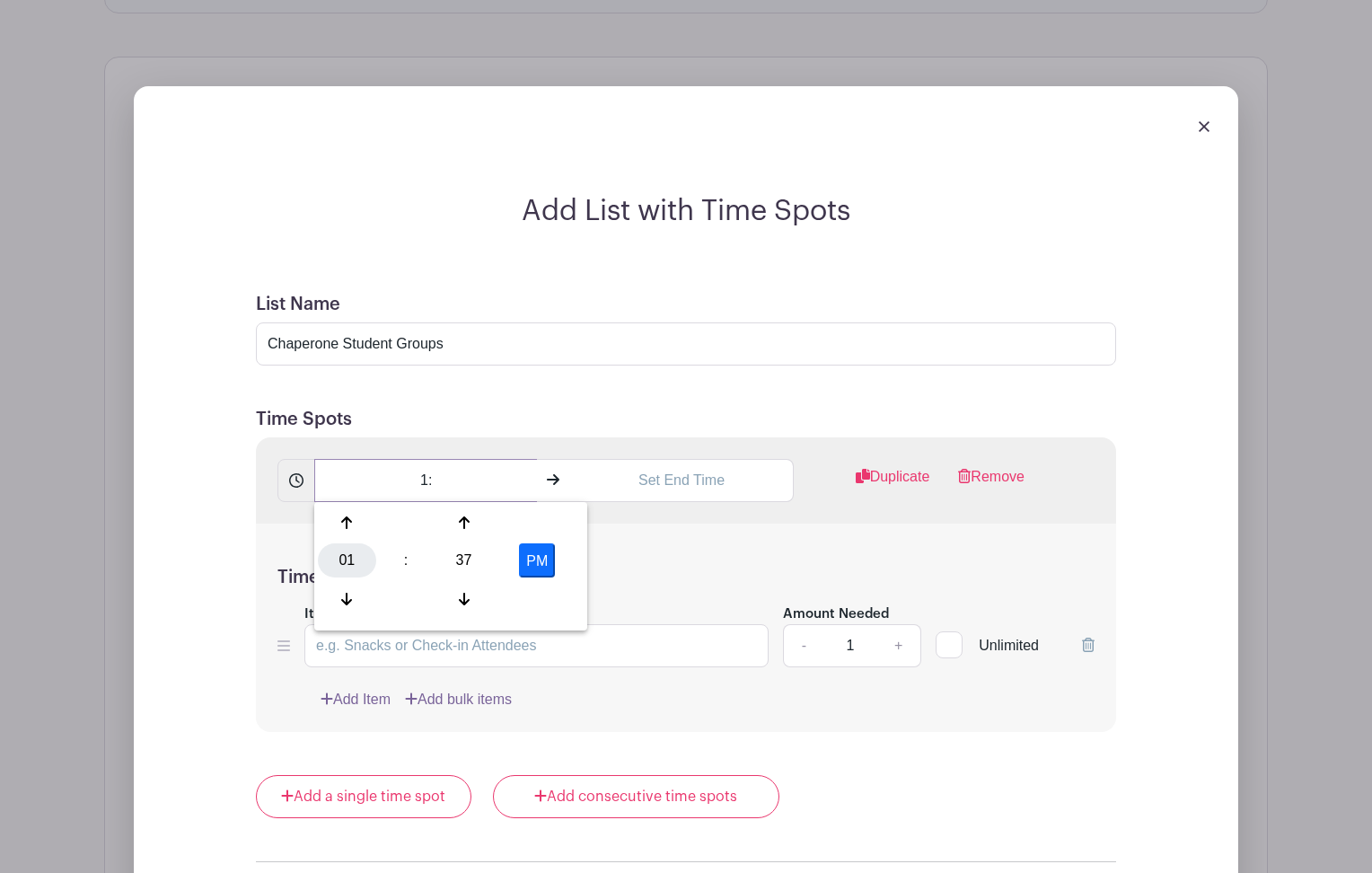
type input "1"
type input "5:00PM"
click at [644, 491] on input "text" at bounding box center [682, 481] width 223 height 43
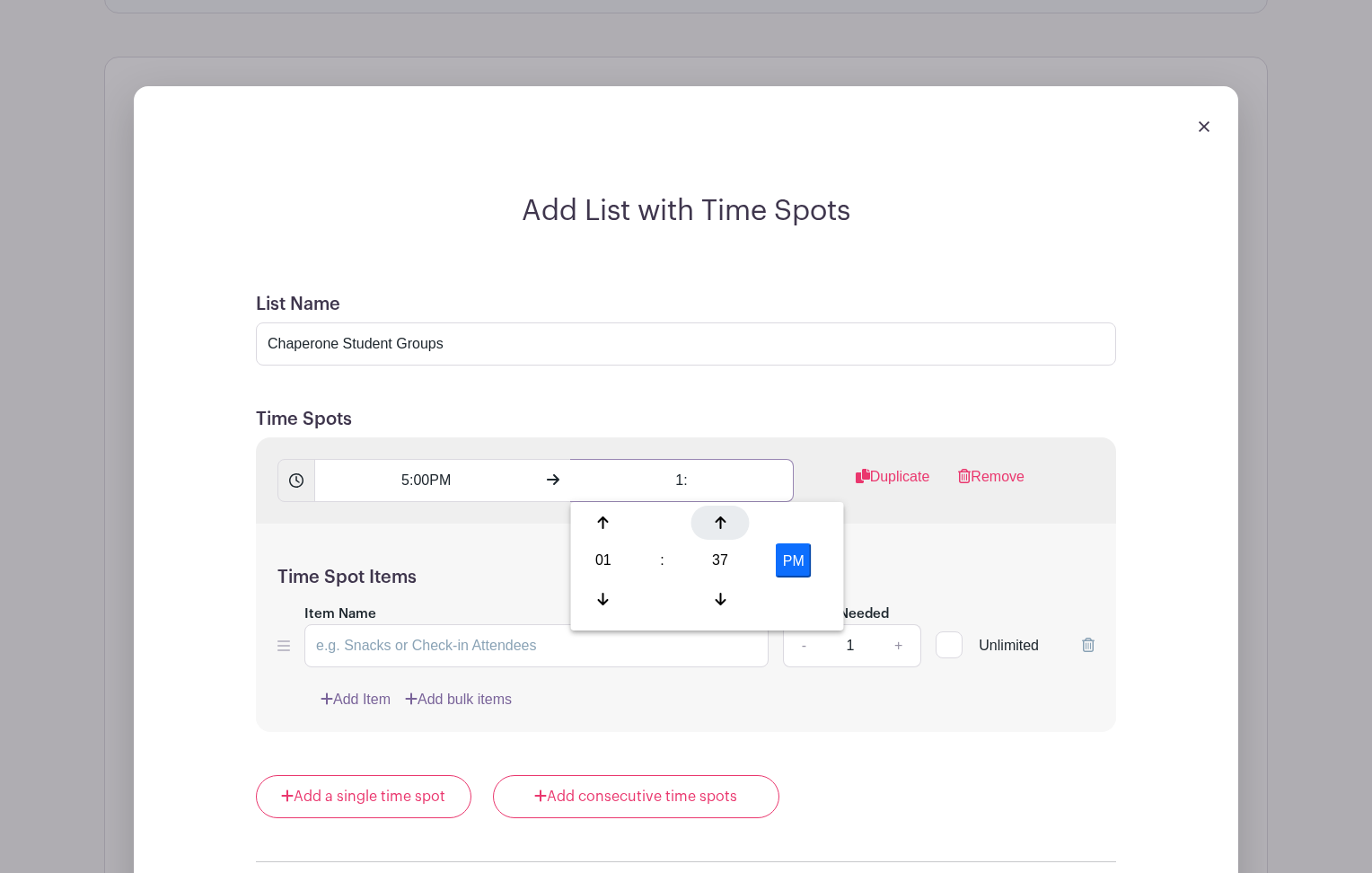
type input "1"
type input "8:00PM"
click at [986, 547] on div "Time Spot Items Item Name Amount Needed - 1 + Unlimited Add Item Add bulk items" at bounding box center [686, 628] width 860 height 209
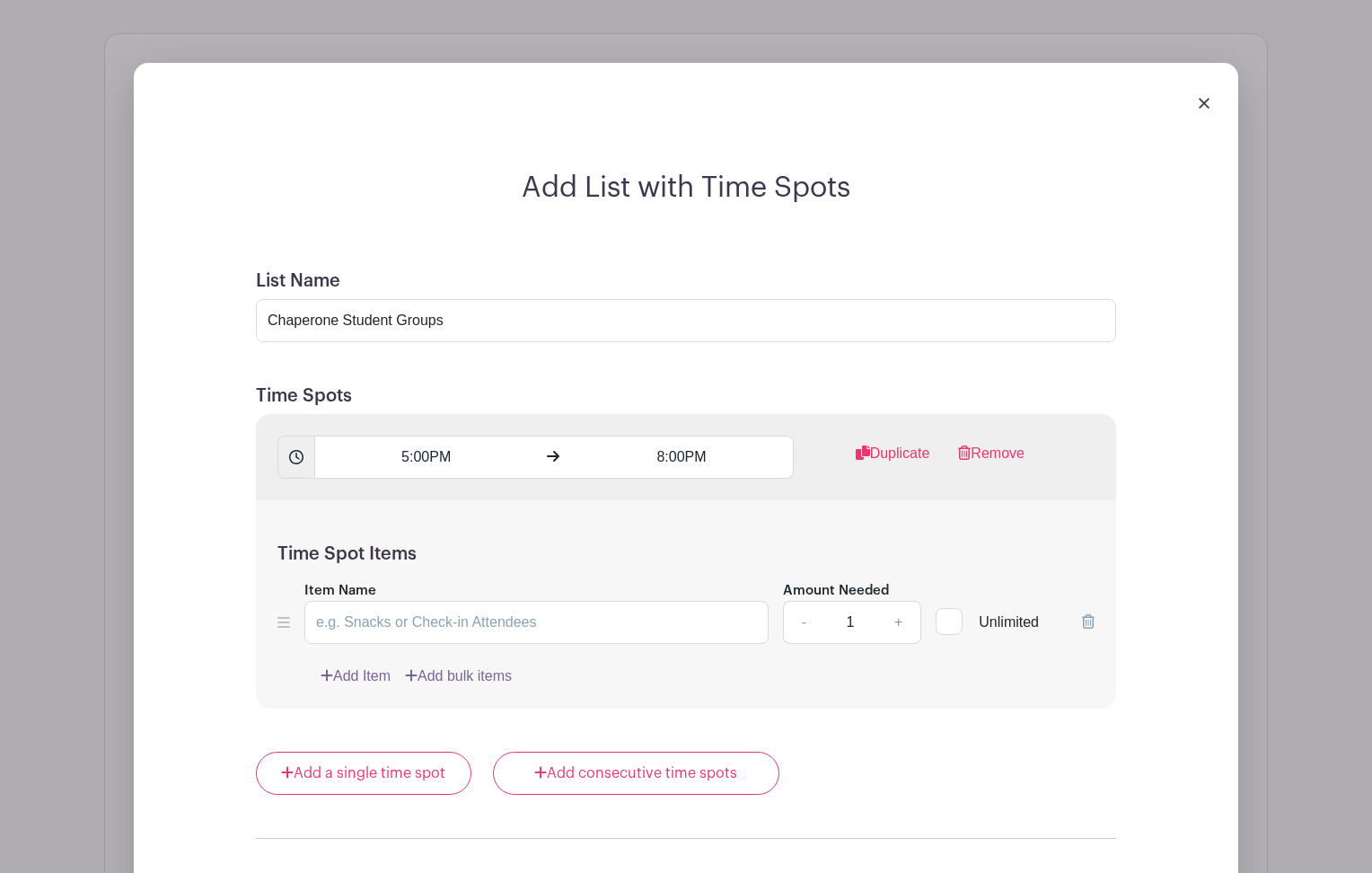
scroll to position [1315, 0]
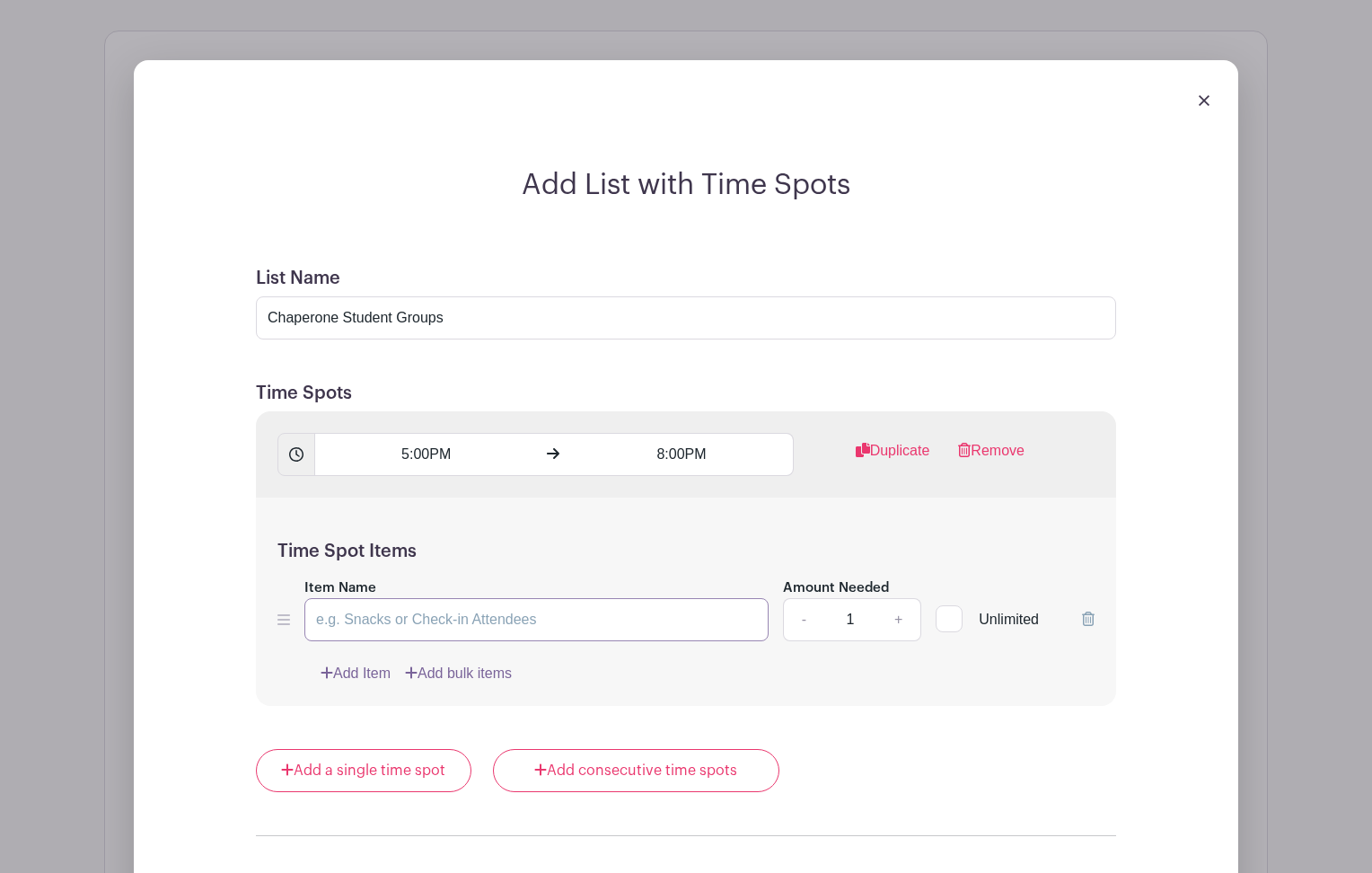
click at [489, 612] on input "Item Name" at bounding box center [537, 619] width 464 height 43
type input "Chaperone Student Groups"
click at [436, 324] on input "Chaperone Student Groups" at bounding box center [686, 318] width 860 height 43
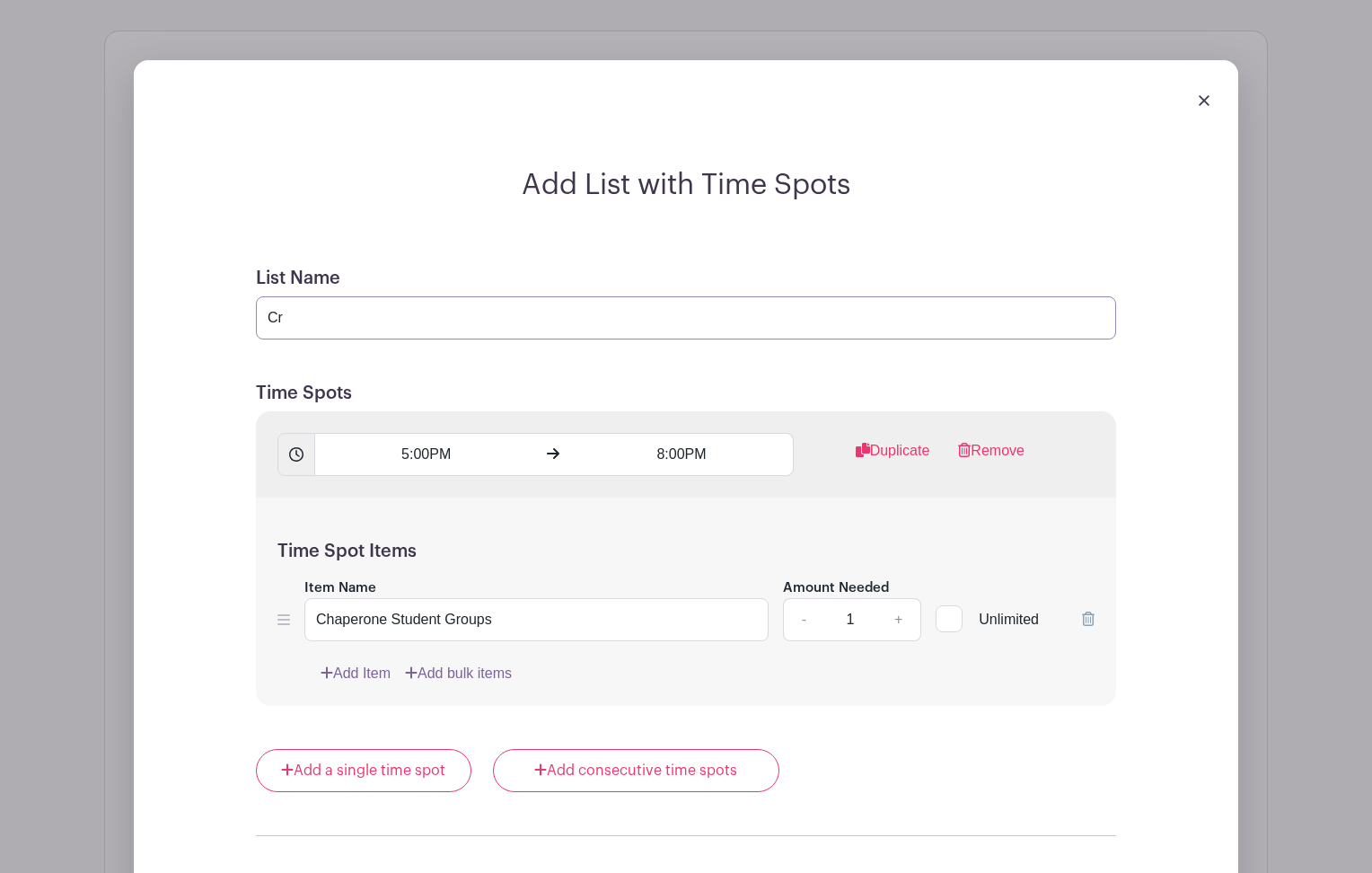
type input "C"
type input "P"
type input "Cruise Nite"
click at [479, 356] on form "List Name Cruise Nite Time Spots 5:00PM 8:00PM Duplicate Remove Time Spot Items…" at bounding box center [686, 664] width 903 height 836
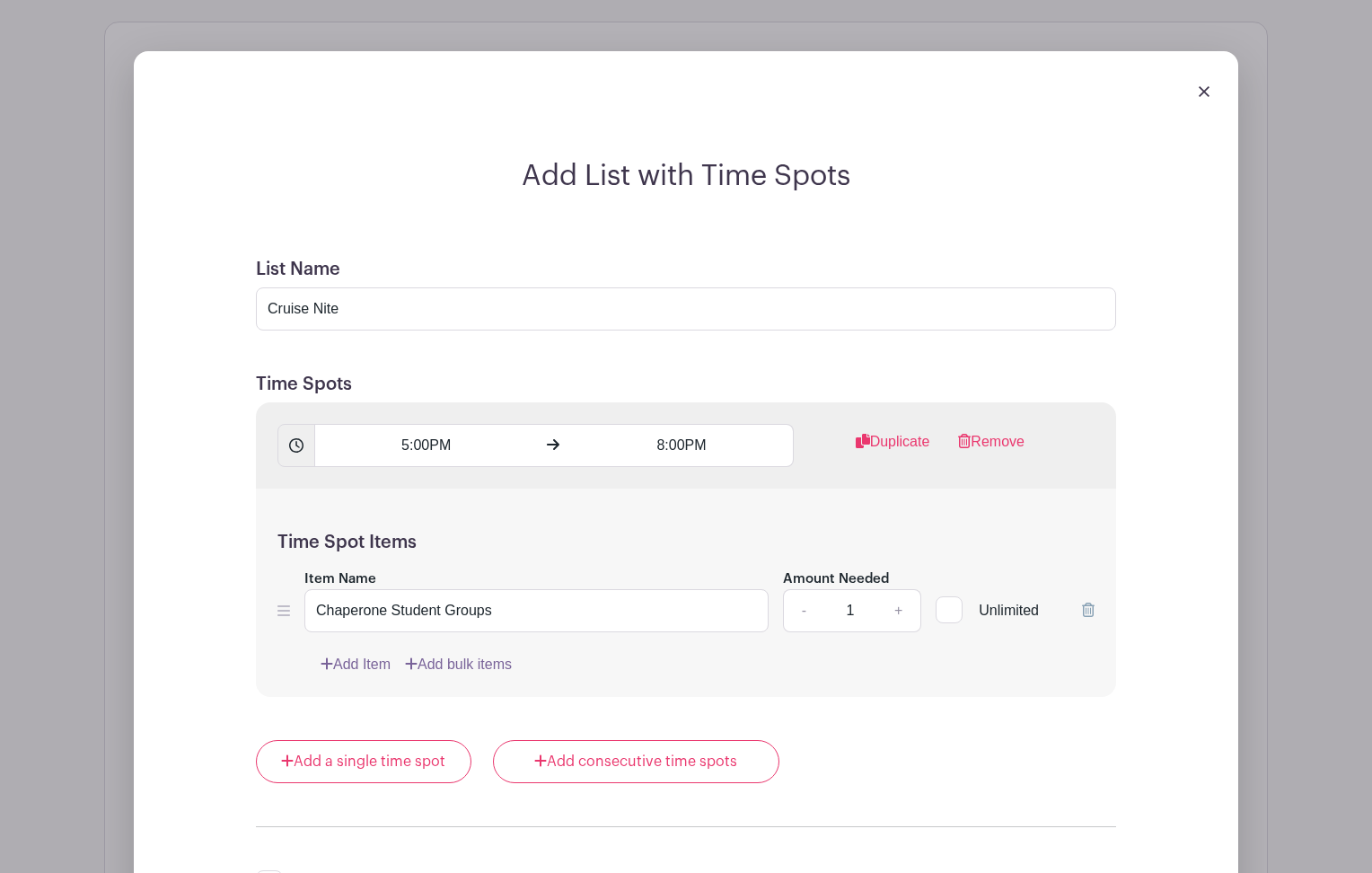
click at [942, 608] on input "Unlimited" at bounding box center [941, 605] width 11 height 11
checkbox input "true"
click at [348, 667] on link "Add Item" at bounding box center [355, 664] width 70 height 22
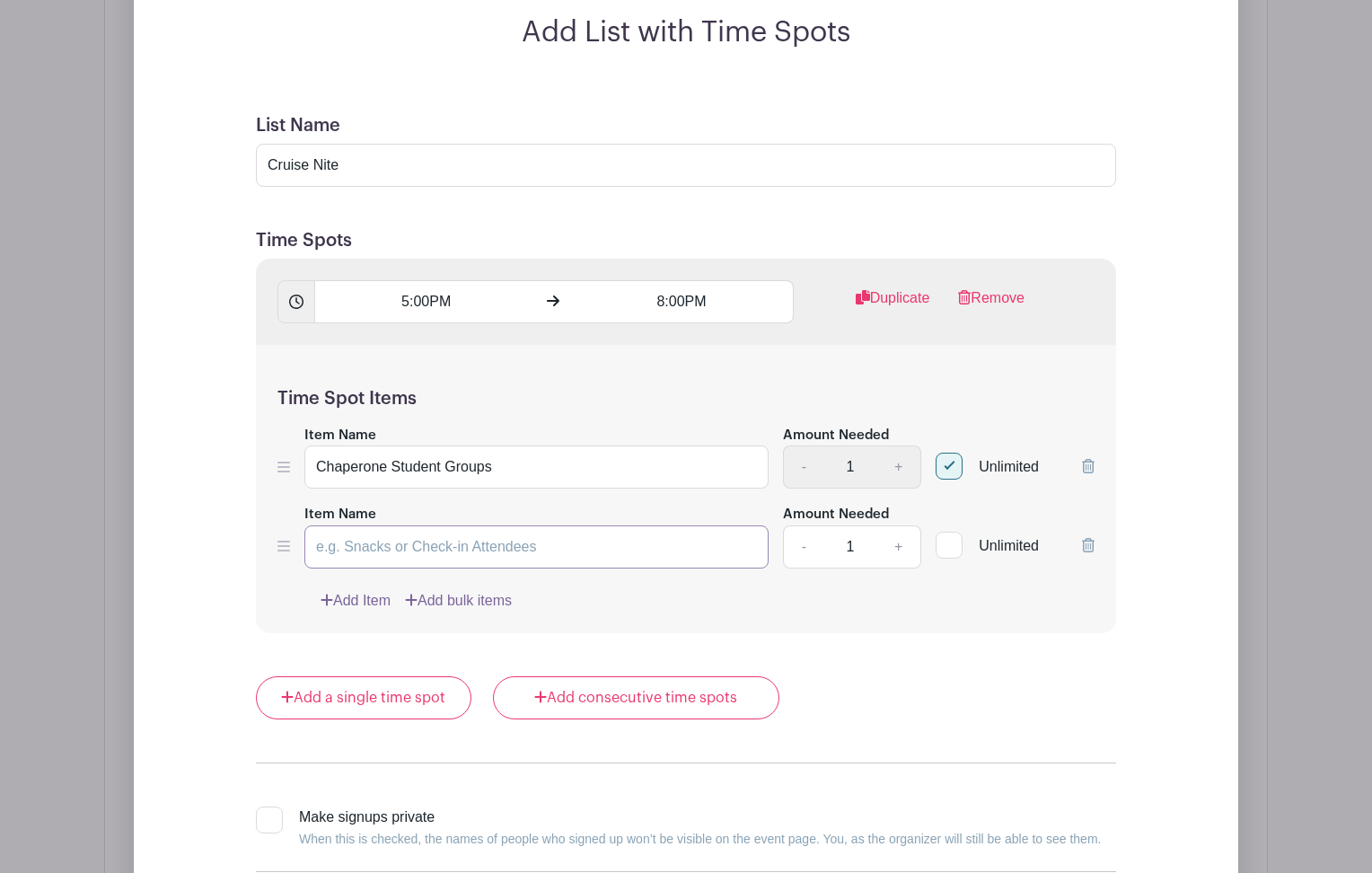
click at [371, 554] on input "Item Name" at bounding box center [537, 547] width 464 height 43
type input "Sell Popcorn"
click at [944, 552] on div at bounding box center [949, 545] width 27 height 27
click at [944, 547] on input "Unlimited" at bounding box center [941, 541] width 11 height 11
checkbox input "true"
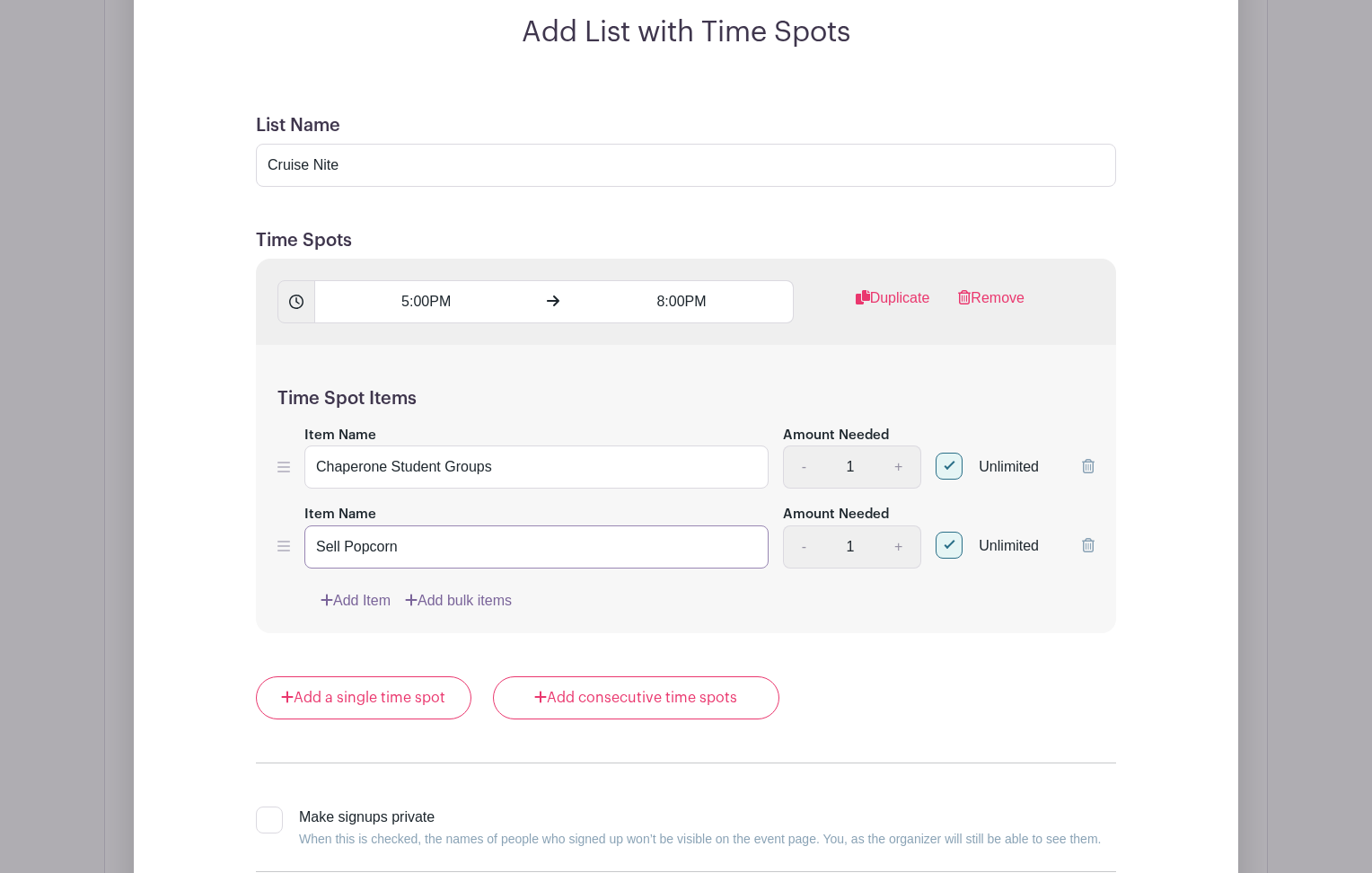
click at [320, 550] on input "Sell Popcorn" at bounding box center [537, 547] width 464 height 43
type input "Student - Sell Popcorn"
click at [339, 601] on link "Add Item" at bounding box center [355, 601] width 70 height 22
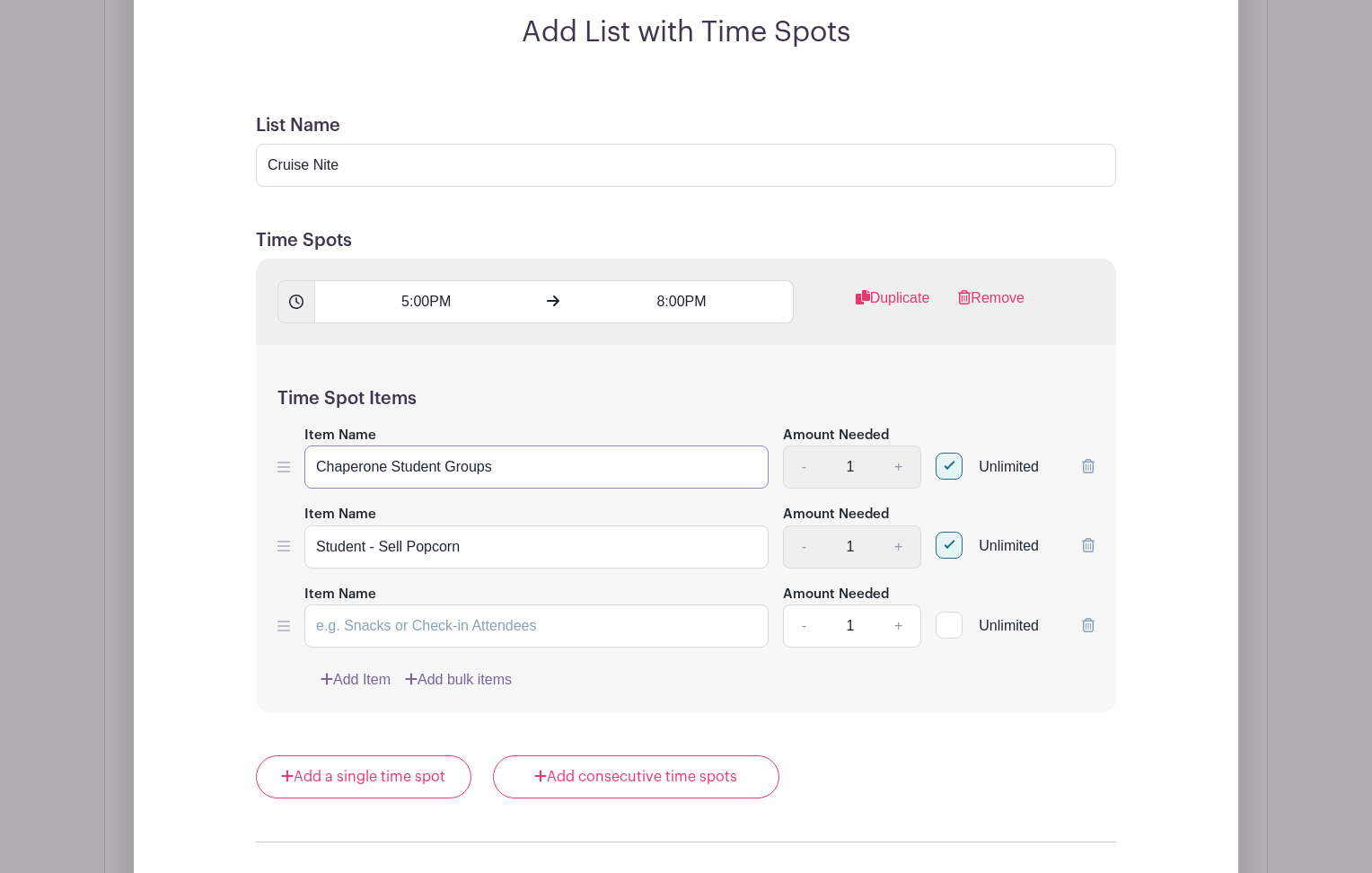
click at [390, 469] on input "Chaperone Student Groups" at bounding box center [537, 467] width 464 height 43
click at [373, 613] on input "Item Name" at bounding box center [537, 626] width 464 height 43
click at [956, 632] on div at bounding box center [949, 624] width 27 height 27
click at [948, 627] on input "Unlimited" at bounding box center [941, 620] width 11 height 11
checkbox input "true"
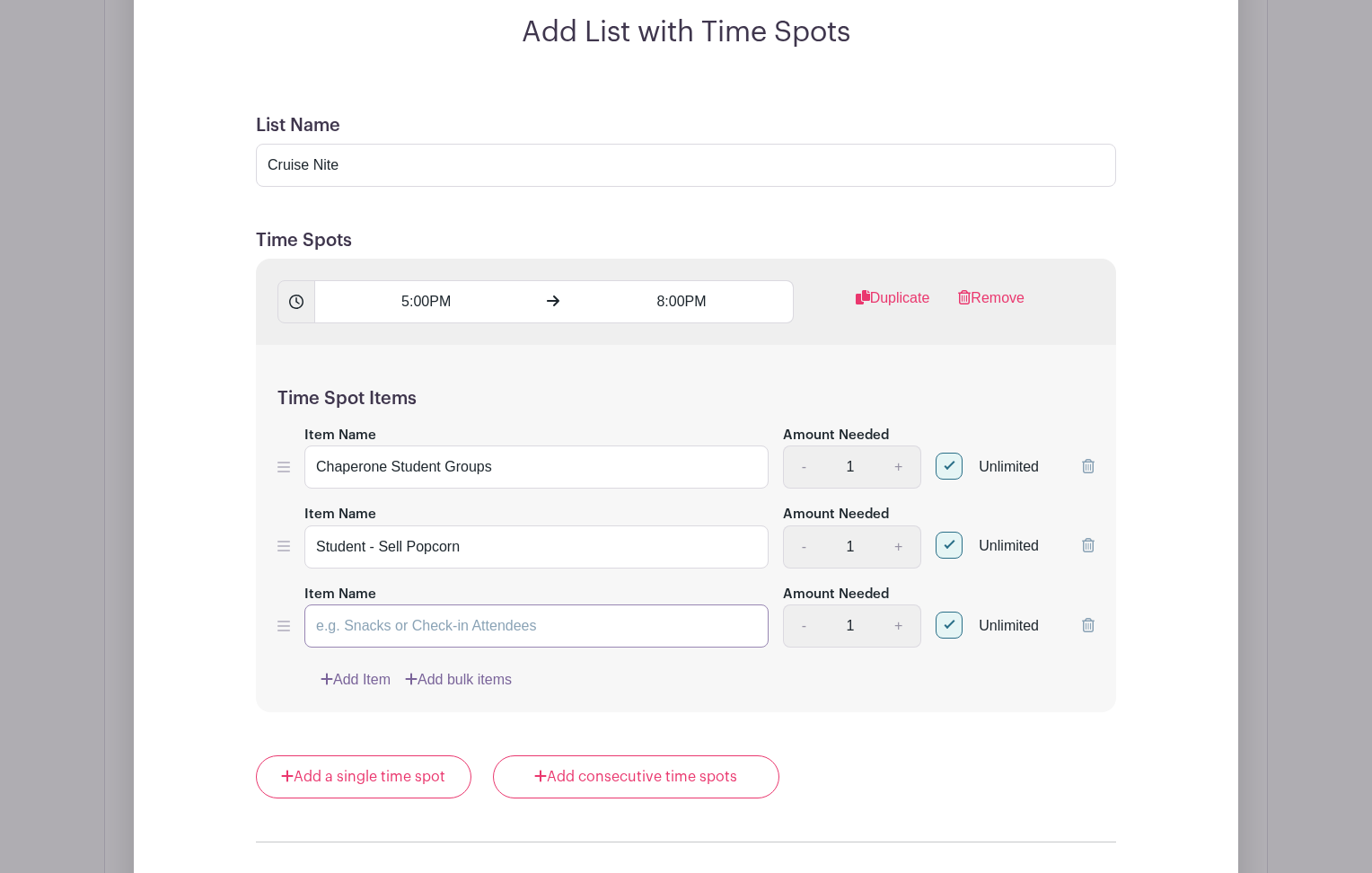
click at [385, 634] on input "Item Name" at bounding box center [537, 626] width 464 height 43
type input "P"
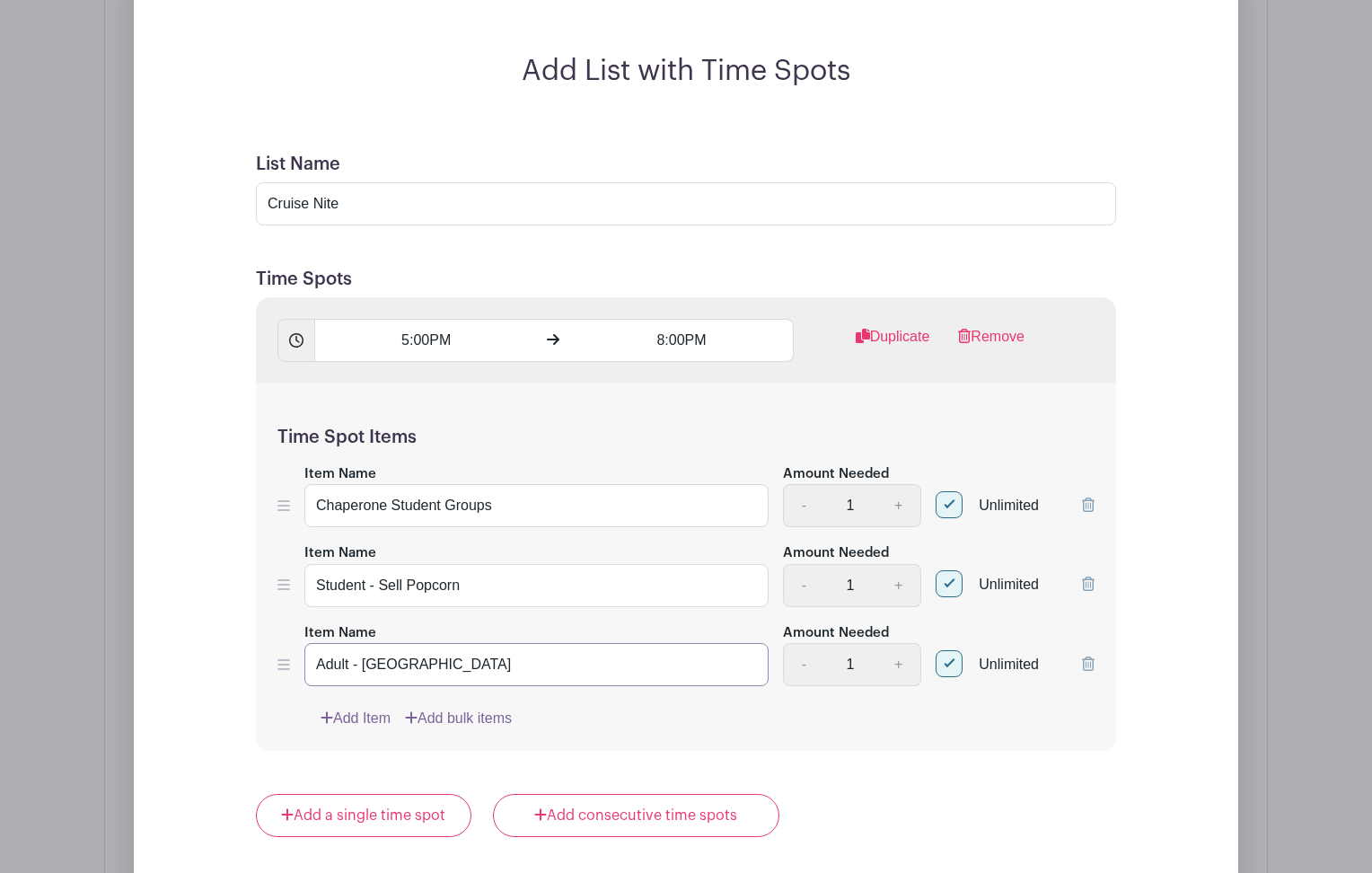
scroll to position [1145, 0]
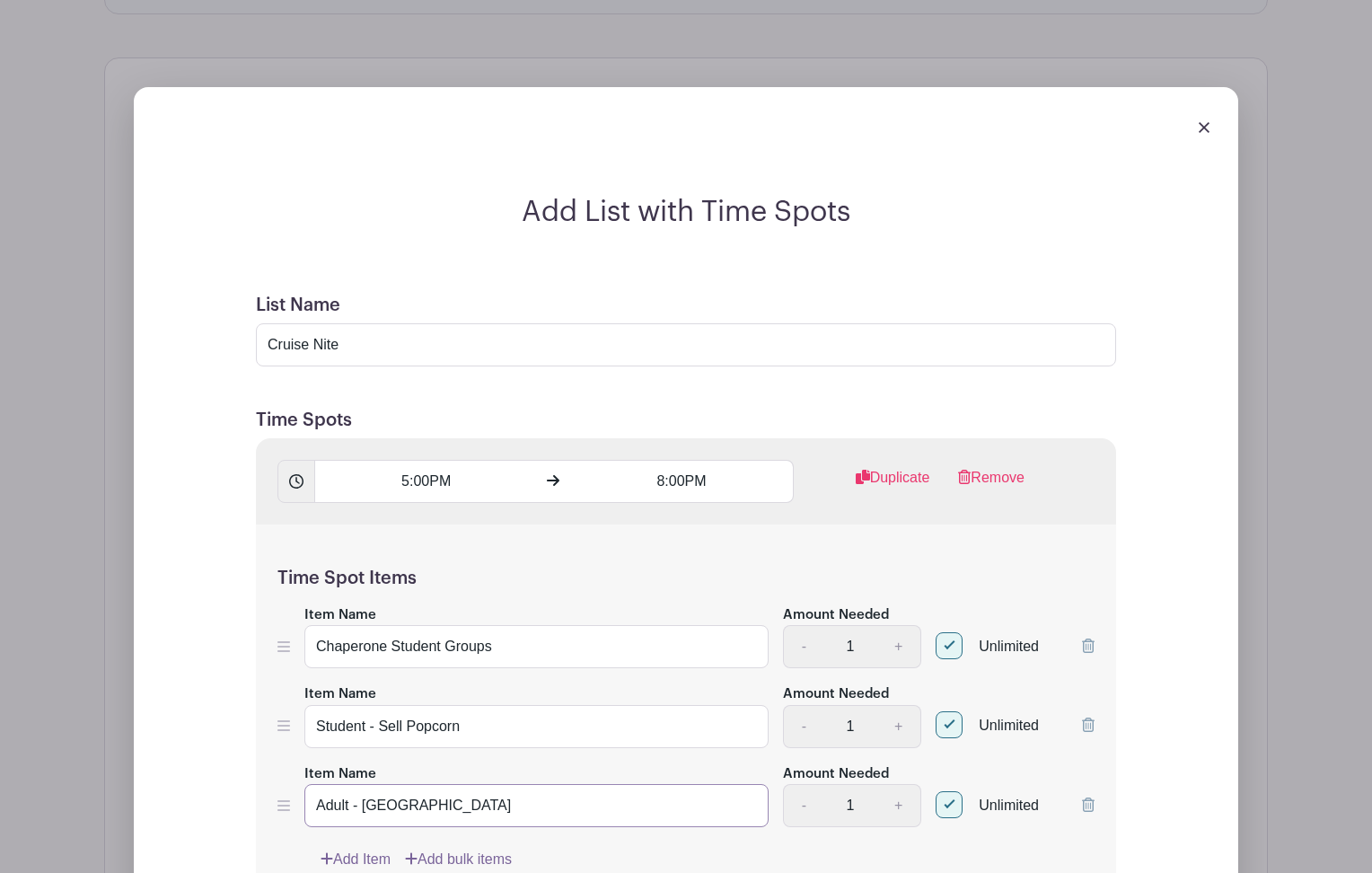
type input "Adult - Popcorn Station"
click at [401, 481] on input "5:00PM" at bounding box center [425, 482] width 223 height 43
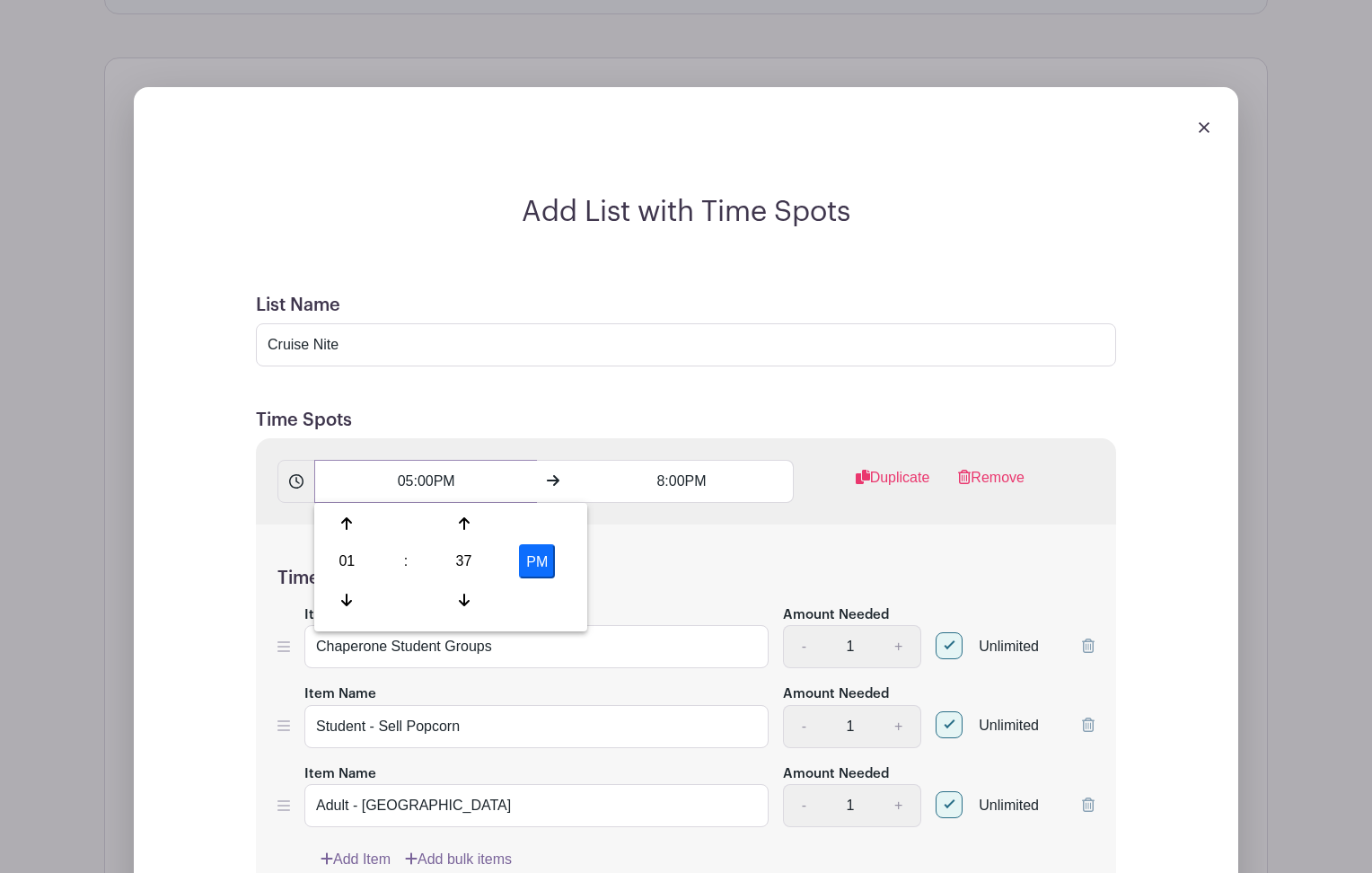
type input "05:00PM"
click at [653, 483] on input "8:00PM" at bounding box center [682, 482] width 223 height 43
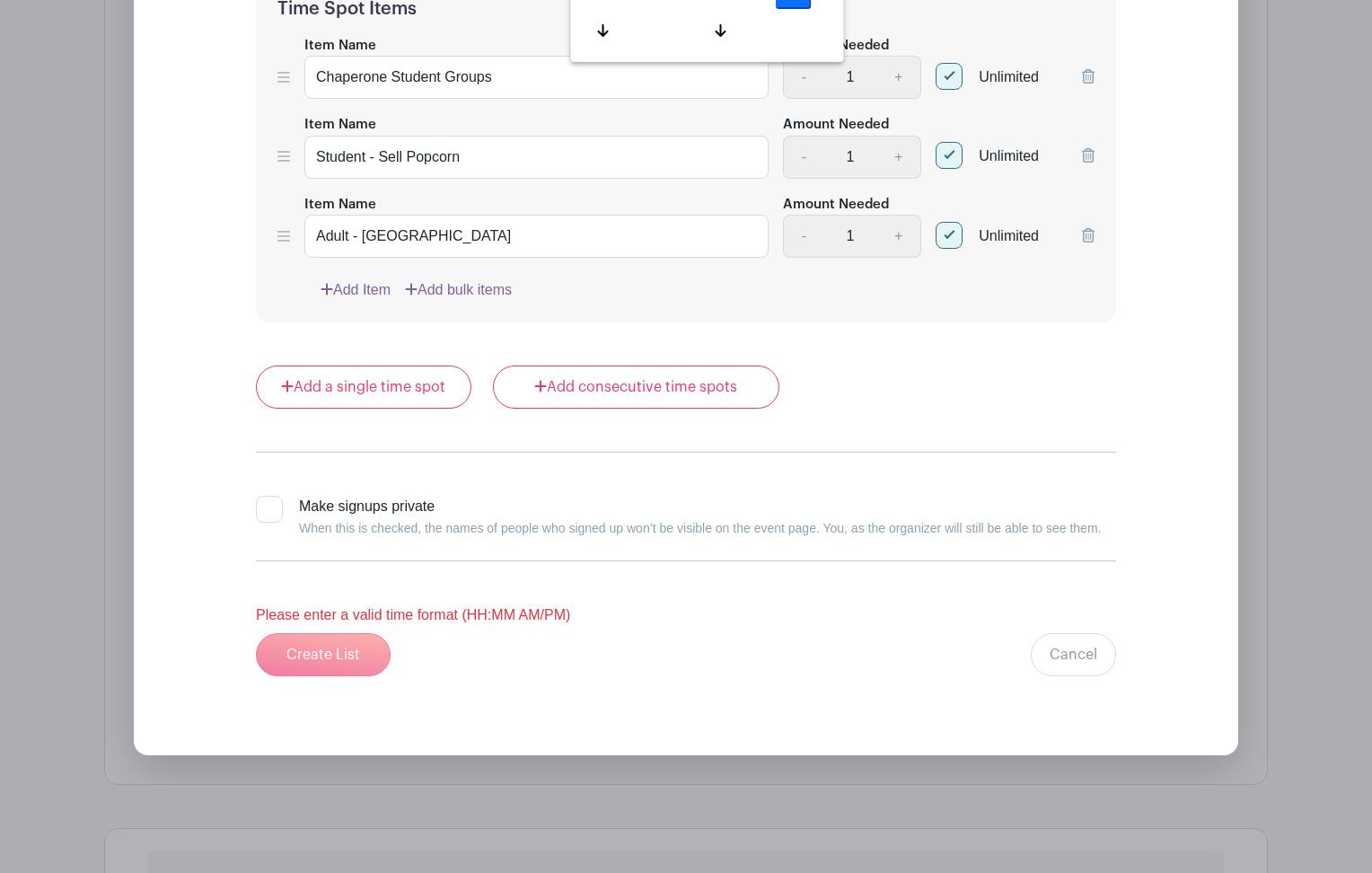
scroll to position [1722, 0]
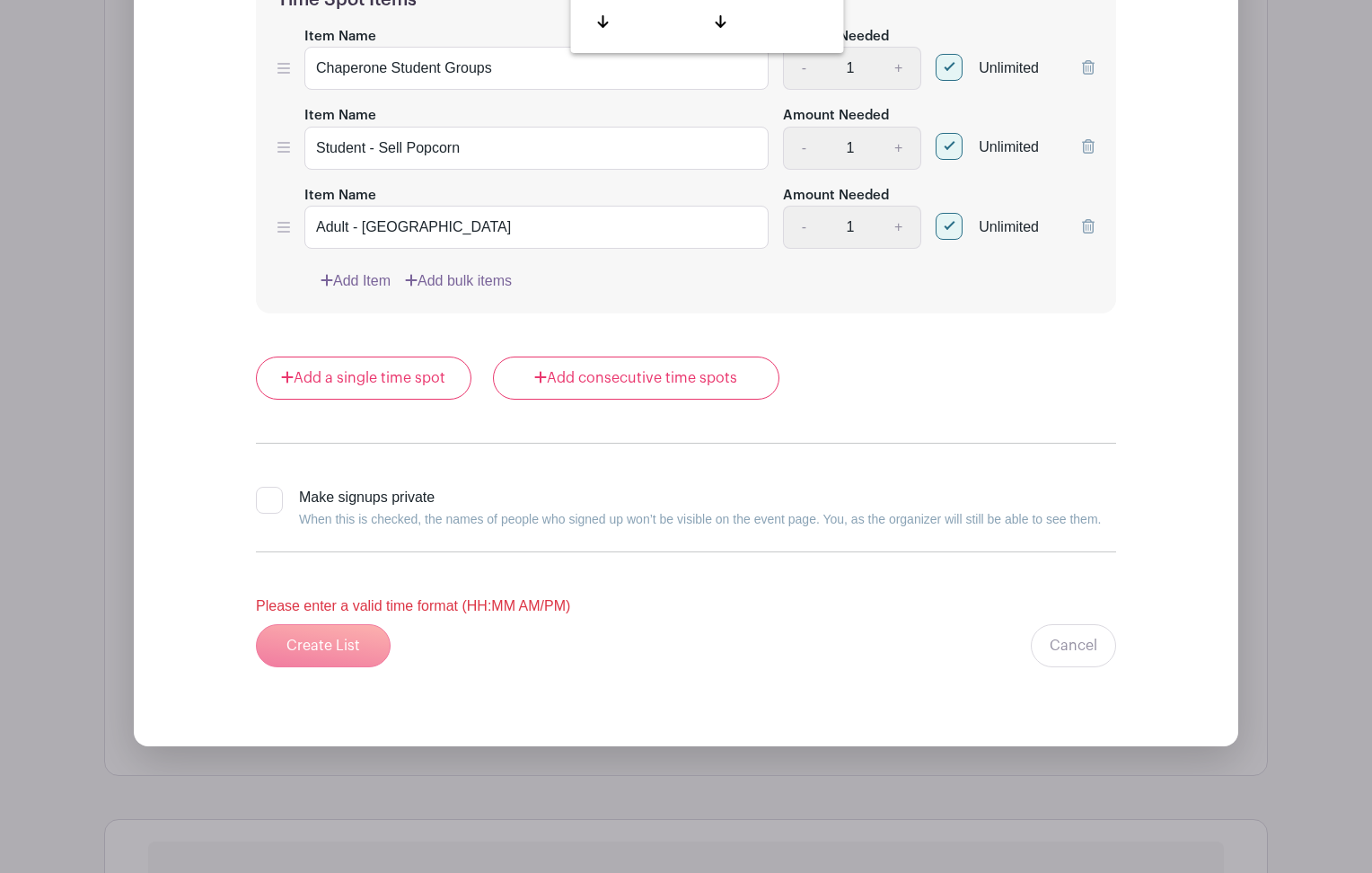
type input "08:00PM"
click at [462, 627] on div "Create List Cancel" at bounding box center [686, 646] width 860 height 43
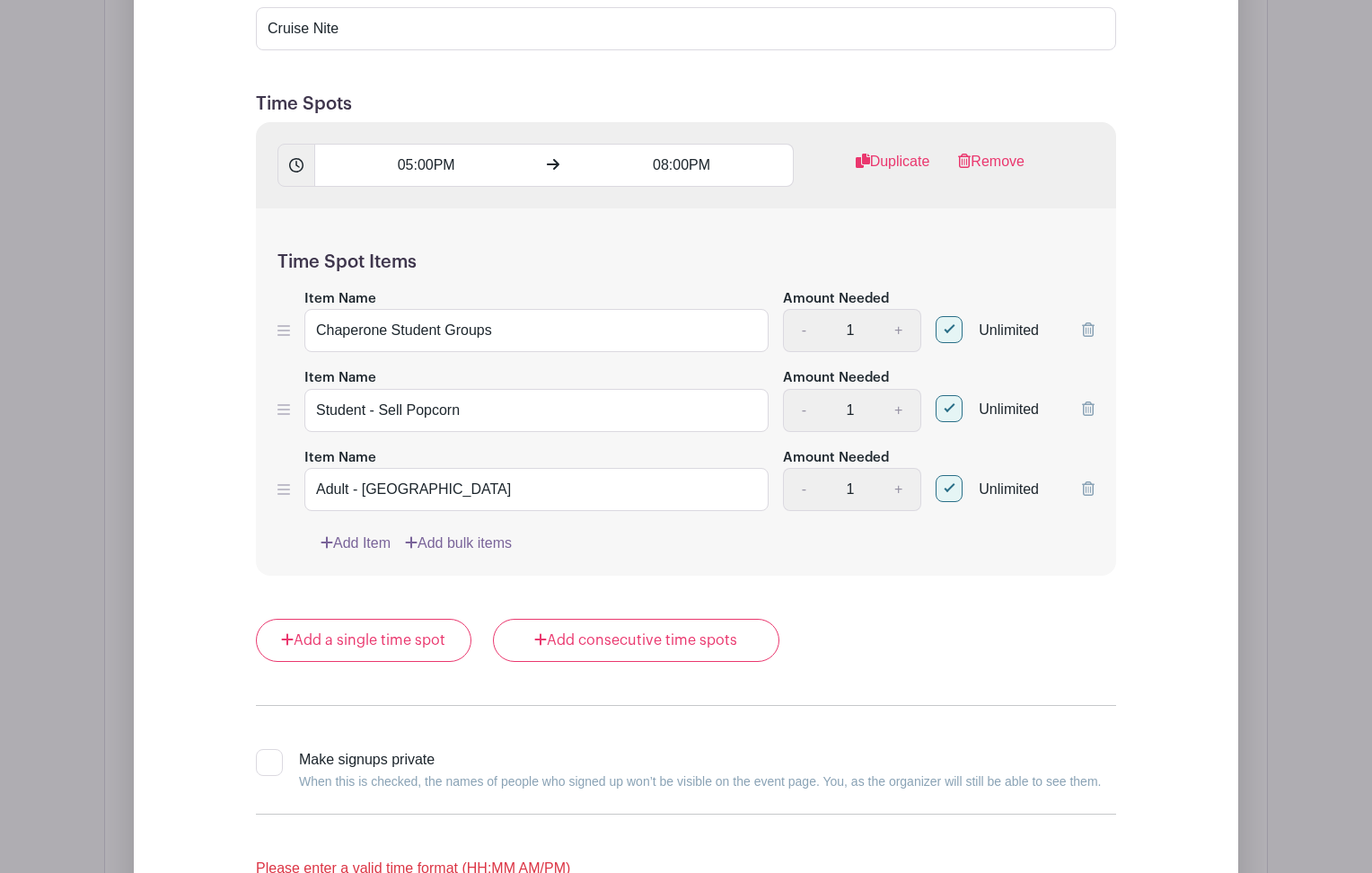
scroll to position [1059, 0]
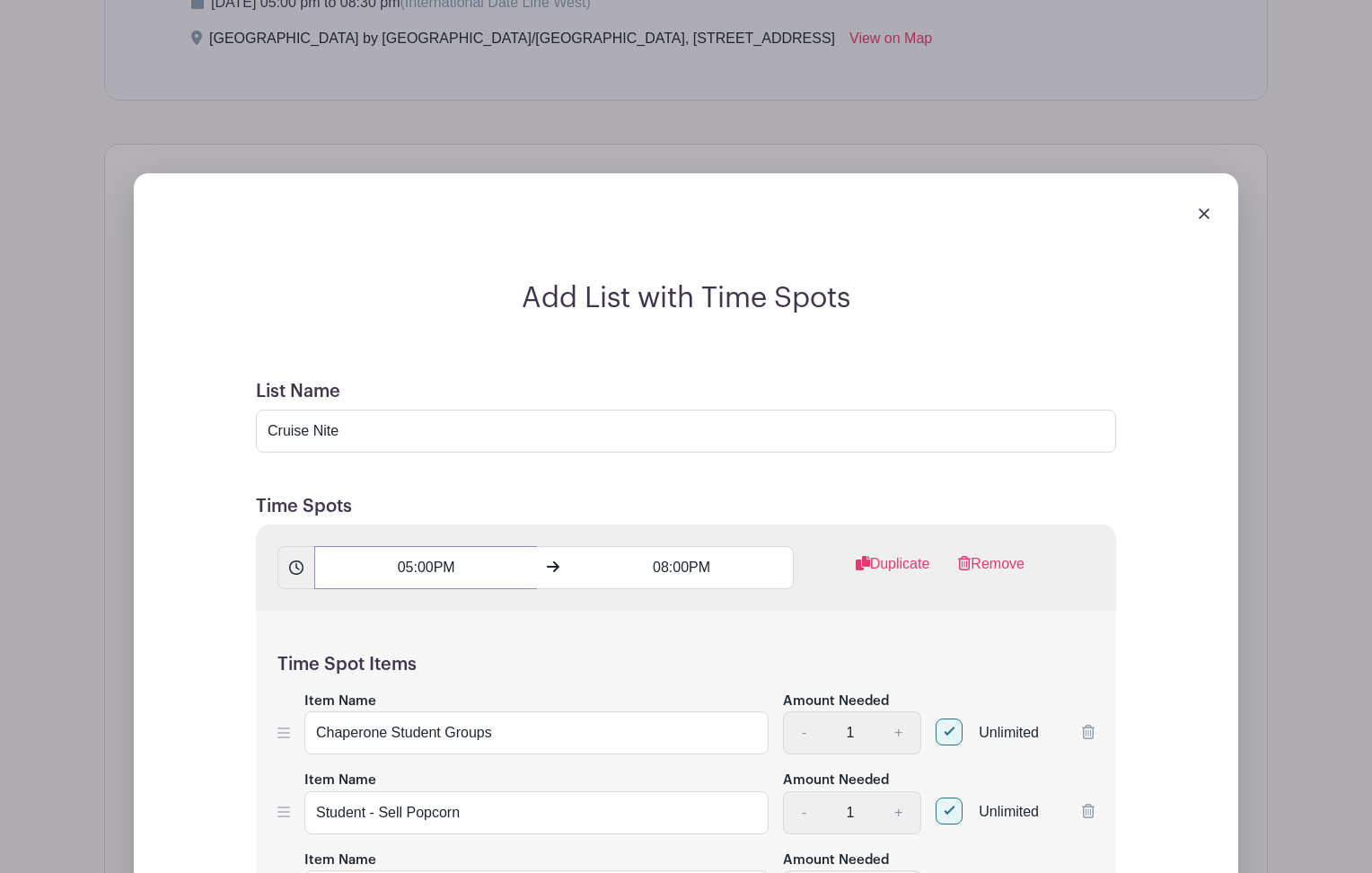
click at [406, 568] on input "05:00PM" at bounding box center [425, 568] width 223 height 43
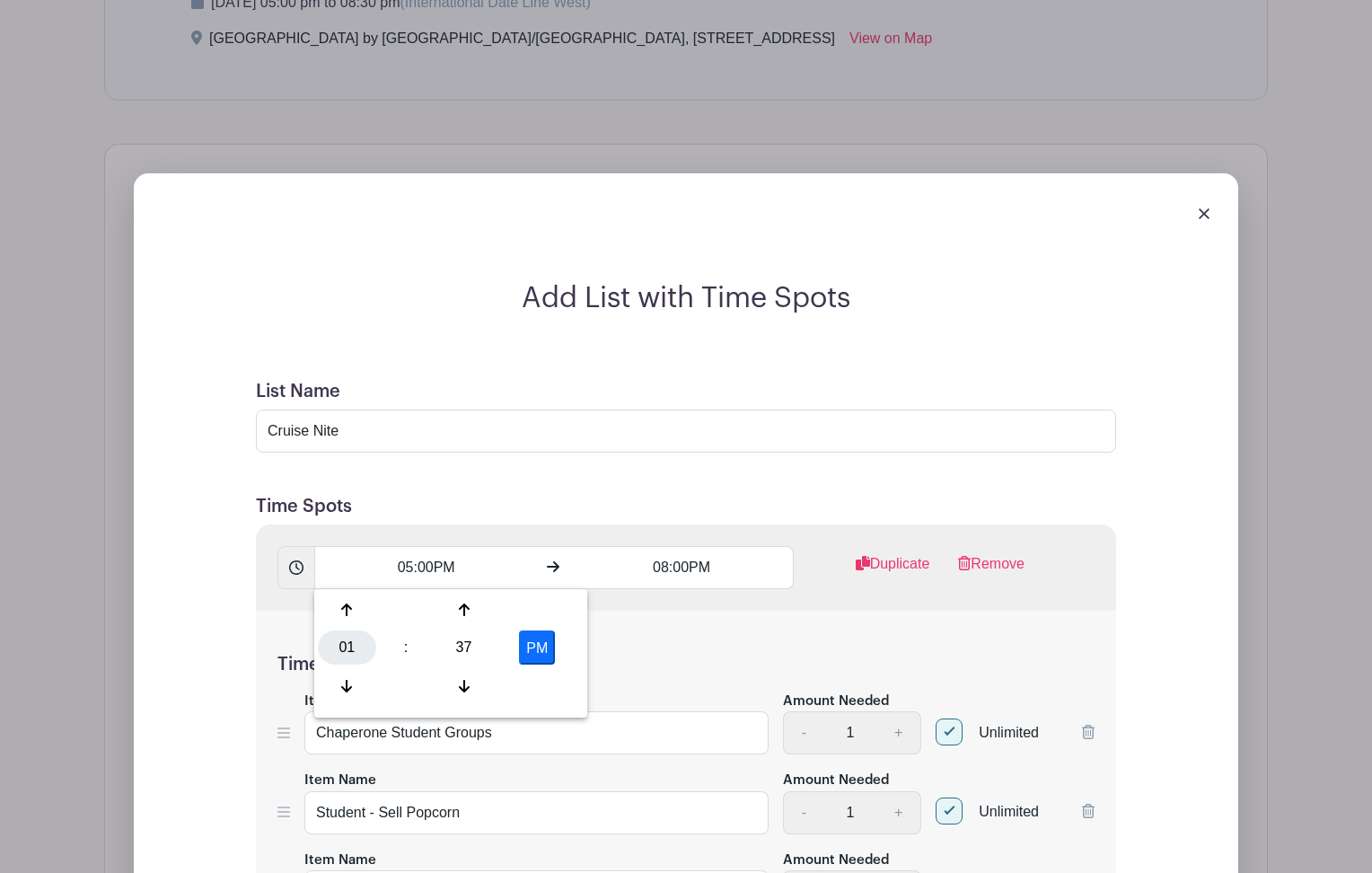
click at [345, 649] on div "01" at bounding box center [347, 647] width 58 height 34
click at [409, 649] on div "05" at bounding box center [415, 647] width 60 height 34
click at [466, 651] on div "37" at bounding box center [464, 647] width 58 height 34
click at [352, 604] on div "00" at bounding box center [348, 609] width 60 height 34
type input "5:00 PM"
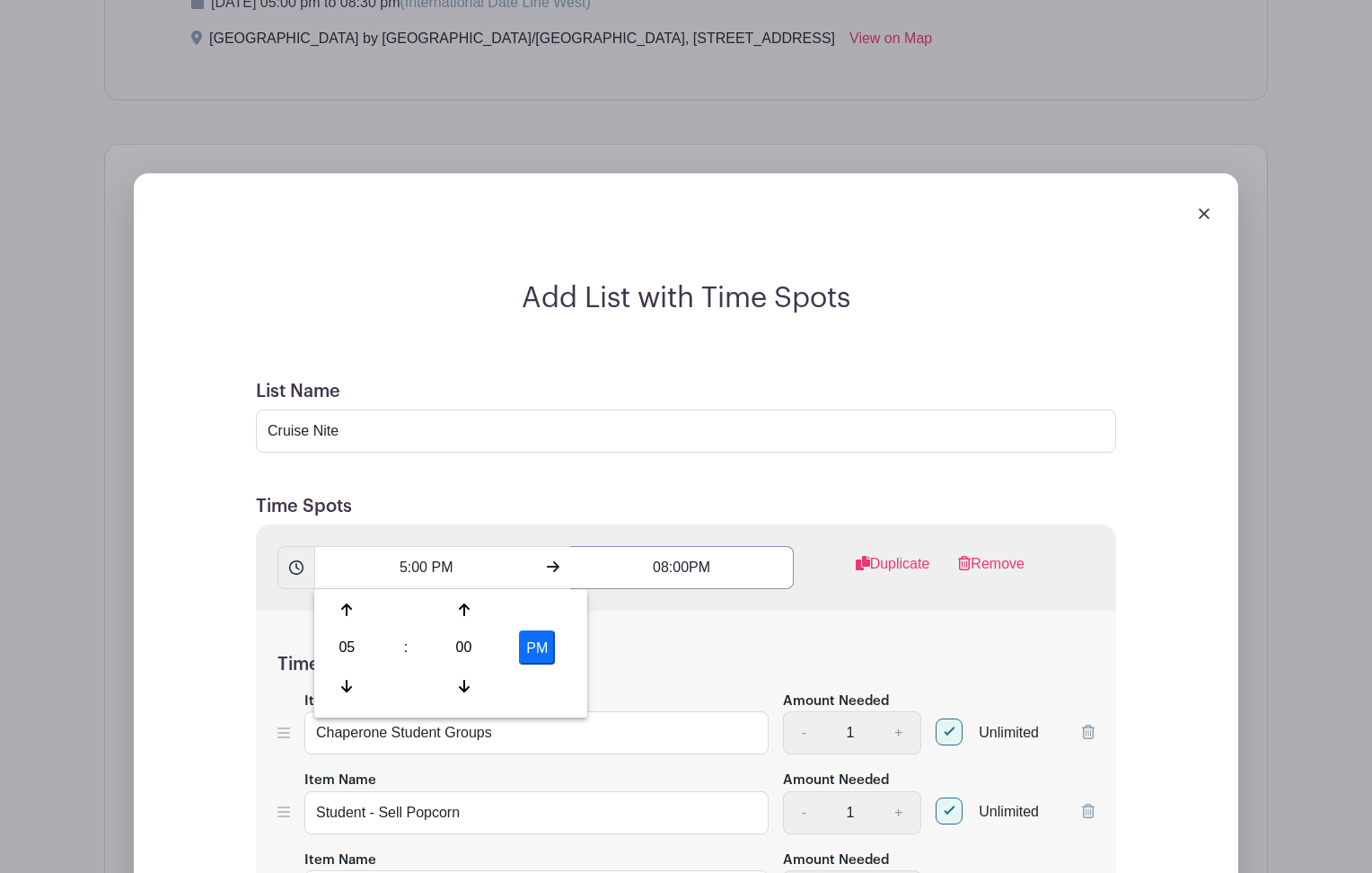
click at [653, 571] on input "08:00PM" at bounding box center [682, 568] width 223 height 43
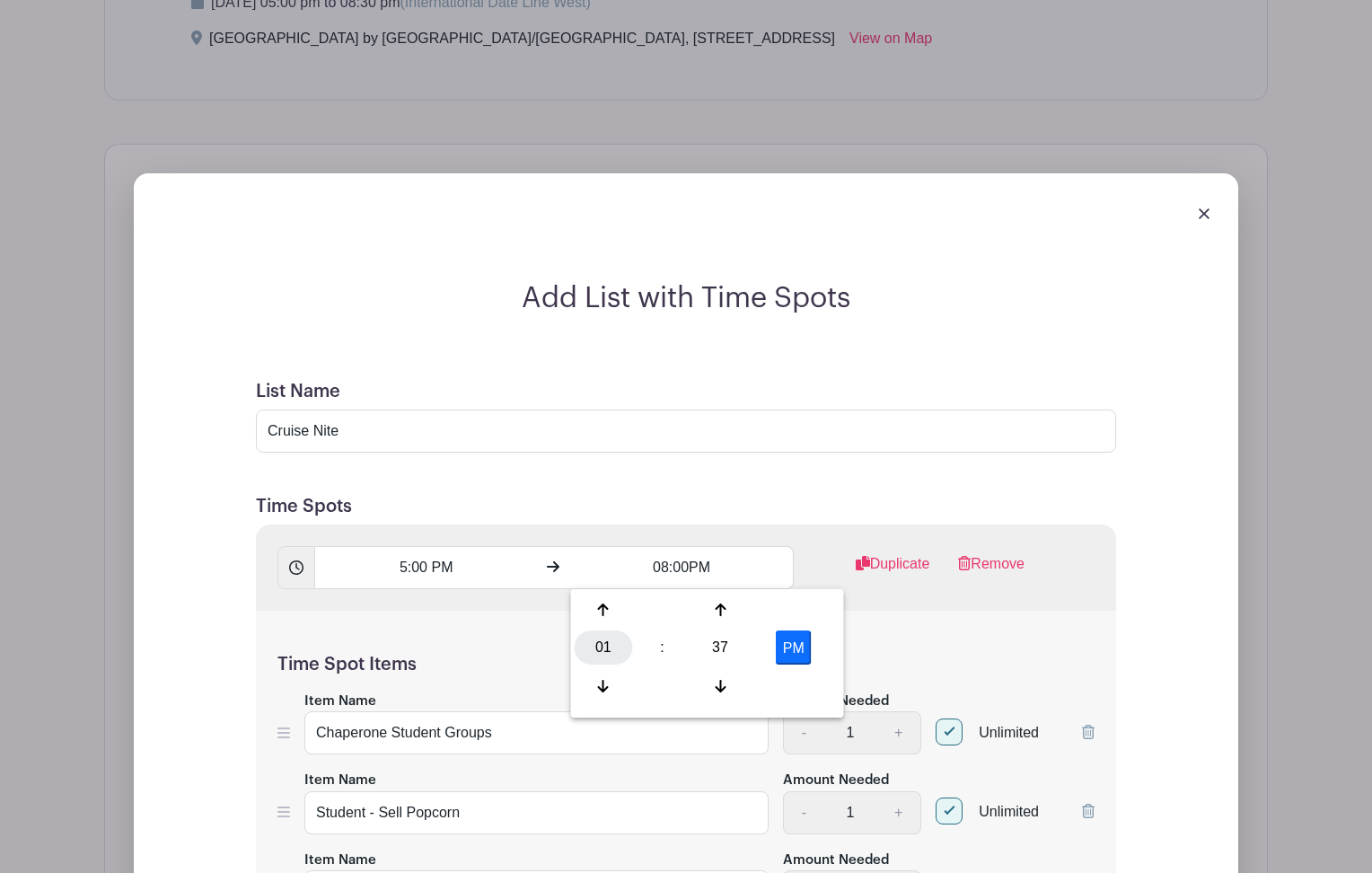
click at [604, 646] on div "01" at bounding box center [603, 647] width 58 height 34
click at [605, 679] on div "08" at bounding box center [604, 685] width 60 height 34
click at [670, 568] on input "8:37 PM" at bounding box center [682, 568] width 223 height 43
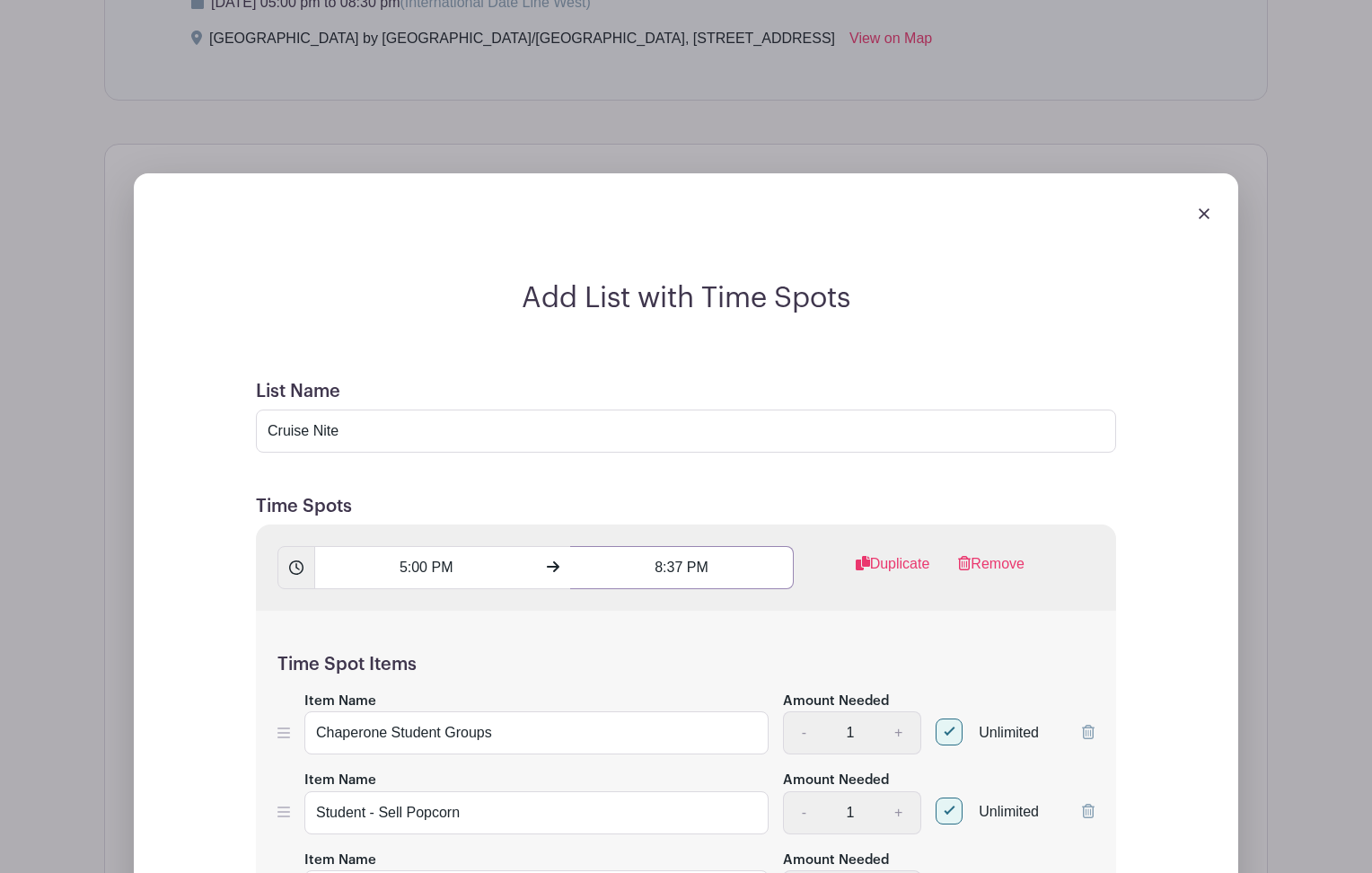
click at [677, 571] on input "8:37 PM" at bounding box center [682, 568] width 223 height 43
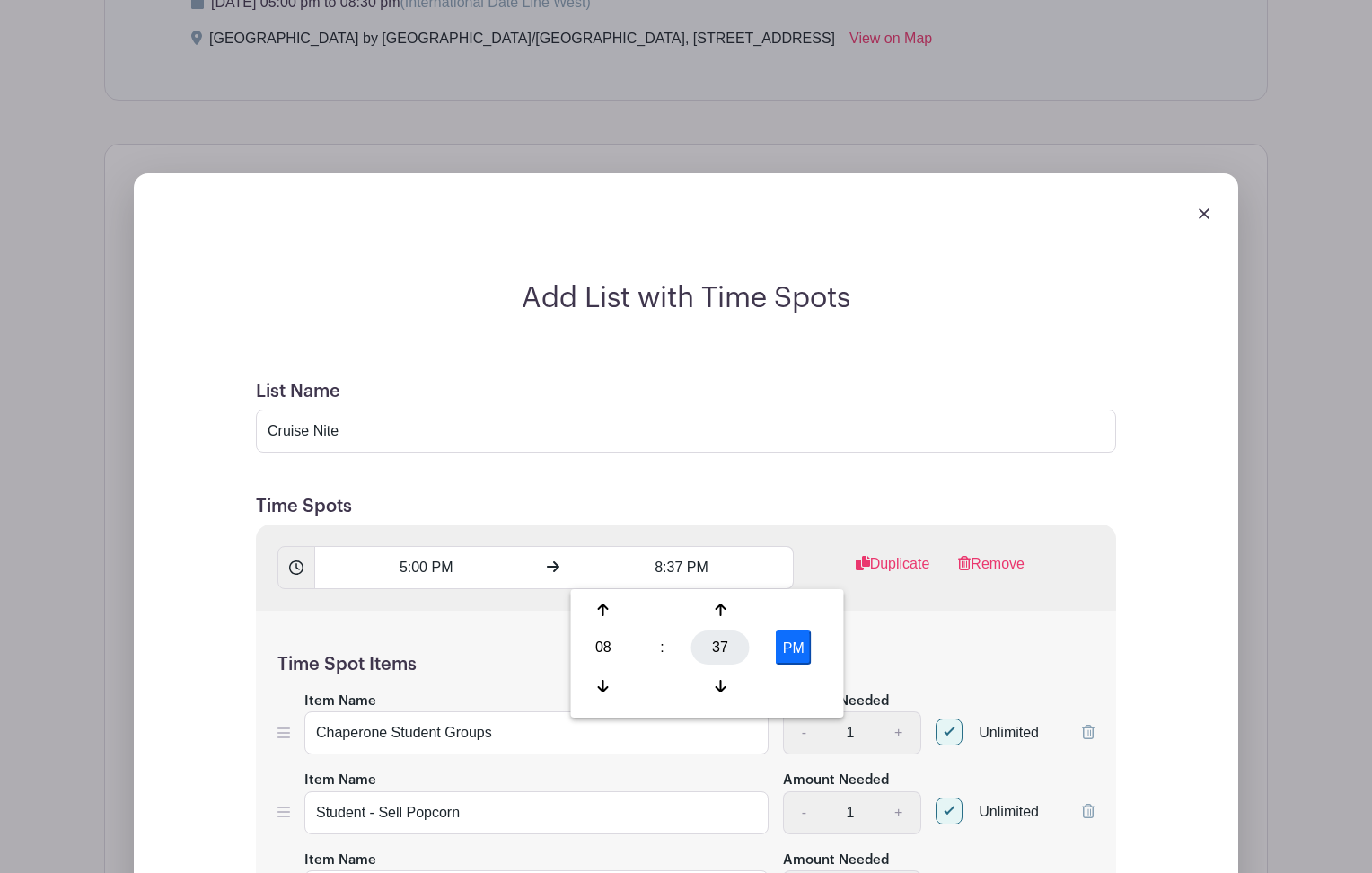
click at [715, 643] on div "37" at bounding box center [720, 647] width 58 height 34
click at [735, 644] on div "30" at bounding box center [737, 647] width 60 height 34
type input "8:30 PM"
click at [1065, 618] on div "Time Spot Items Item Name Chaperone Student Groups Amount Needed - 1 + Unlimite…" at bounding box center [686, 795] width 860 height 368
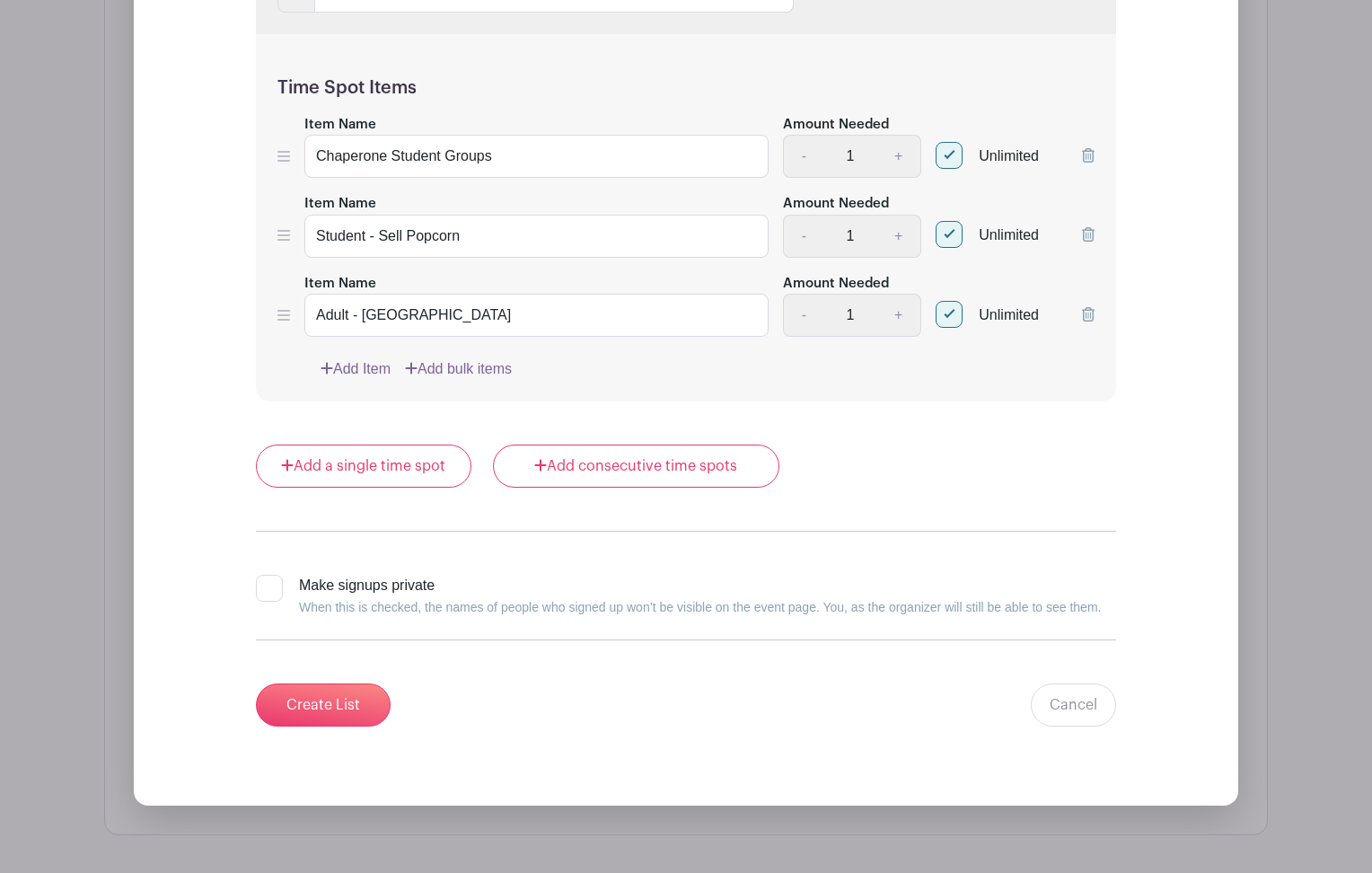
scroll to position [1704, 0]
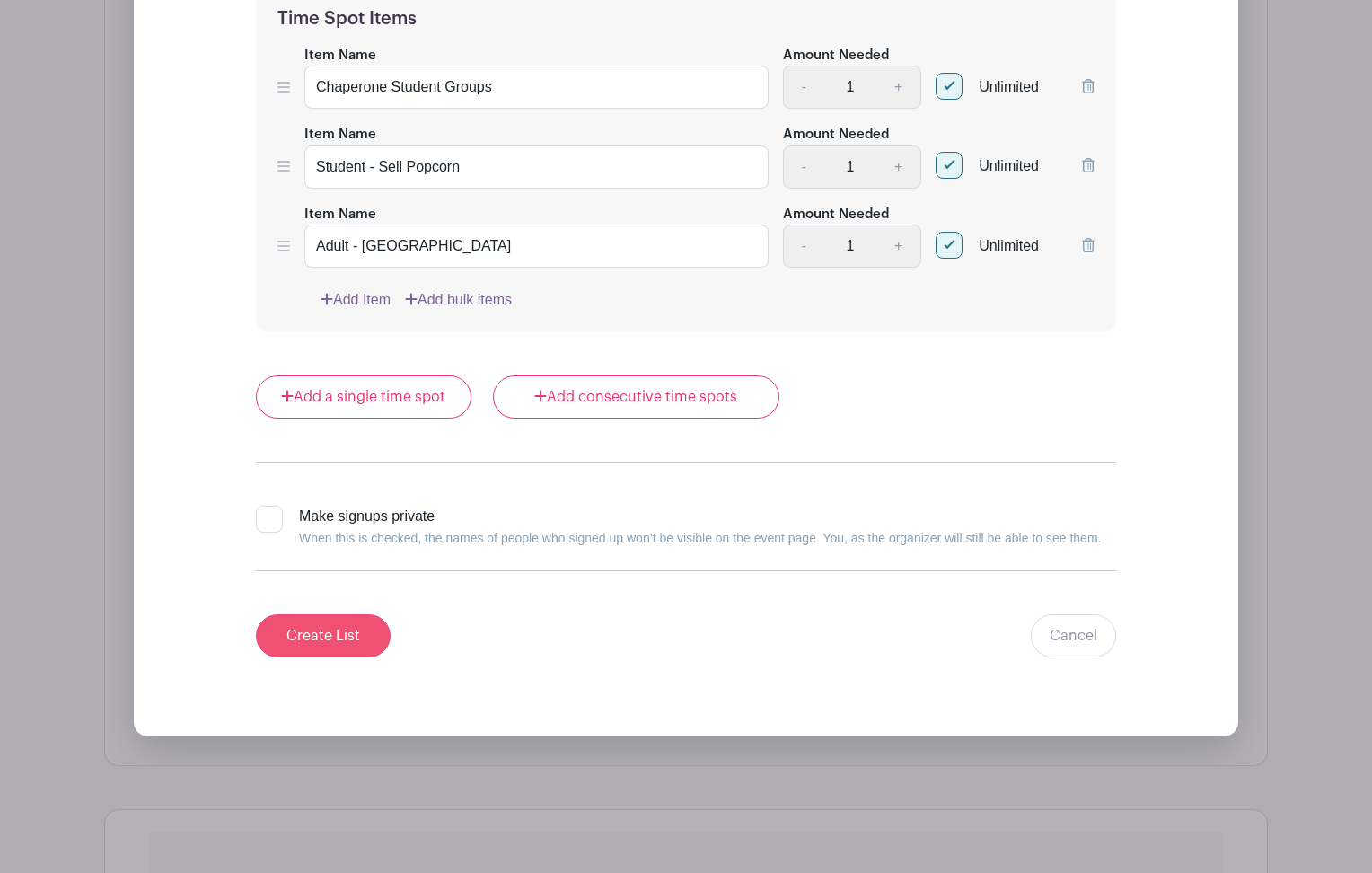
click at [343, 641] on input "Create List" at bounding box center [322, 635] width 135 height 43
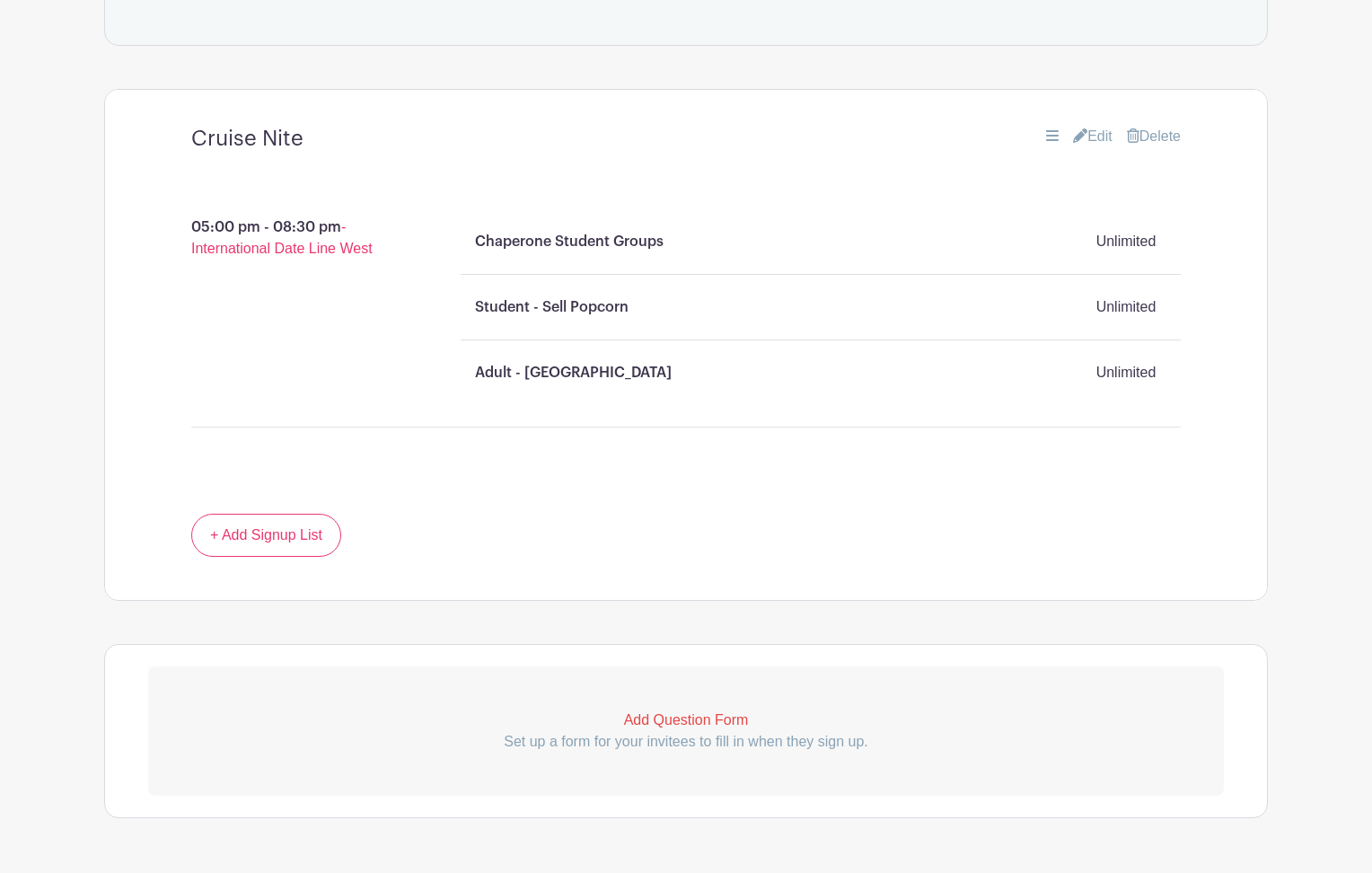
scroll to position [1112, 0]
click at [573, 234] on p "Chaperone Student Groups" at bounding box center [570, 243] width 189 height 22
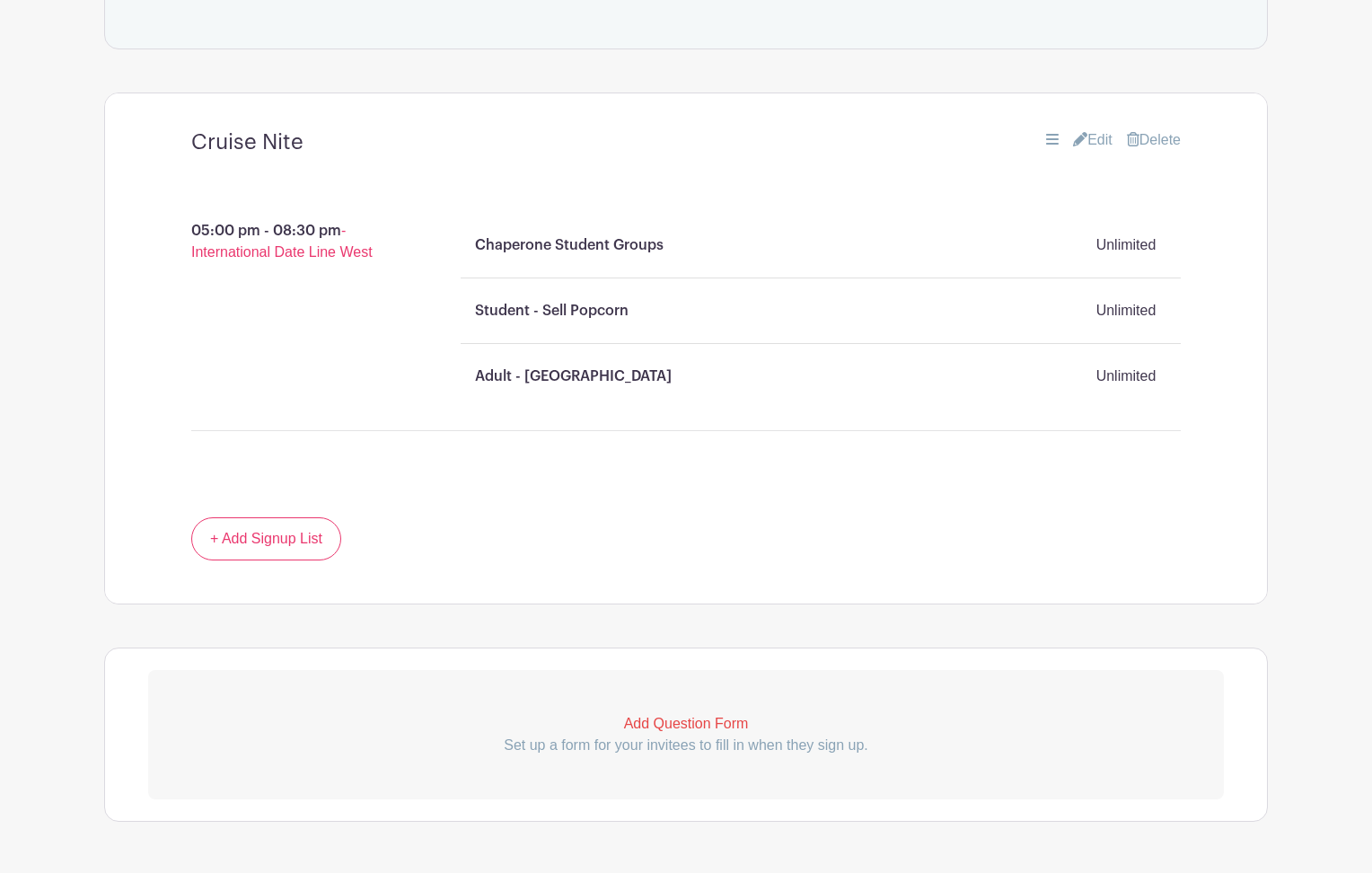
click at [1099, 136] on link "Edit" at bounding box center [1093, 140] width 40 height 22
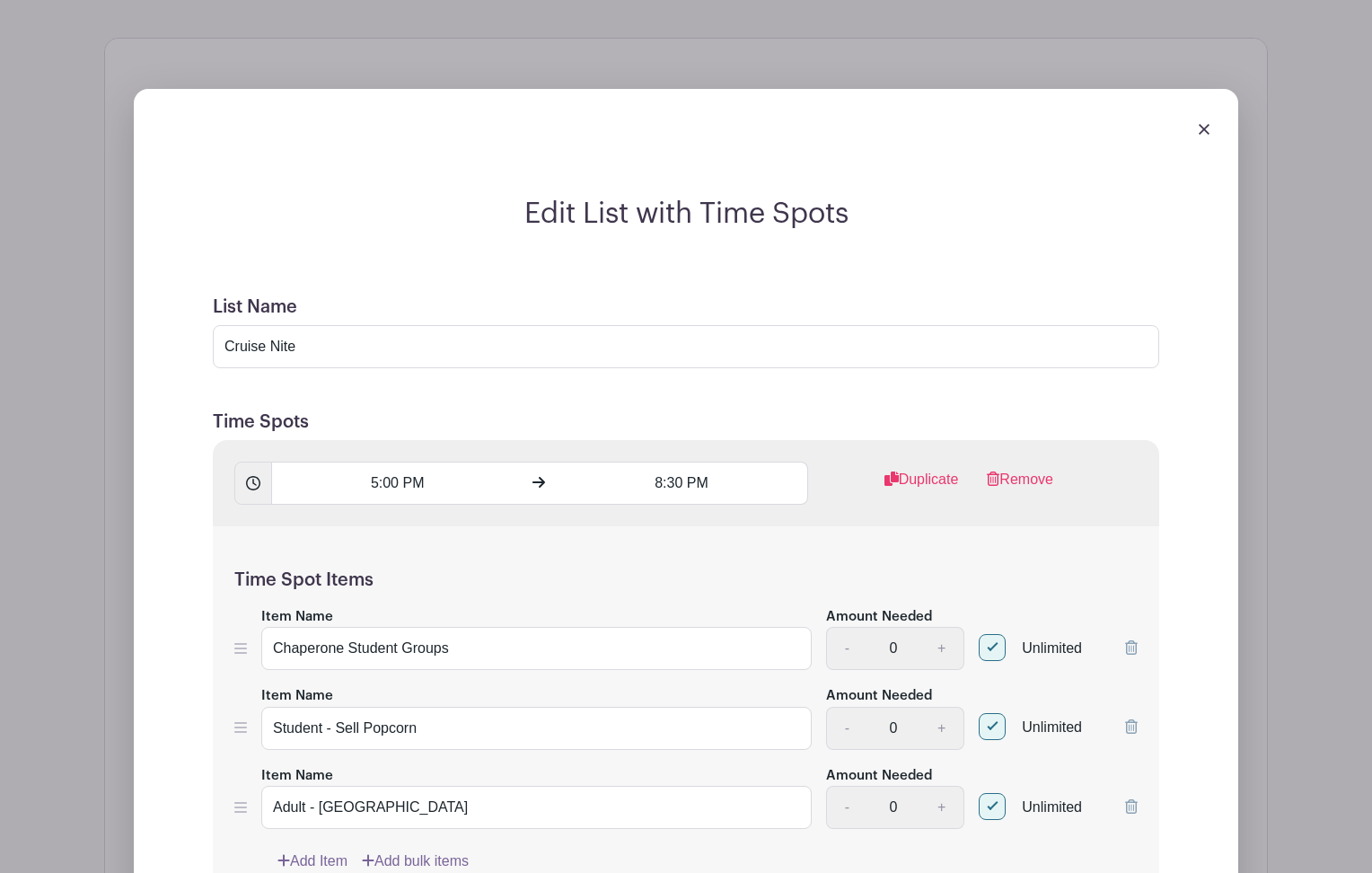
scroll to position [1260, 0]
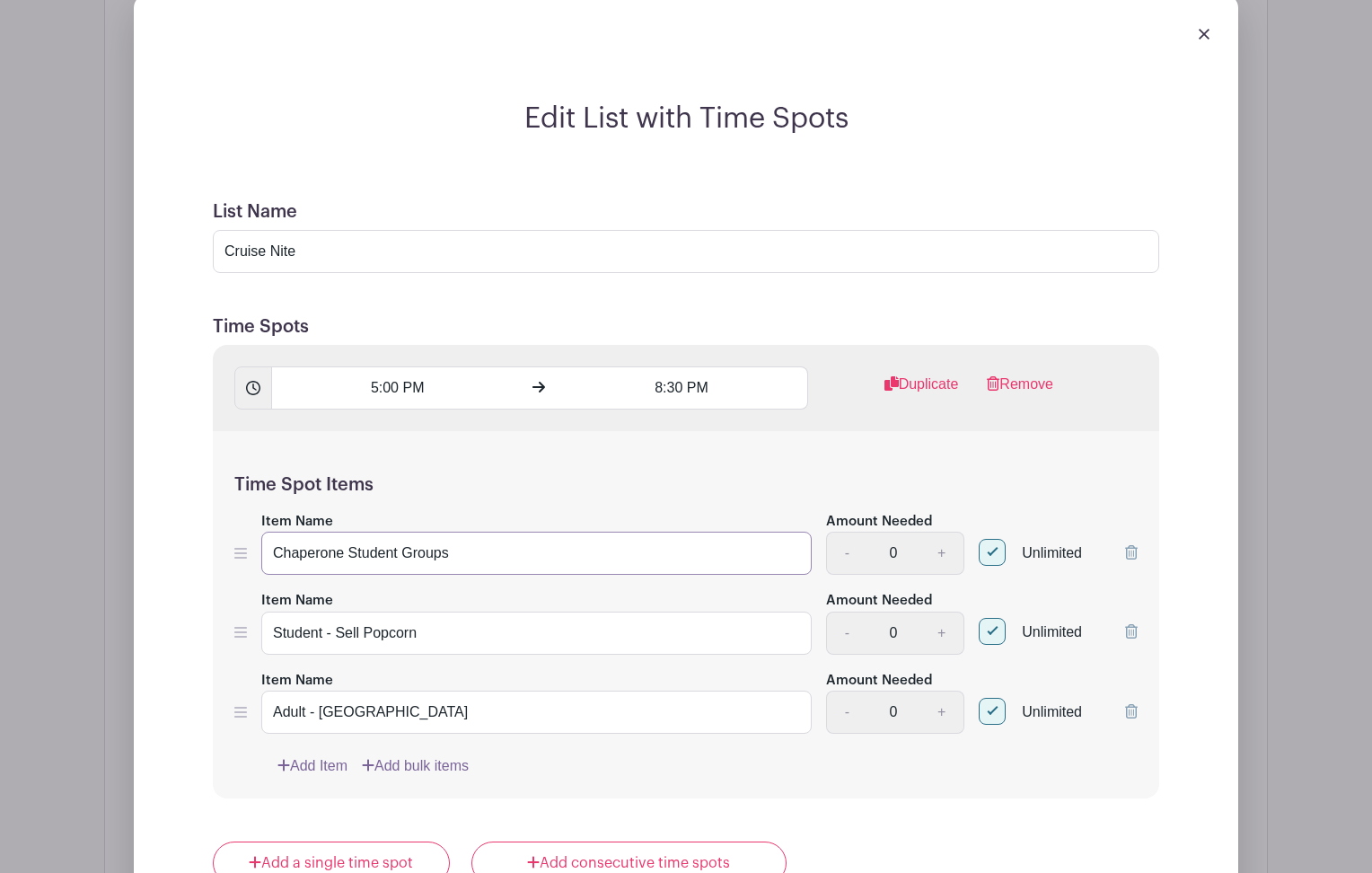
click at [277, 555] on input "Chaperone Student Groups" at bounding box center [537, 553] width 551 height 43
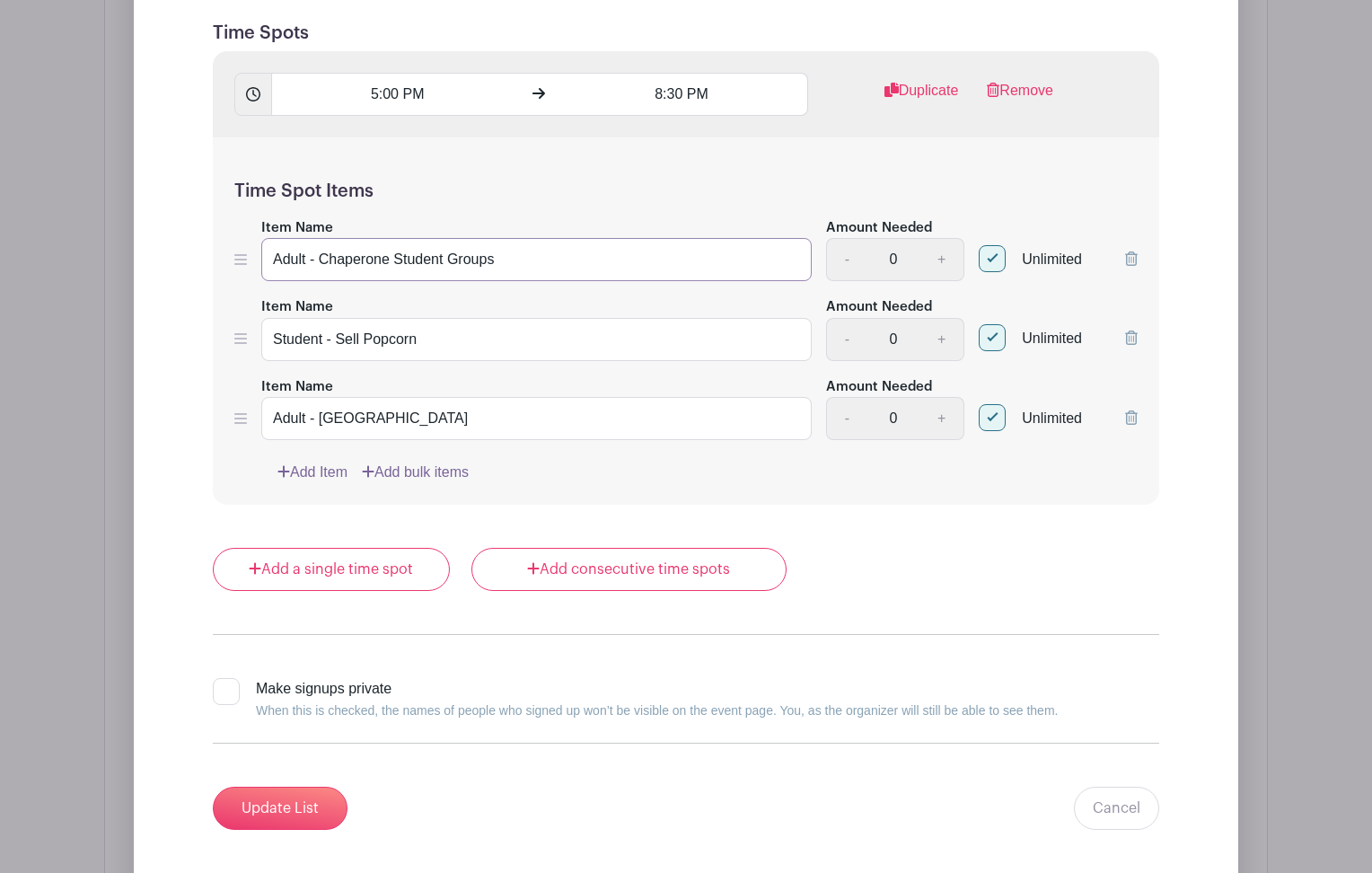
scroll to position [1638, 0]
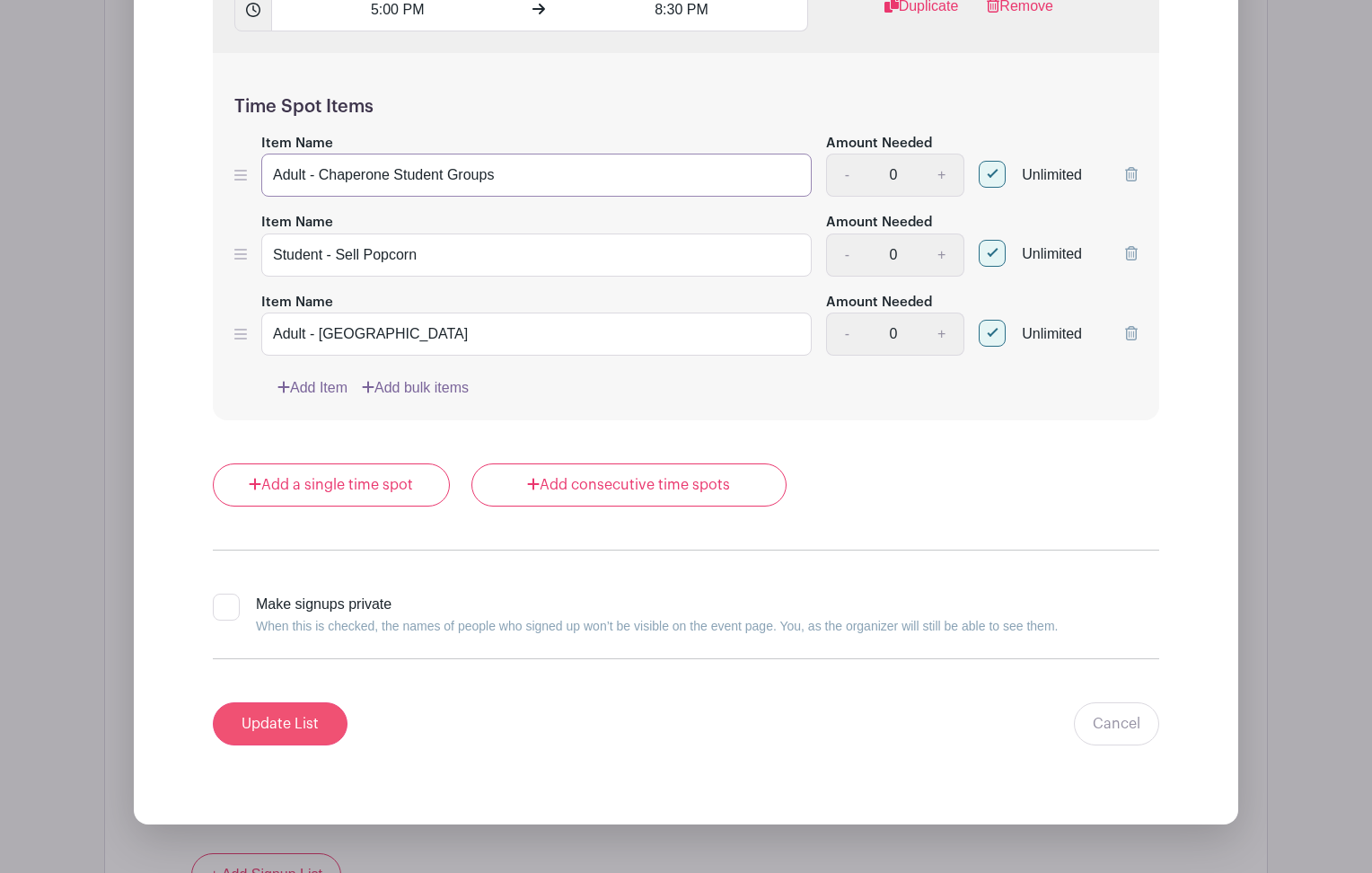
type input "Adult - Chaperone Student Groups"
click at [285, 717] on input "Update List" at bounding box center [280, 724] width 135 height 43
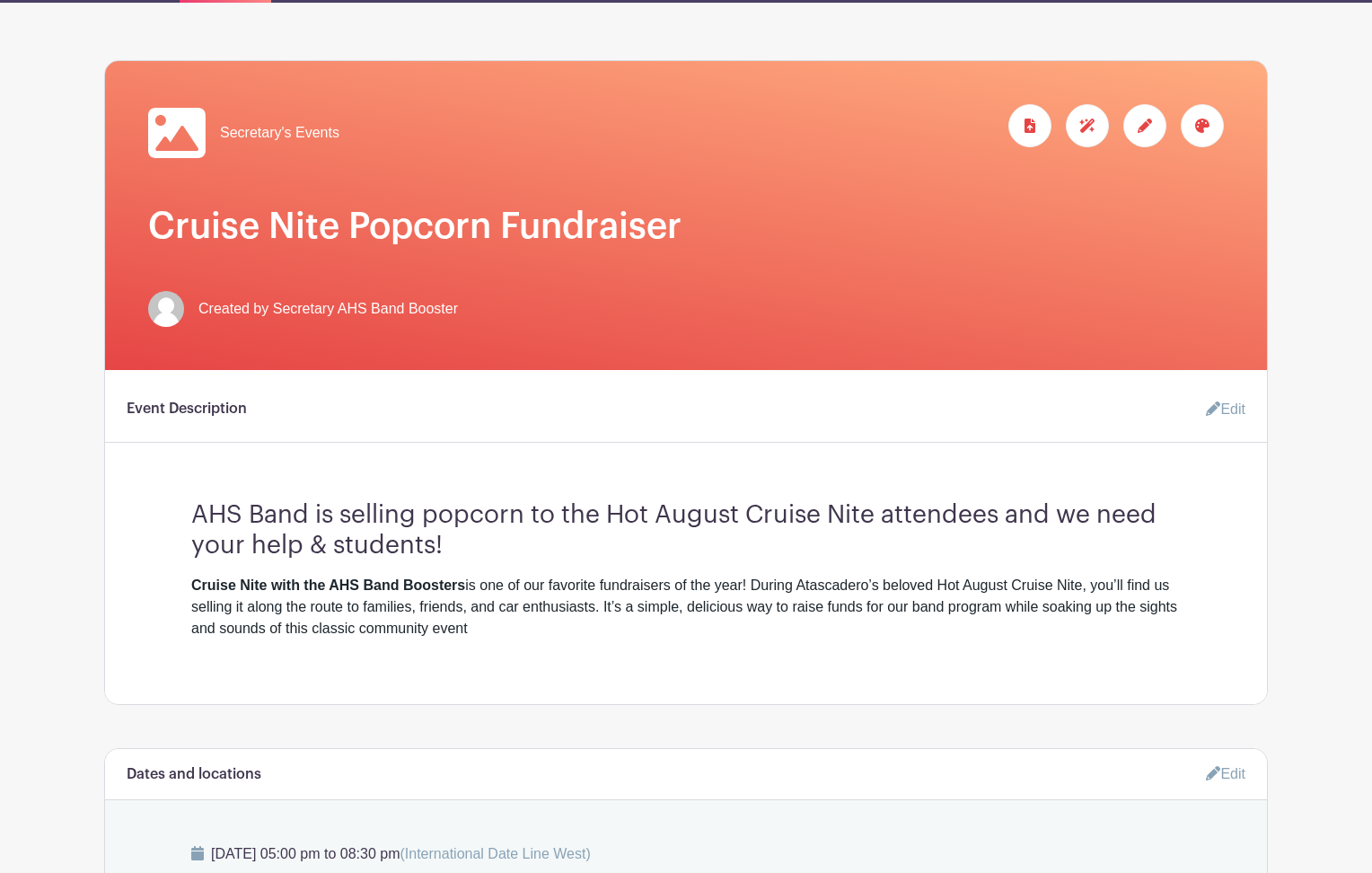
scroll to position [9, 0]
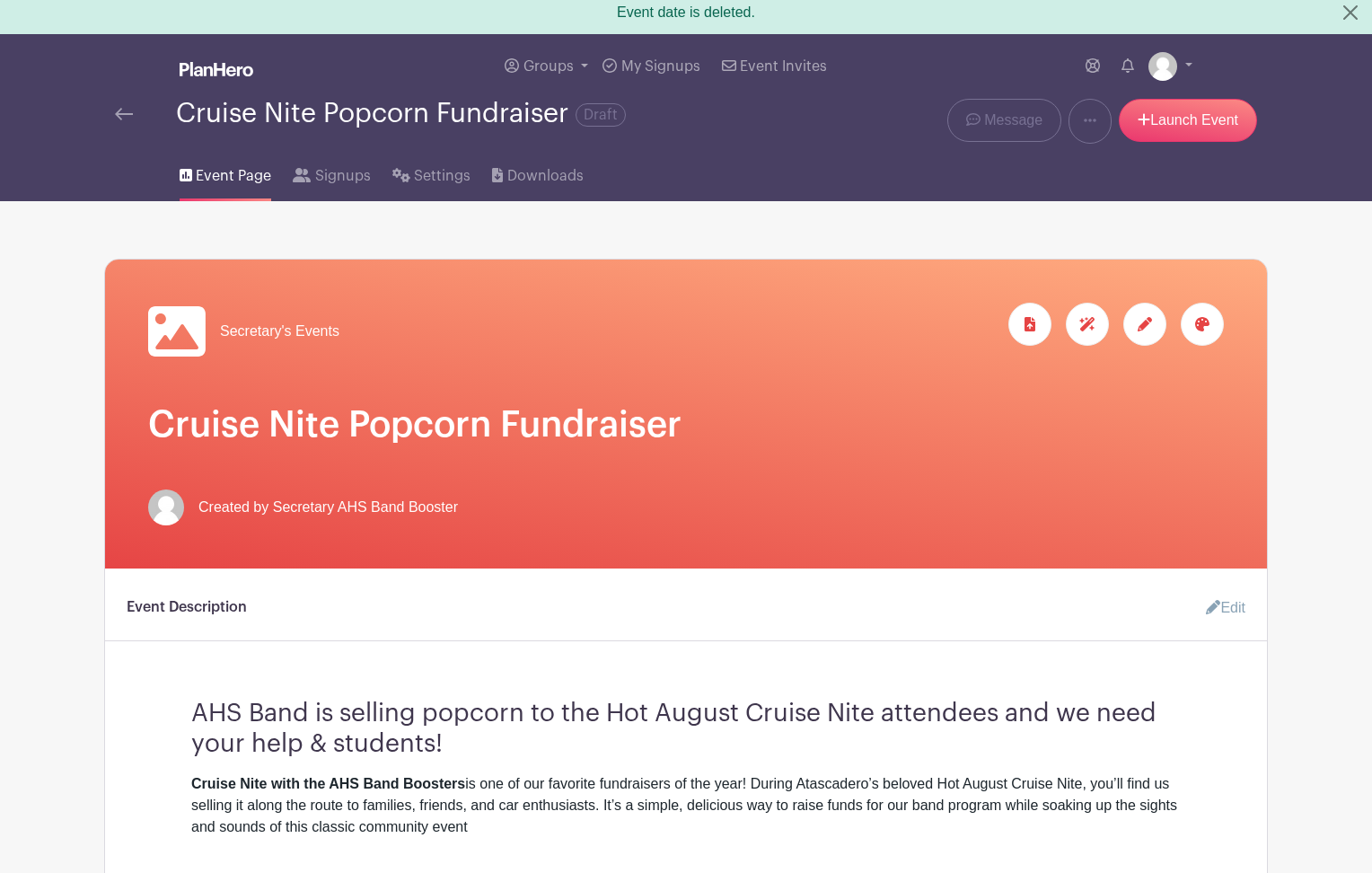
click at [1210, 329] on div at bounding box center [1202, 324] width 43 height 43
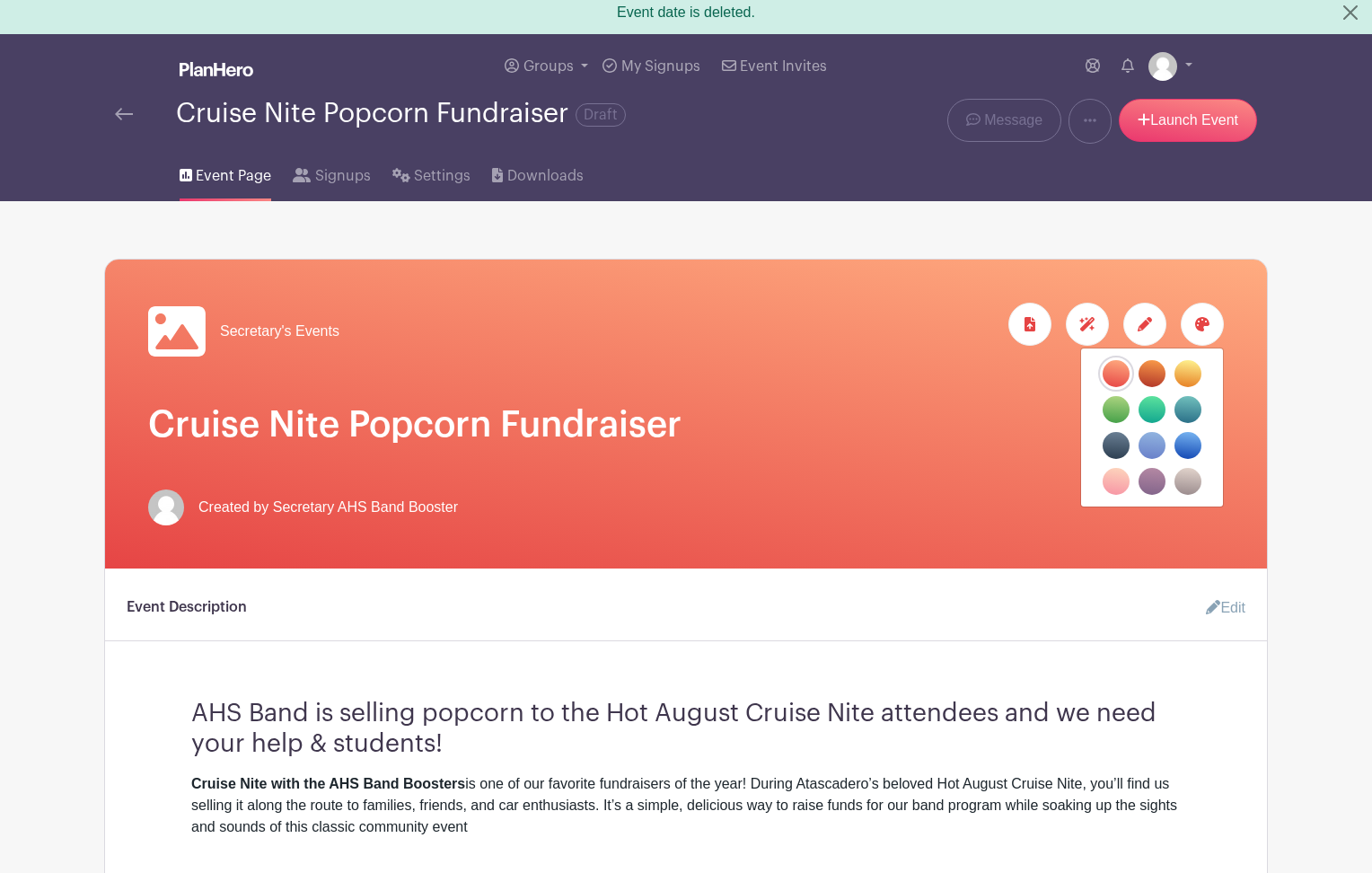
click at [1156, 405] on label "filters" at bounding box center [1151, 409] width 27 height 27
click at [0, 0] on input "filters" at bounding box center [0, 0] width 0 height 0
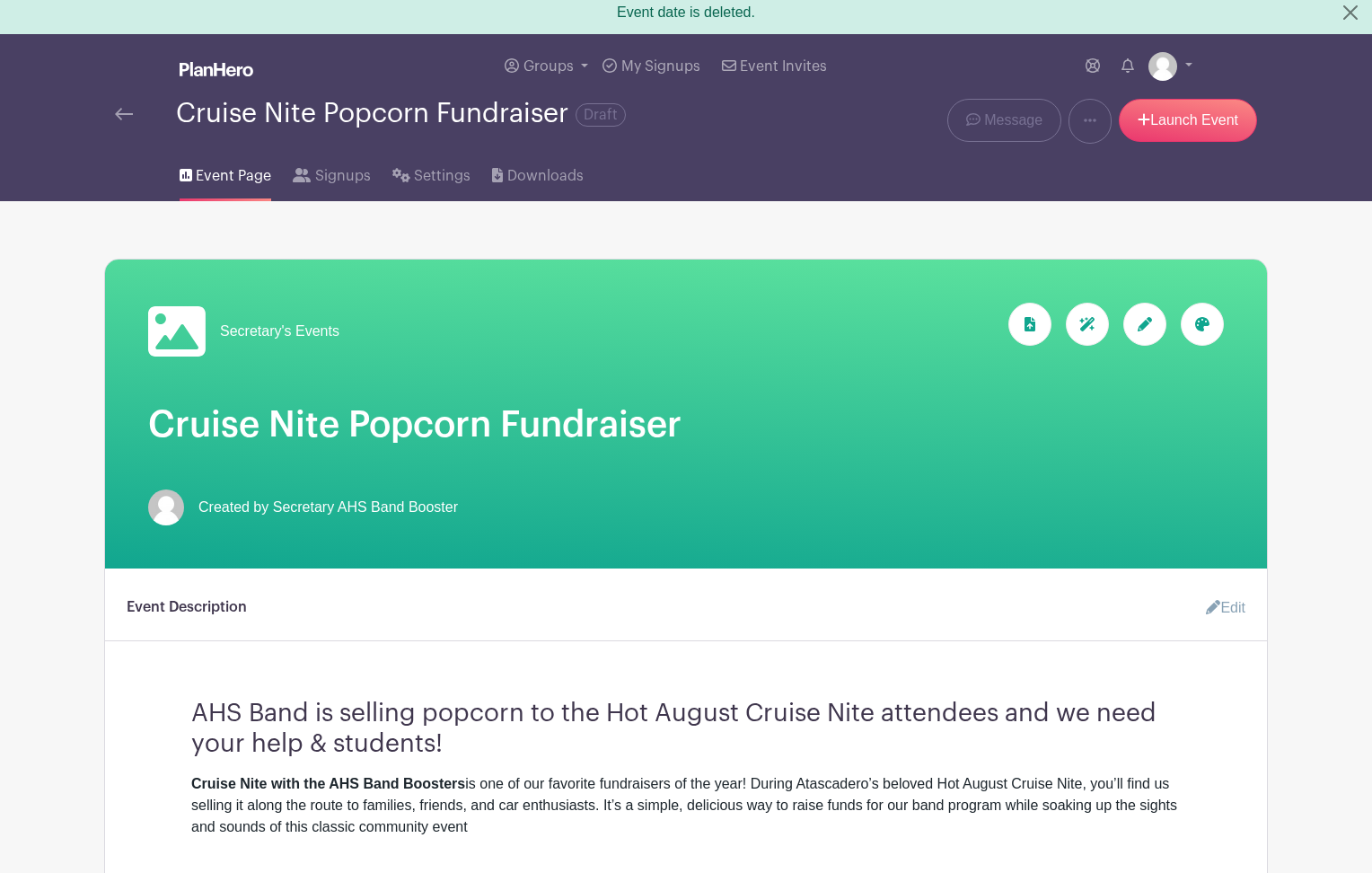
click at [1207, 317] on div at bounding box center [1202, 324] width 43 height 43
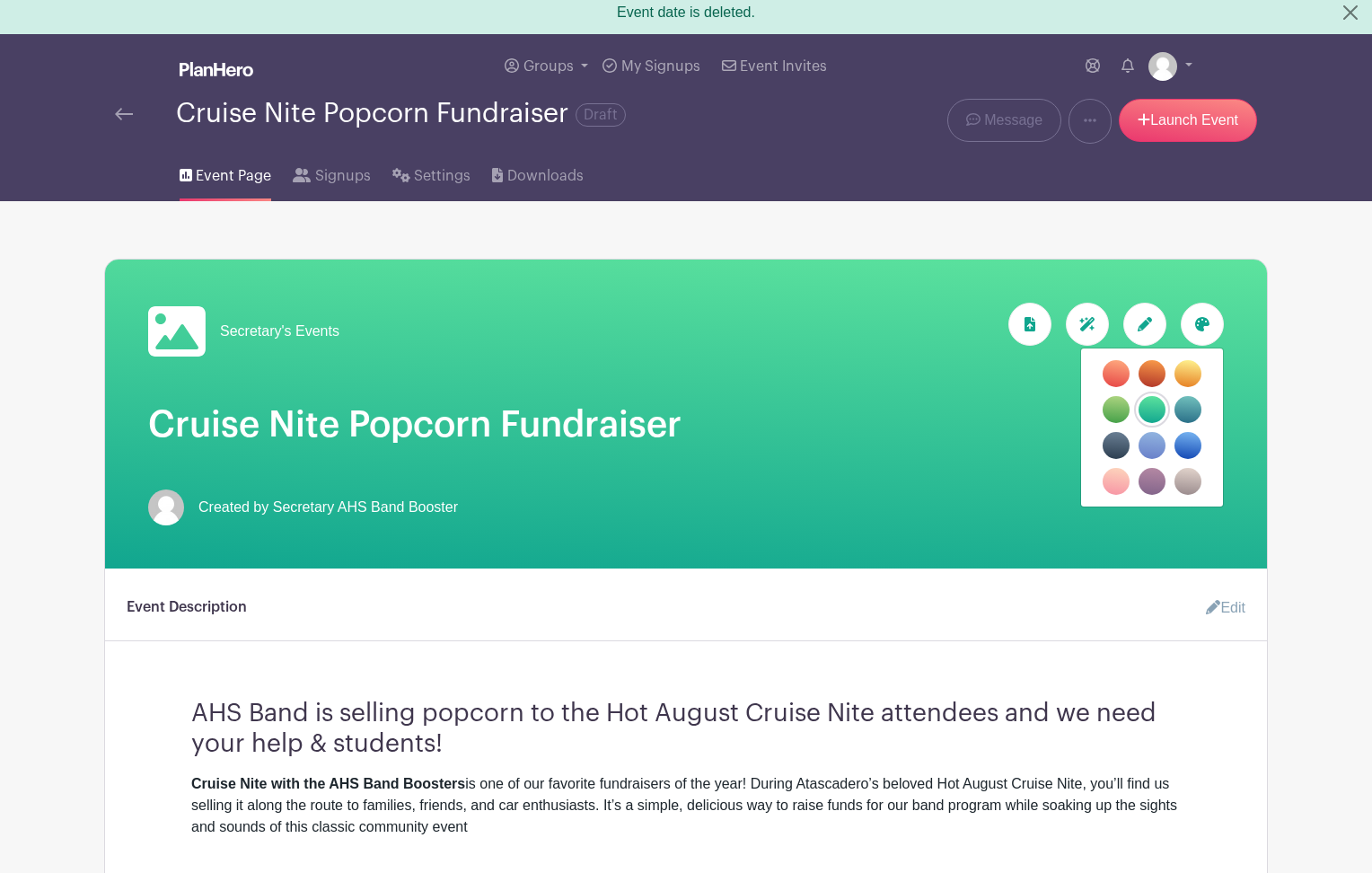
click at [1190, 405] on label "filters" at bounding box center [1188, 409] width 27 height 27
click at [0, 0] on input "filters" at bounding box center [0, 0] width 0 height 0
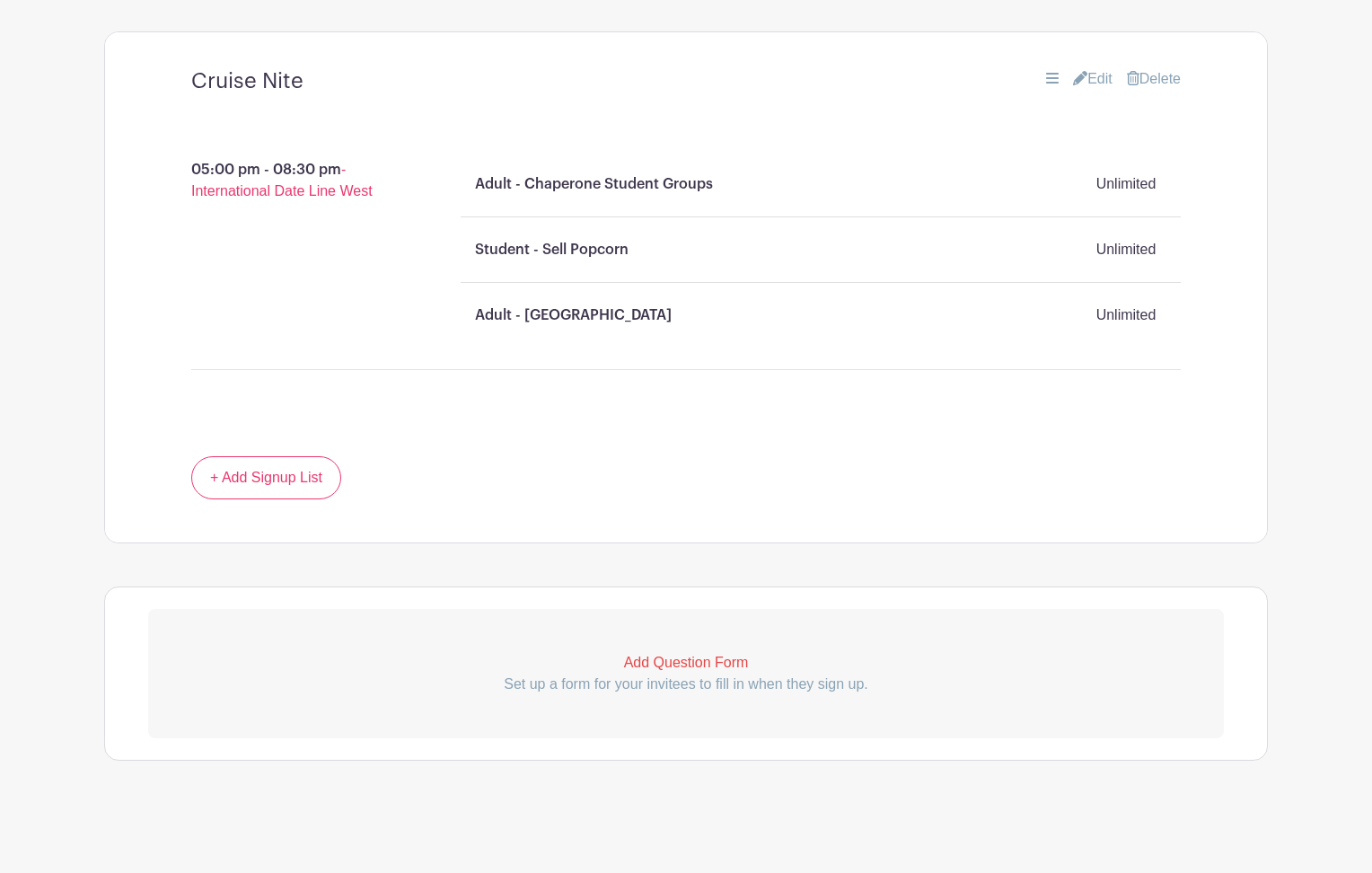
scroll to position [1171, 0]
click at [703, 658] on p "Add Question Form" at bounding box center [686, 662] width 1076 height 22
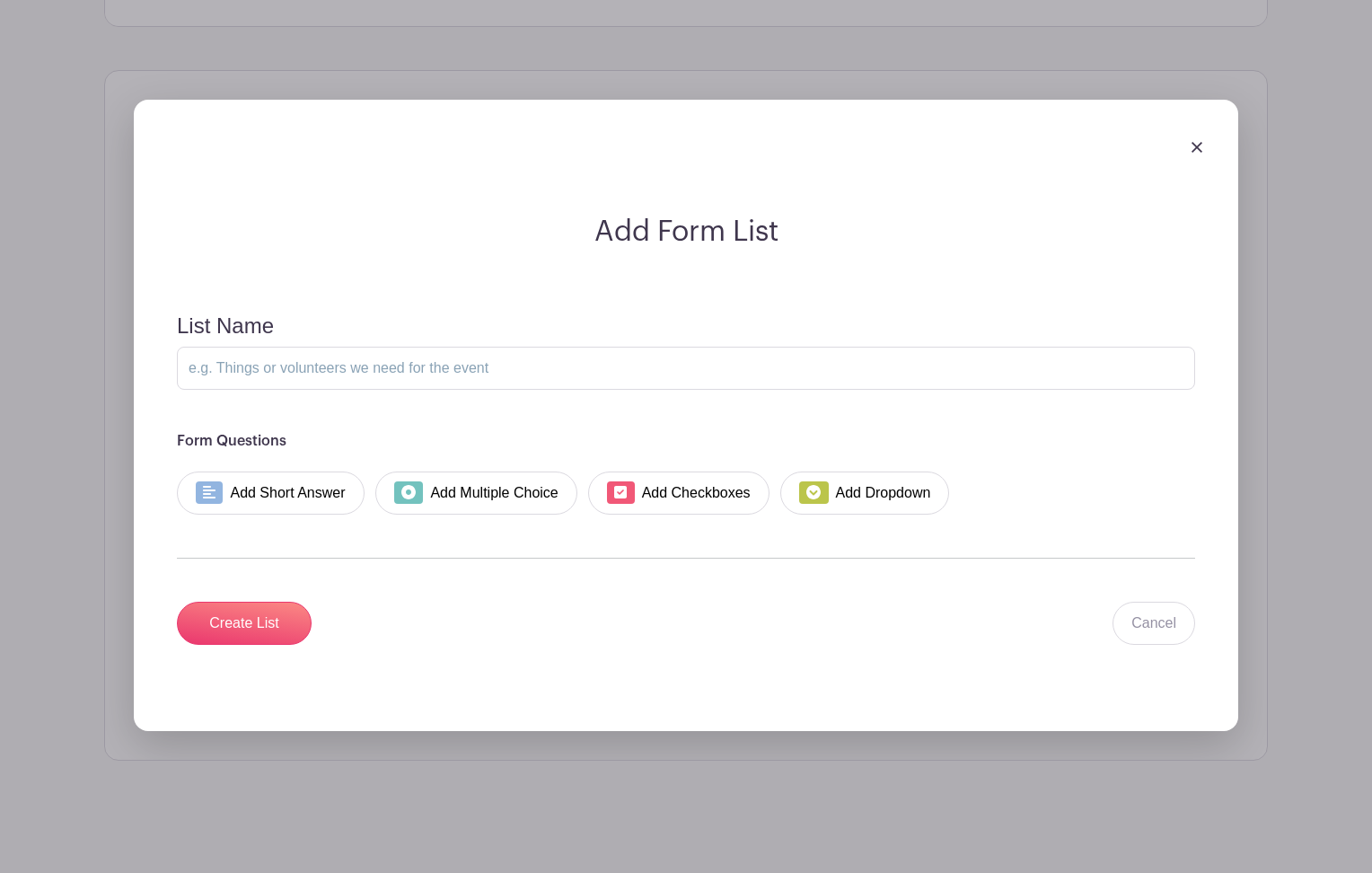
scroll to position [1686, 0]
click at [1196, 152] on img at bounding box center [1197, 147] width 10 height 10
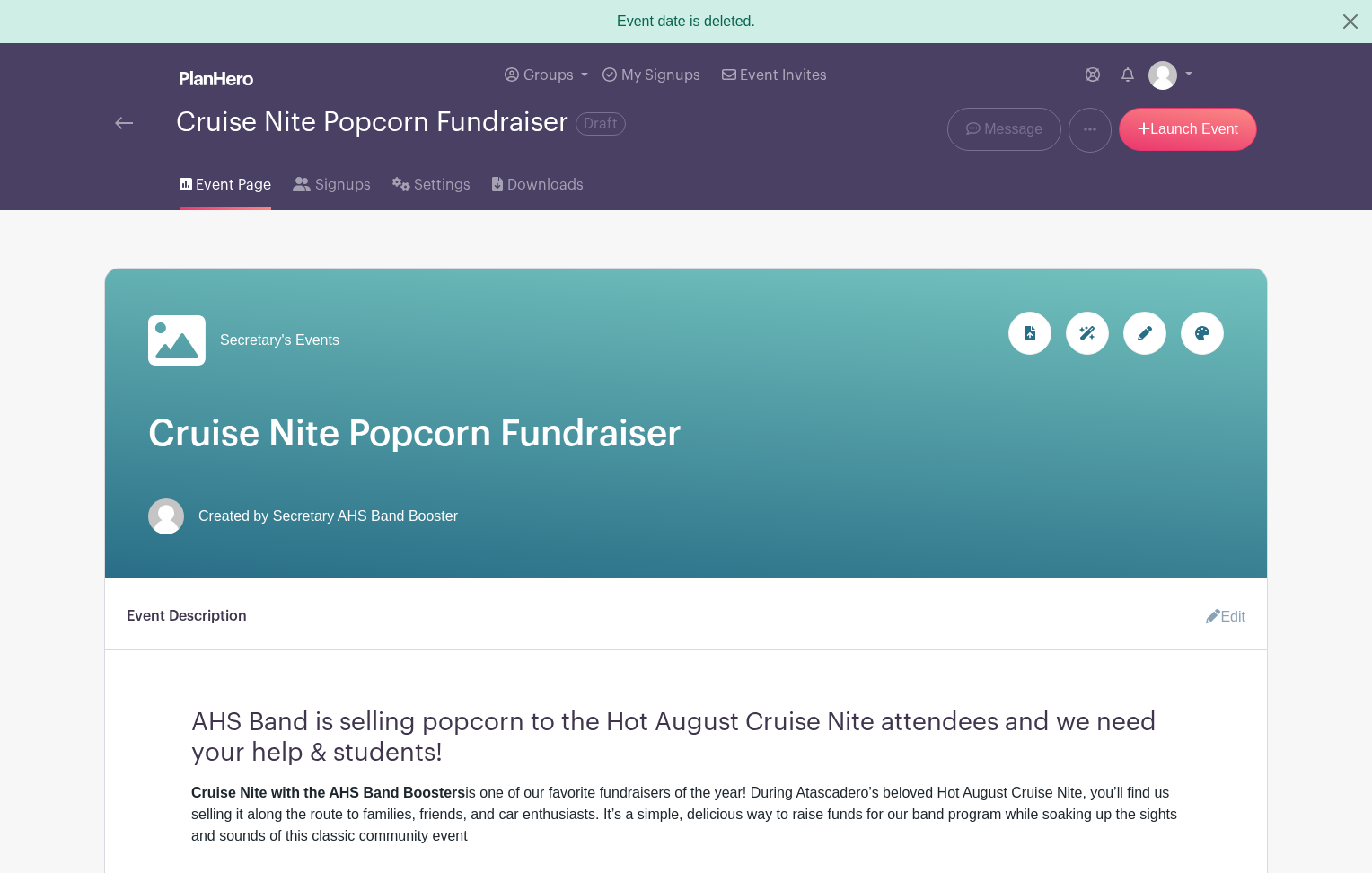
scroll to position [0, 0]
click at [1077, 133] on link at bounding box center [1090, 130] width 43 height 45
click at [1188, 130] on link "Launch Event" at bounding box center [1187, 129] width 139 height 43
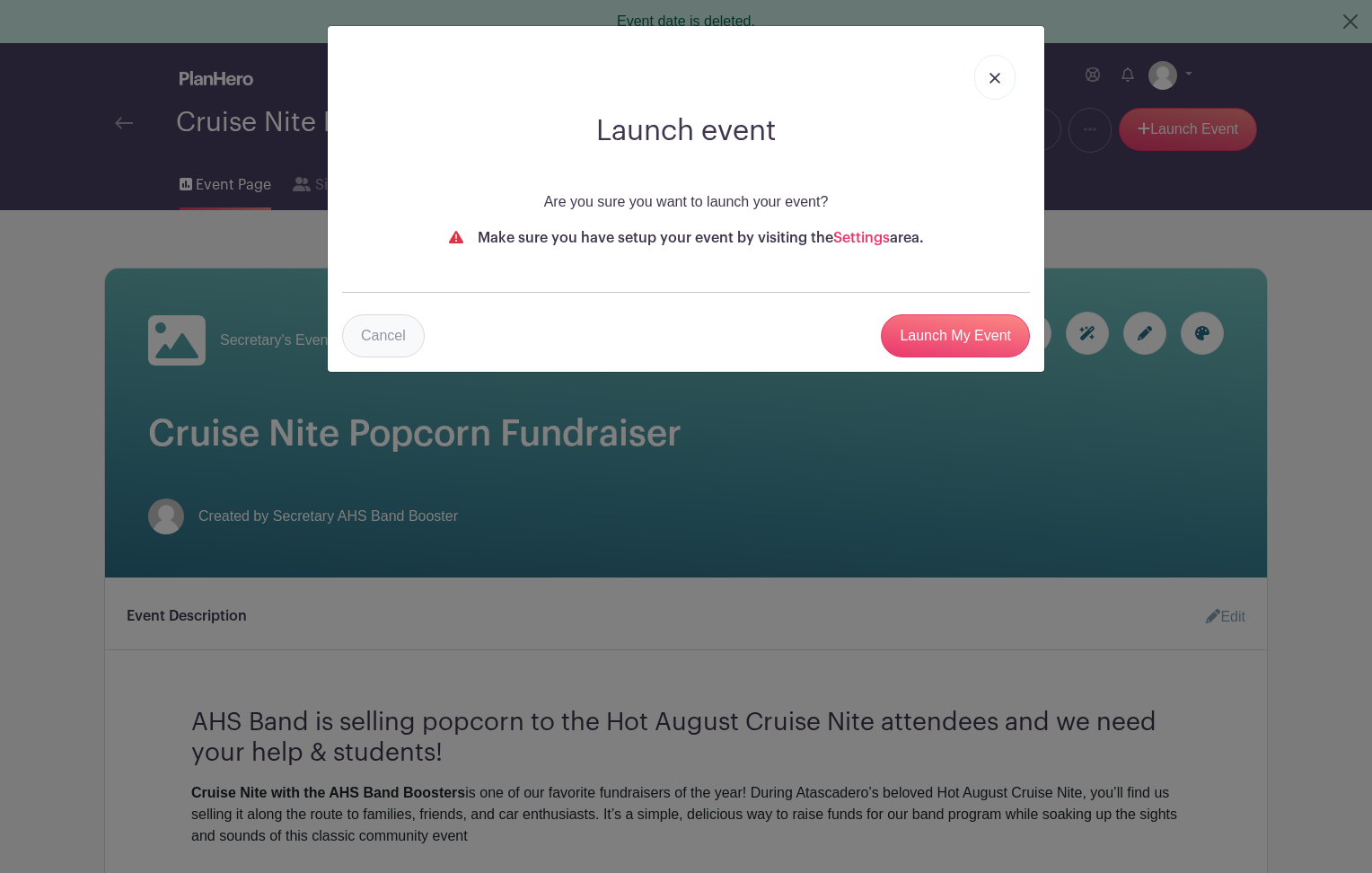
click at [402, 332] on link "Cancel" at bounding box center [384, 336] width 83 height 43
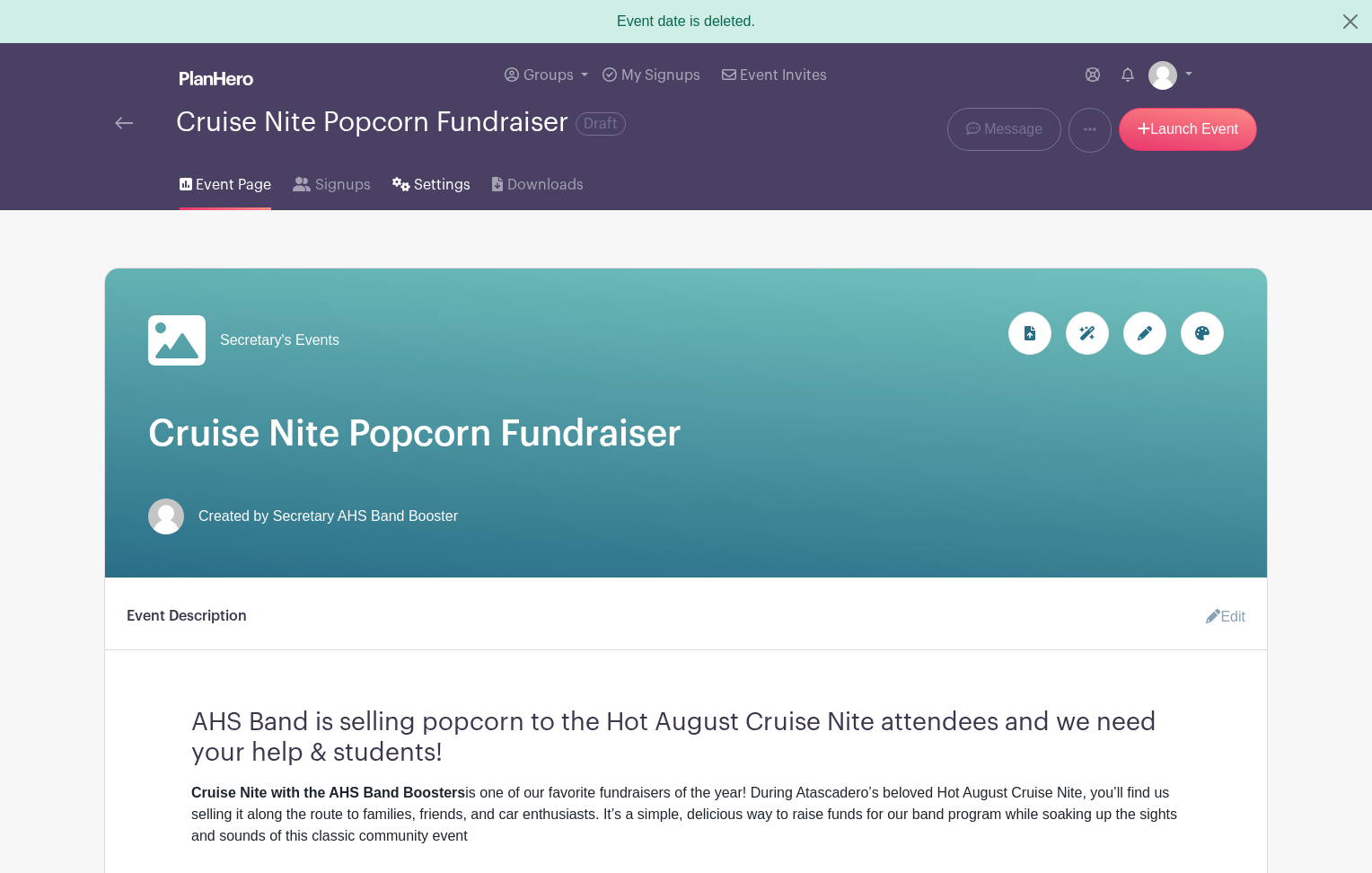
click at [434, 183] on span "Settings" at bounding box center [442, 185] width 57 height 22
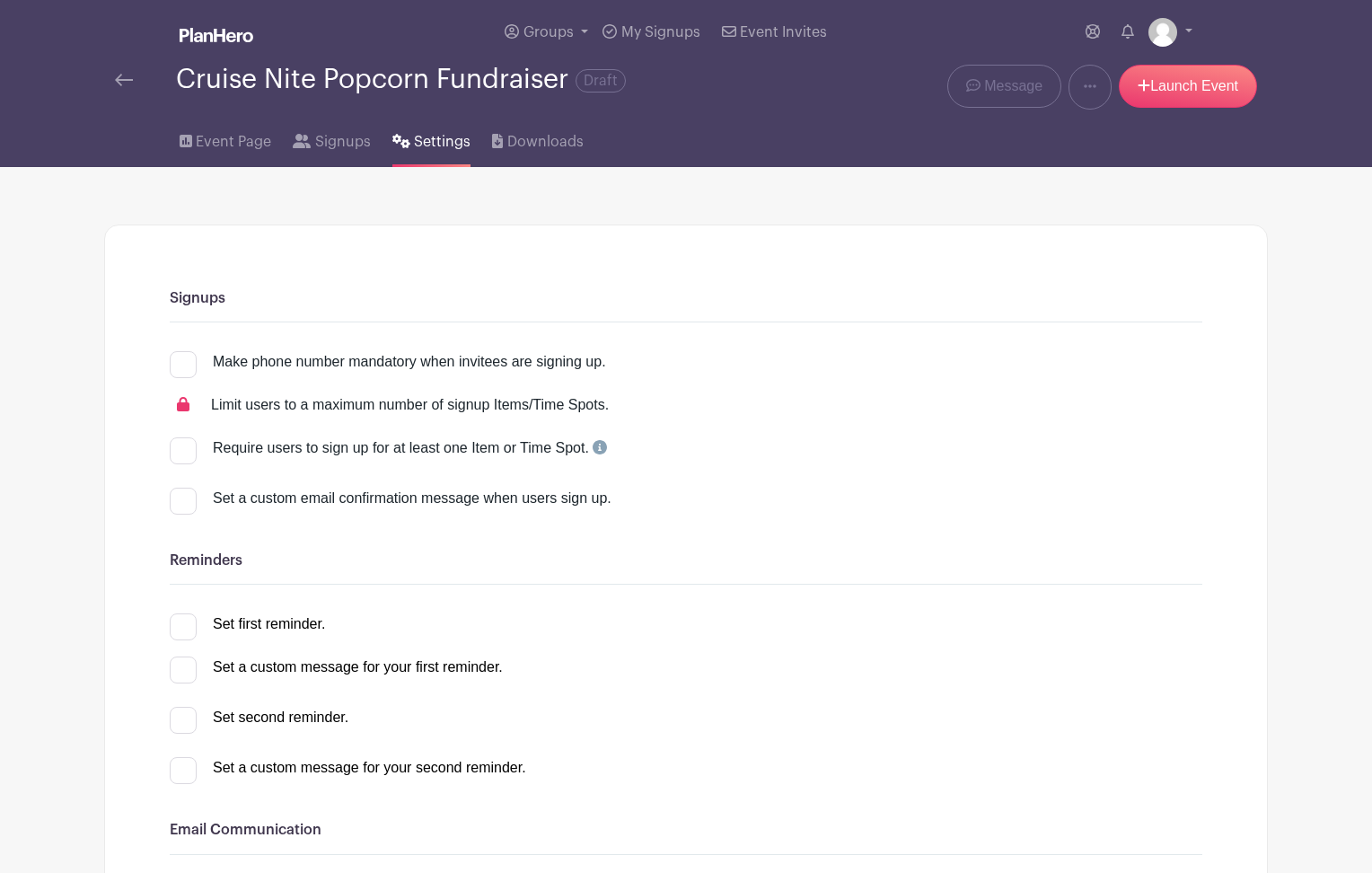
click at [186, 448] on div at bounding box center [183, 451] width 27 height 27
click at [181, 448] on input "Require users to sign up for at least one Item or Time Spot." at bounding box center [175, 443] width 11 height 11
checkbox input "true"
click at [196, 504] on div at bounding box center [183, 501] width 27 height 27
click at [181, 499] on input "Set a custom email confirmation message when users sign up." at bounding box center [175, 493] width 11 height 11
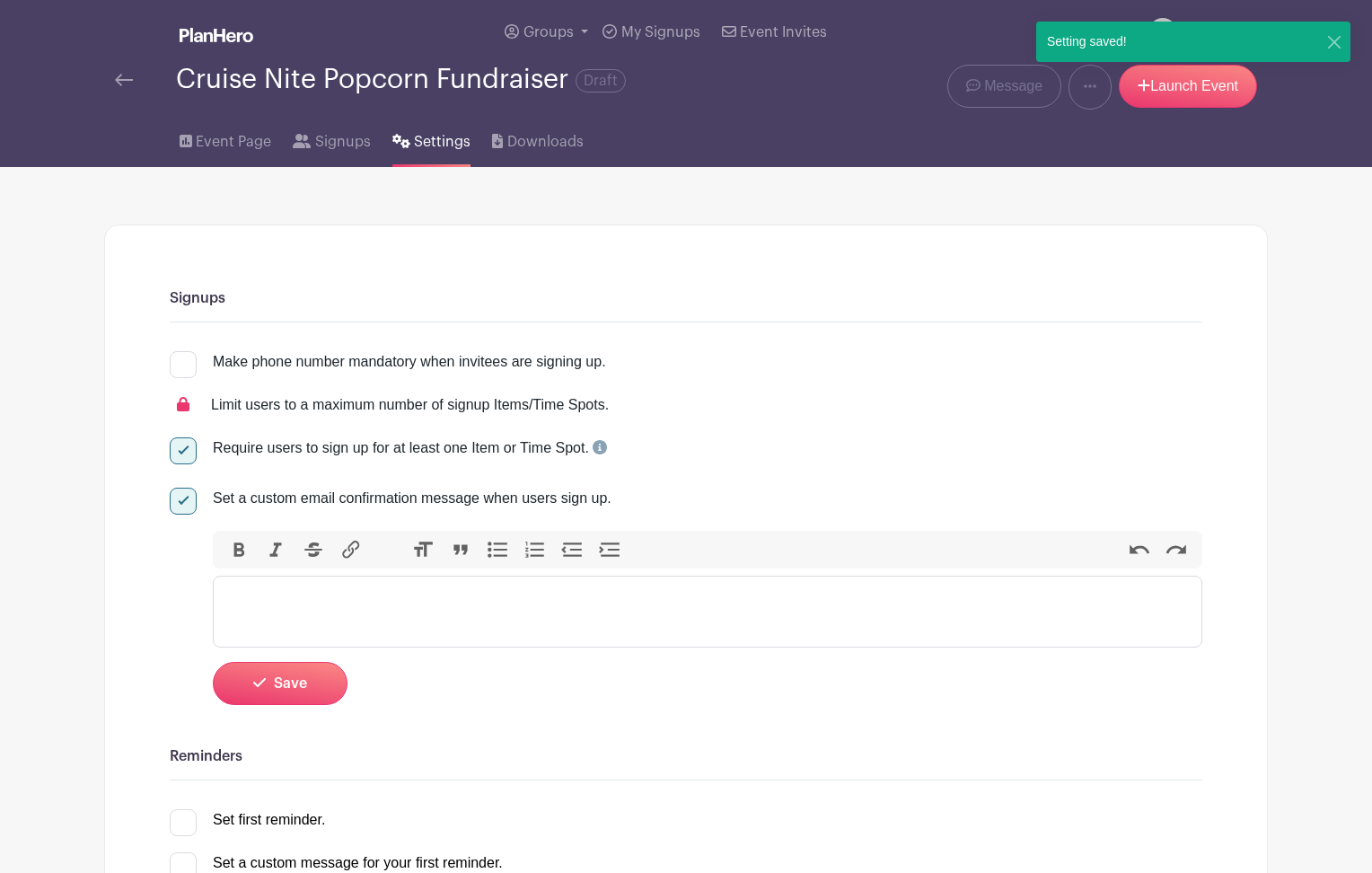
click at [327, 615] on trix-editor at bounding box center [707, 611] width 989 height 72
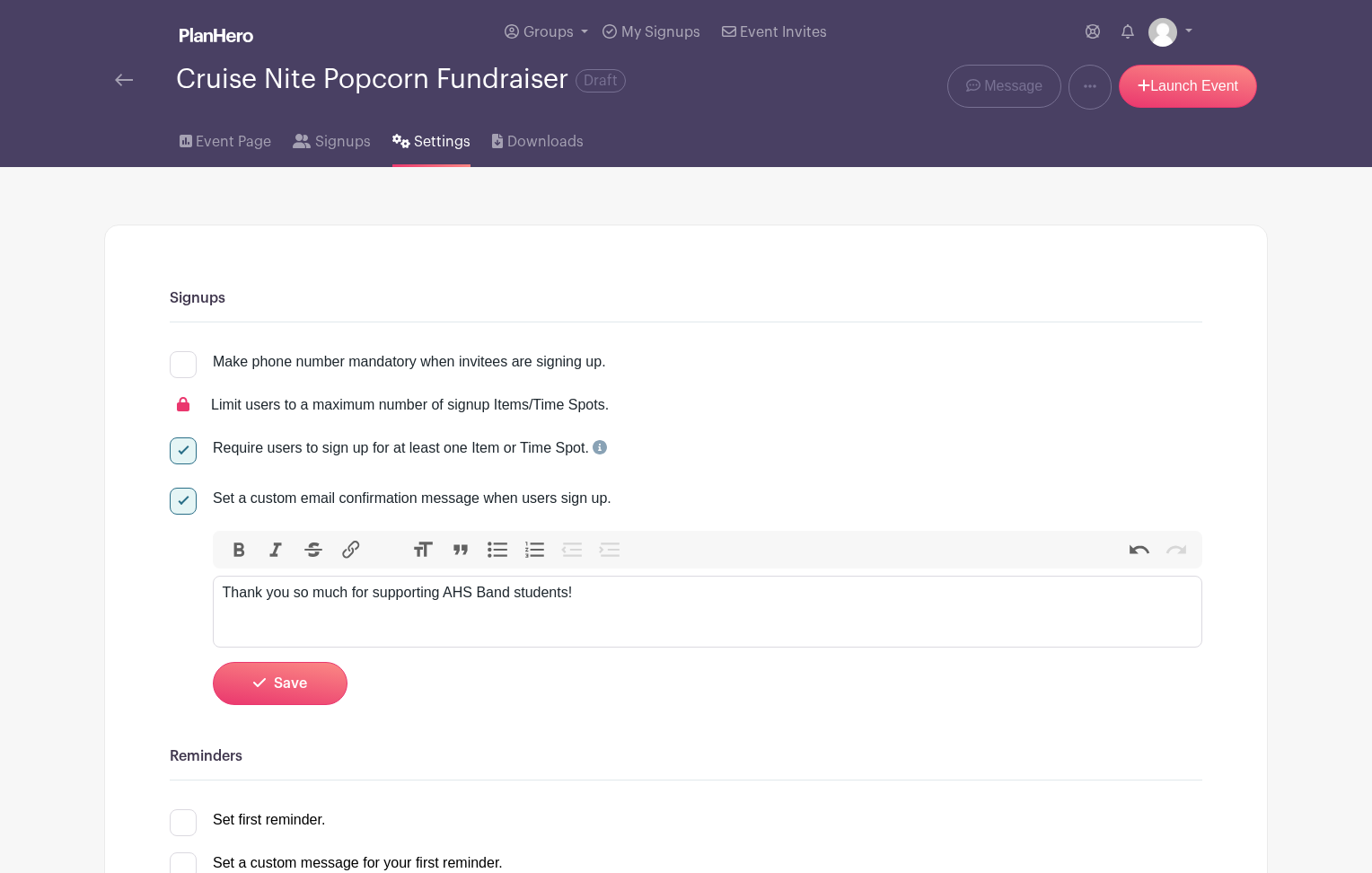
click at [494, 597] on div "Thank you so much for supporting AHS Band students!" at bounding box center [707, 592] width 970 height 22
click at [702, 601] on div "Thank you so much for supporting AHS Greyhound Sound students!" at bounding box center [707, 592] width 970 height 22
type trix-editor "<div>Thank you so much for supporting AHS Greyhound Sound students! We very muc…"
click at [310, 680] on button "Save" at bounding box center [280, 684] width 135 height 43
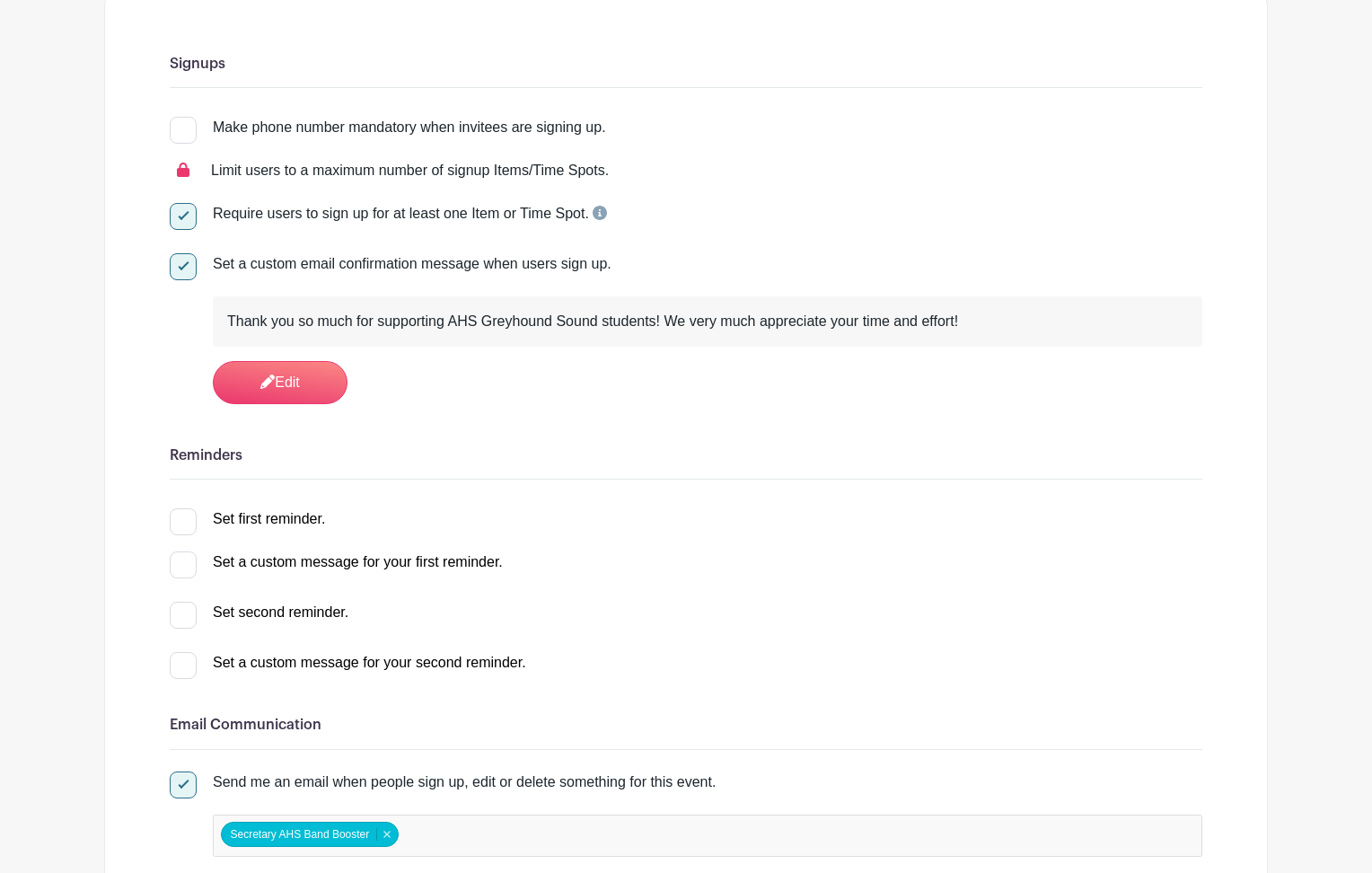
scroll to position [255, 0]
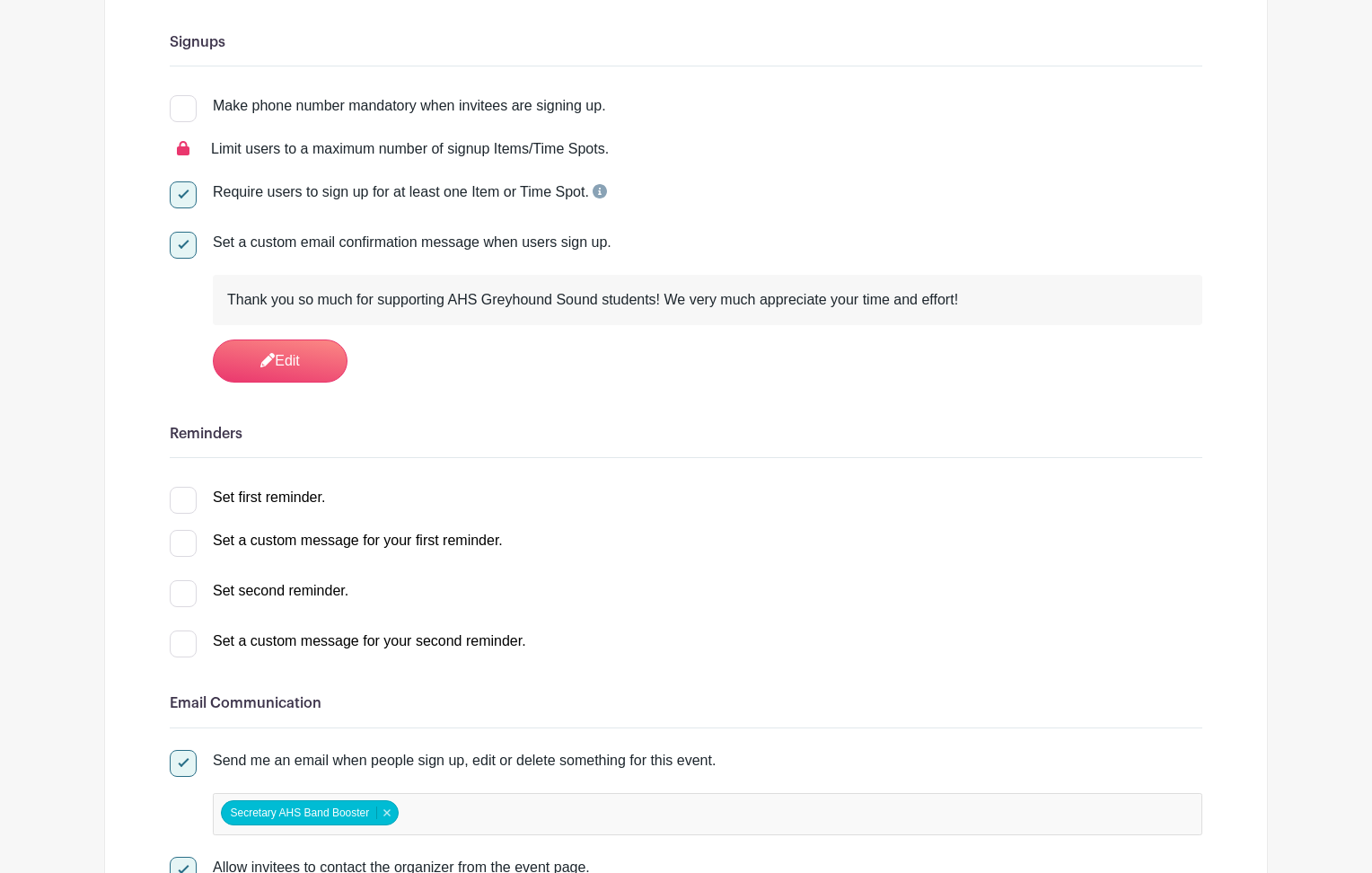
click at [187, 512] on div at bounding box center [183, 500] width 27 height 27
click at [181, 498] on input "Set first reminder." at bounding box center [175, 492] width 11 height 11
checkbox input "true"
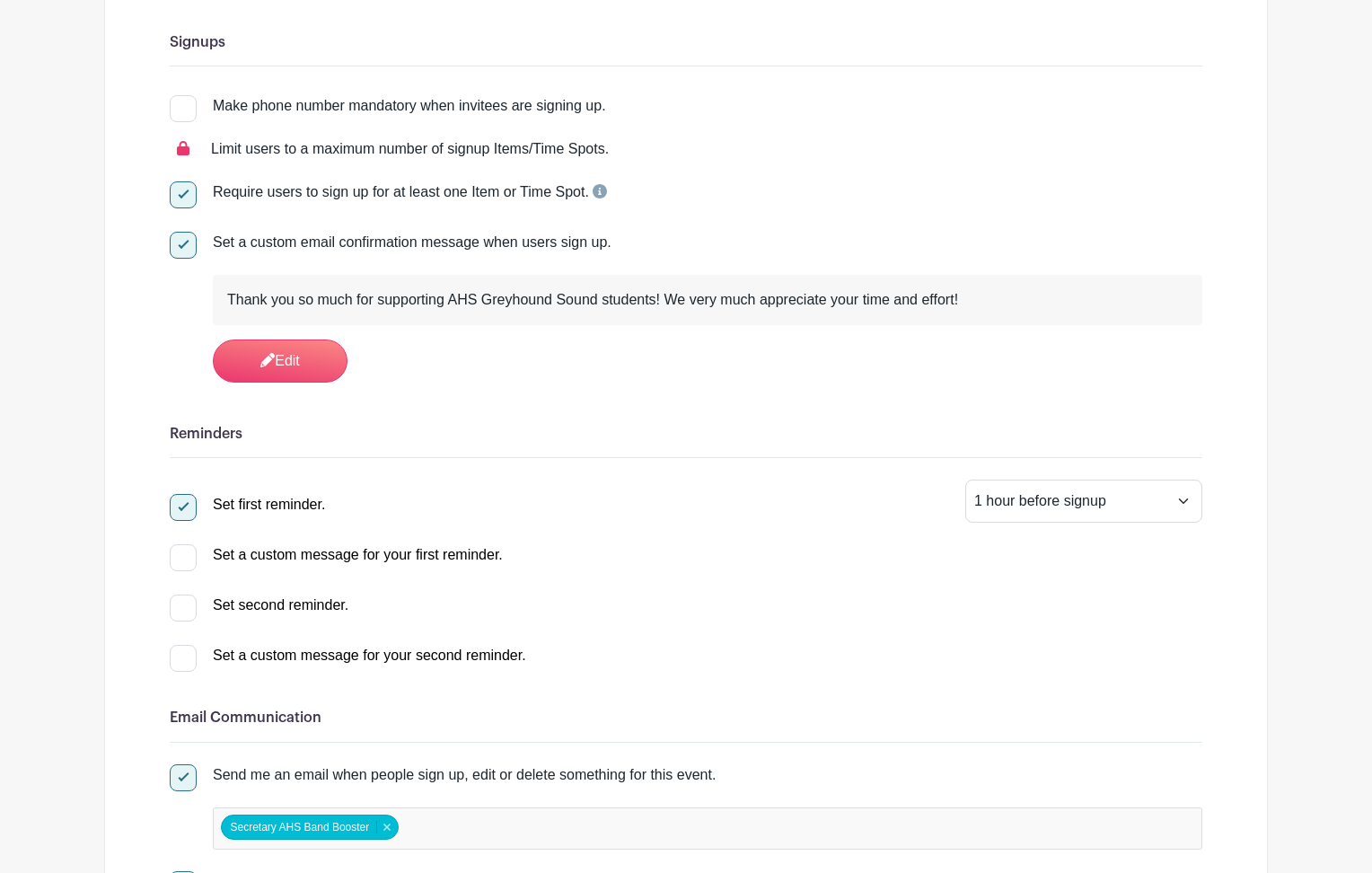
click at [187, 613] on div at bounding box center [183, 607] width 27 height 27
click at [181, 606] on input "Set second reminder." at bounding box center [175, 600] width 11 height 11
select select "2"
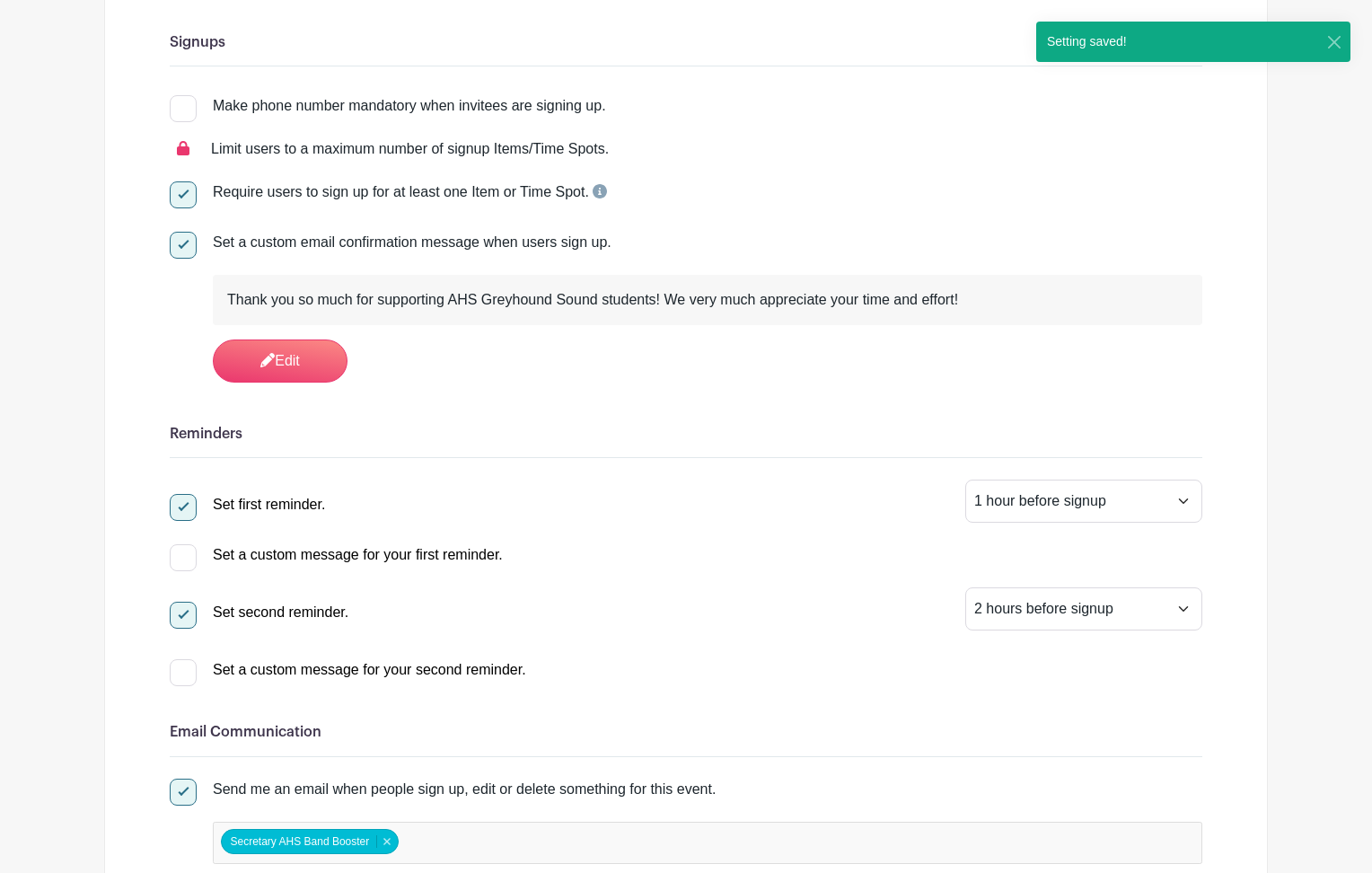
click at [187, 613] on div at bounding box center [183, 615] width 27 height 27
click at [181, 613] on input "Set second reminder." at bounding box center [175, 607] width 11 height 11
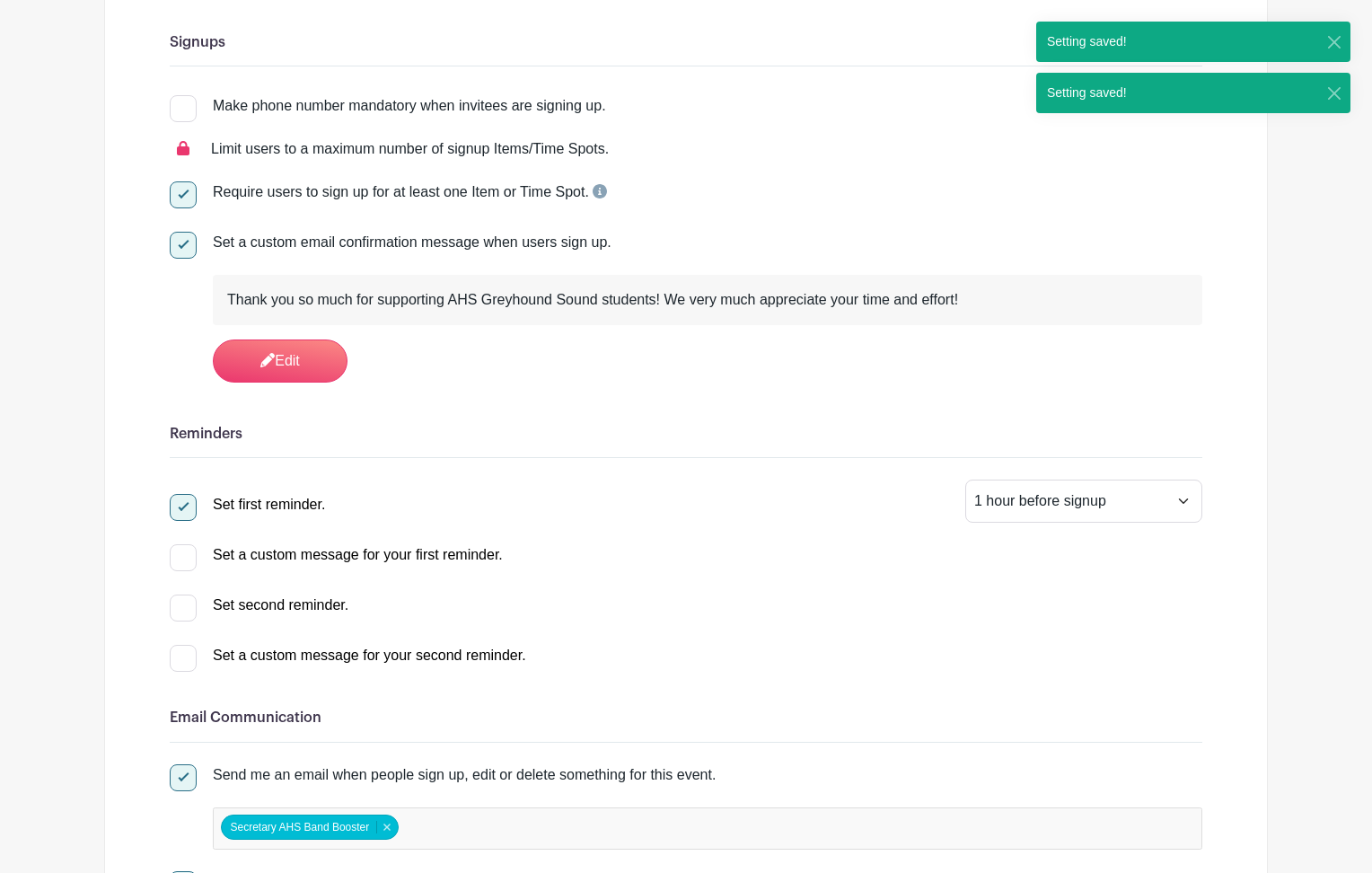
click at [187, 613] on div at bounding box center [183, 607] width 27 height 27
click at [181, 606] on input "Set second reminder." at bounding box center [175, 600] width 11 height 11
checkbox input "true"
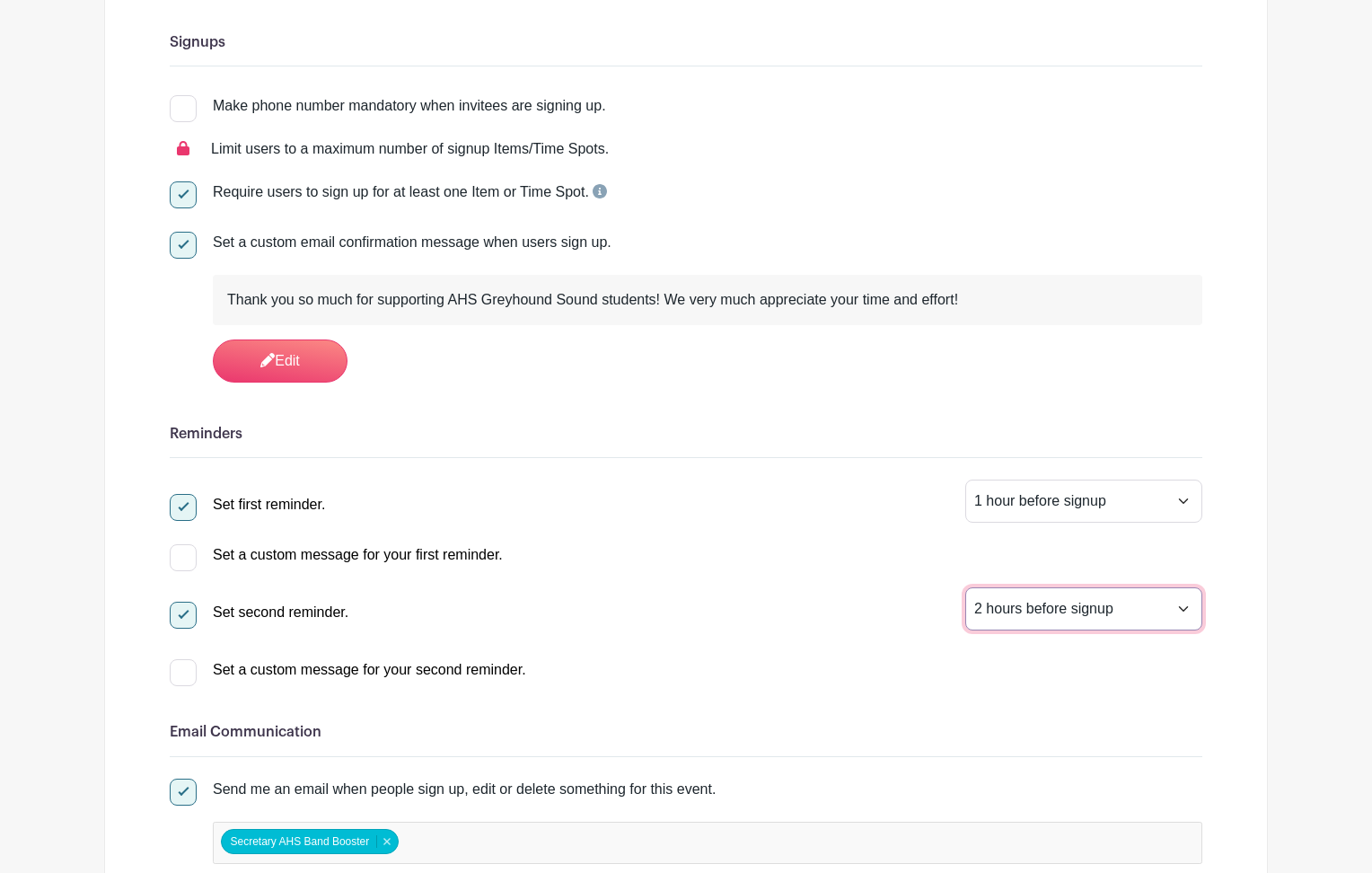
select select "24"
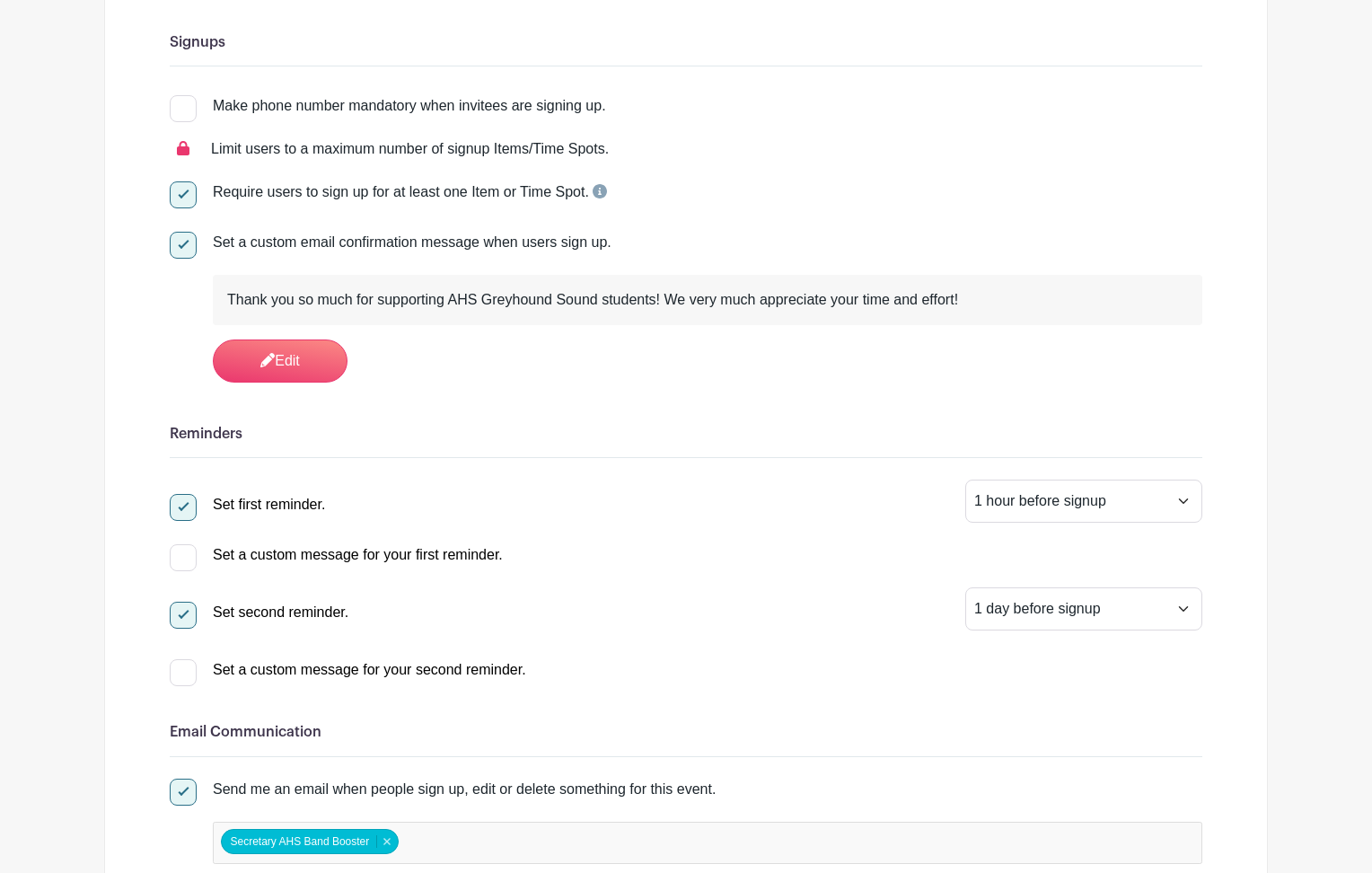
click at [182, 560] on div at bounding box center [183, 557] width 27 height 27
click at [181, 555] on input "Set a custom message for your first reminder." at bounding box center [175, 550] width 11 height 11
checkbox input "true"
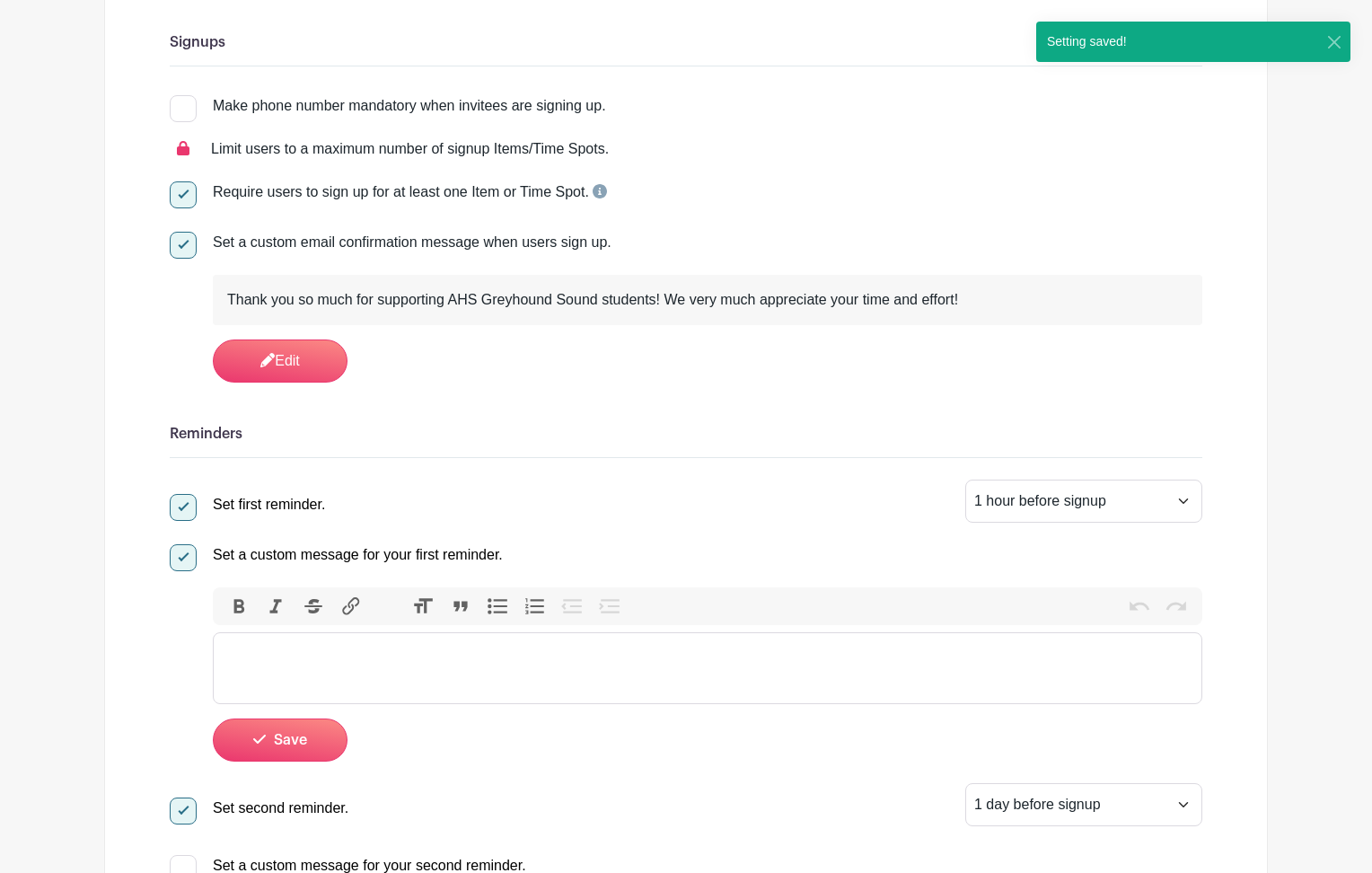
click at [417, 667] on trix-editor at bounding box center [707, 667] width 989 height 72
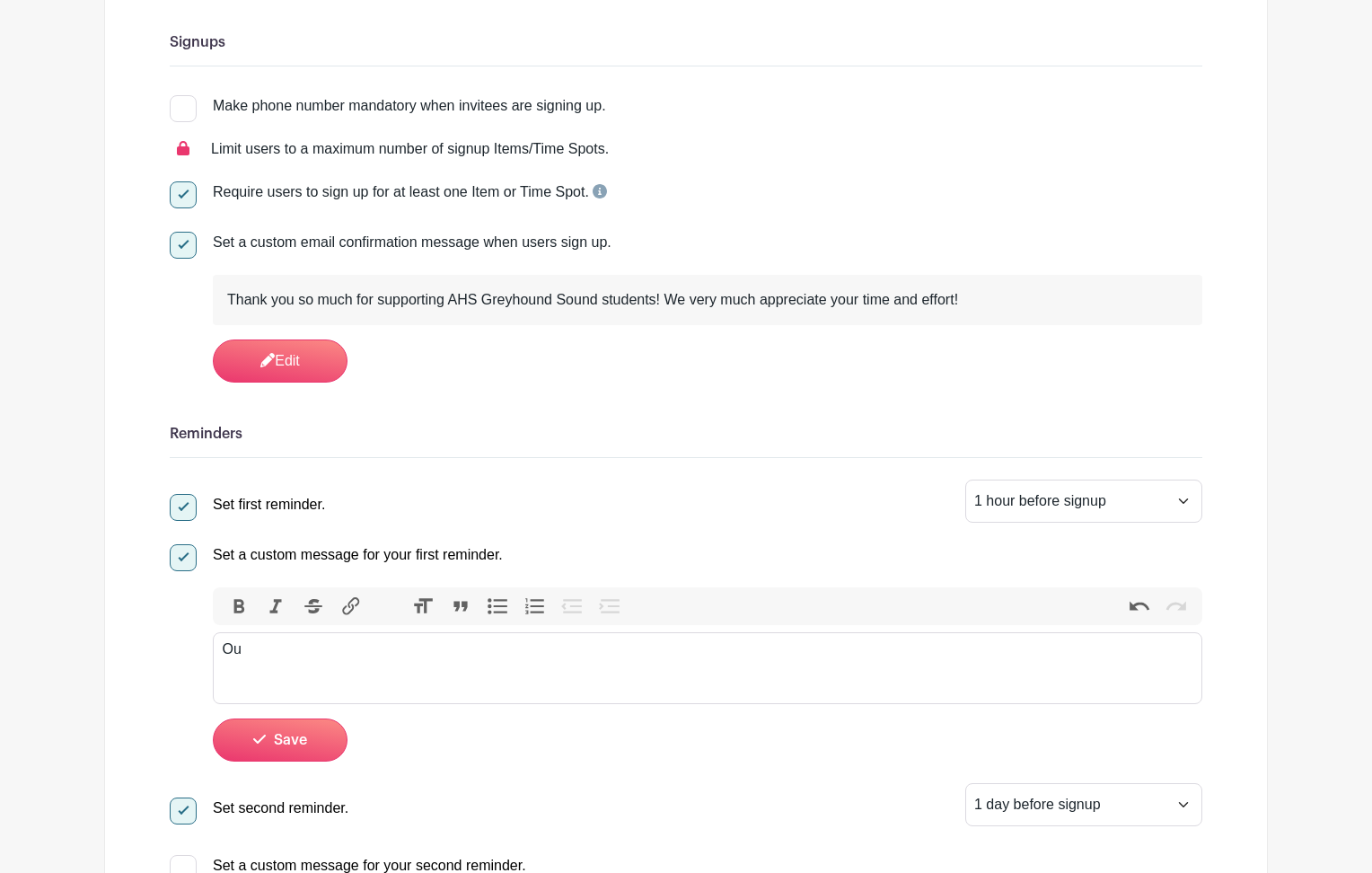
type trix-editor "<div>O</div>"
type trix-editor "<div>The event is coming in one hour! Please ensure you have everything you nee…"
click at [289, 747] on span "Save" at bounding box center [289, 739] width 33 height 14
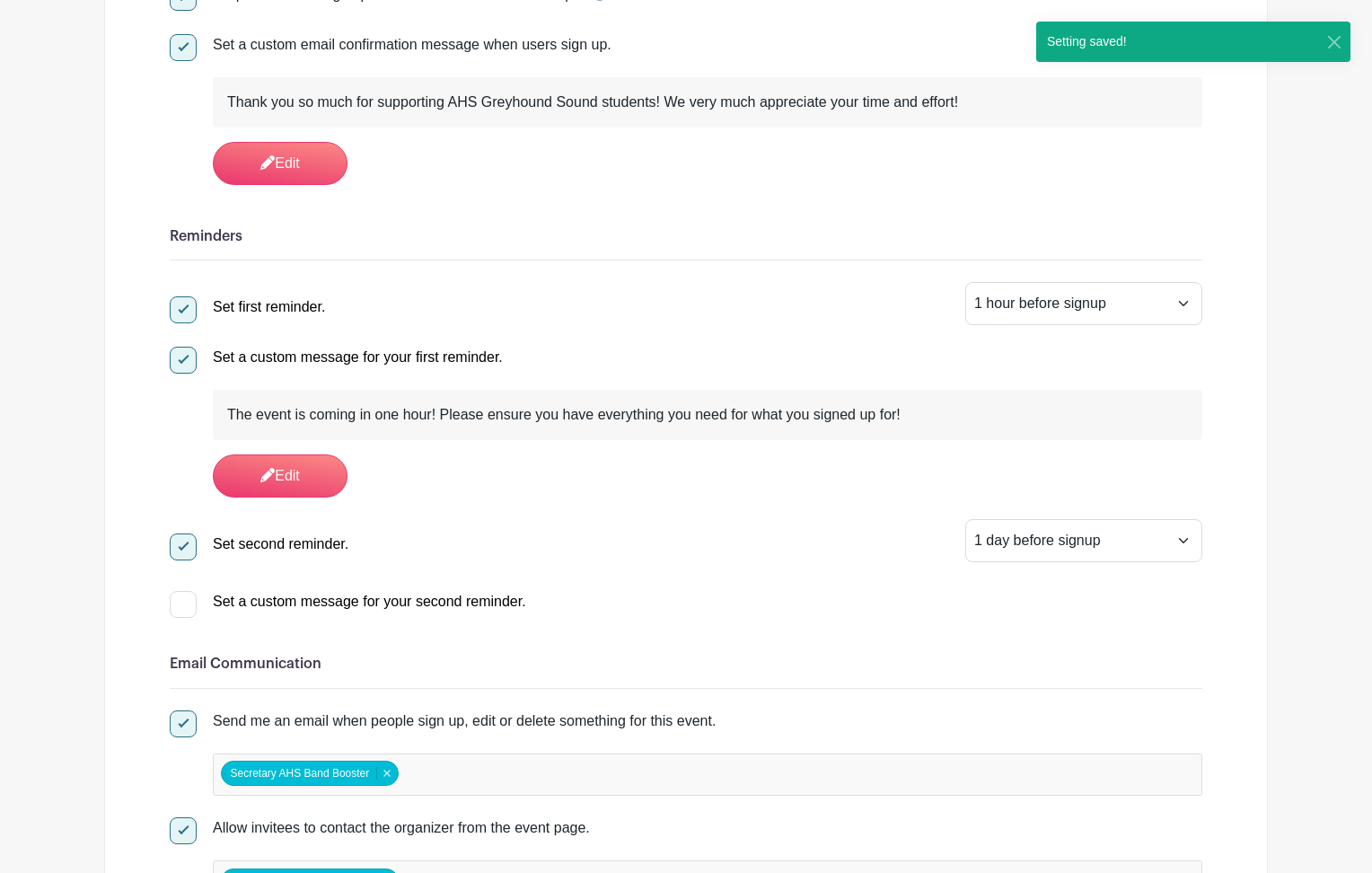
scroll to position [530, 0]
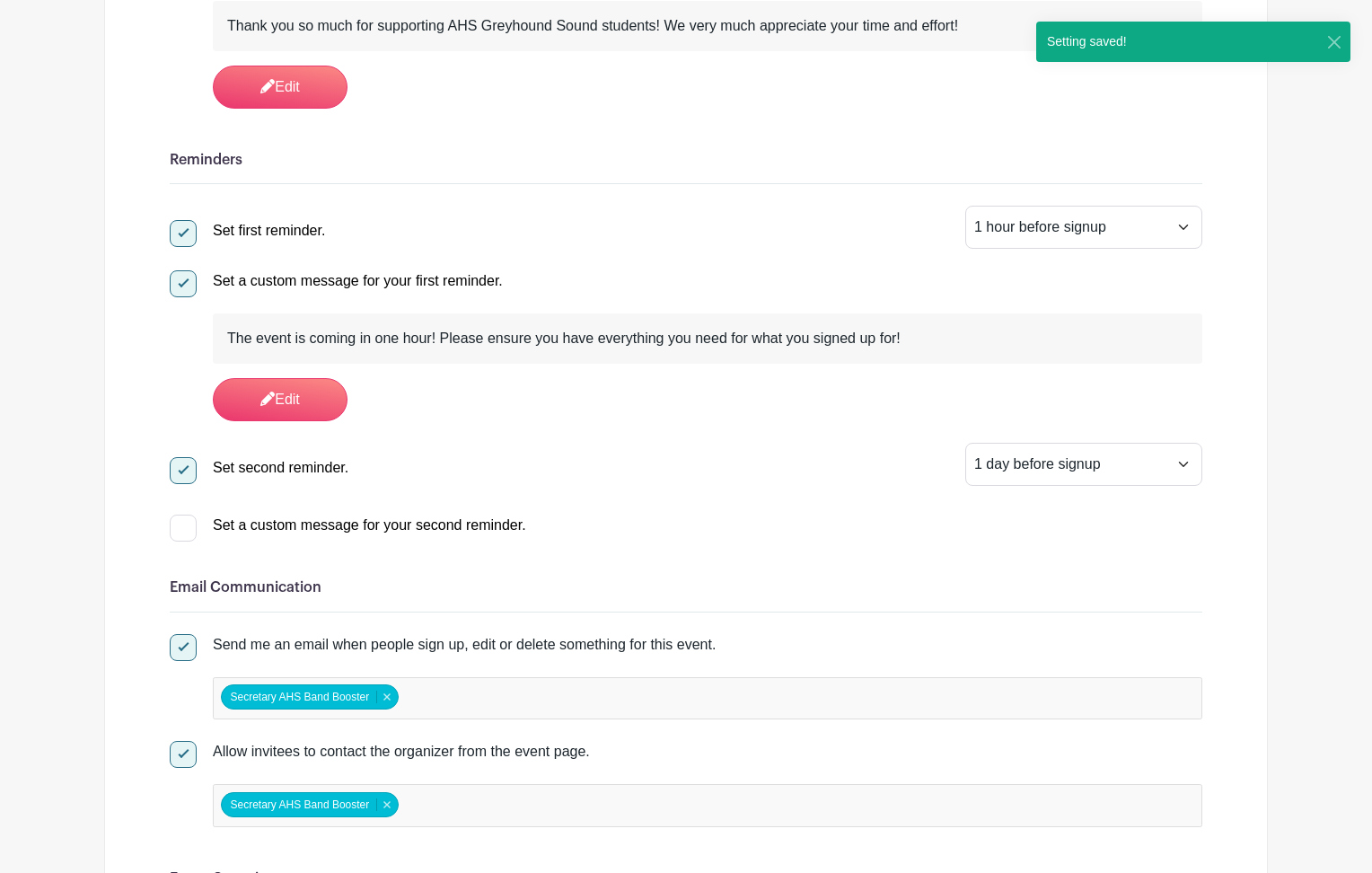
click at [186, 528] on div at bounding box center [183, 528] width 27 height 27
click at [181, 526] on input "Set a custom message for your second reminder." at bounding box center [175, 520] width 11 height 11
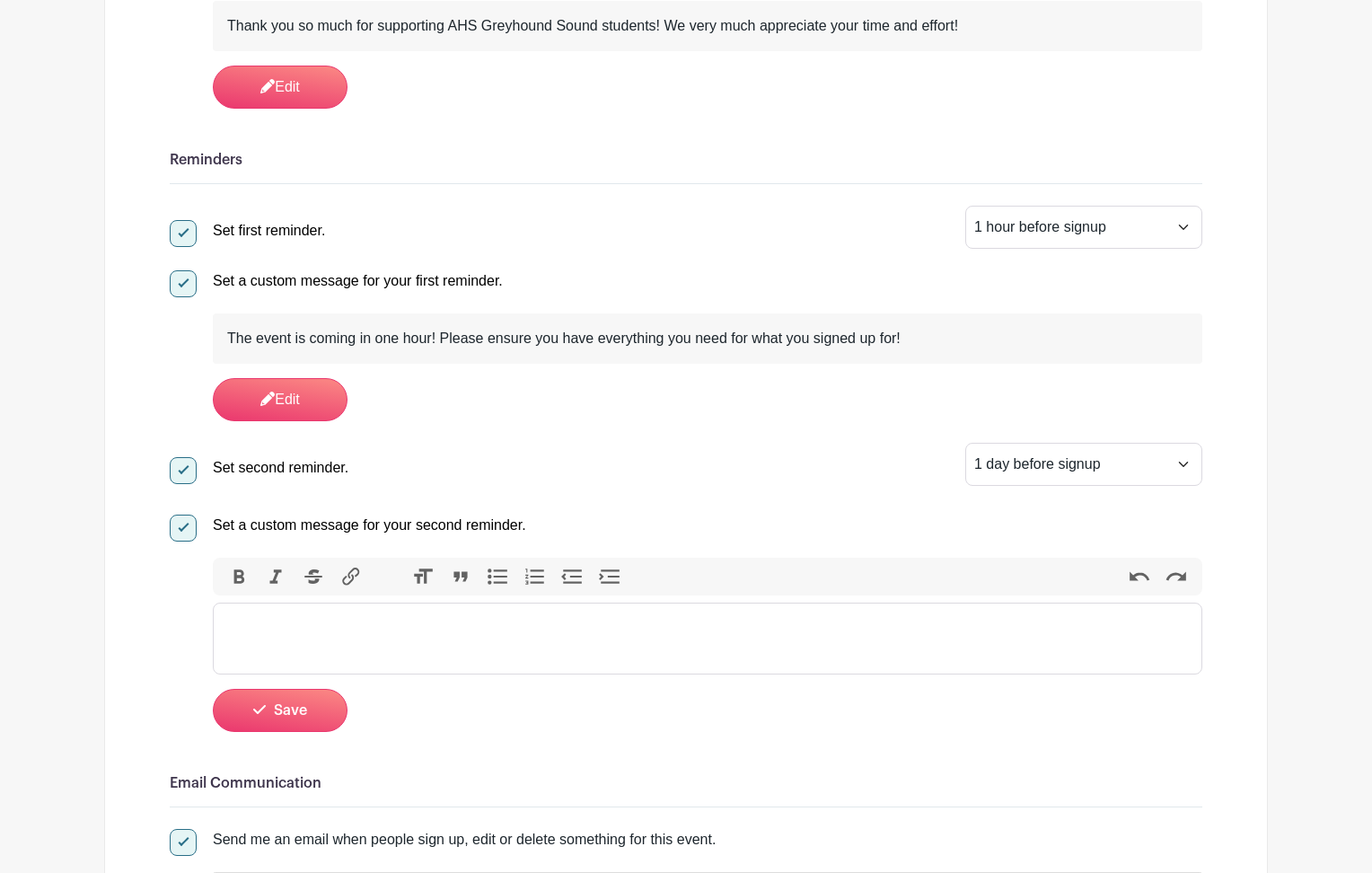
click at [314, 636] on trix-editor at bounding box center [707, 638] width 989 height 72
type trix-editor "<div>Cruise Nite is tomorrow!&nbsp;</div>"
click at [293, 710] on span "Save" at bounding box center [289, 710] width 33 height 14
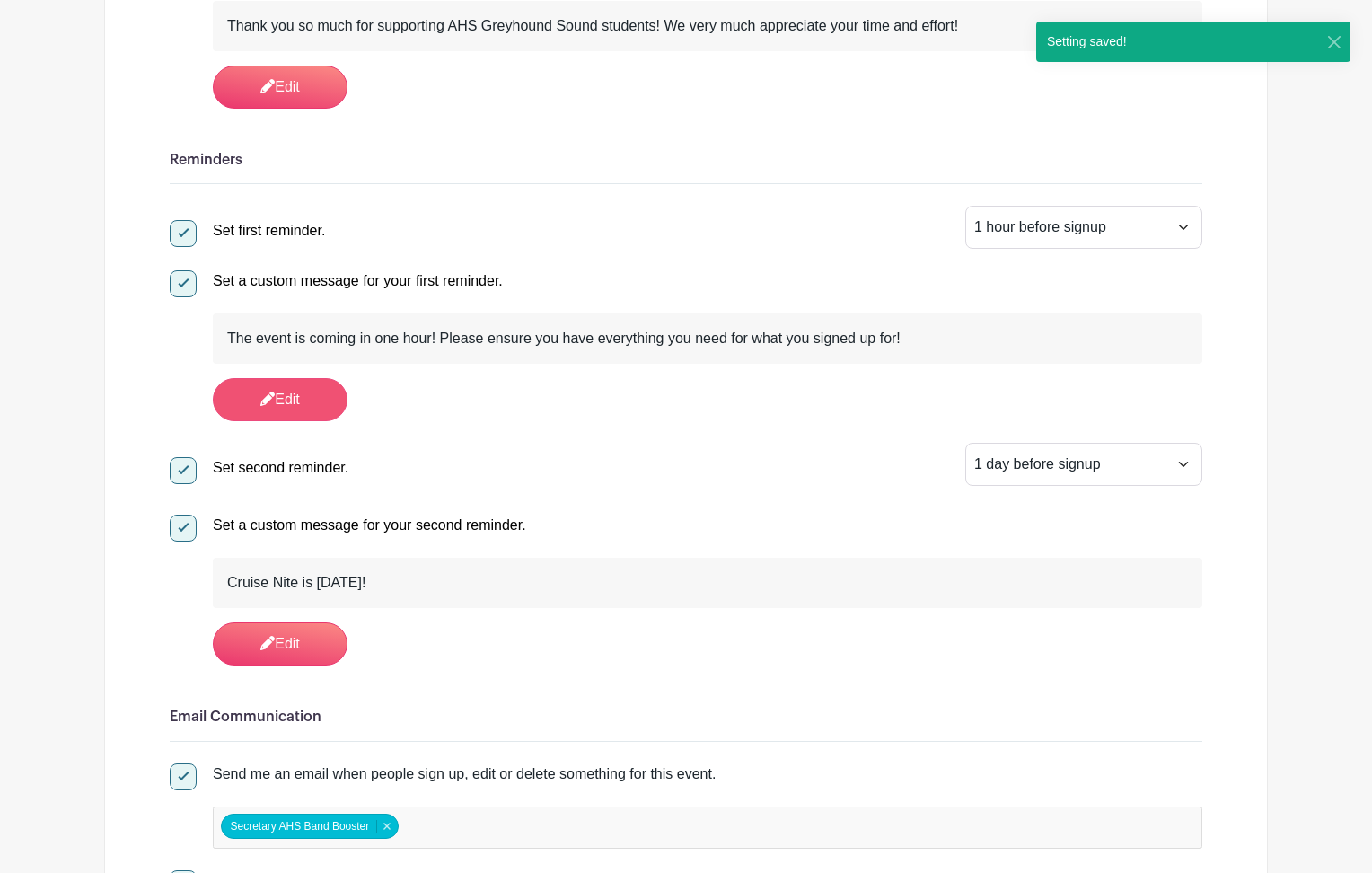
click at [290, 404] on link "Edit" at bounding box center [280, 400] width 135 height 43
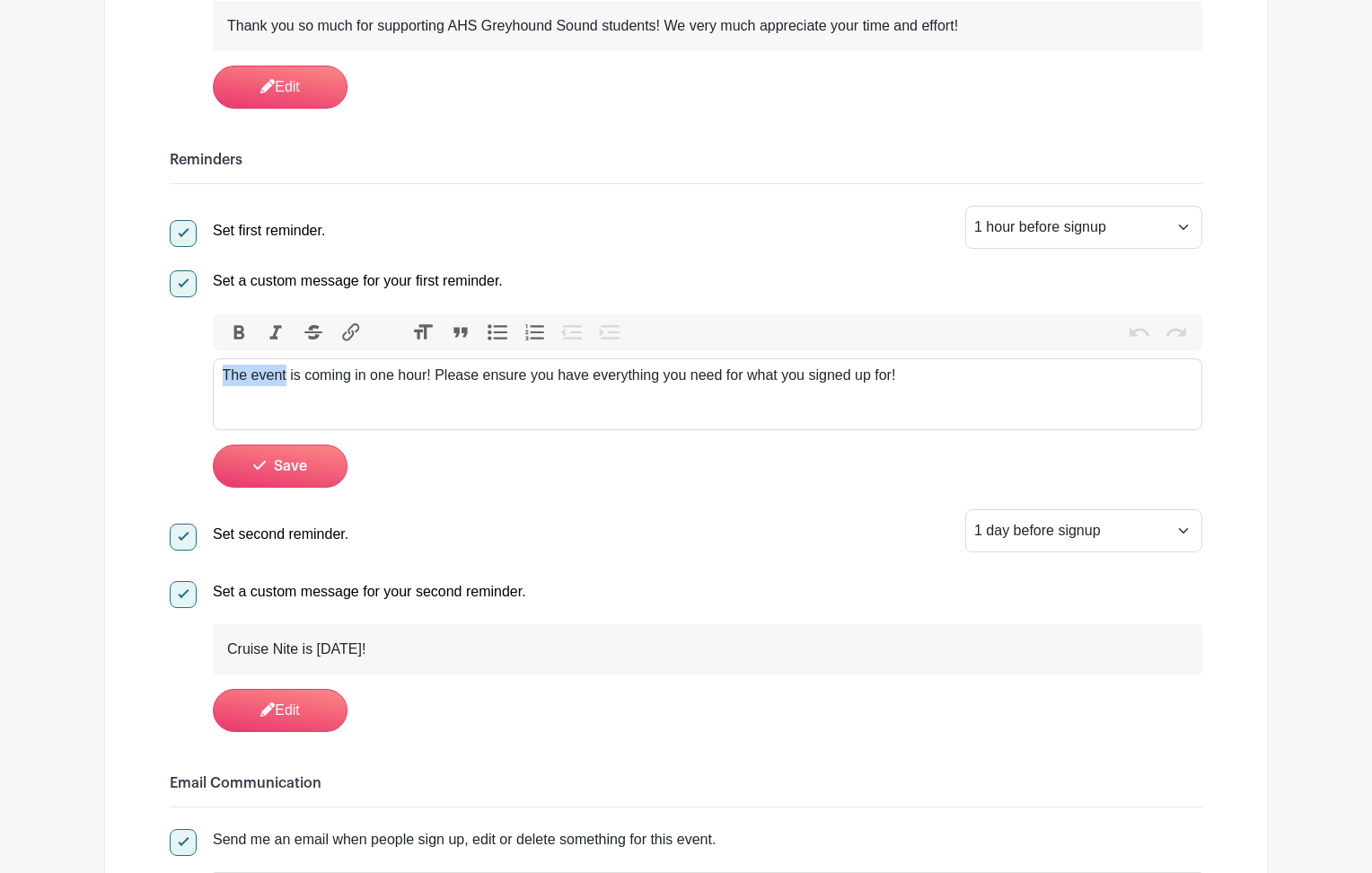
drag, startPoint x: 285, startPoint y: 378, endPoint x: 192, endPoint y: 371, distance: 93.3
click at [193, 371] on div "Set a custom message for your first reminder. Bold Italic Strikethrough Link He…" at bounding box center [686, 375] width 1033 height 224
drag, startPoint x: 387, startPoint y: 380, endPoint x: 312, endPoint y: 371, distance: 75.5
click at [312, 371] on div "We're meeting is coming in one hour! Please ensure you have everything you need…" at bounding box center [707, 375] width 970 height 22
drag, startPoint x: 876, startPoint y: 378, endPoint x: 681, endPoint y: 375, distance: 195.0
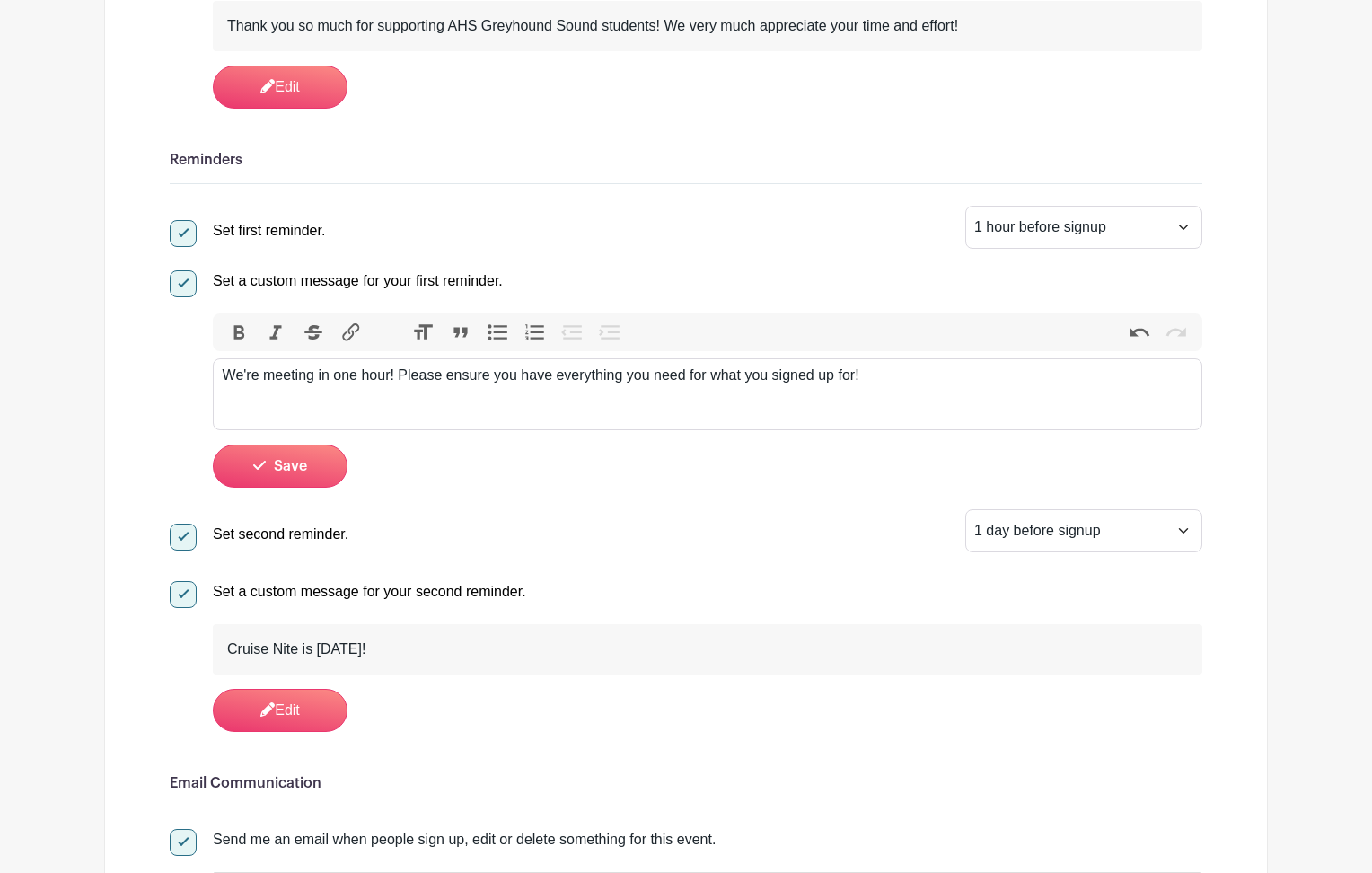
click at [681, 375] on div "We're meeting in one hour! Please ensure you have everything you need for what …" at bounding box center [707, 375] width 970 height 22
type trix-editor "<div>We're meeting in one hour! Please ensure you have everything you need!</di…"
click at [322, 466] on button "Save" at bounding box center [280, 466] width 135 height 43
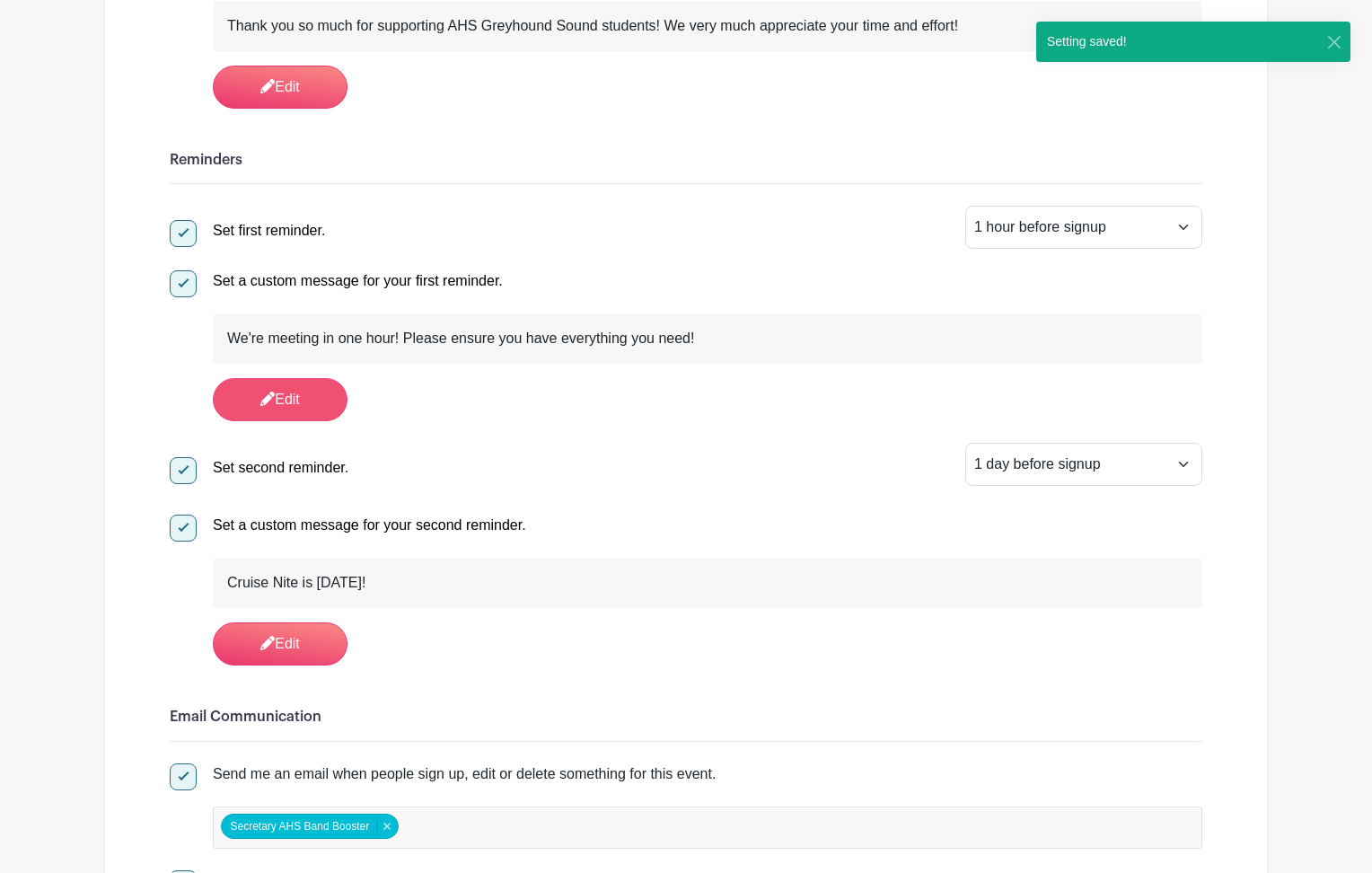
click at [281, 406] on link "Edit" at bounding box center [280, 400] width 135 height 43
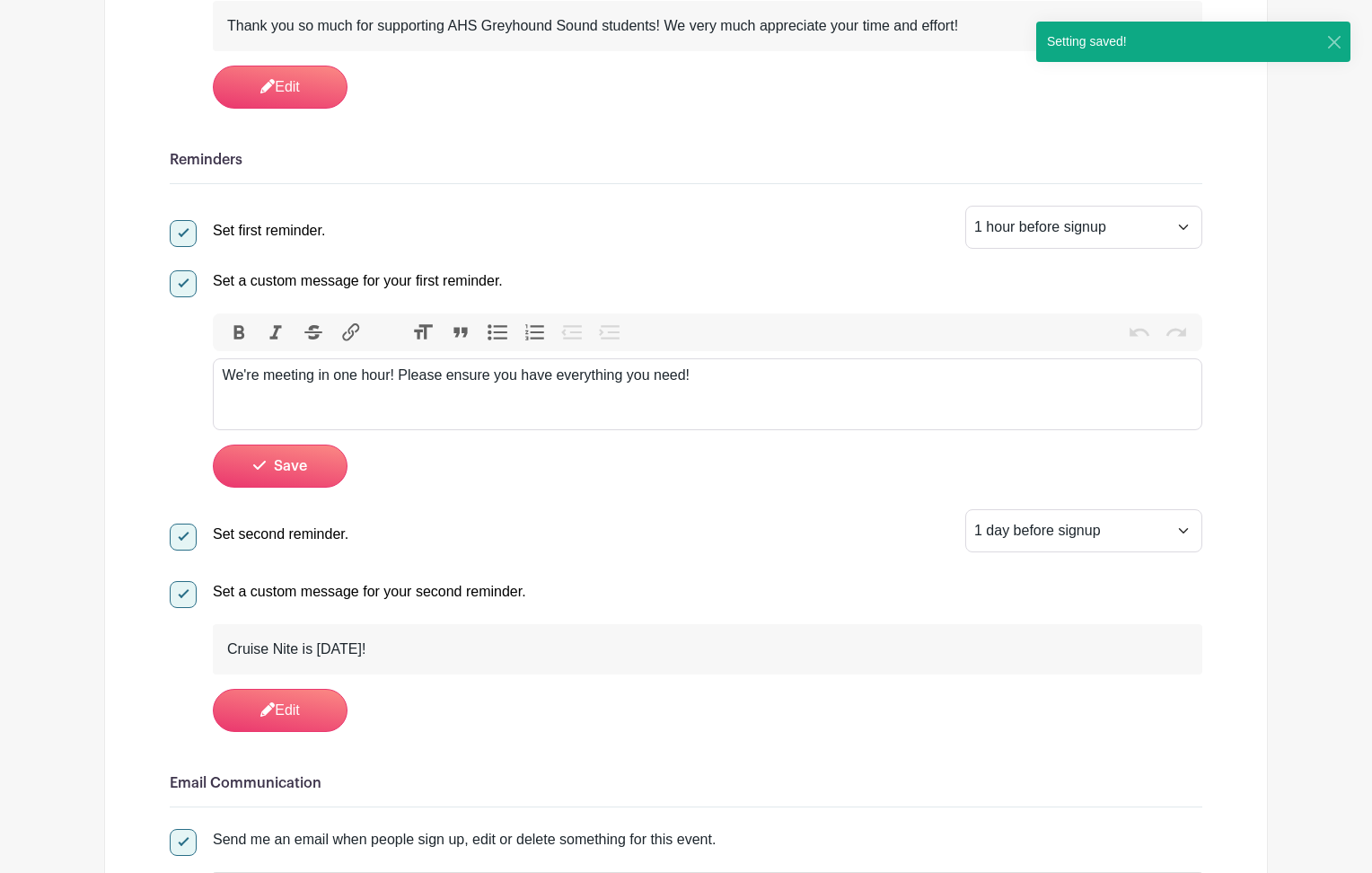
click at [733, 383] on div "We're meeting in one hour! Please ensure you have everything you need!" at bounding box center [707, 375] width 970 height 22
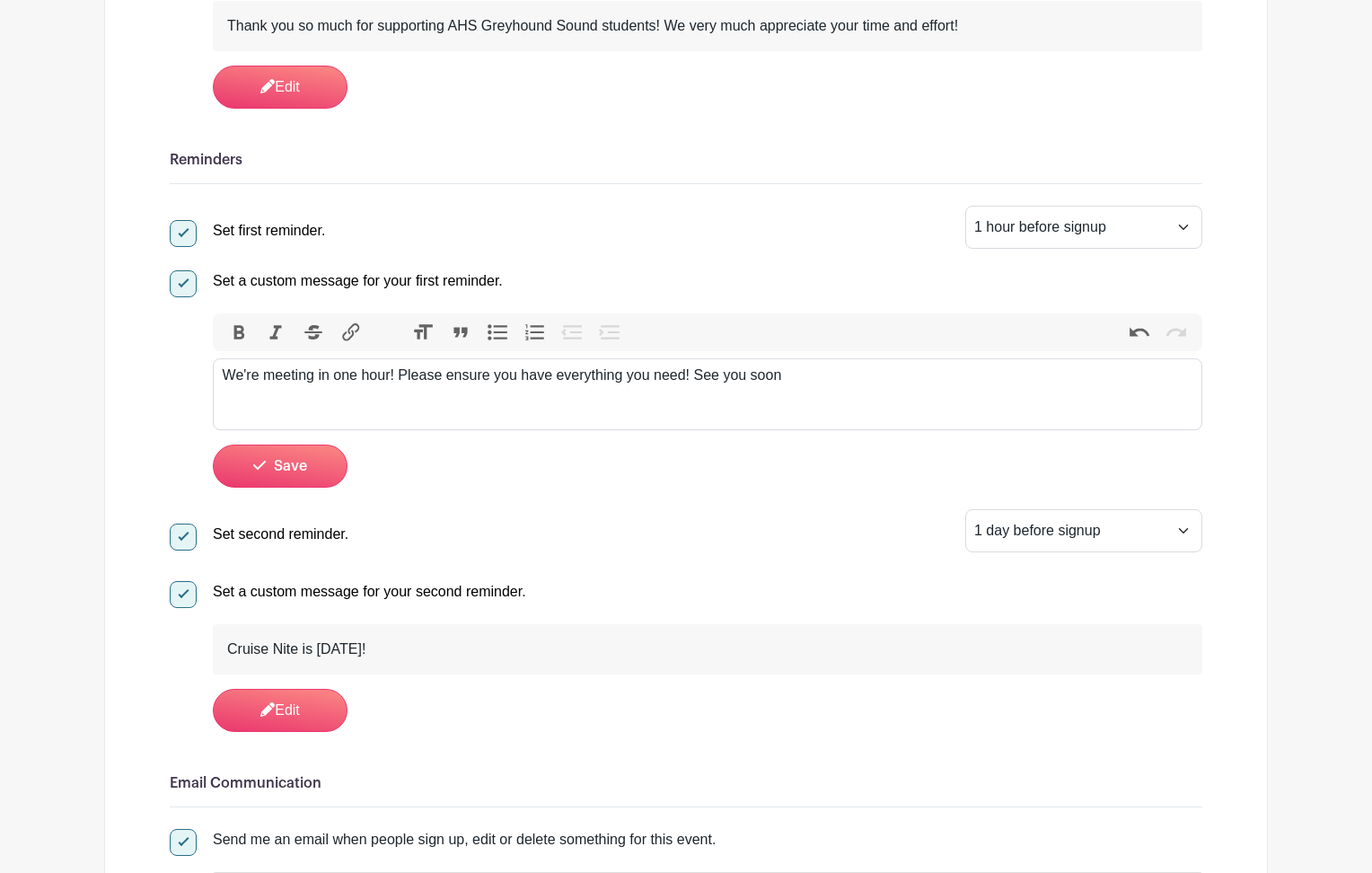
type trix-editor "<div>We're meeting in one hour! Please ensure you have everything you need! See…"
click at [322, 472] on button "Save" at bounding box center [280, 466] width 135 height 43
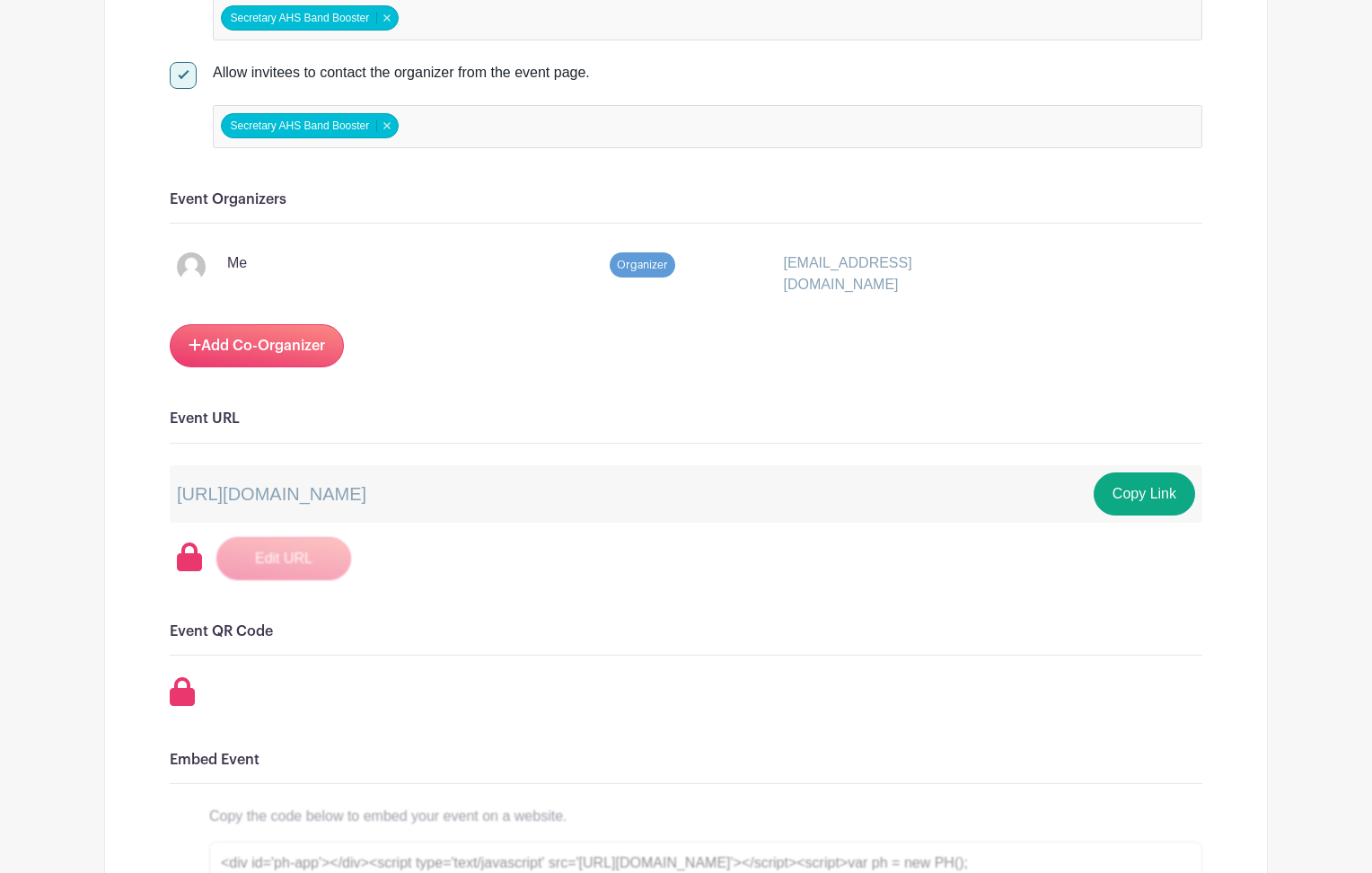
scroll to position [1368, 0]
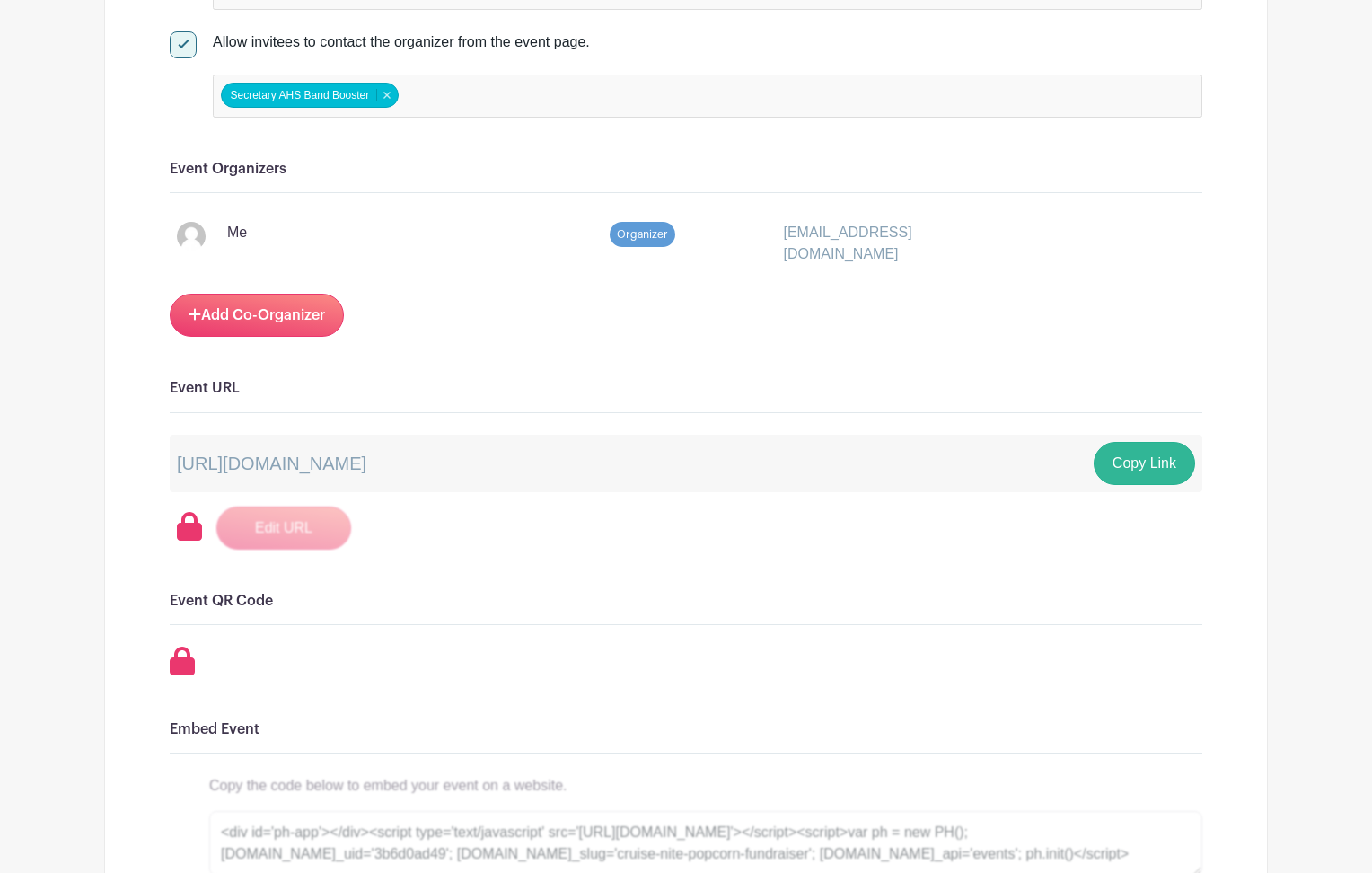
click at [1138, 471] on button "Copy Link" at bounding box center [1145, 463] width 102 height 43
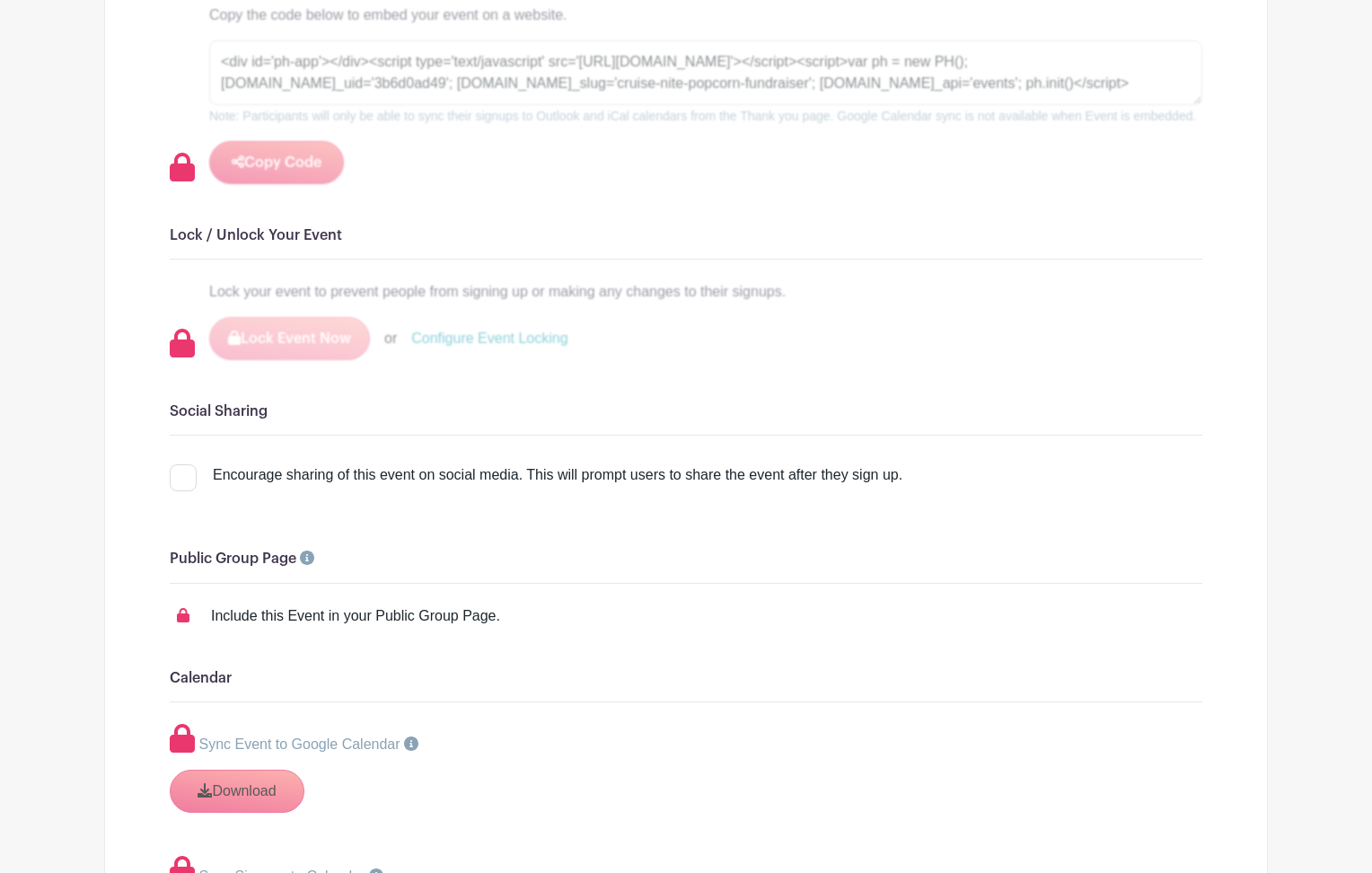
scroll to position [2170, 0]
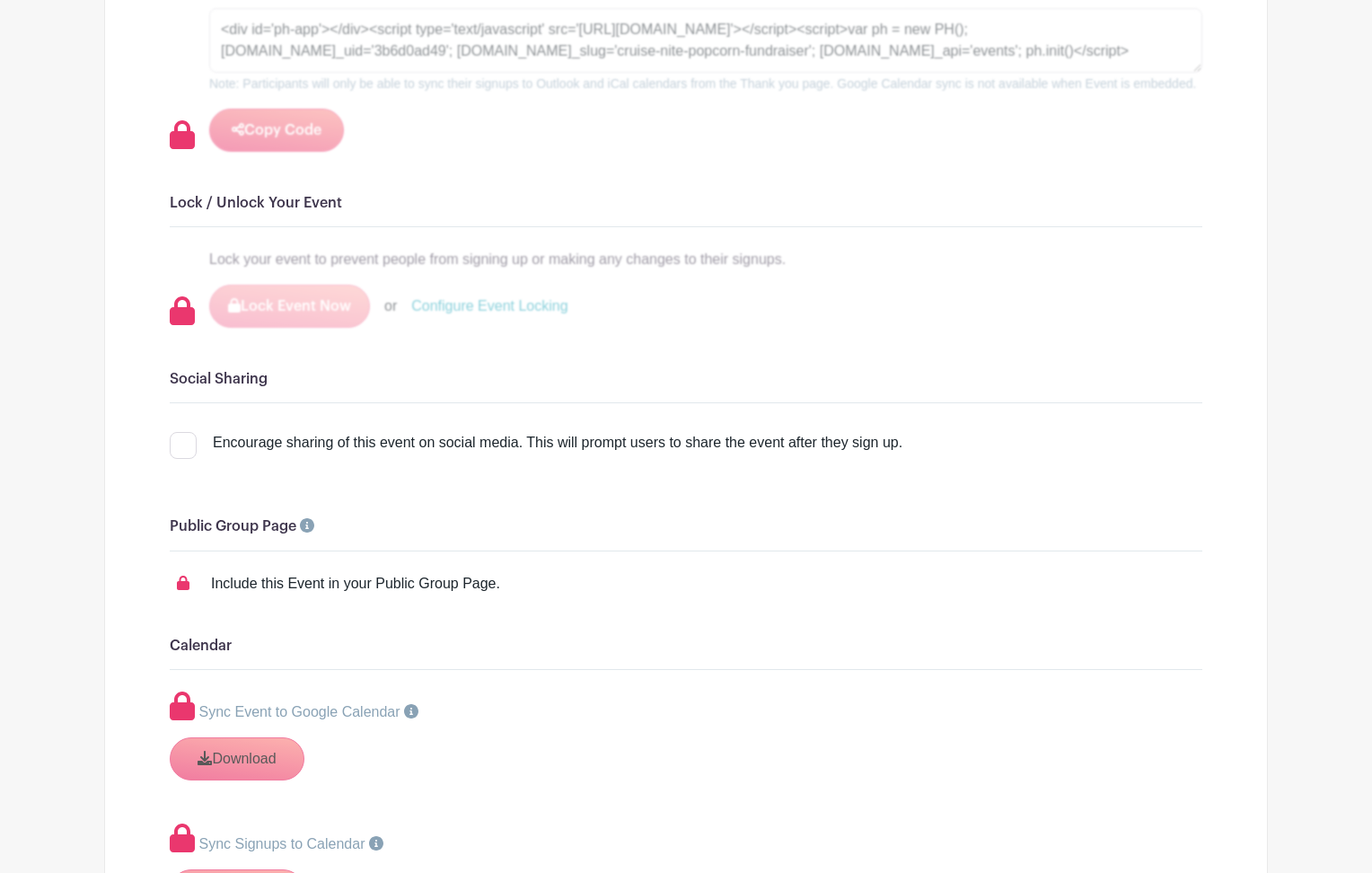
click at [185, 459] on div at bounding box center [183, 445] width 27 height 27
click at [181, 443] on input "Encourage sharing of this event on social media. This will prompt users to shar…" at bounding box center [175, 437] width 11 height 11
checkbox input "true"
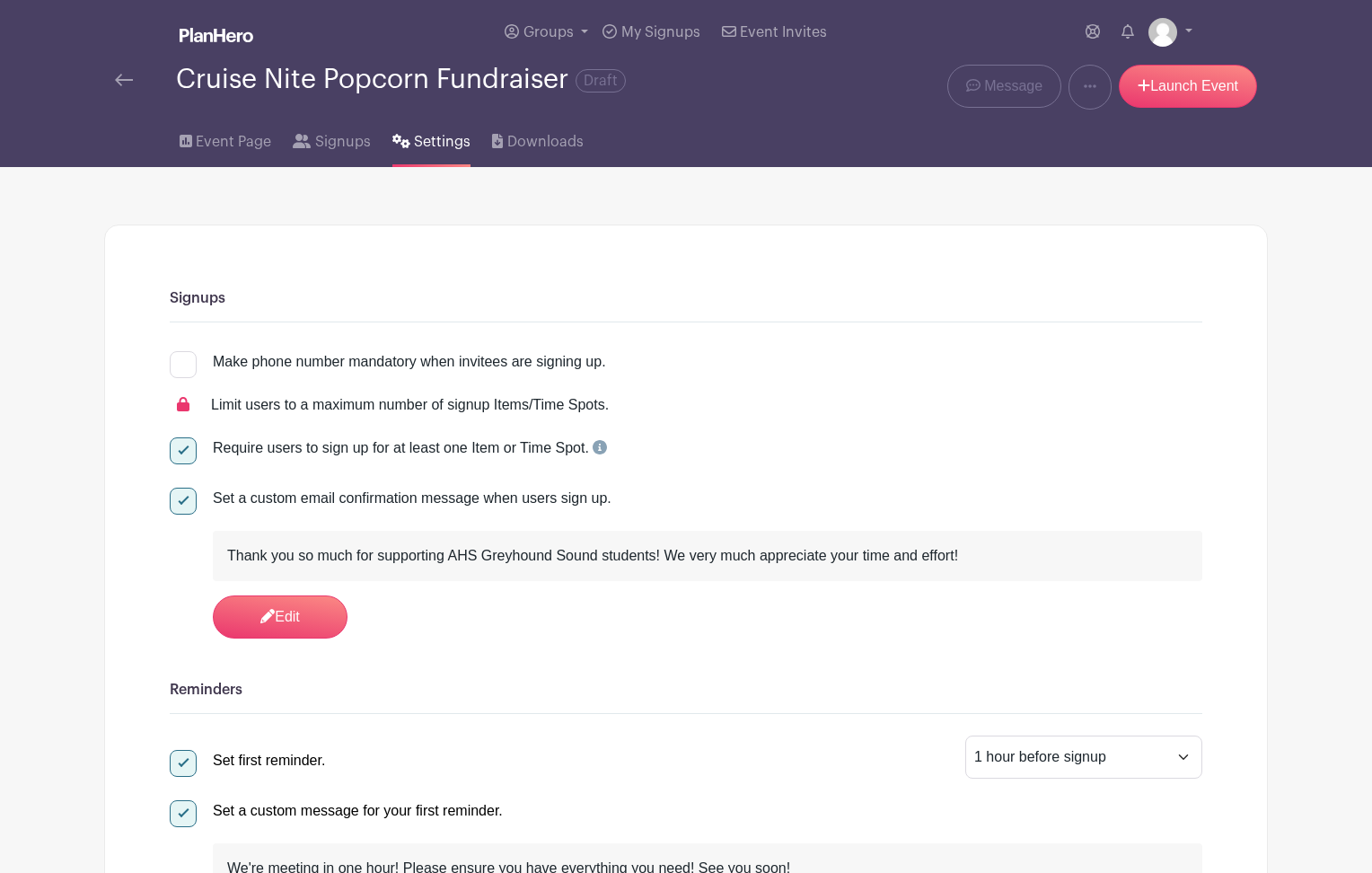
scroll to position [0, 0]
click at [546, 141] on span "Downloads" at bounding box center [545, 141] width 76 height 22
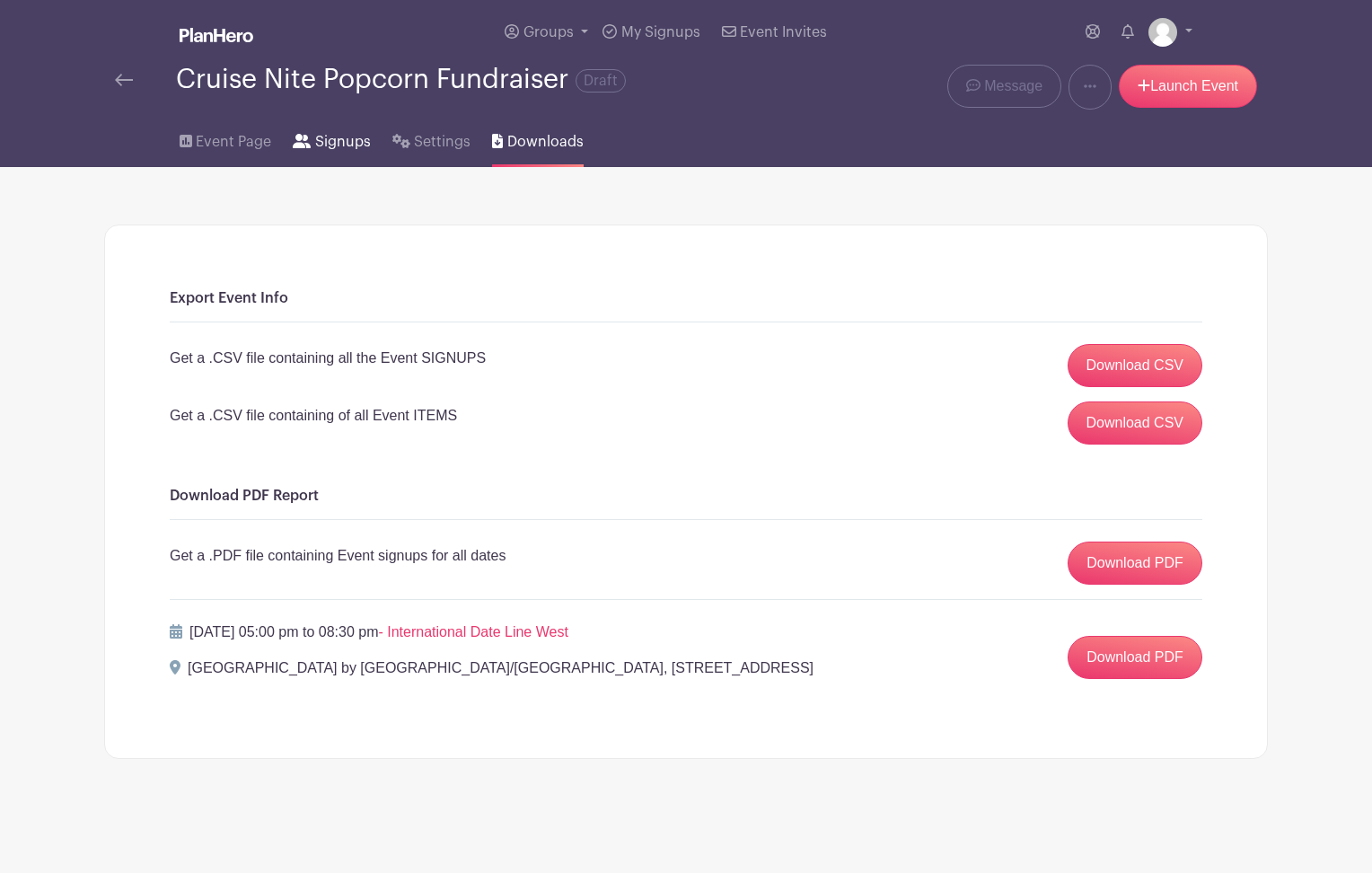
click at [309, 140] on icon at bounding box center [301, 140] width 18 height 14
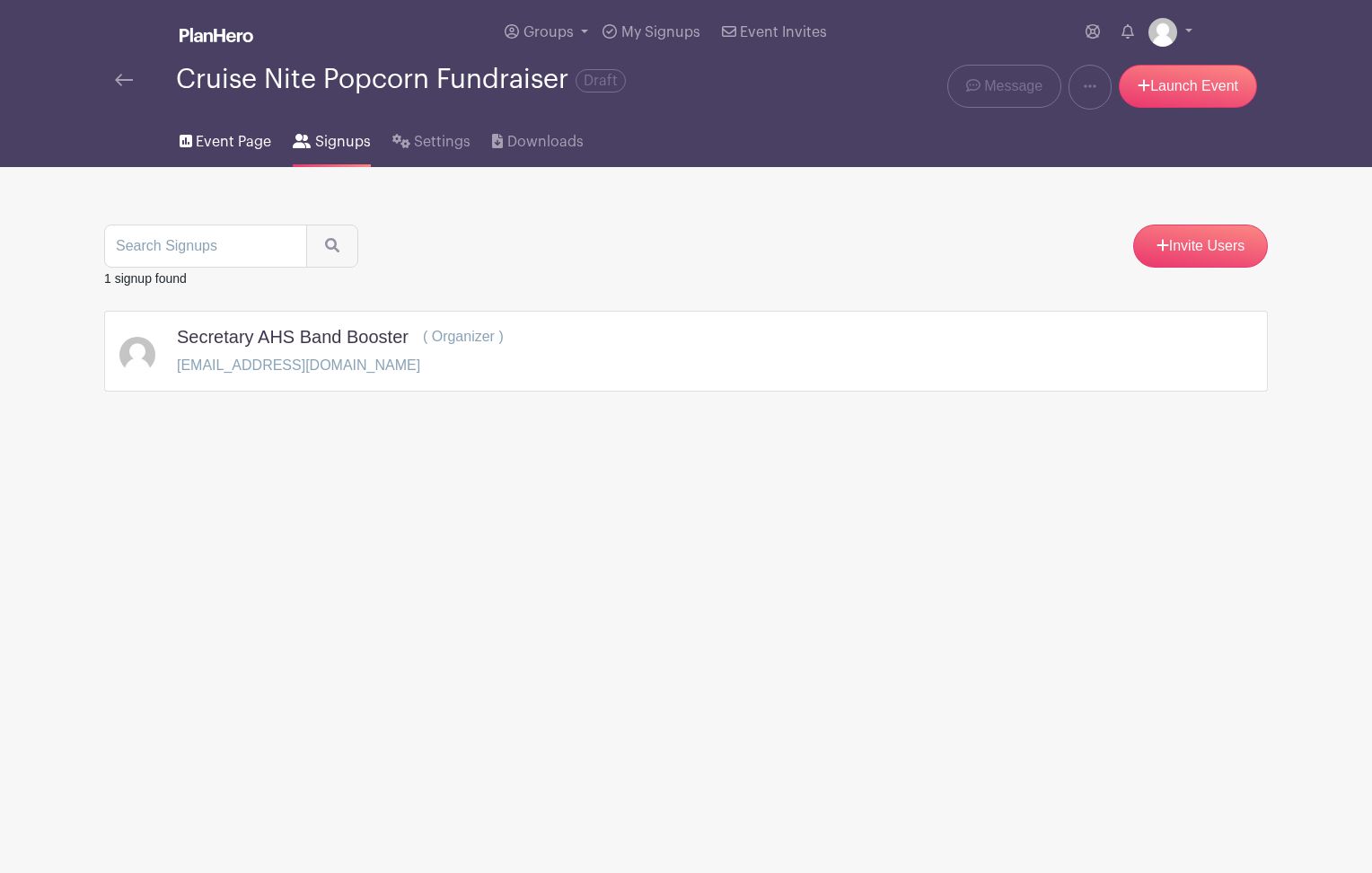
click at [238, 153] on span "Event Page" at bounding box center [234, 141] width 75 height 22
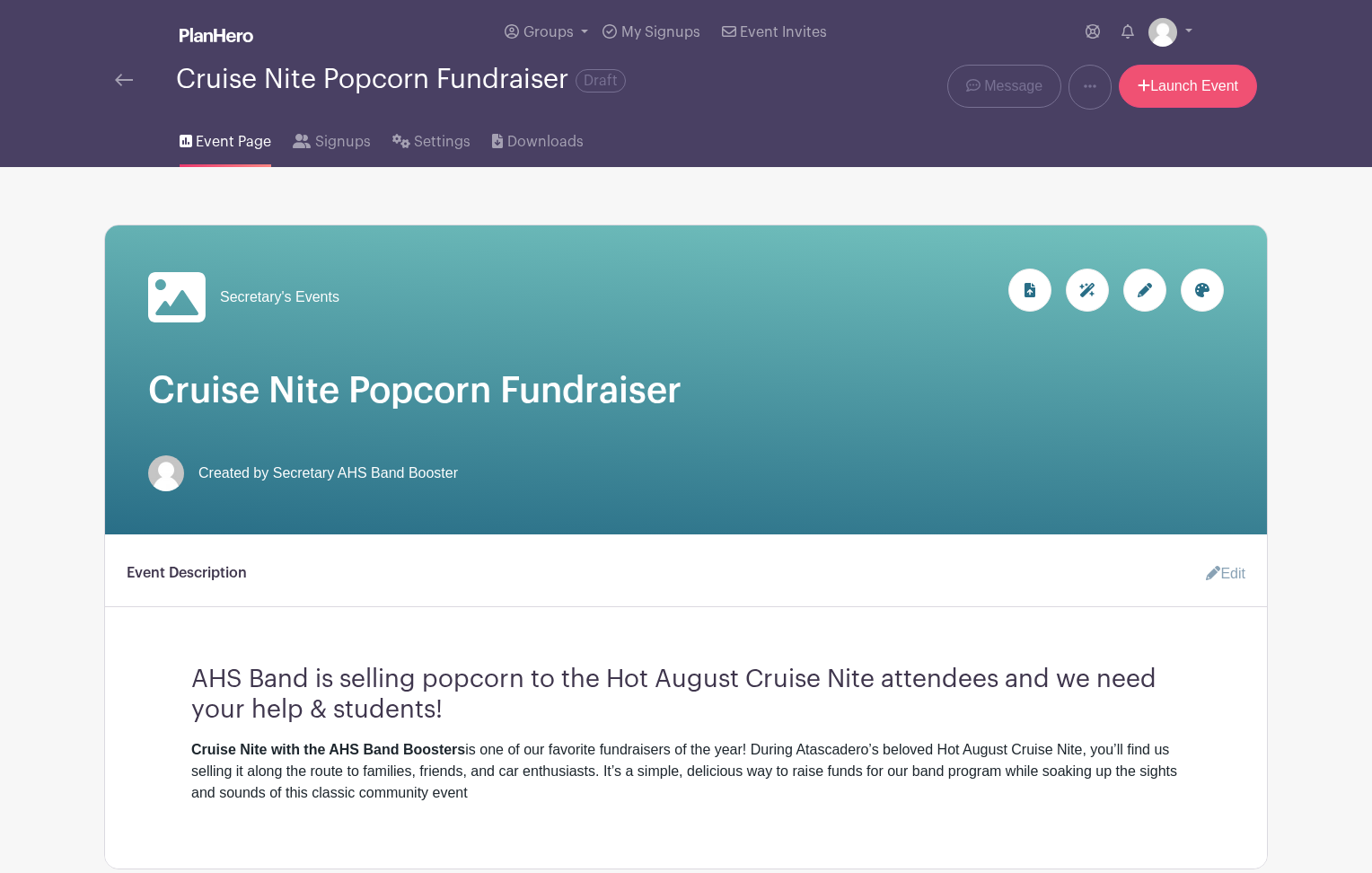
click at [1194, 87] on link "Launch Event" at bounding box center [1187, 87] width 139 height 43
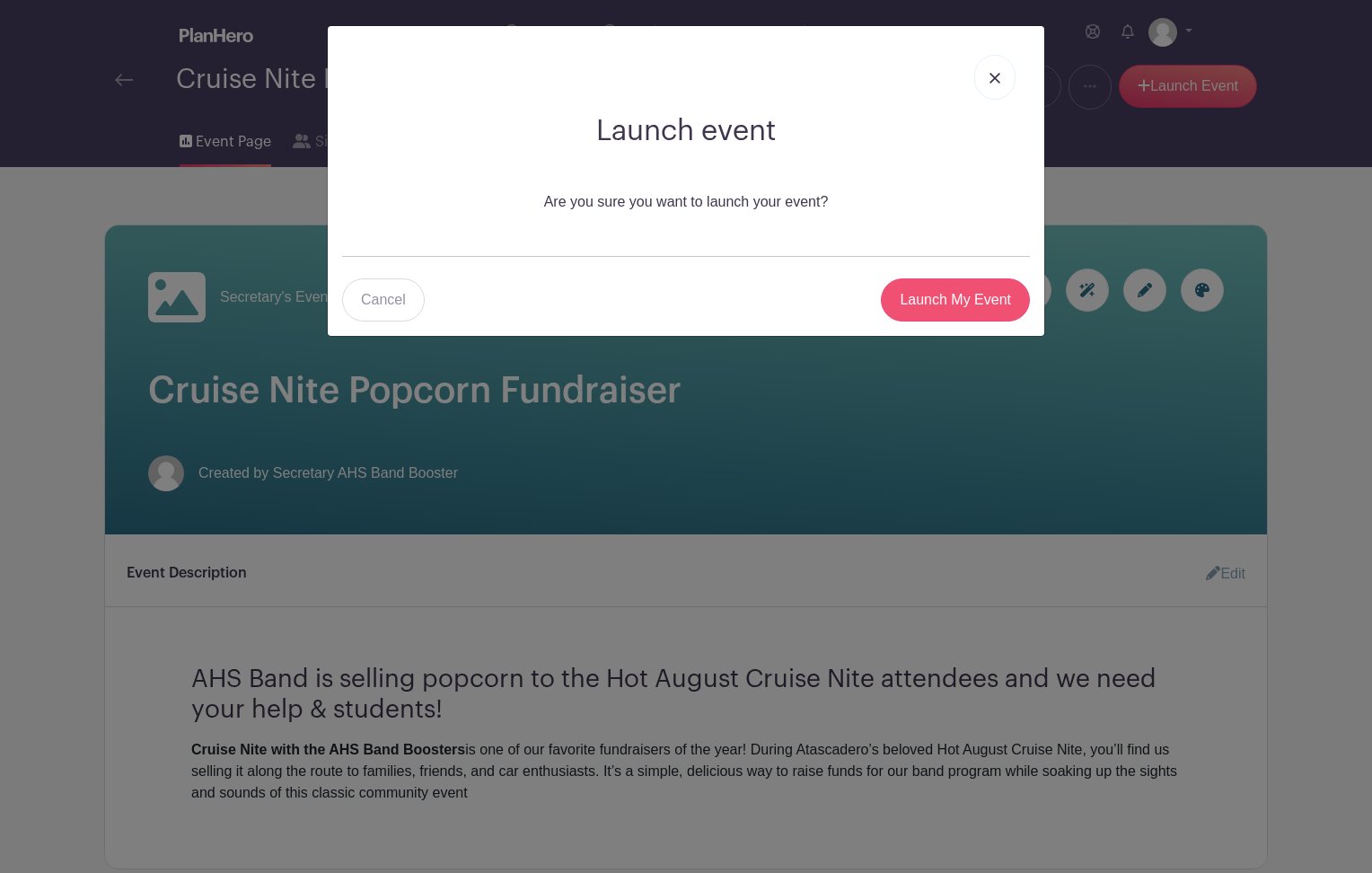
click at [982, 300] on input "Launch My Event" at bounding box center [955, 300] width 149 height 43
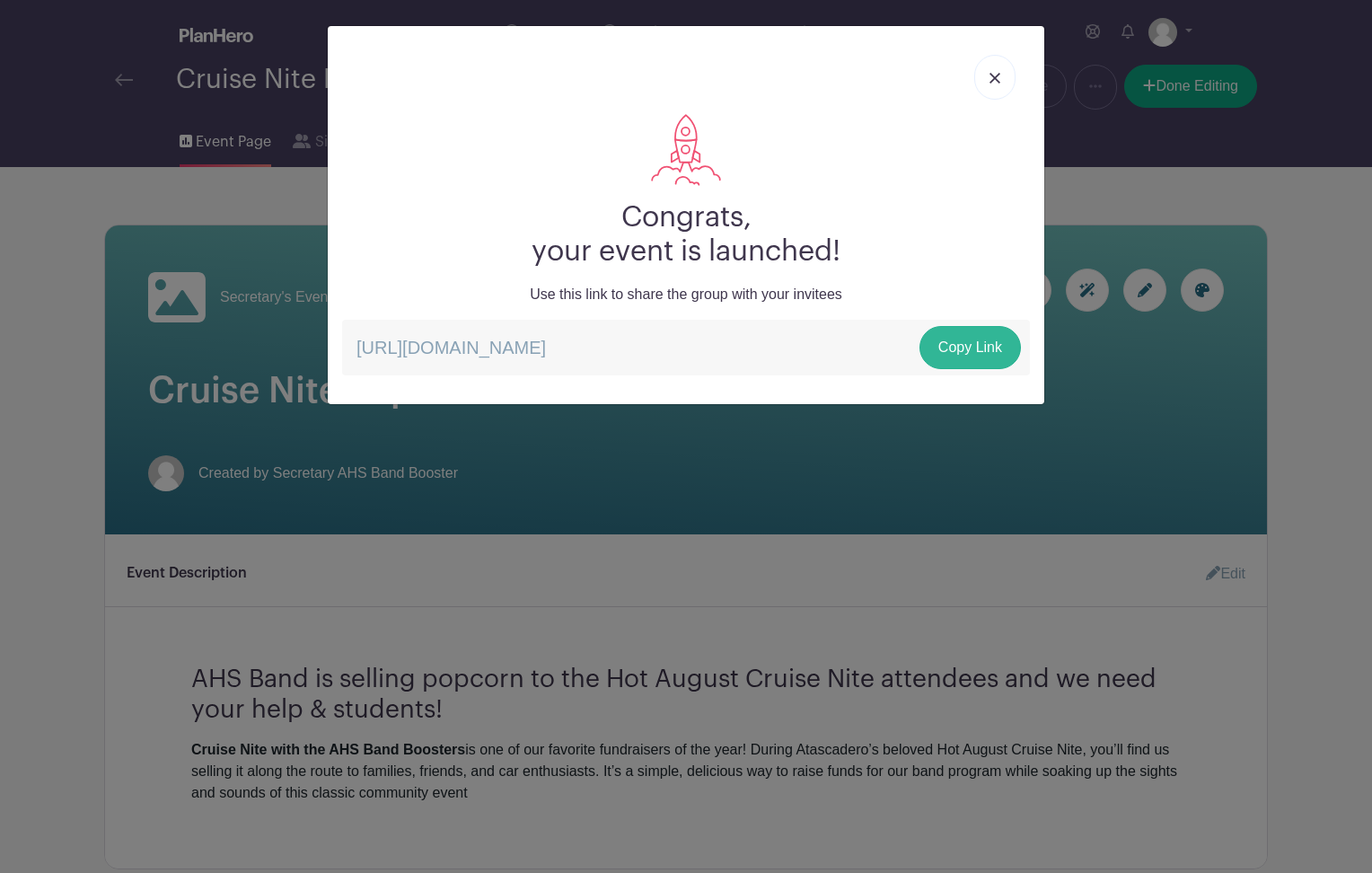
click at [968, 340] on link "Copy Link" at bounding box center [970, 348] width 102 height 43
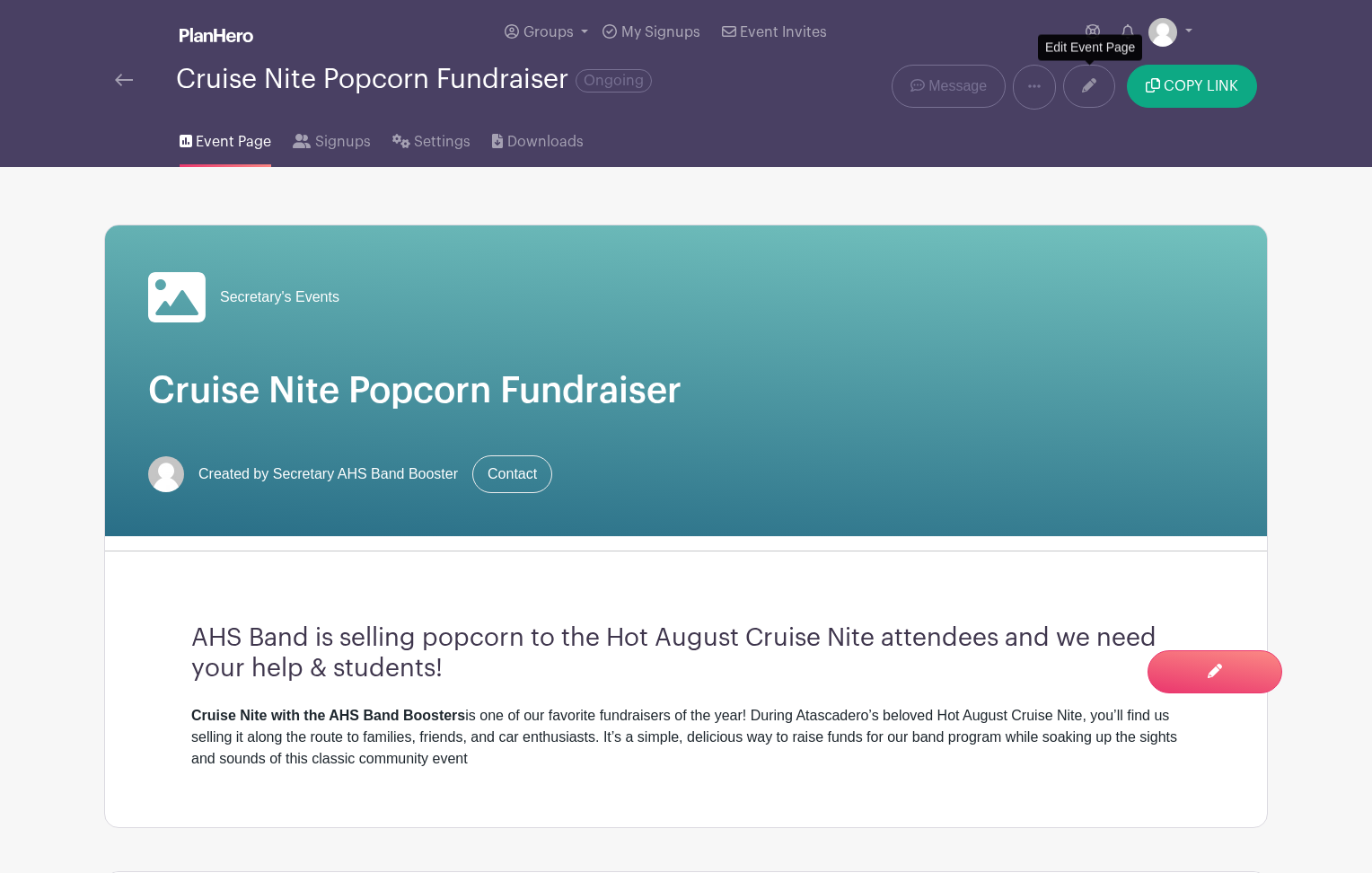
click at [1091, 98] on link at bounding box center [1088, 87] width 52 height 43
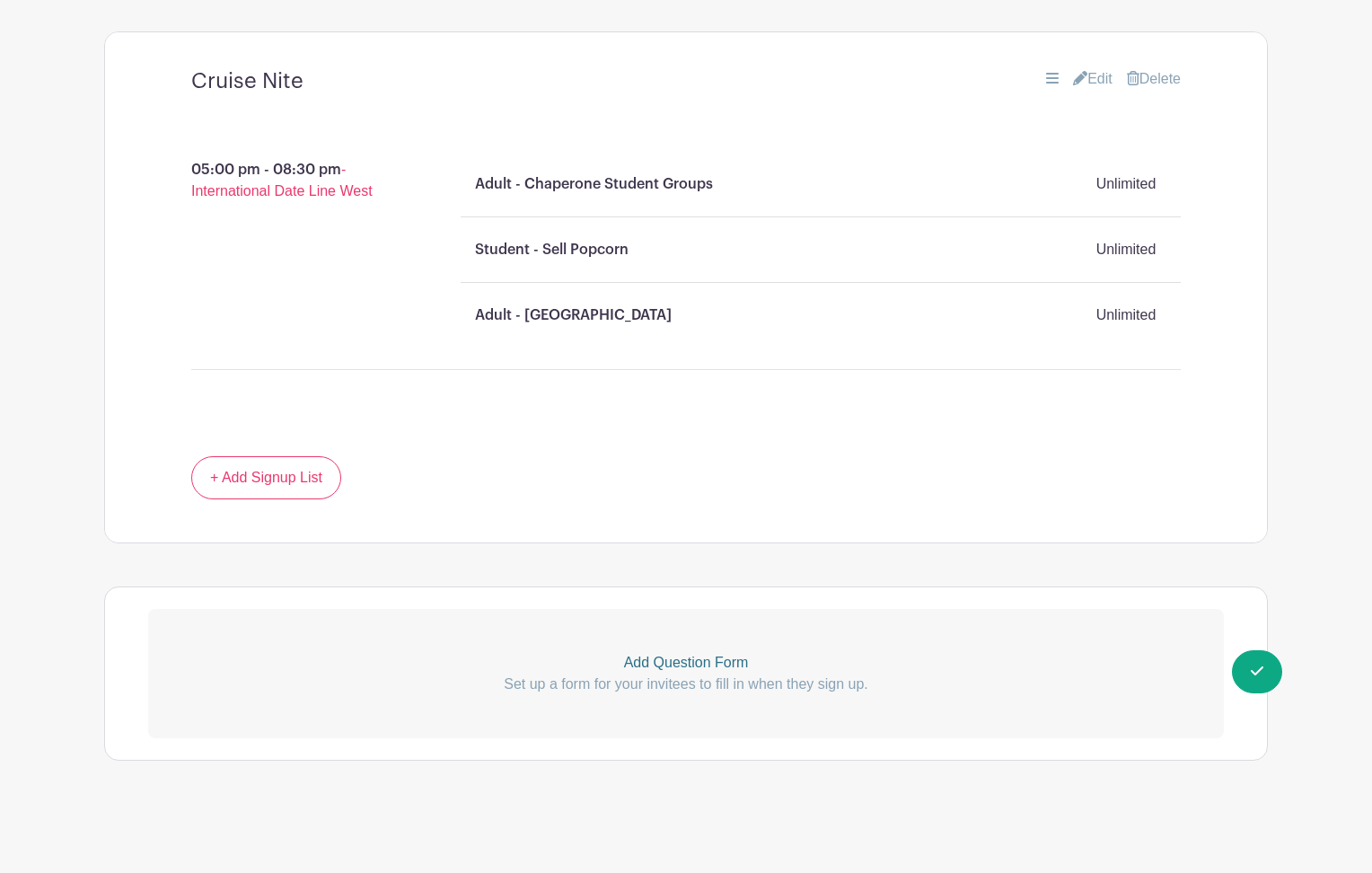
scroll to position [1128, 0]
click at [690, 661] on p "Add Question Form" at bounding box center [686, 662] width 1076 height 22
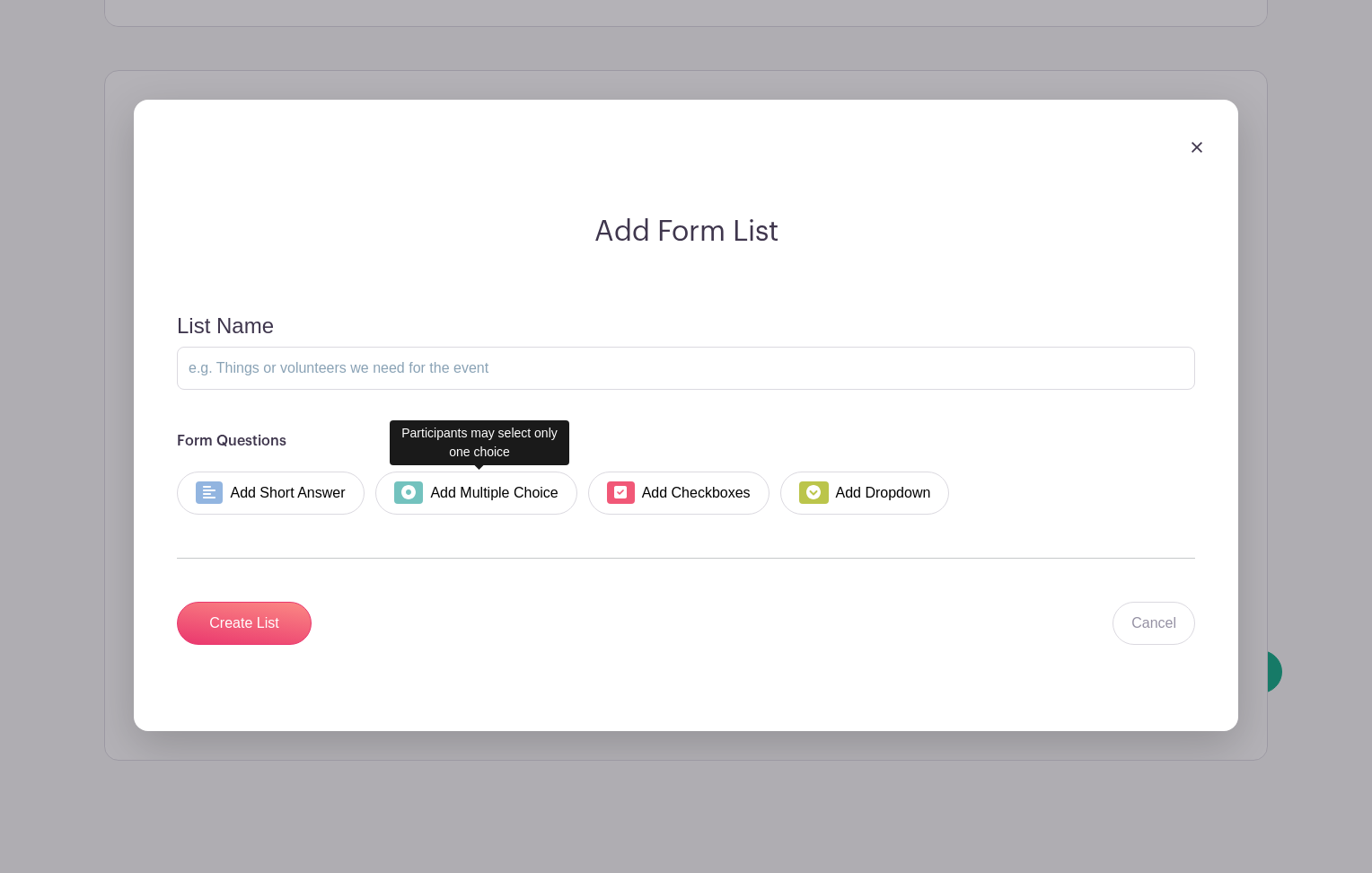
scroll to position [1643, 0]
click at [378, 364] on input "List Name" at bounding box center [686, 370] width 1018 height 43
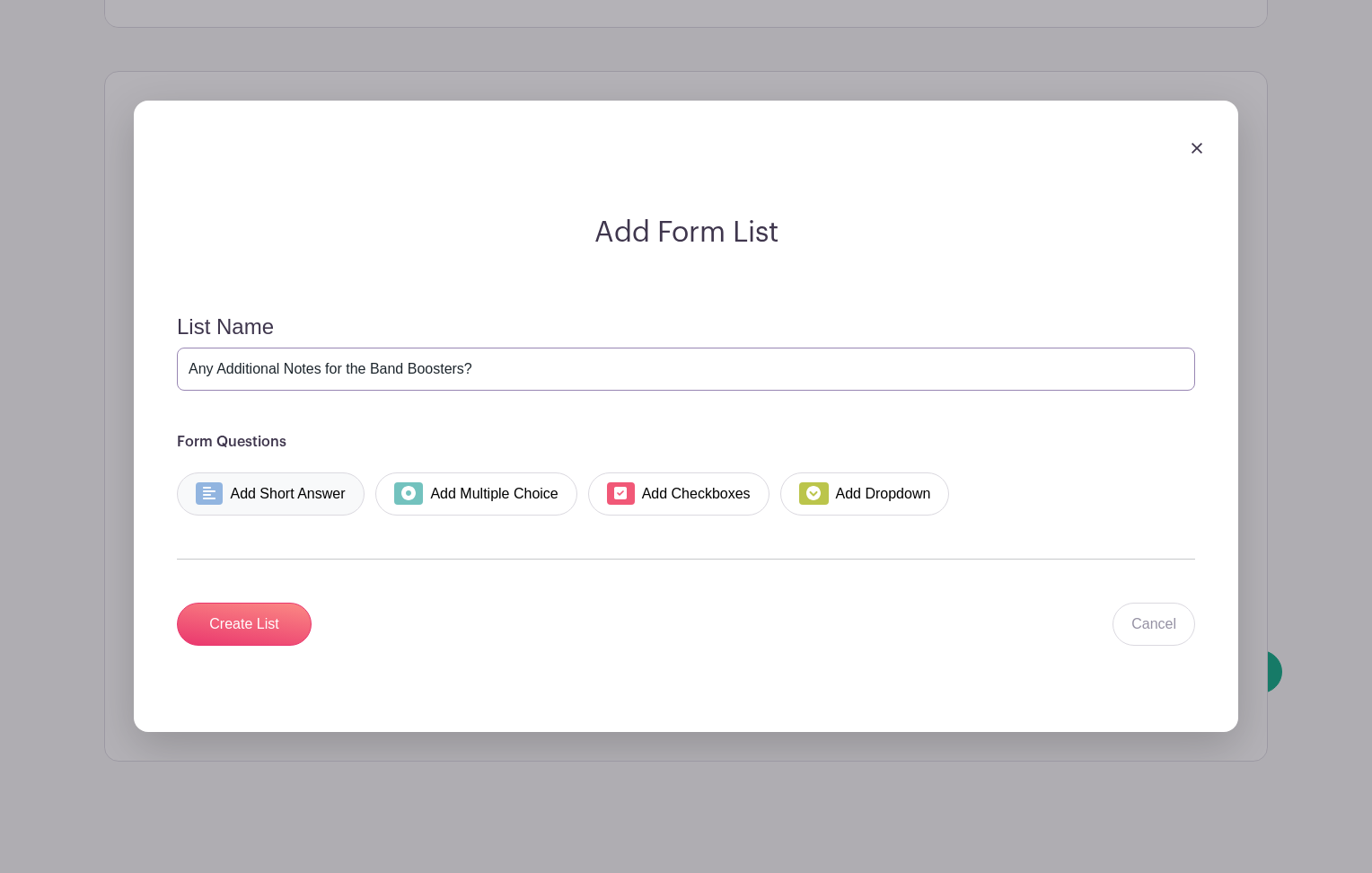
type input "Any Additional Notes for the Band Boosters?"
click at [290, 493] on link "Add Short Answer" at bounding box center [271, 494] width 188 height 43
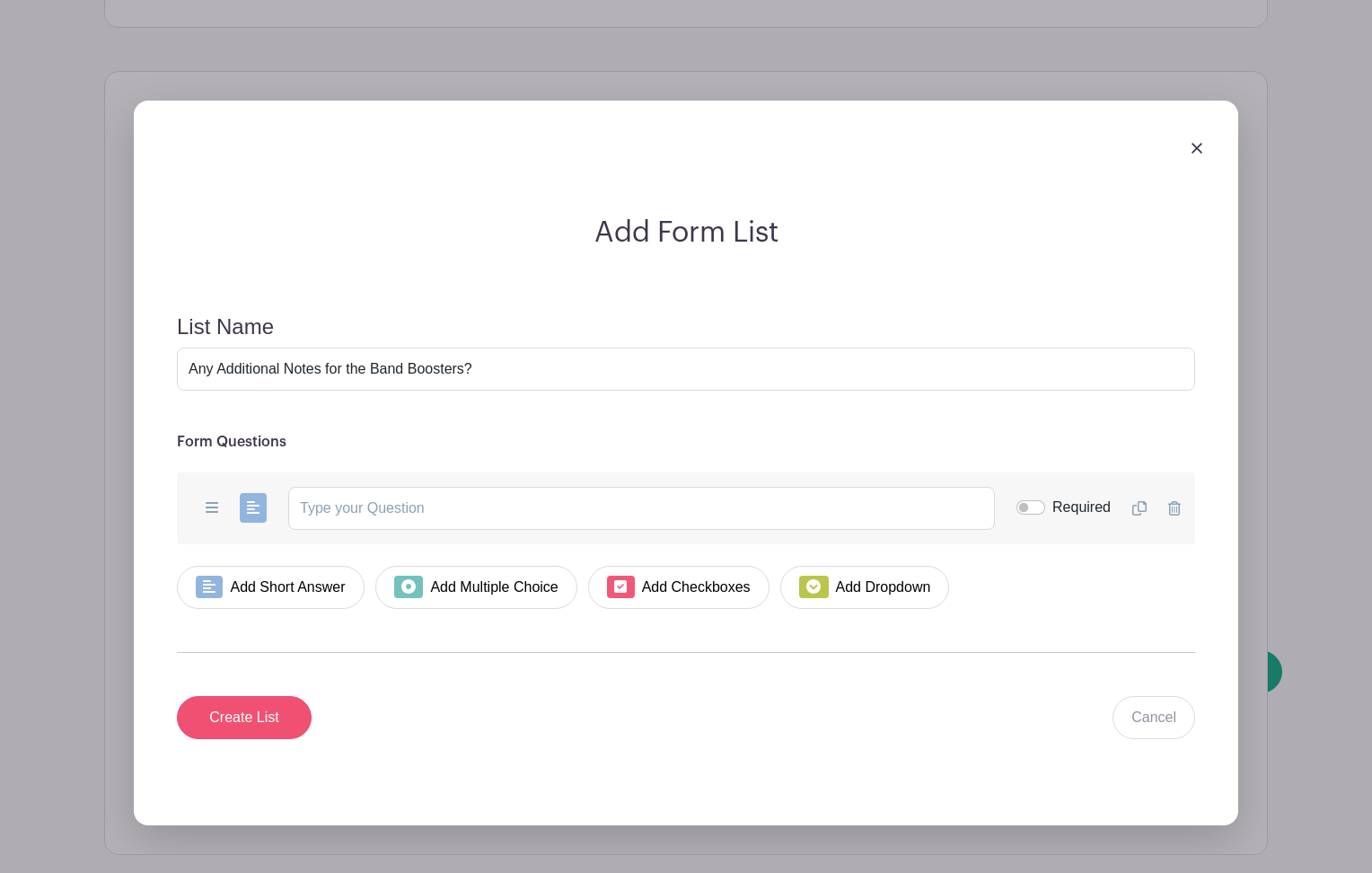
click at [267, 721] on input "Create List" at bounding box center [244, 717] width 135 height 43
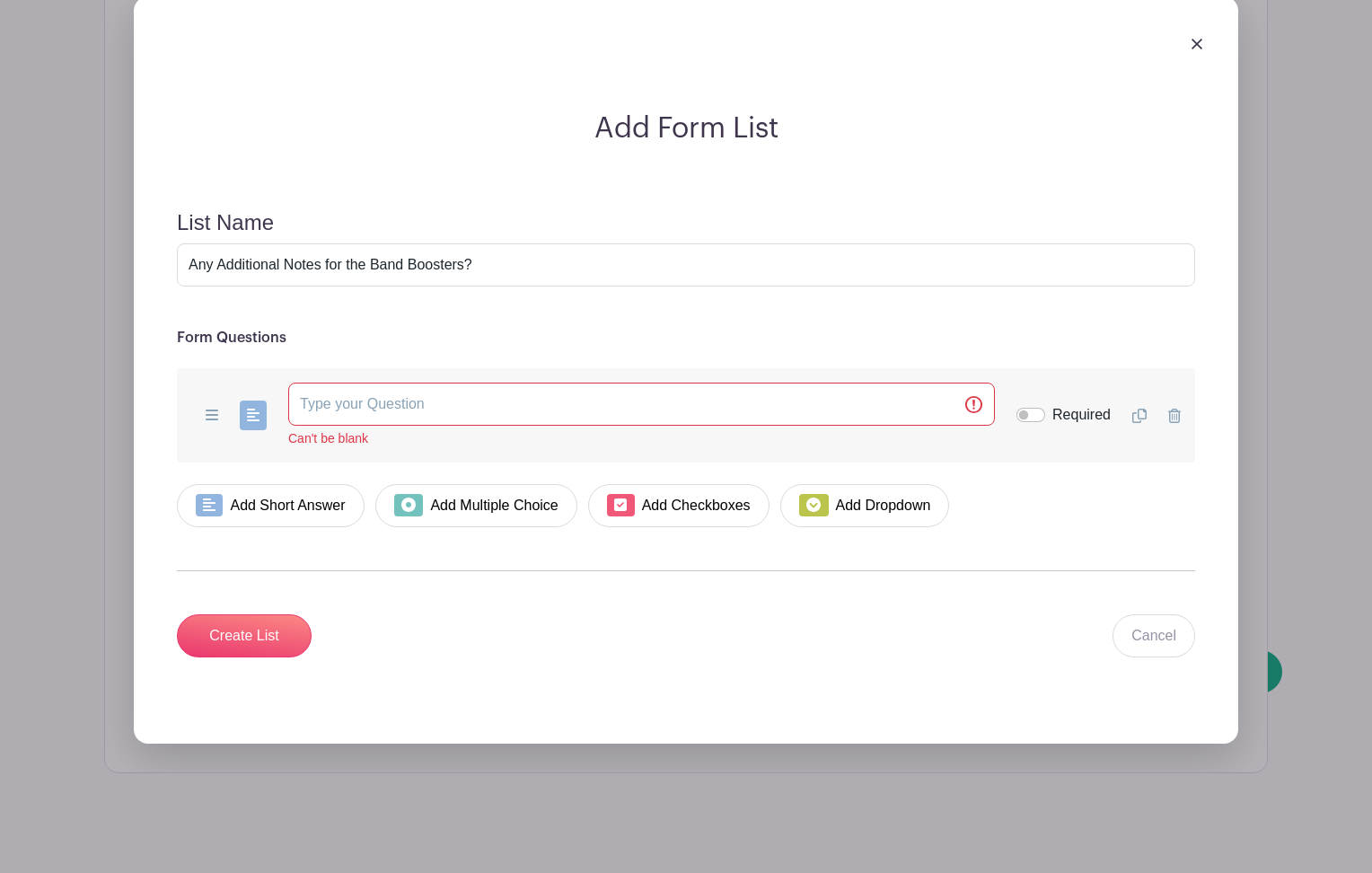
scroll to position [1902, 0]
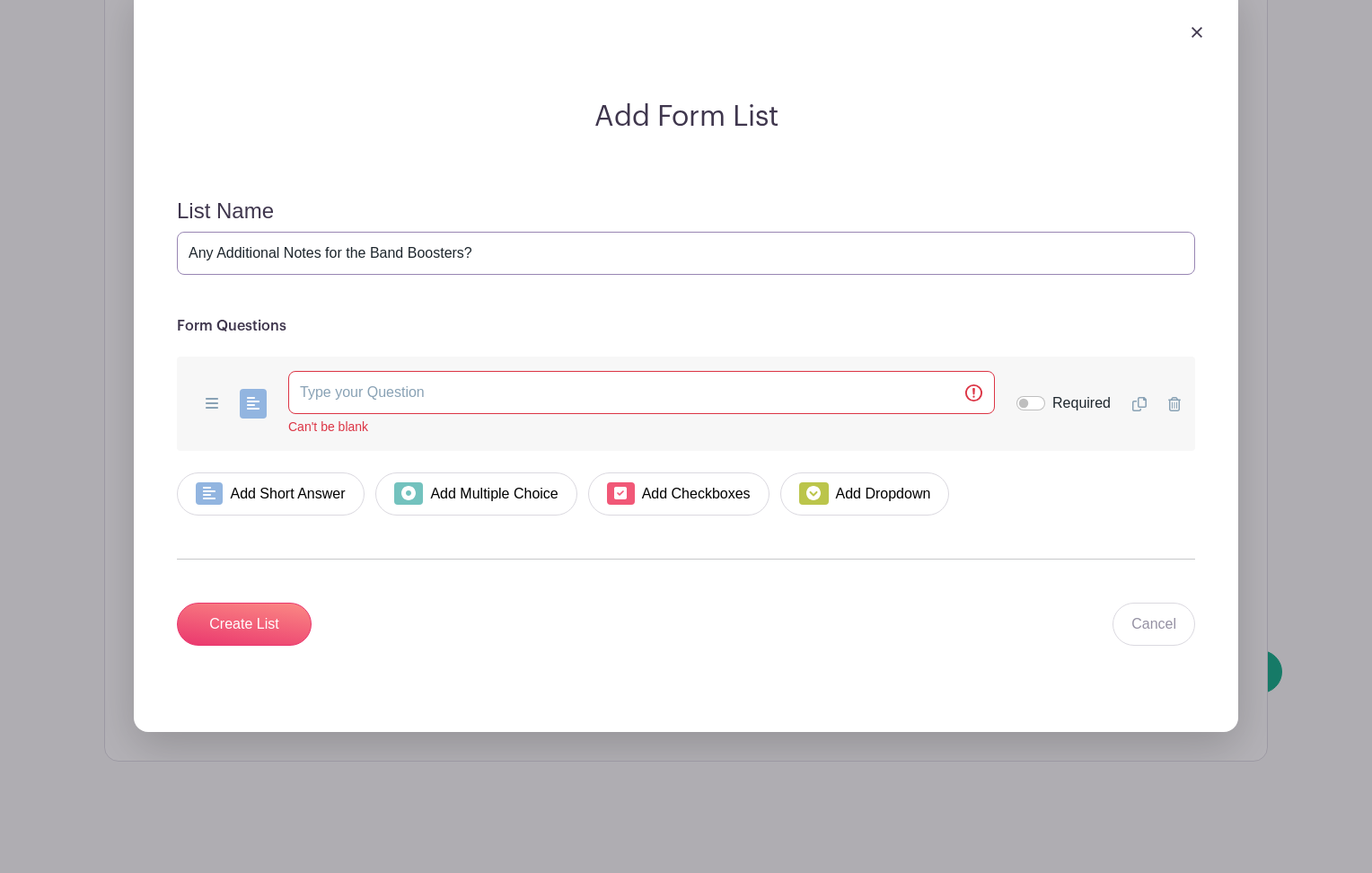
click at [355, 254] on input "Any Additional Notes for the Band Boosters?" at bounding box center [686, 254] width 1018 height 43
type input "Notes"
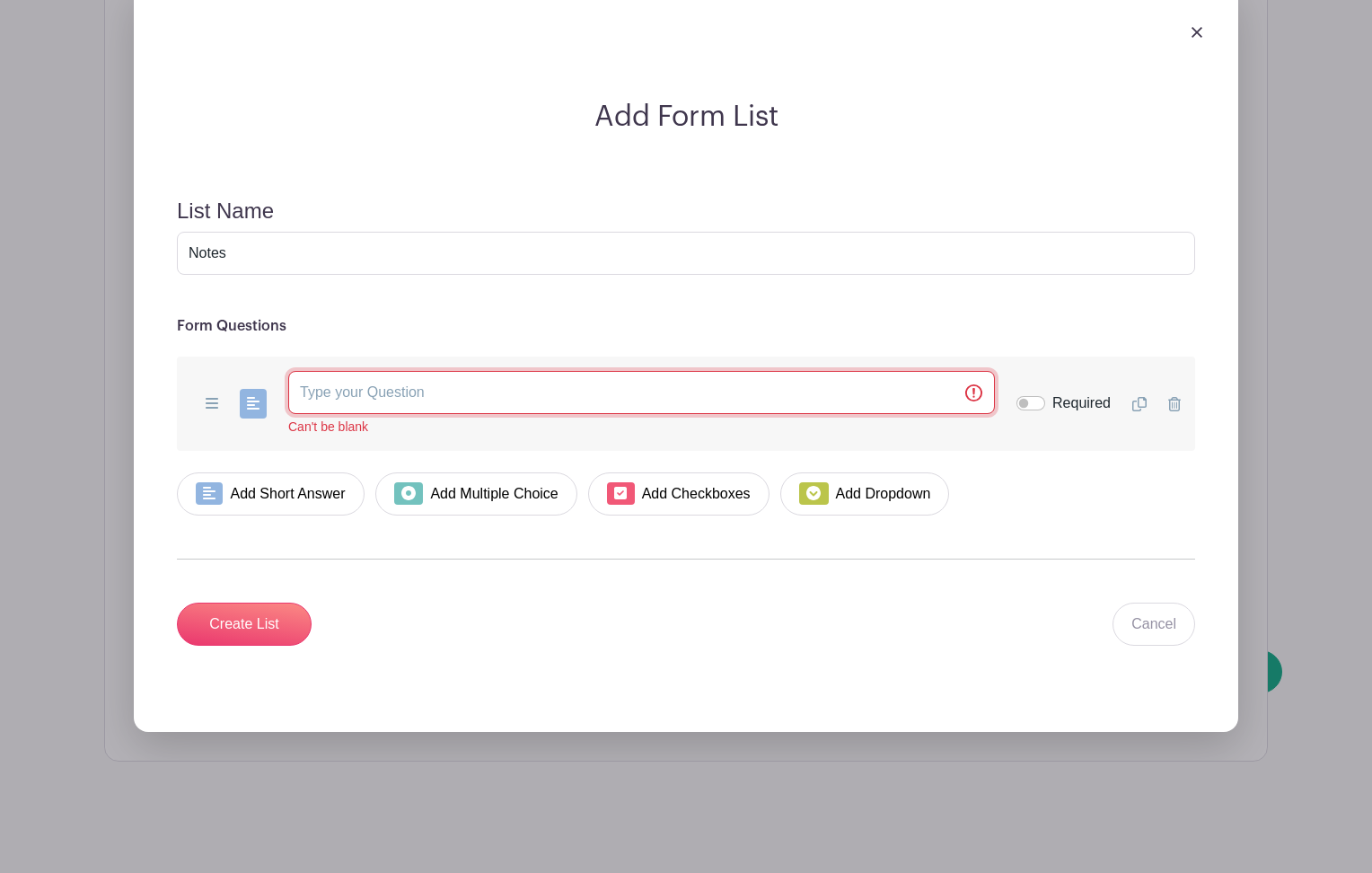
click at [402, 401] on input "text" at bounding box center [641, 392] width 706 height 43
type input "Any additional notes or feedback for the Band Boosters?"
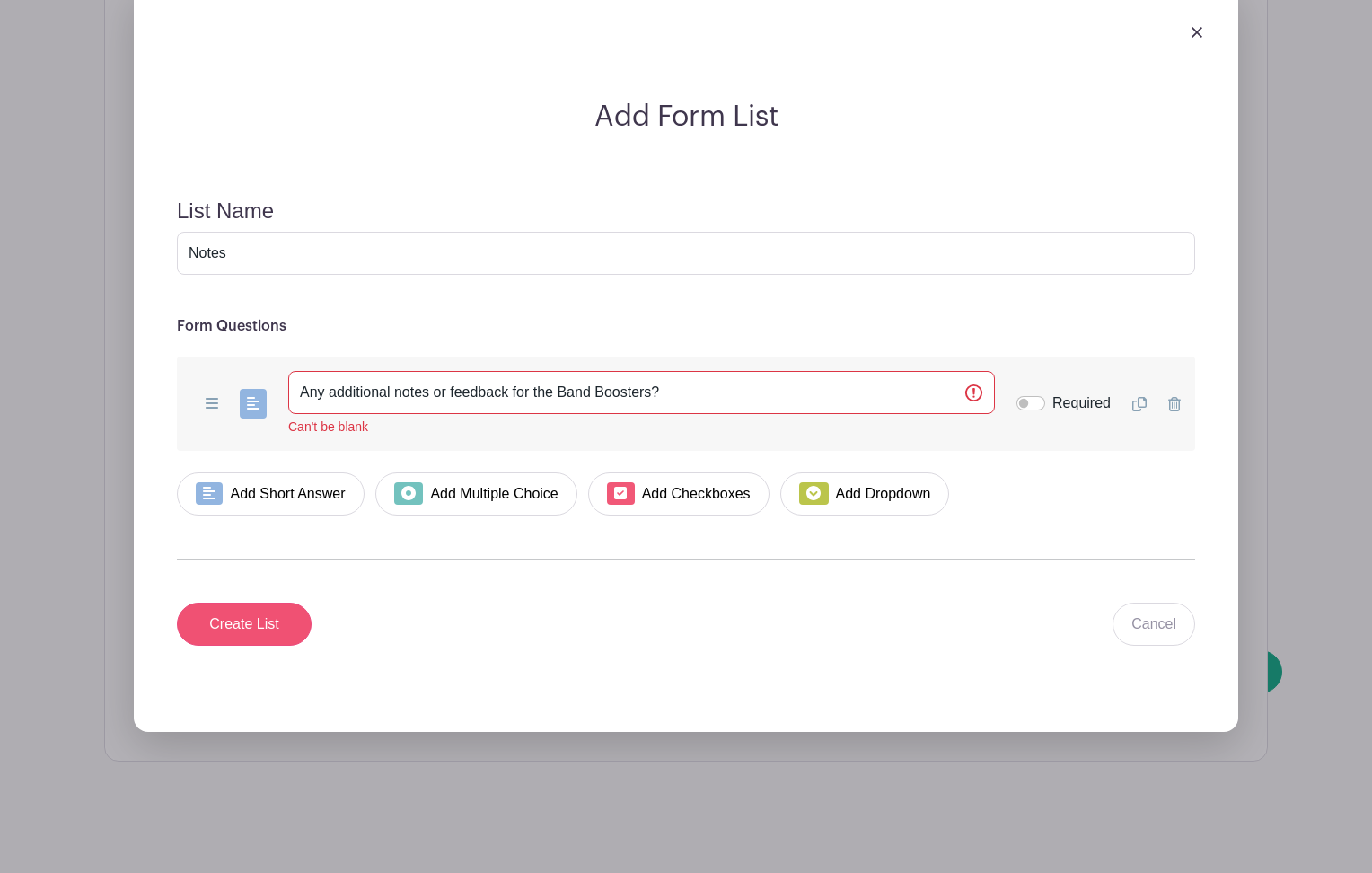
click at [236, 627] on input "Create List" at bounding box center [244, 624] width 135 height 43
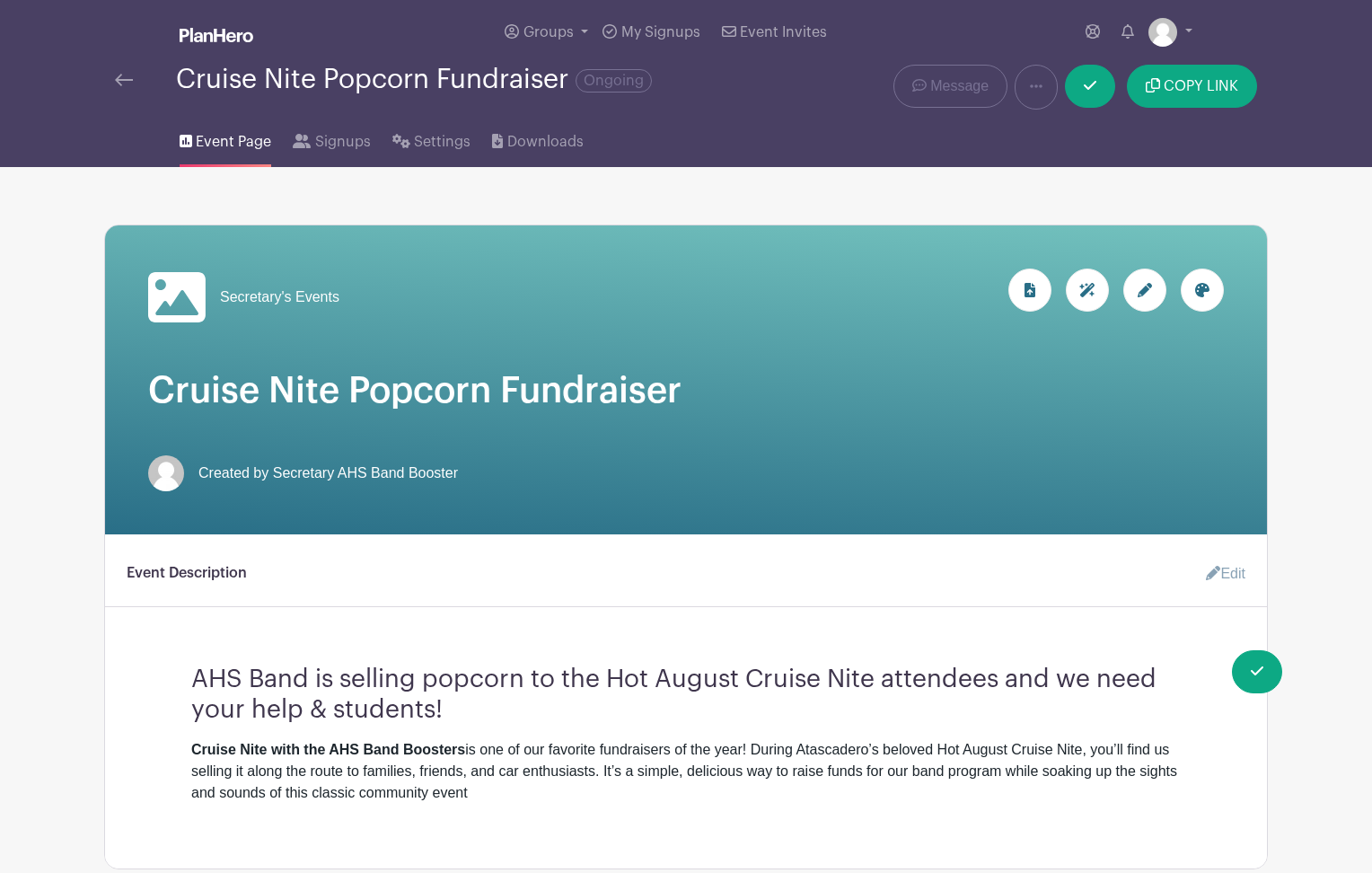
scroll to position [0, 0]
click at [1088, 91] on icon at bounding box center [1089, 85] width 12 height 14
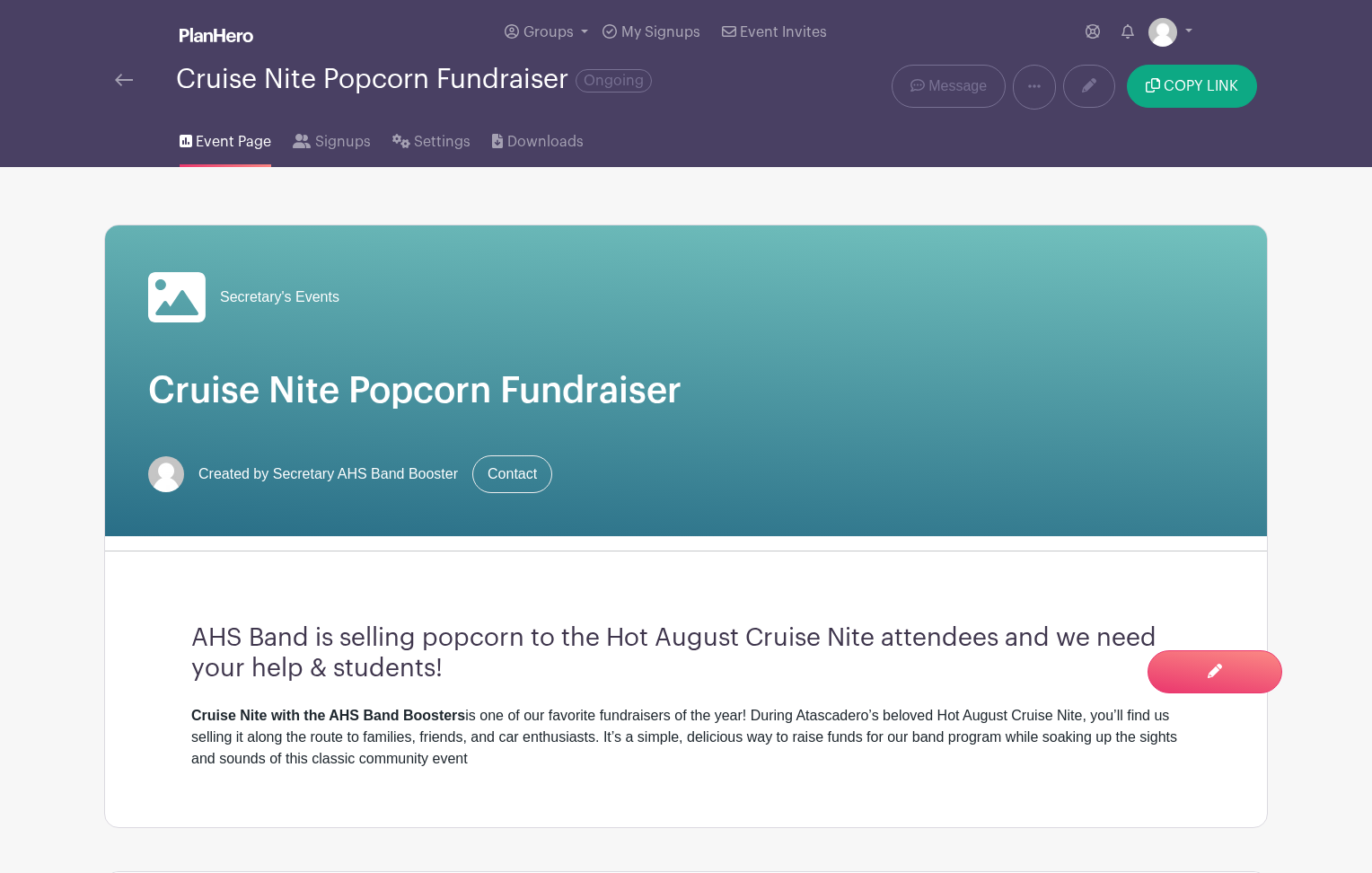
click at [873, 121] on div "Event Page Signups Settings Downloads" at bounding box center [686, 138] width 1185 height 58
click at [944, 98] on link "Message" at bounding box center [949, 87] width 114 height 43
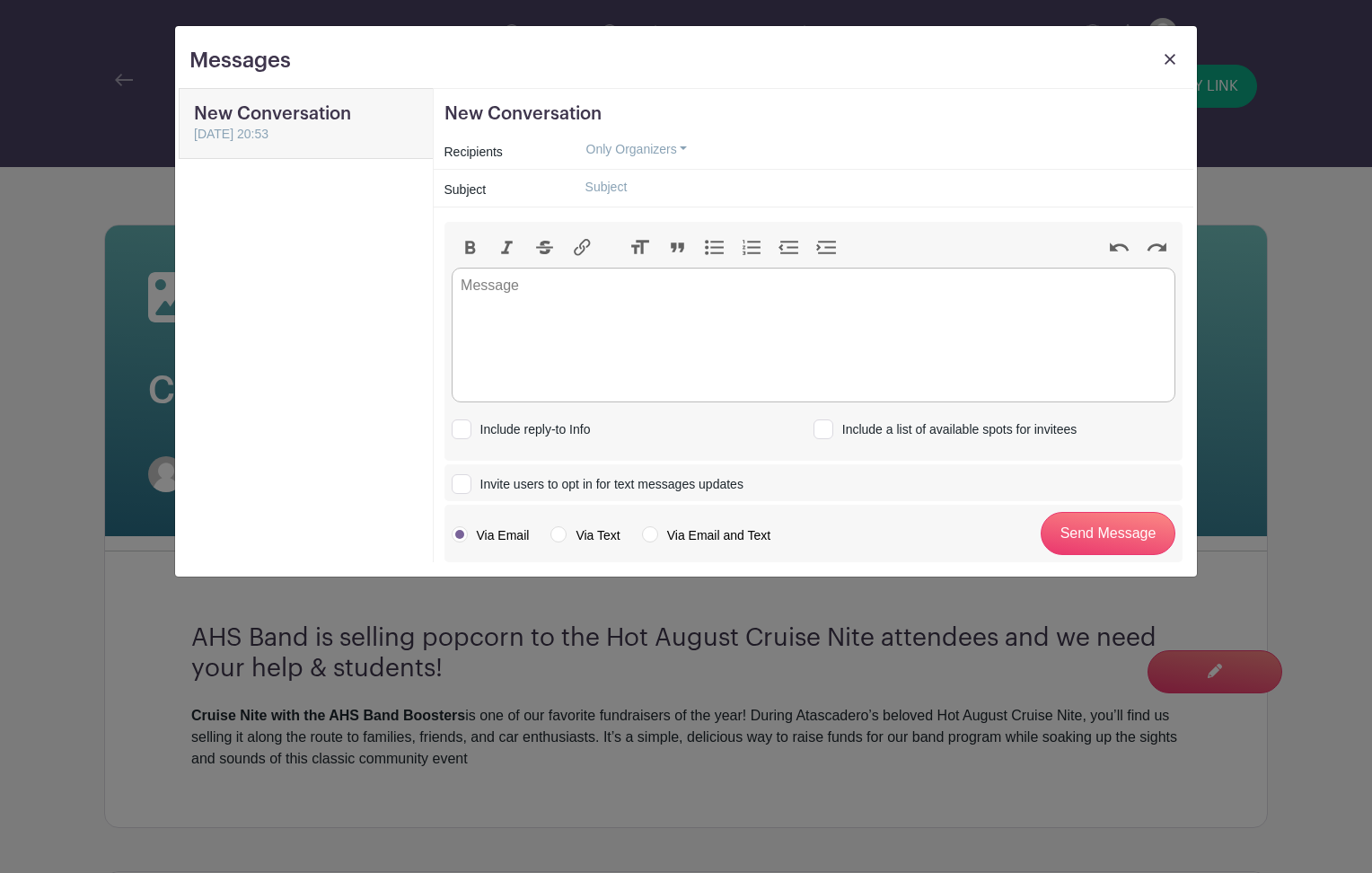
click at [1165, 61] on img at bounding box center [1169, 58] width 10 height 10
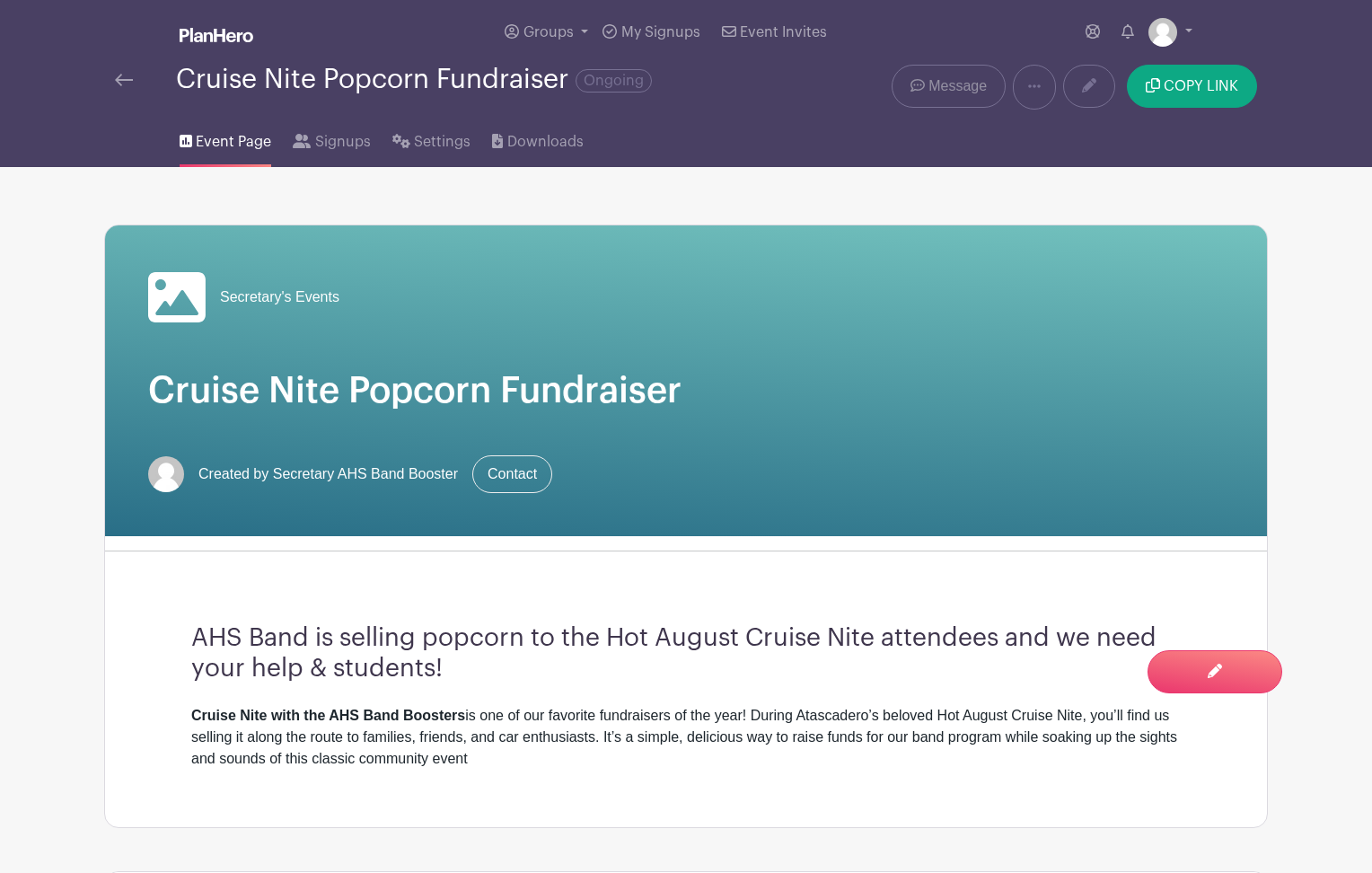
click at [966, 90] on span "Message" at bounding box center [958, 86] width 58 height 22
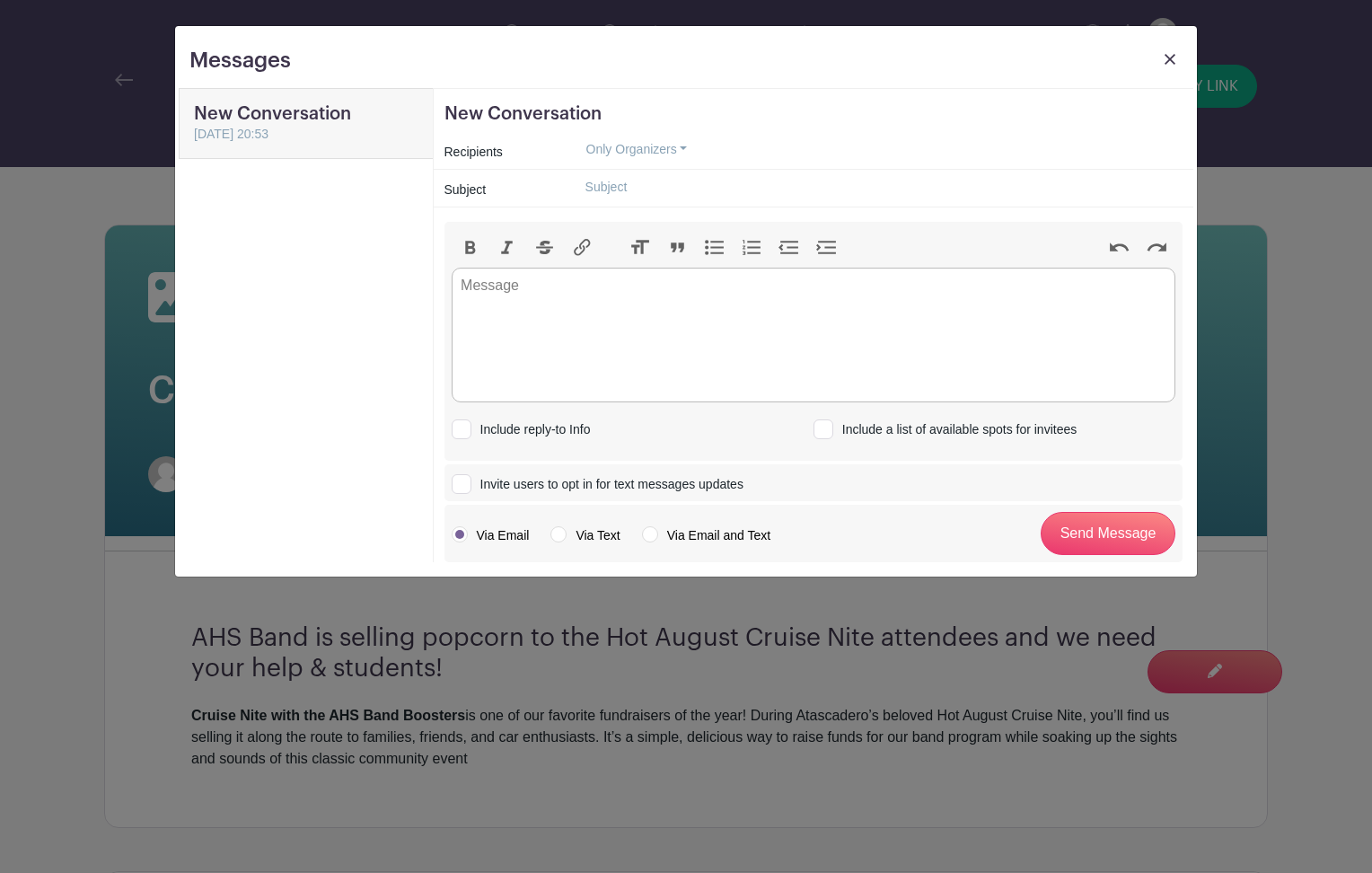
click at [621, 152] on button "Only Organizers" at bounding box center [637, 150] width 132 height 28
click at [615, 267] on link "Anyone who has signed up" at bounding box center [662, 265] width 179 height 26
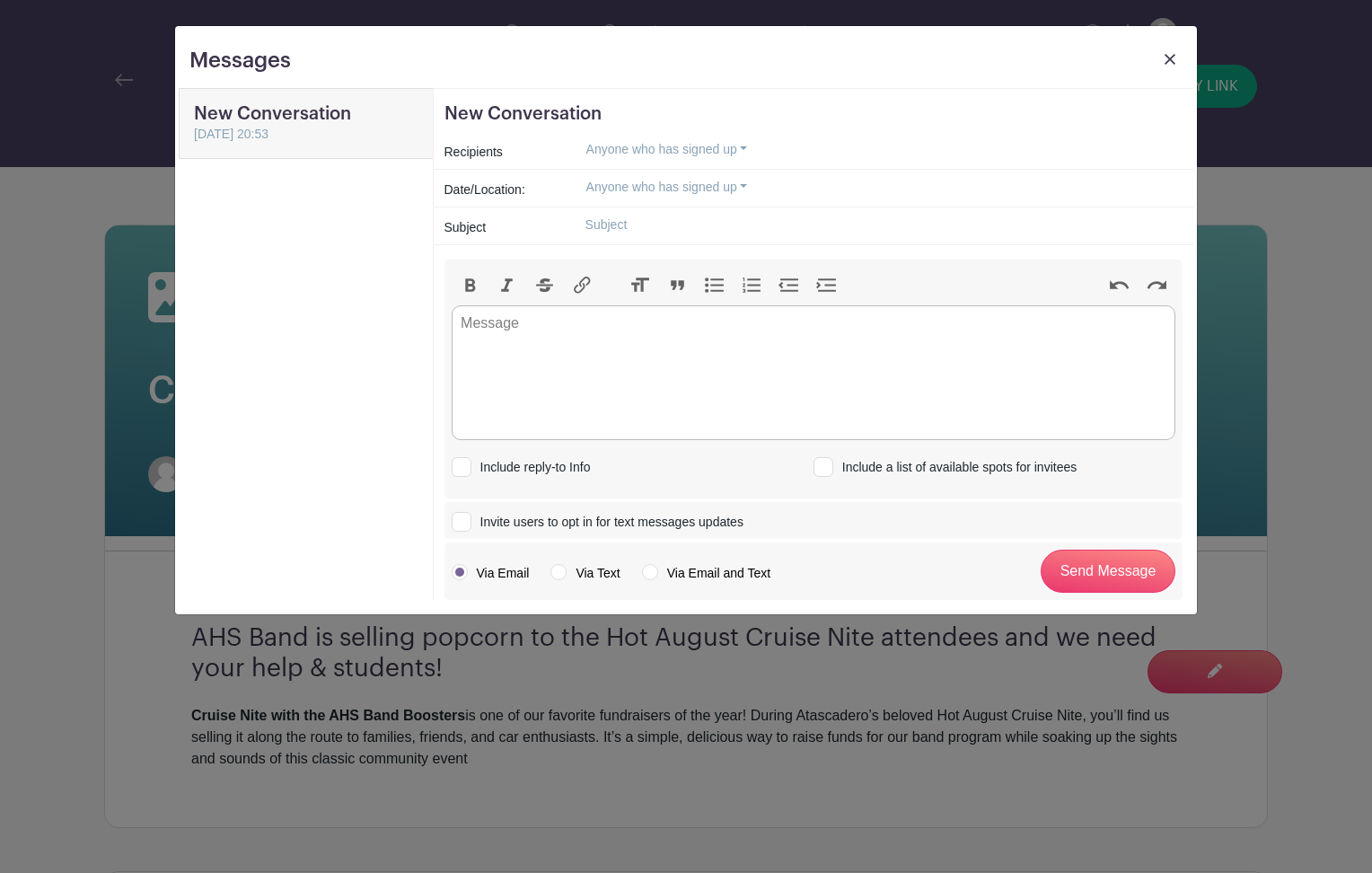
click at [1159, 56] on link at bounding box center [1169, 63] width 25 height 33
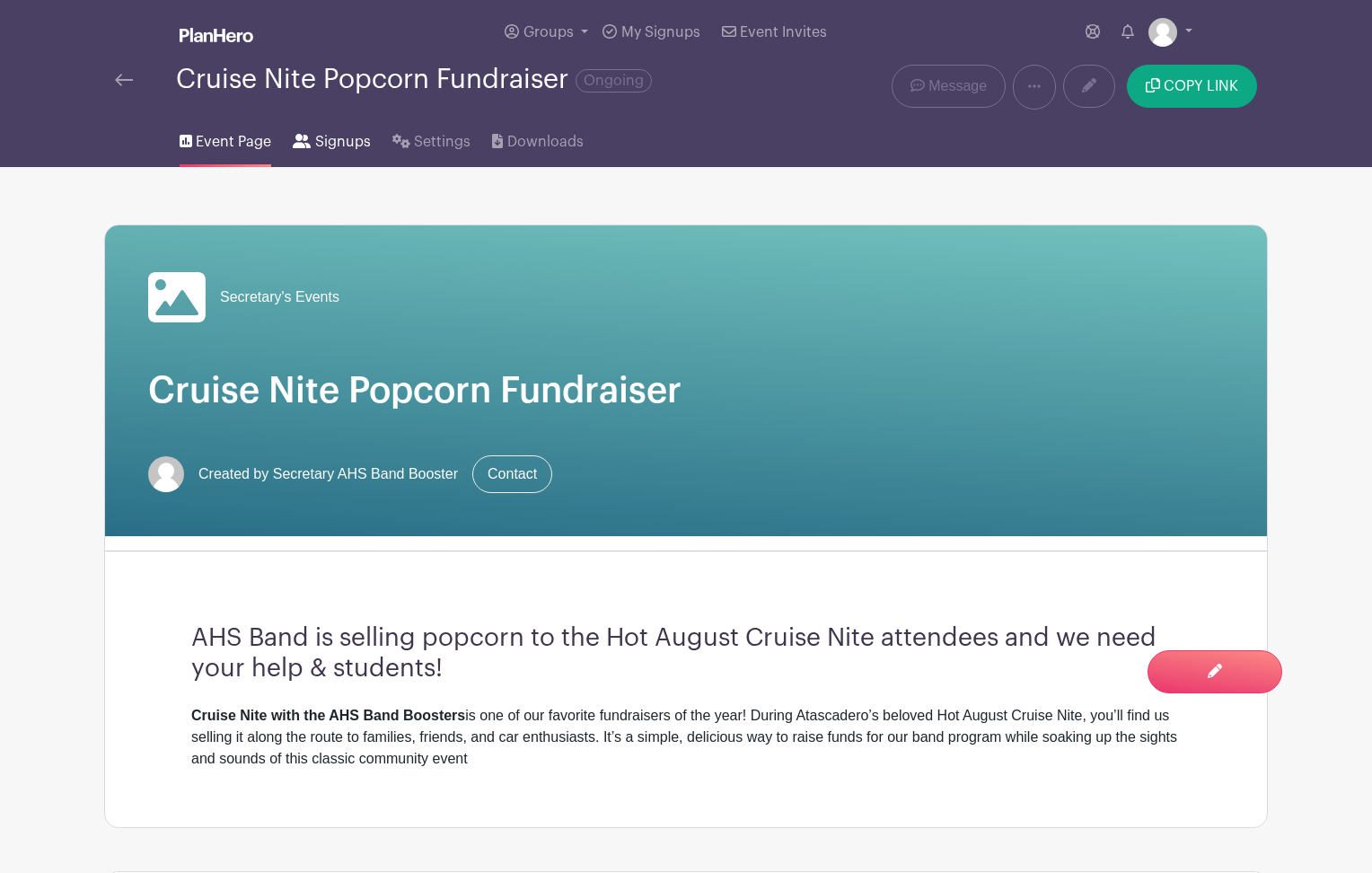
click at [339, 145] on span "Signups" at bounding box center [342, 141] width 56 height 22
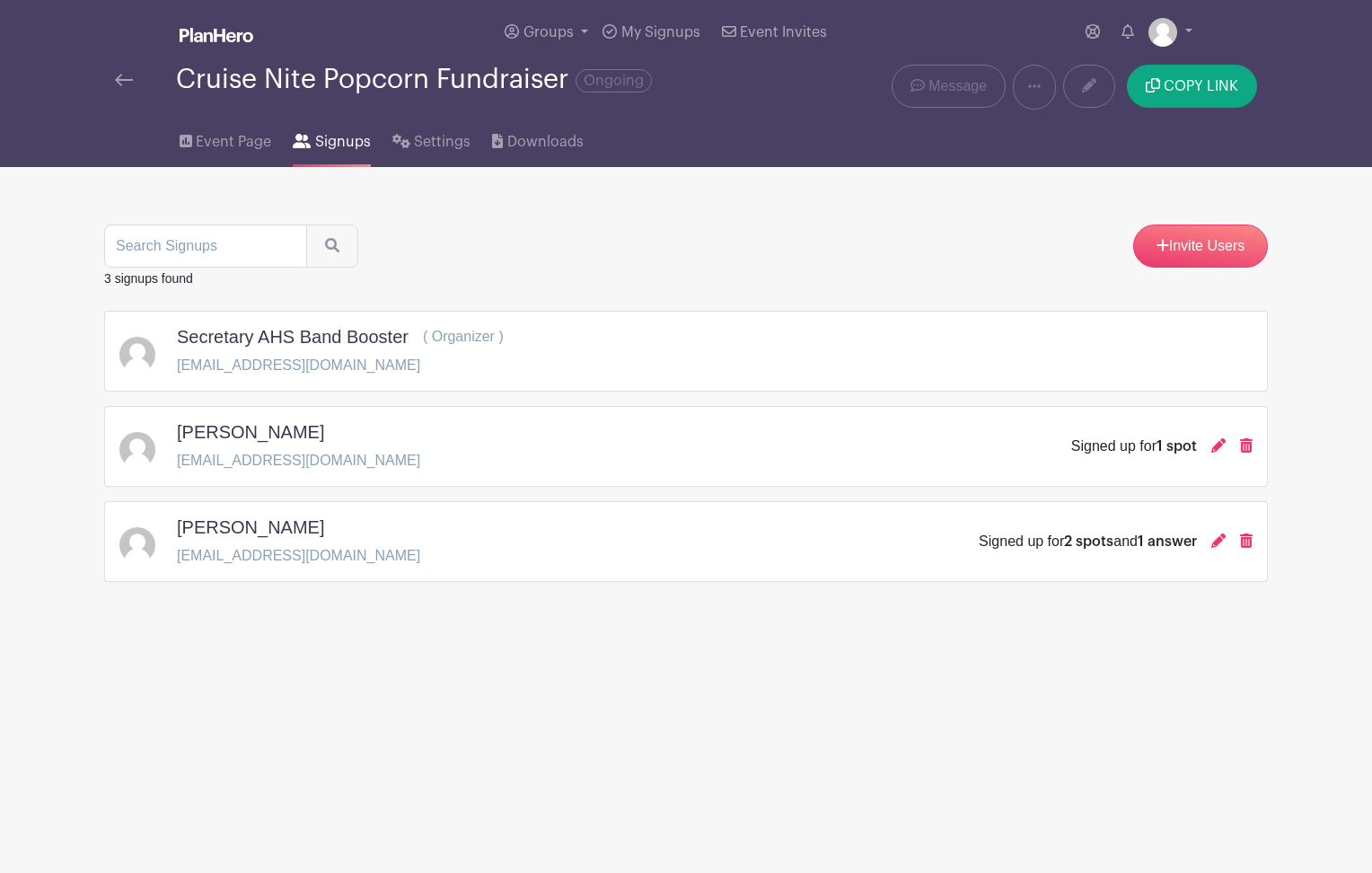
click at [543, 554] on div "Alex Lenz lenzalexandria@gmail.com Signed up for 2 spots and 1 answer" at bounding box center [686, 541] width 1133 height 50
click at [1216, 548] on icon at bounding box center [1218, 540] width 14 height 14
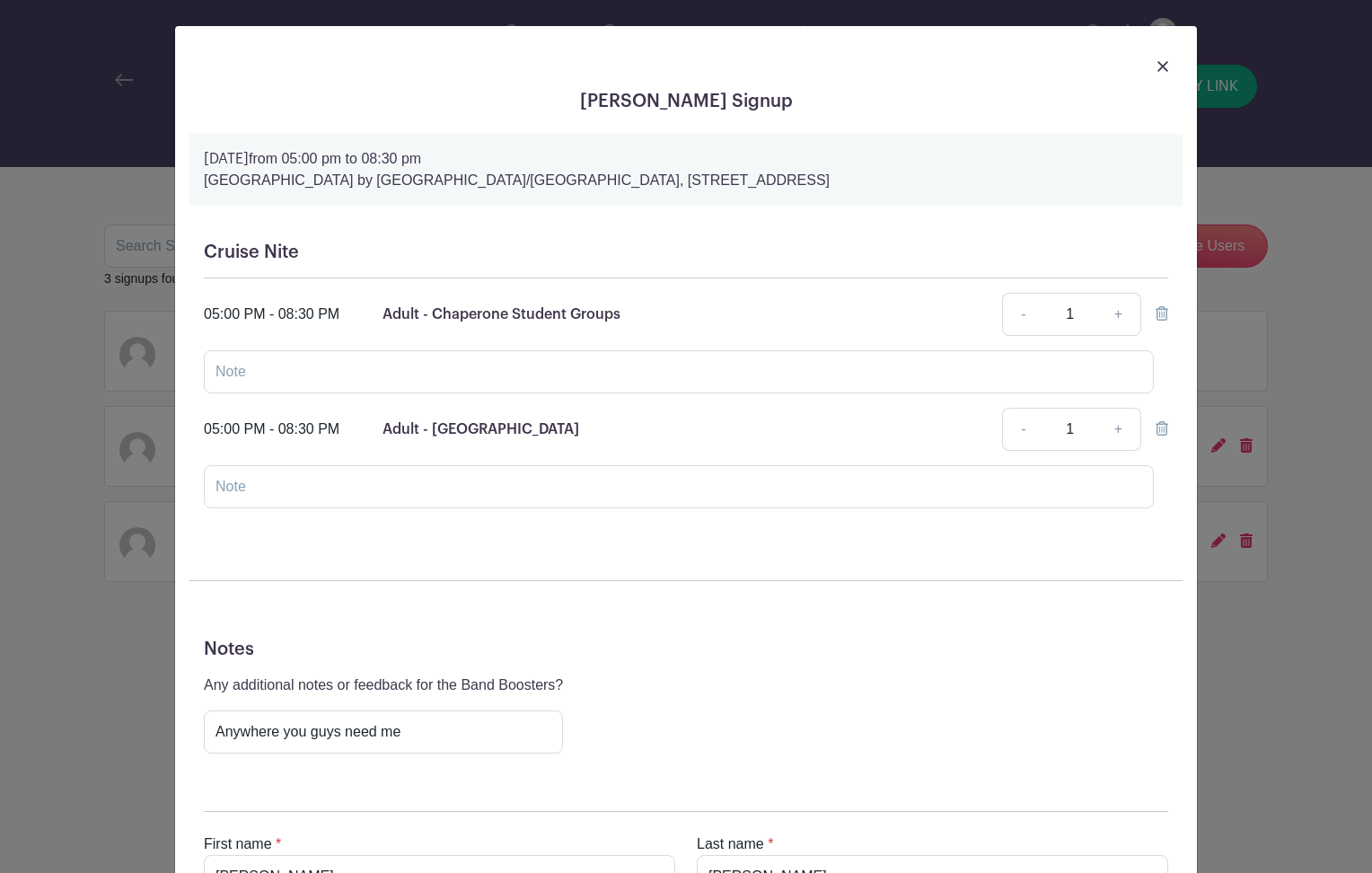
click at [1162, 67] on img at bounding box center [1162, 66] width 10 height 10
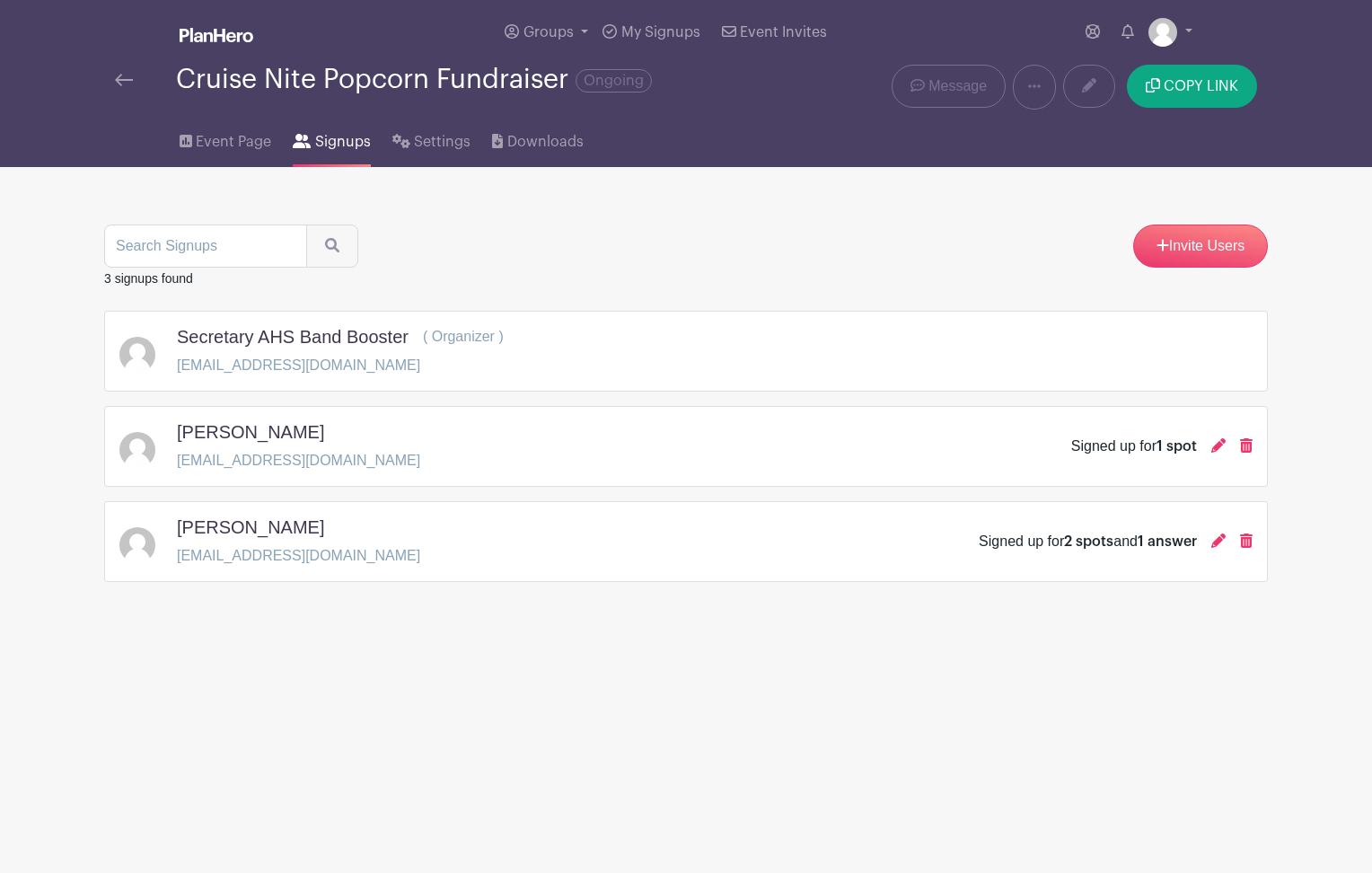
click at [699, 694] on html "Loading... Groups All Groups Secretary's Events My Signups Event Invites My acc…" at bounding box center [686, 347] width 1372 height 694
